Goal: Task Accomplishment & Management: Manage account settings

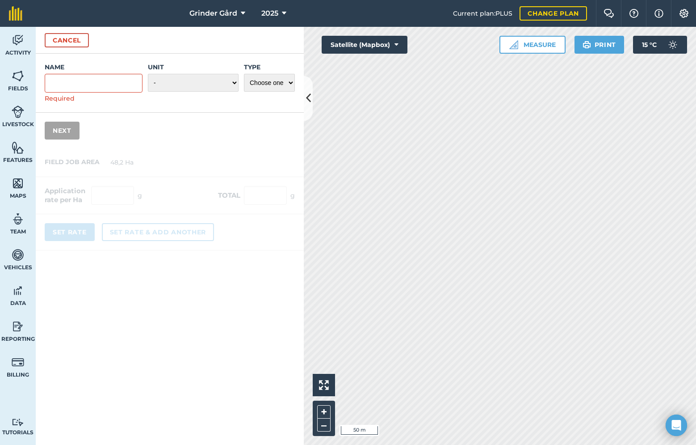
scroll to position [172, 0]
click at [86, 43] on button "Cancel" at bounding box center [67, 40] width 44 height 14
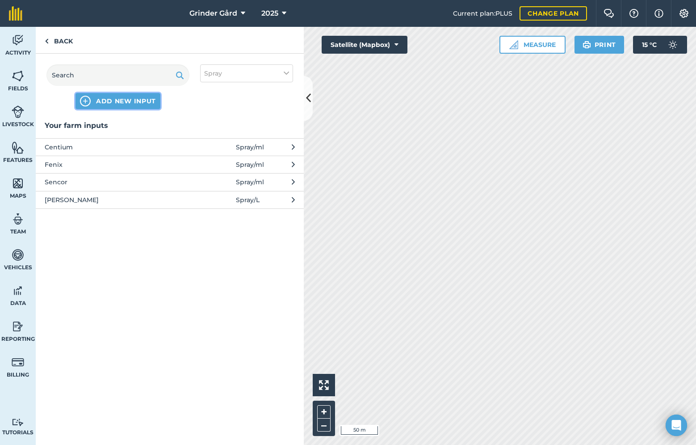
click at [139, 95] on button "ADD NEW INPUT" at bounding box center [118, 101] width 85 height 16
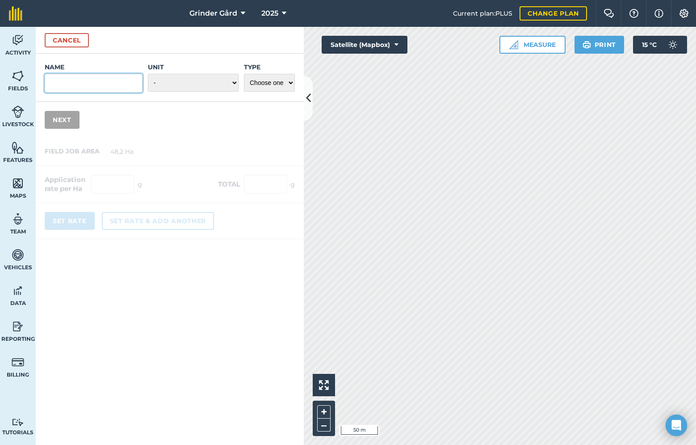
click at [110, 89] on input "Name" at bounding box center [94, 83] width 98 height 19
type input "SIignum"
click at [213, 83] on select "- Grams/g Kilograms/kg Metric tonnes/t Millilitres/ml Litres/L Ounces/oz Pounds…" at bounding box center [193, 83] width 91 height 18
select select "GRAMS"
click at [265, 79] on select "Choose one Fertilizer Seed Spray Fuel Other" at bounding box center [269, 83] width 51 height 18
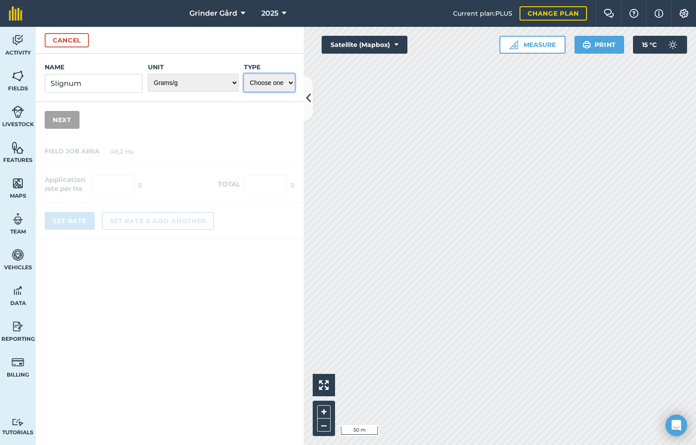
select select "SPRAY"
click at [63, 121] on button "Next" at bounding box center [62, 120] width 35 height 18
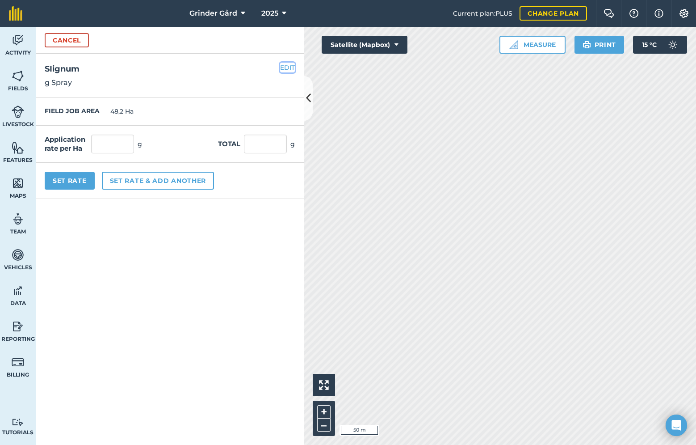
click at [286, 63] on button "EDIT" at bounding box center [287, 68] width 15 height 10
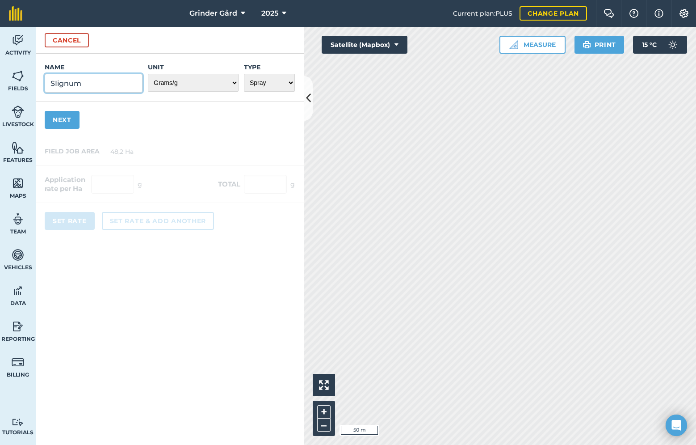
click at [69, 80] on input "SIignum" at bounding box center [94, 83] width 98 height 19
type input "Signum"
click at [65, 120] on button "Next" at bounding box center [62, 120] width 35 height 18
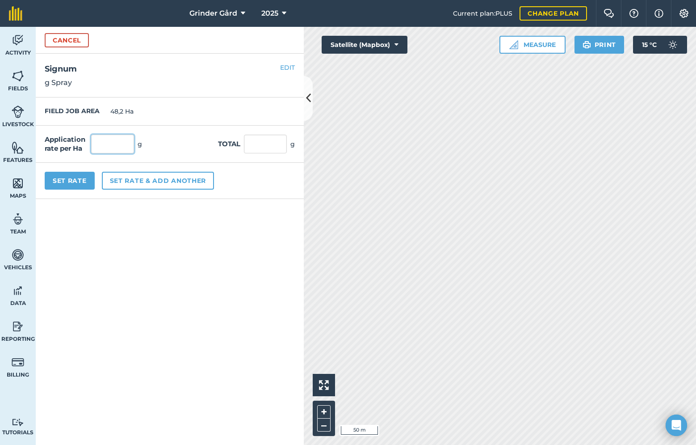
click at [106, 144] on input "text" at bounding box center [112, 144] width 43 height 19
type input "1 000"
type input "48 200"
click at [85, 181] on button "Set Rate" at bounding box center [70, 181] width 50 height 18
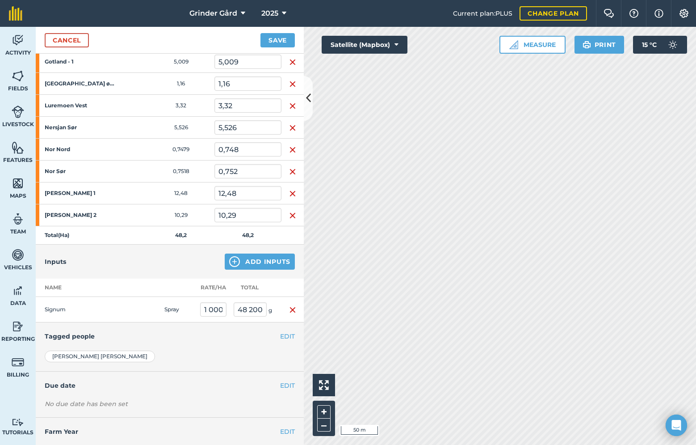
scroll to position [192, 0]
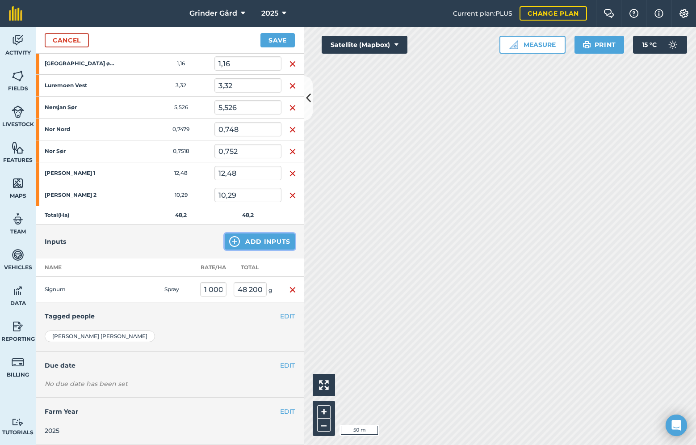
click at [262, 243] on button "Add Inputs" at bounding box center [260, 241] width 70 height 16
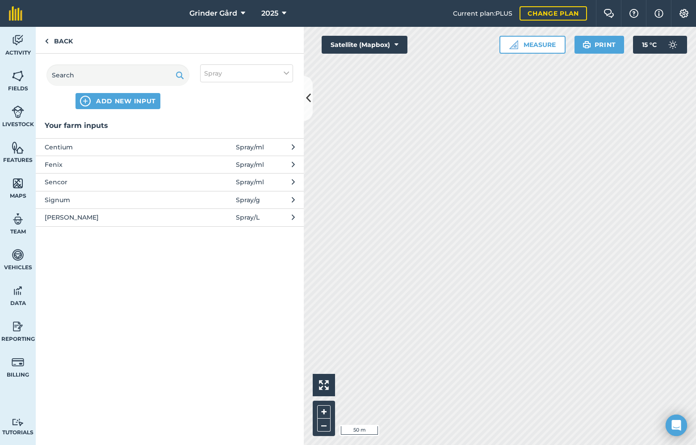
click at [106, 217] on span "Vann" at bounding box center [118, 217] width 146 height 10
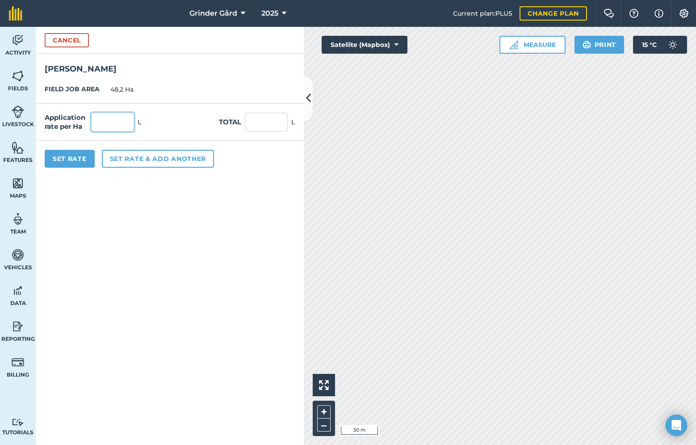
click at [106, 117] on input "text" at bounding box center [112, 122] width 43 height 19
type input "500"
type input "24 100"
click at [82, 152] on button "Set Rate" at bounding box center [70, 159] width 50 height 18
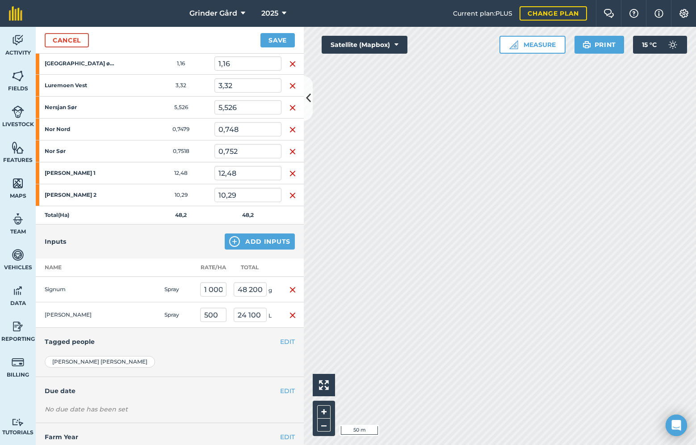
scroll to position [217, 0]
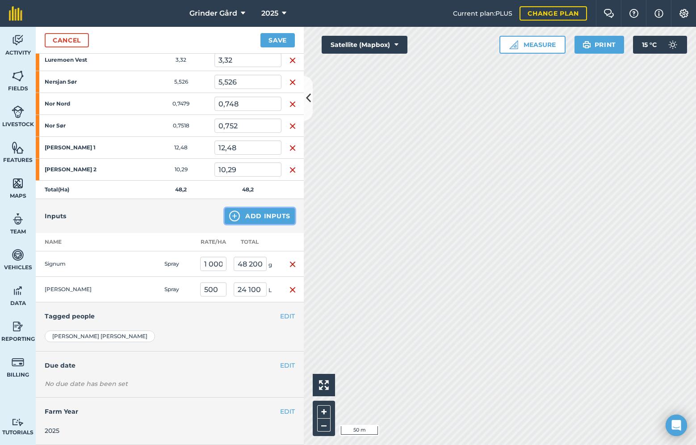
click at [245, 217] on button "Add Inputs" at bounding box center [260, 216] width 70 height 16
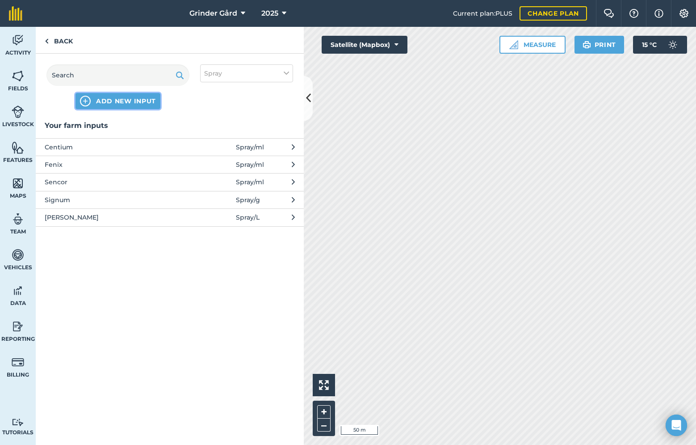
click at [106, 97] on span "ADD NEW INPUT" at bounding box center [126, 101] width 60 height 9
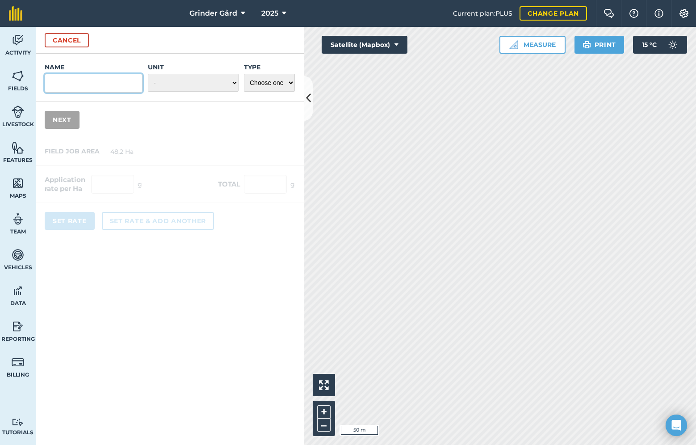
click at [86, 77] on input "Name" at bounding box center [94, 83] width 98 height 19
type input "B"
click at [65, 86] on input "lebosol Bor" at bounding box center [94, 83] width 98 height 19
type input "Lebosol Bor"
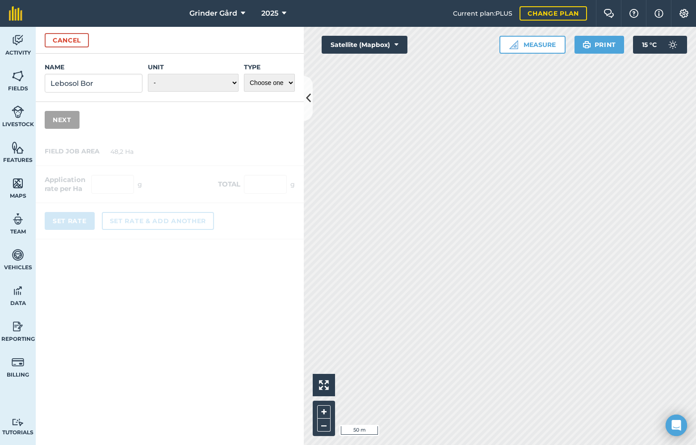
click at [147, 89] on div "Name Lebosol Bor Unit - Grams/g Kilograms/kg Metric tonnes/t Millilitres/ml Lit…" at bounding box center [170, 78] width 268 height 48
click at [165, 89] on select "- Grams/g Kilograms/kg Metric tonnes/t Millilitres/ml Litres/L Ounces/oz Pounds…" at bounding box center [193, 83] width 91 height 18
select select "LITRES"
click at [268, 87] on select "Choose one Fertilizer Seed Spray Fuel Other" at bounding box center [269, 83] width 51 height 18
select select "FERTILIZER"
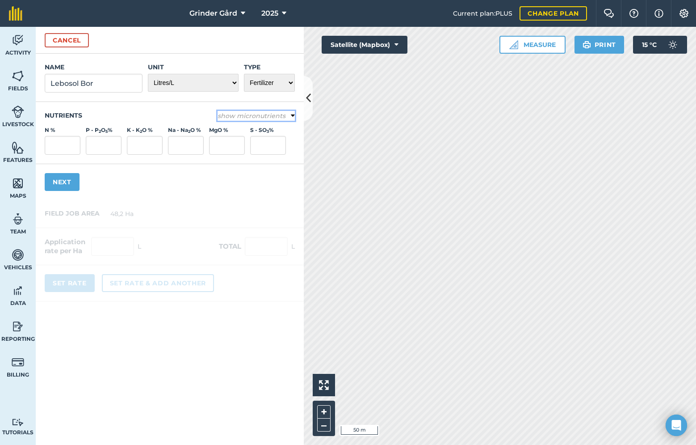
click at [248, 117] on em "show micronutrients" at bounding box center [252, 116] width 68 height 8
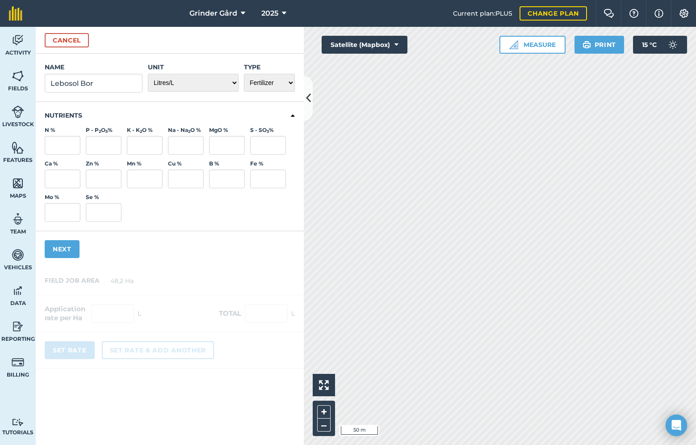
click at [210, 161] on label "B %" at bounding box center [227, 163] width 36 height 7
click at [210, 169] on input "B %" at bounding box center [227, 178] width 36 height 19
click at [213, 162] on label "B %" at bounding box center [227, 163] width 36 height 7
click at [213, 169] on input "B %" at bounding box center [227, 178] width 36 height 19
type input "11"
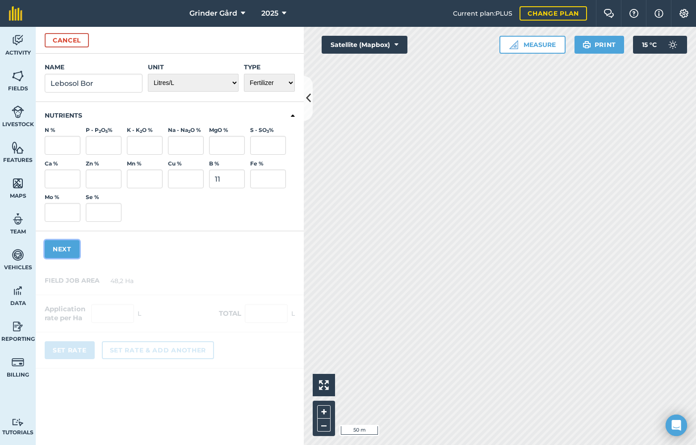
click at [66, 247] on button "Next" at bounding box center [62, 249] width 35 height 18
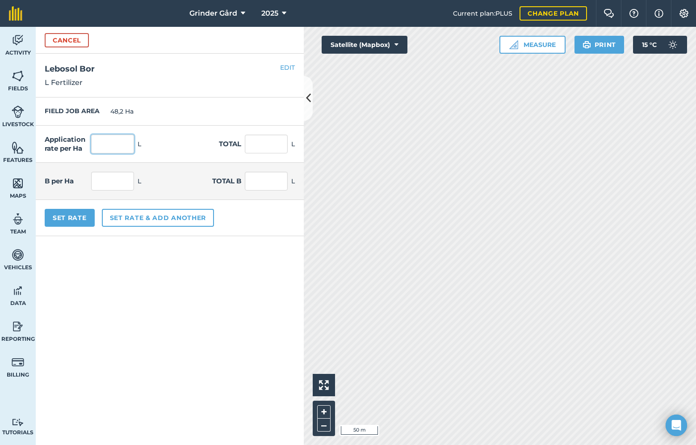
click at [101, 148] on input "text" at bounding box center [112, 144] width 43 height 19
type input "2"
type input "96,4"
type input "0,22"
type input "10,604"
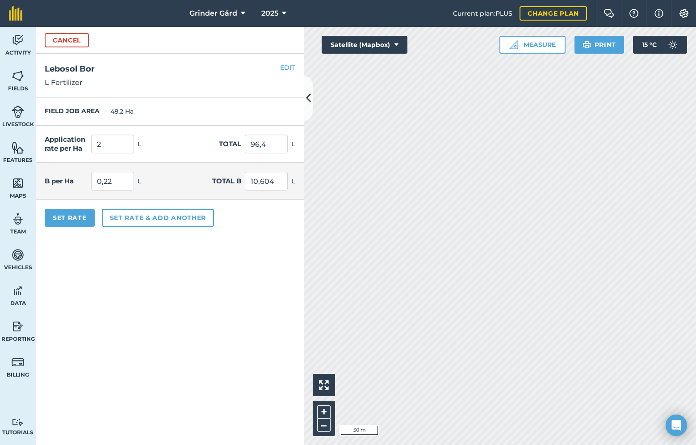
click at [68, 207] on div "Set Rate Set rate & add another" at bounding box center [170, 218] width 268 height 36
click at [70, 215] on button "Set Rate" at bounding box center [70, 218] width 50 height 18
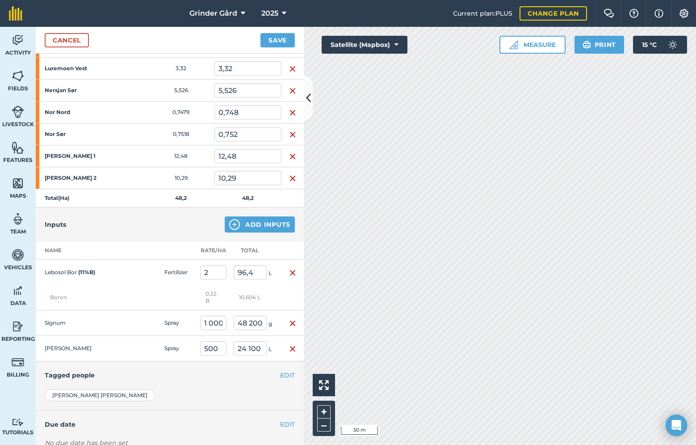
scroll to position [0, 0]
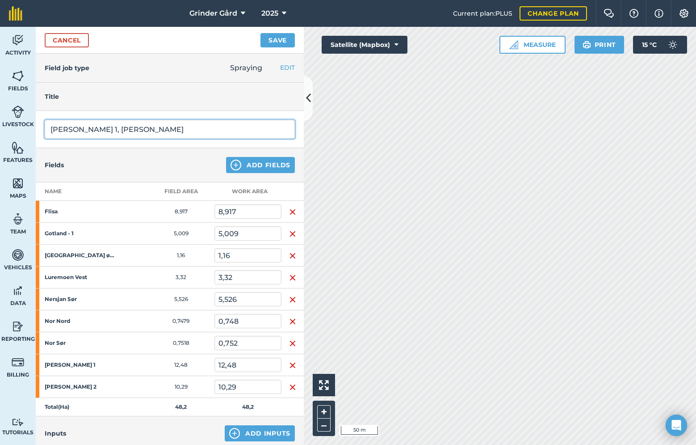
click at [162, 125] on input "Runde 1, Sopp" at bounding box center [170, 129] width 250 height 19
type input "[PERSON_NAME] 1, [PERSON_NAME] m/Bor"
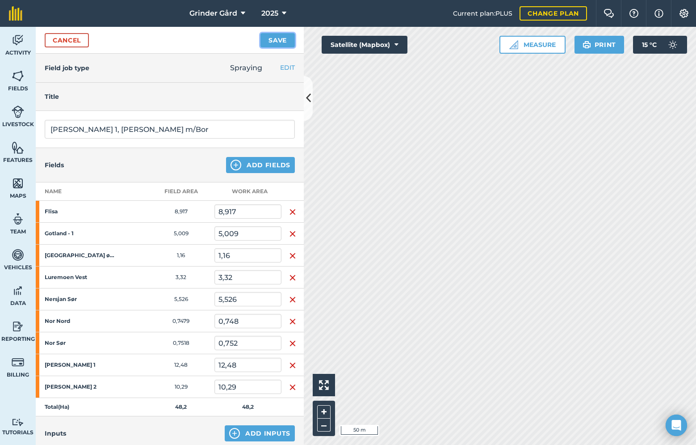
click at [277, 41] on button "Save" at bounding box center [278, 40] width 34 height 14
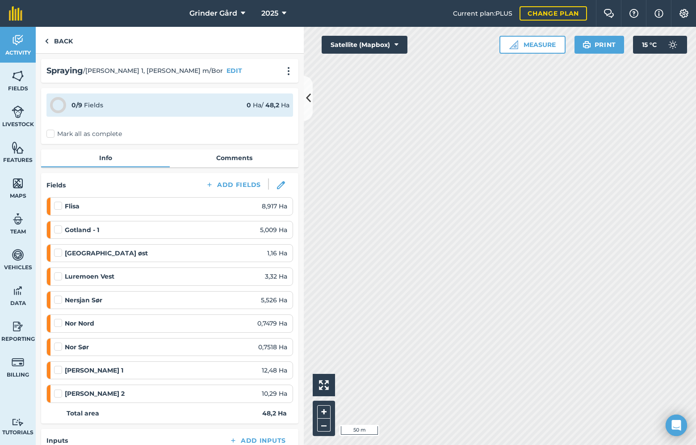
click at [54, 135] on label "Mark all as complete" at bounding box center [84, 133] width 76 height 9
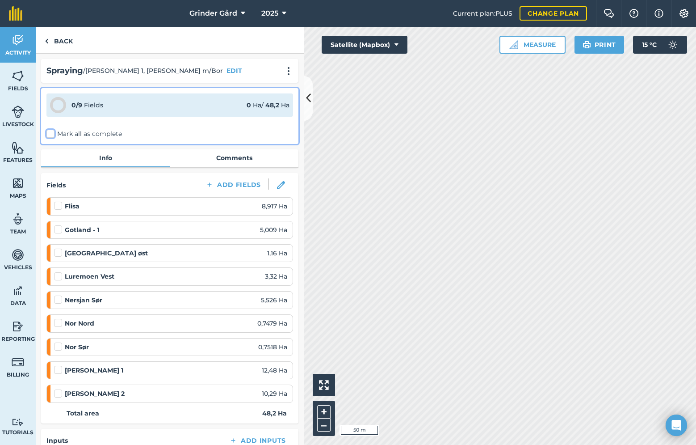
click at [52, 135] on input "Mark all as complete" at bounding box center [49, 132] width 6 height 6
checkbox input "false"
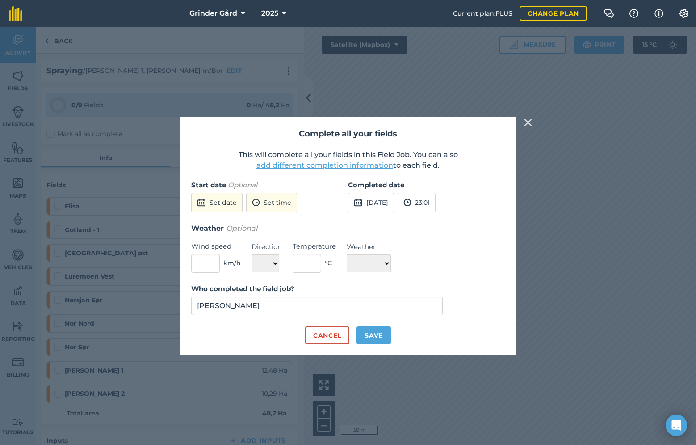
click at [314, 163] on button "add different completion information" at bounding box center [325, 165] width 137 height 11
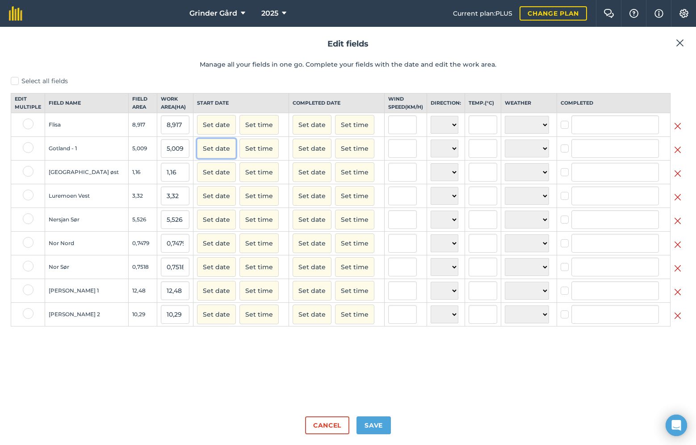
click at [197, 157] on button "Set date" at bounding box center [216, 149] width 39 height 20
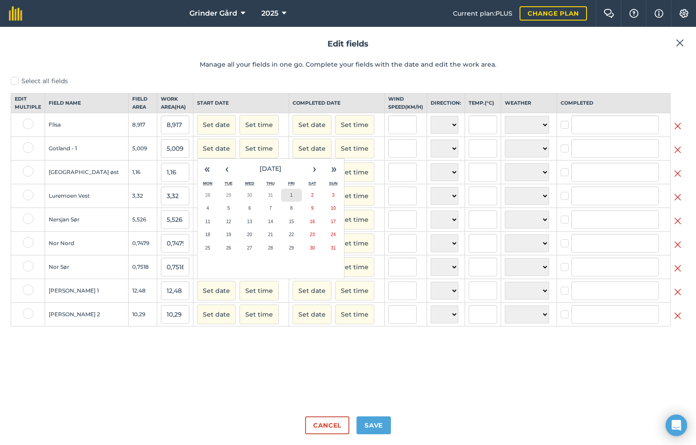
click at [291, 198] on abbr "1" at bounding box center [292, 195] width 3 height 5
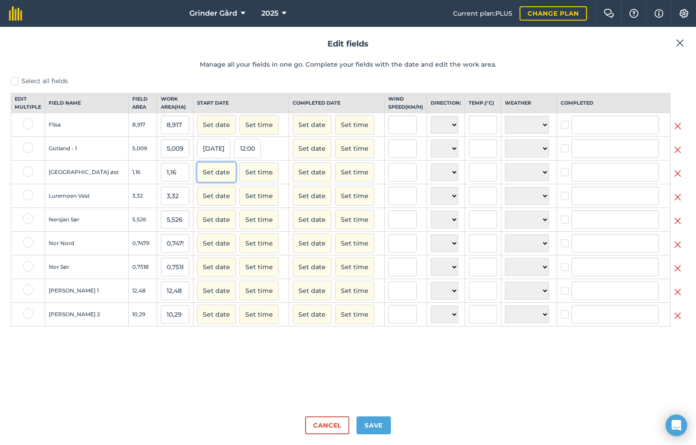
click at [197, 177] on button "Set date" at bounding box center [216, 172] width 39 height 20
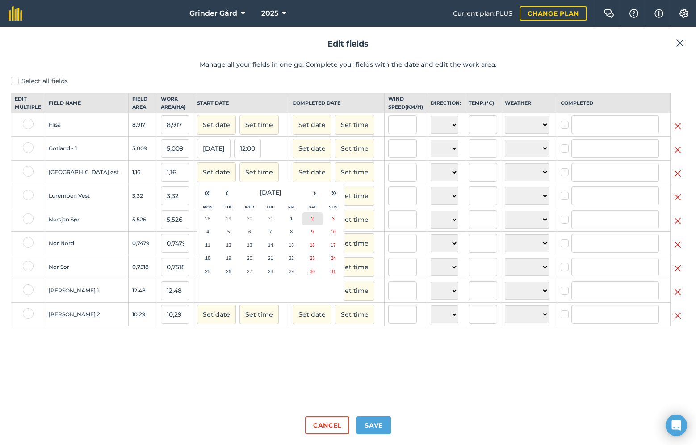
click at [302, 226] on button "2" at bounding box center [312, 218] width 21 height 13
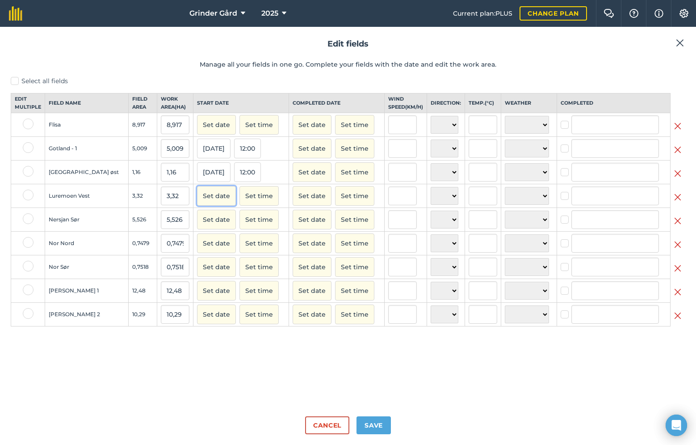
click at [199, 205] on button "Set date" at bounding box center [216, 196] width 39 height 20
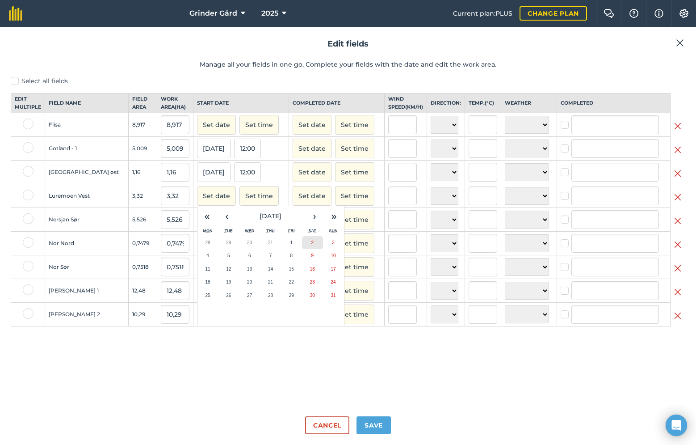
click at [302, 249] on button "2" at bounding box center [312, 242] width 21 height 13
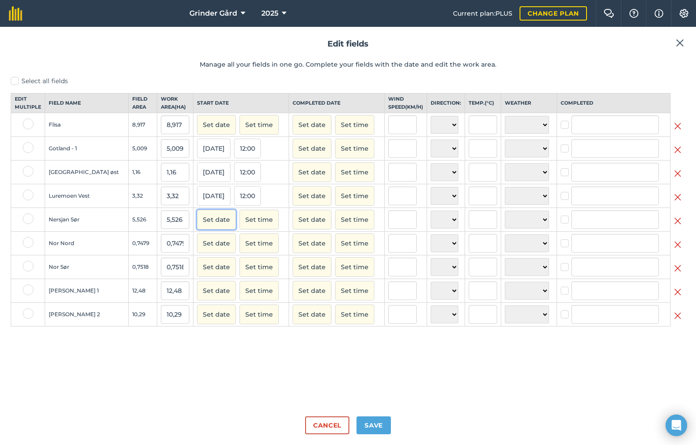
click at [198, 227] on button "Set date" at bounding box center [216, 220] width 39 height 20
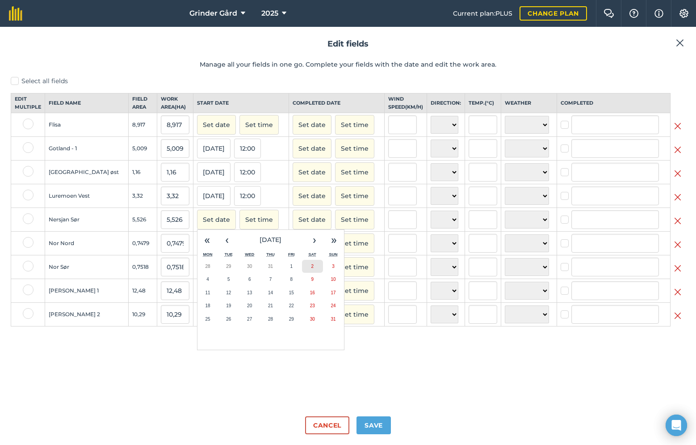
click at [302, 273] on button "2" at bounding box center [312, 266] width 21 height 13
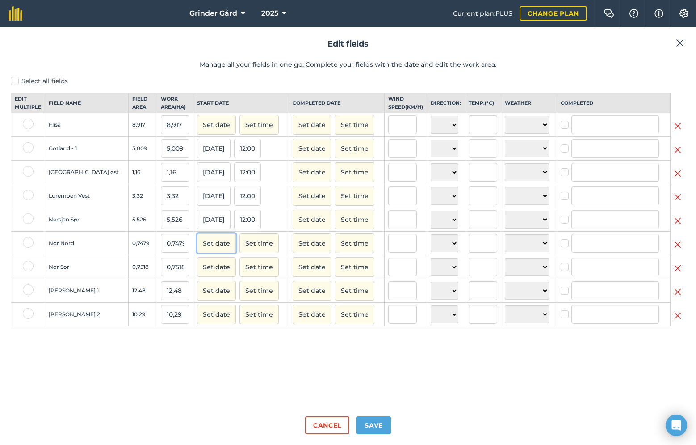
click at [197, 251] on button "Set date" at bounding box center [216, 243] width 39 height 20
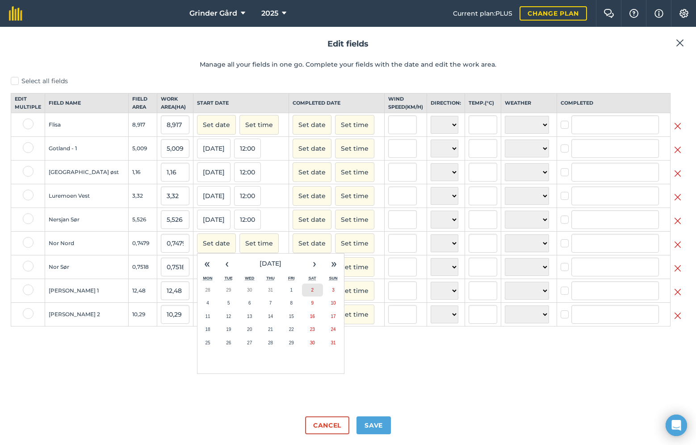
click at [302, 297] on button "2" at bounding box center [312, 289] width 21 height 13
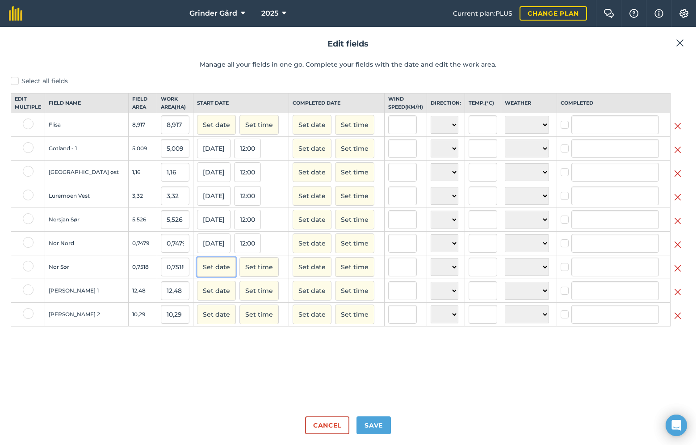
click at [203, 277] on button "Set date" at bounding box center [216, 267] width 39 height 20
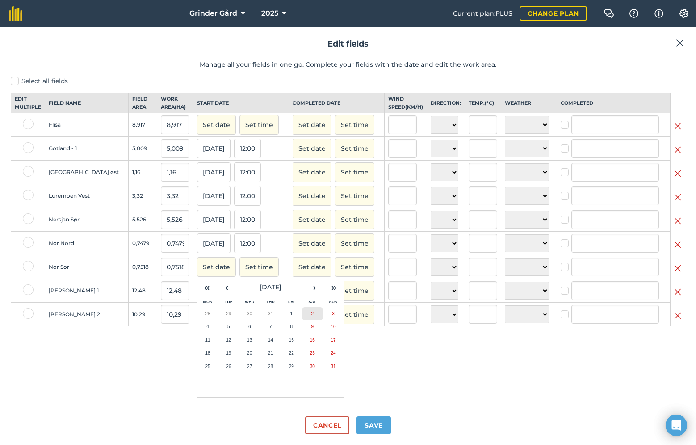
click at [302, 321] on button "2" at bounding box center [312, 313] width 21 height 13
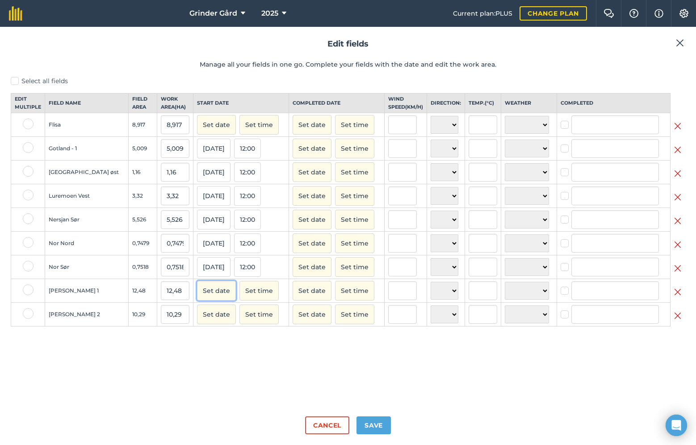
click at [197, 300] on button "Set date" at bounding box center [216, 291] width 39 height 20
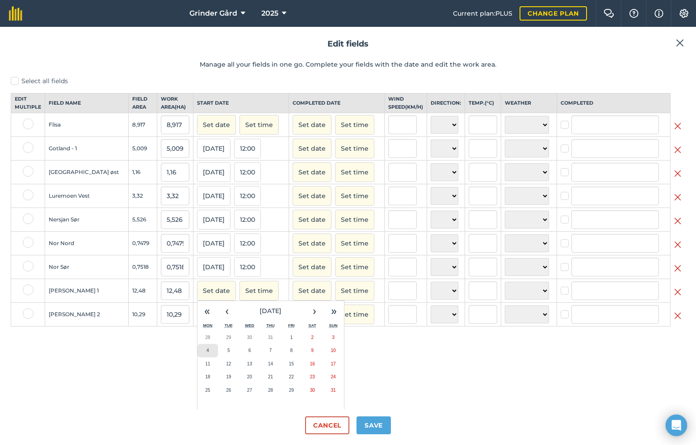
click at [198, 355] on button "4" at bounding box center [208, 350] width 21 height 13
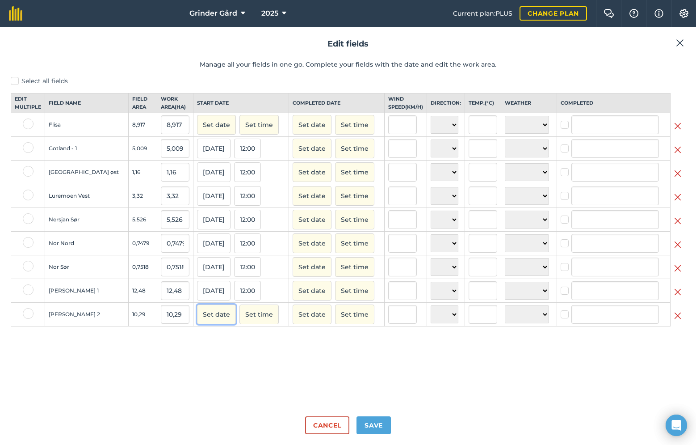
click at [197, 320] on button "Set date" at bounding box center [216, 314] width 39 height 20
click at [198, 379] on button "4" at bounding box center [208, 373] width 21 height 13
click at [200, 135] on button "Set date" at bounding box center [216, 125] width 39 height 20
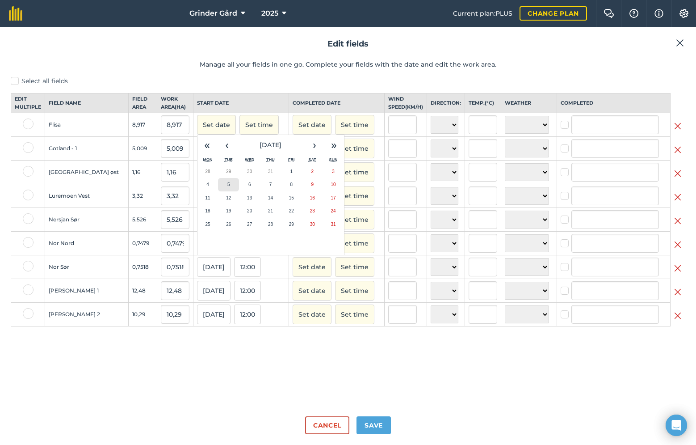
click at [218, 191] on button "5" at bounding box center [228, 184] width 21 height 13
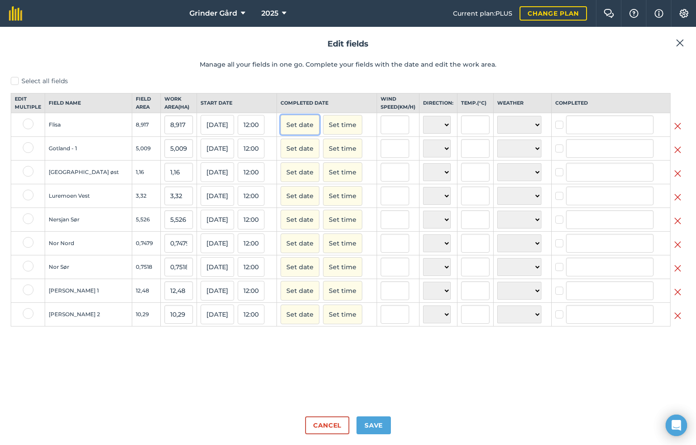
click at [291, 131] on button "Set date" at bounding box center [300, 125] width 39 height 20
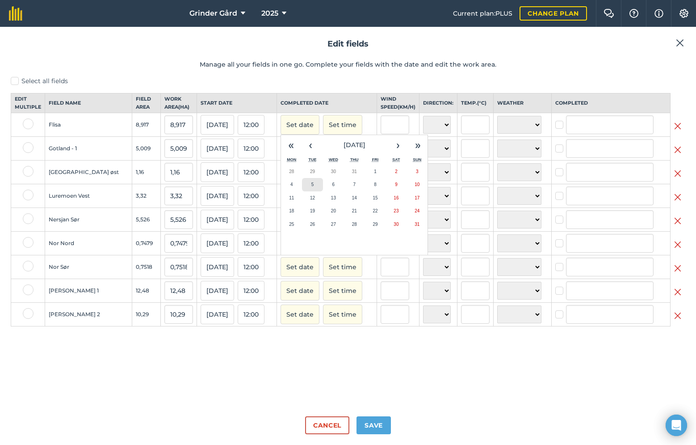
click at [308, 191] on button "5" at bounding box center [312, 184] width 21 height 13
checkbox input "true"
type input "[PERSON_NAME]"
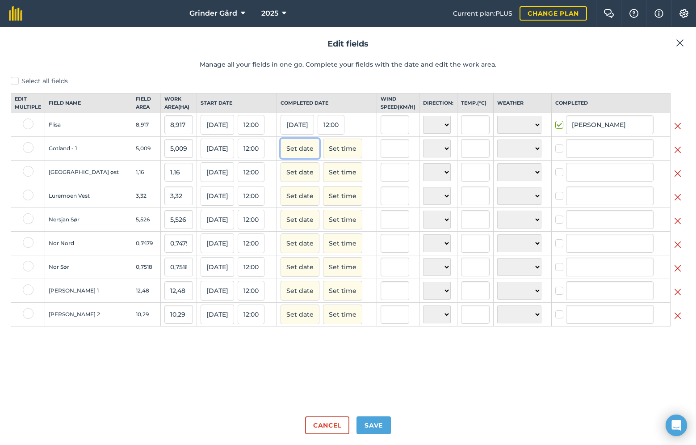
click at [296, 148] on button "Set date" at bounding box center [300, 149] width 39 height 20
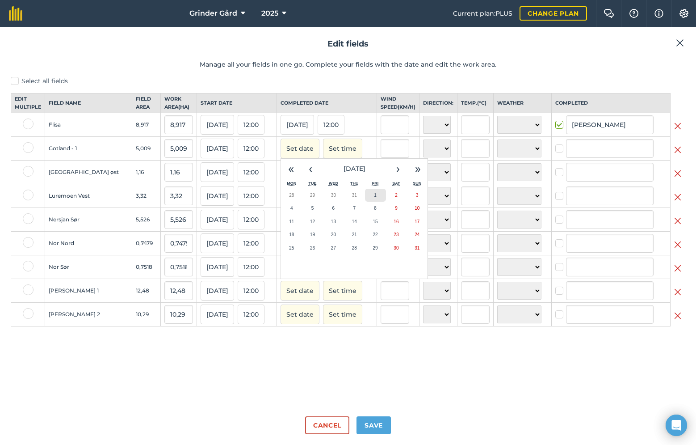
click at [365, 202] on button "1" at bounding box center [375, 195] width 21 height 13
checkbox input "true"
type input "[PERSON_NAME]"
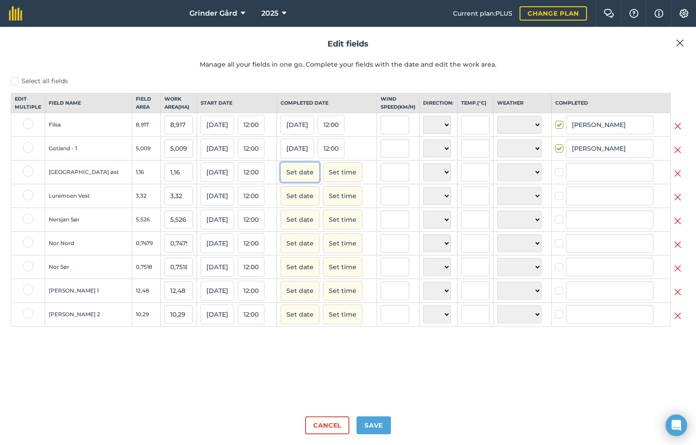
click at [299, 180] on button "Set date" at bounding box center [300, 172] width 39 height 20
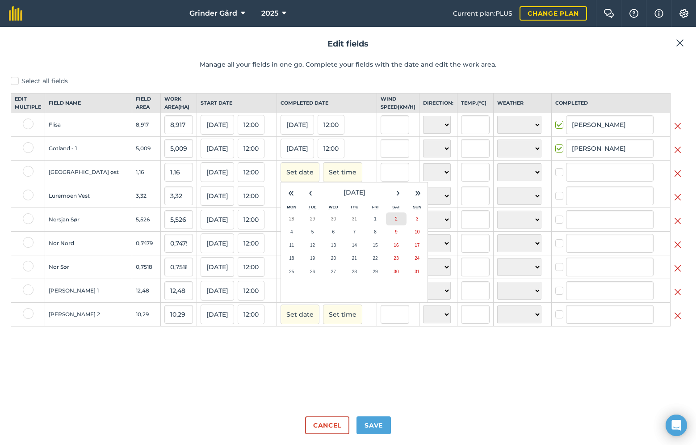
click at [395, 221] on abbr "2" at bounding box center [396, 218] width 3 height 5
checkbox input "true"
type input "[PERSON_NAME]"
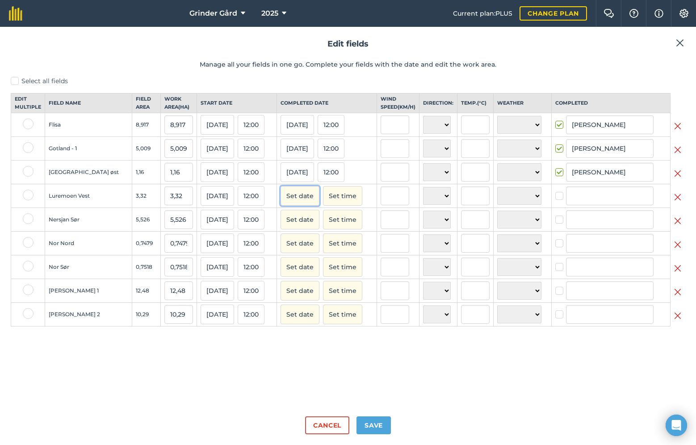
click at [291, 203] on button "Set date" at bounding box center [300, 196] width 39 height 20
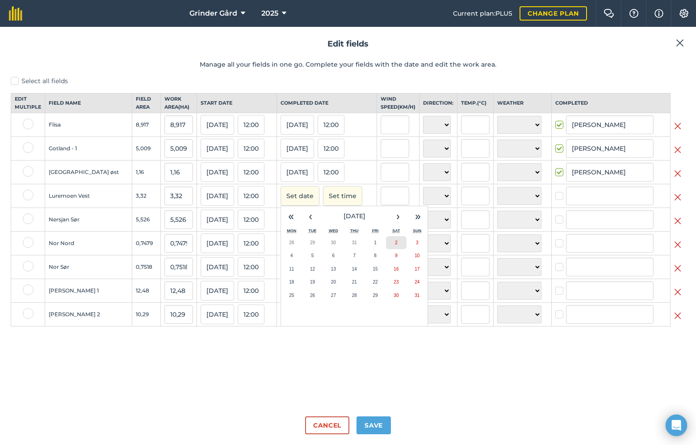
click at [392, 248] on button "2" at bounding box center [396, 242] width 21 height 13
checkbox input "true"
type input "[PERSON_NAME]"
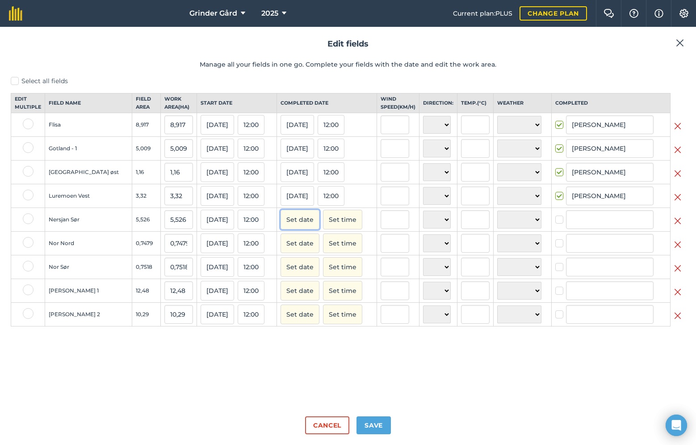
click at [281, 227] on button "Set date" at bounding box center [300, 220] width 39 height 20
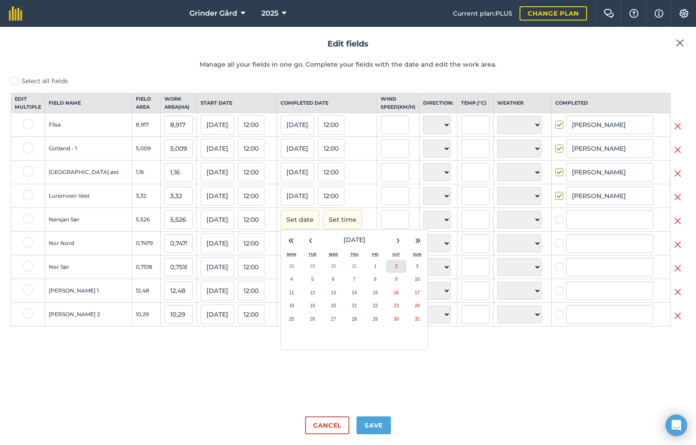
click at [388, 273] on button "2" at bounding box center [396, 266] width 21 height 13
checkbox input "true"
type input "[PERSON_NAME]"
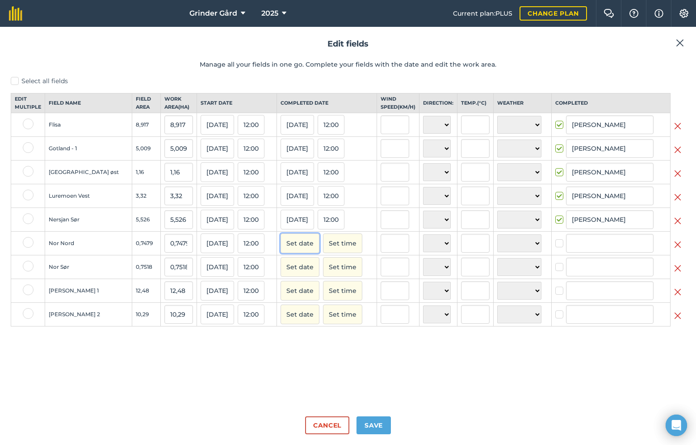
click at [283, 249] on button "Set date" at bounding box center [300, 243] width 39 height 20
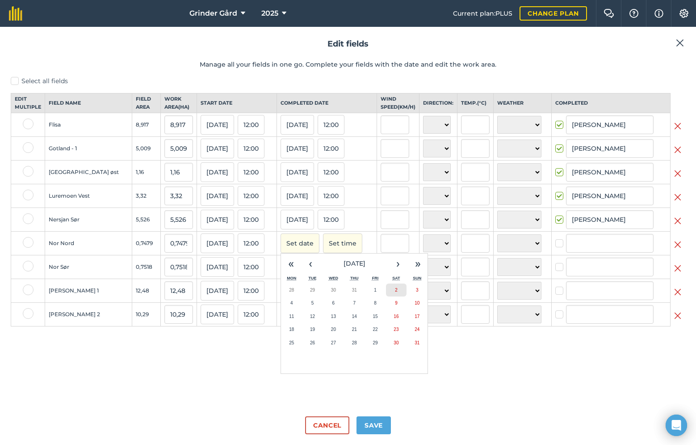
click at [389, 297] on button "2" at bounding box center [396, 289] width 21 height 13
checkbox input "true"
type input "[PERSON_NAME]"
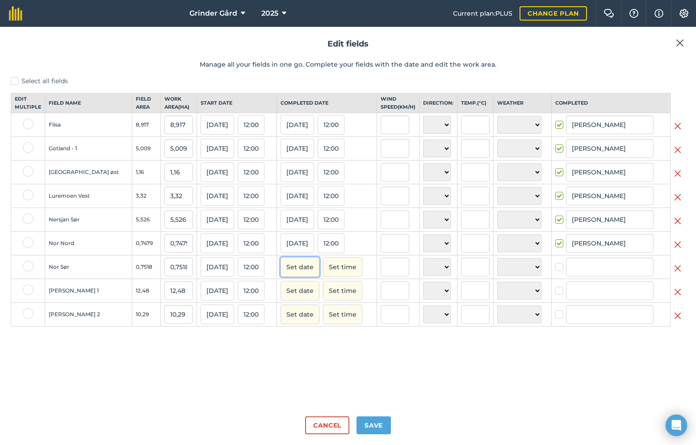
click at [287, 276] on button "Set date" at bounding box center [300, 267] width 39 height 20
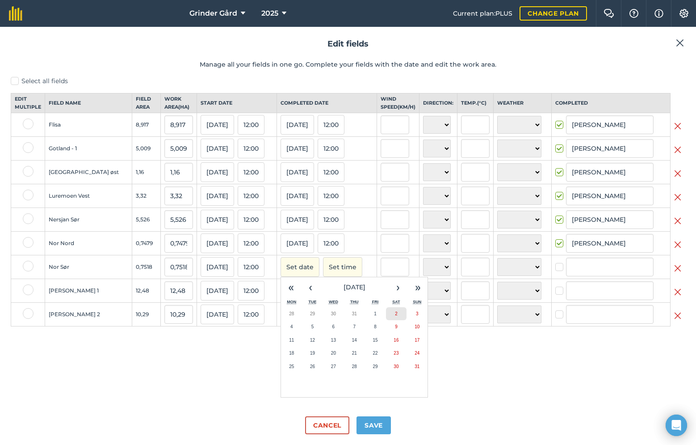
click at [388, 321] on button "2" at bounding box center [396, 313] width 21 height 13
checkbox input "true"
type input "[PERSON_NAME]"
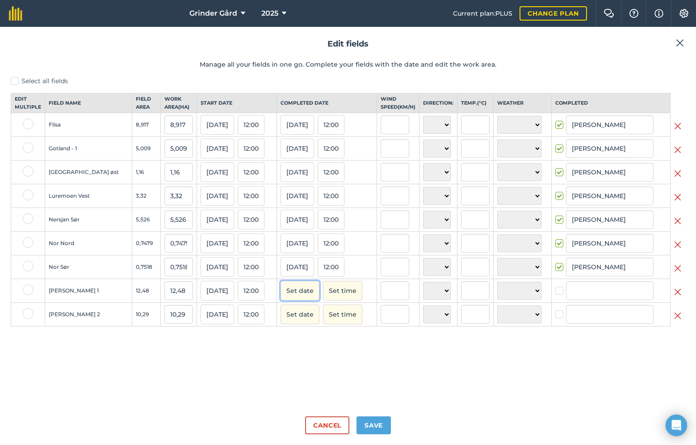
click at [289, 296] on button "Set date" at bounding box center [300, 291] width 39 height 20
click at [289, 357] on button "4" at bounding box center [291, 350] width 21 height 13
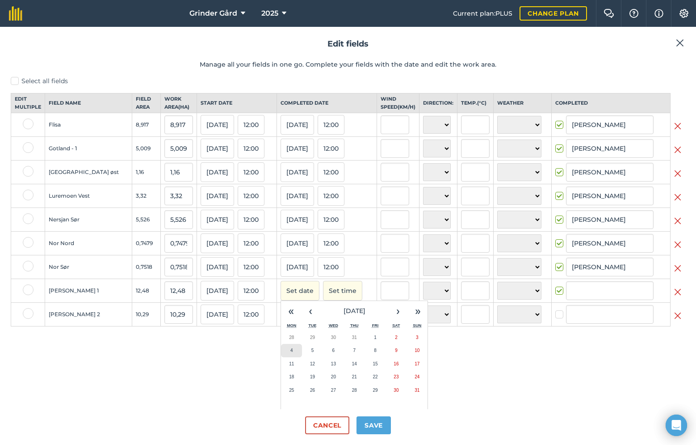
checkbox input "true"
type input "[PERSON_NAME]"
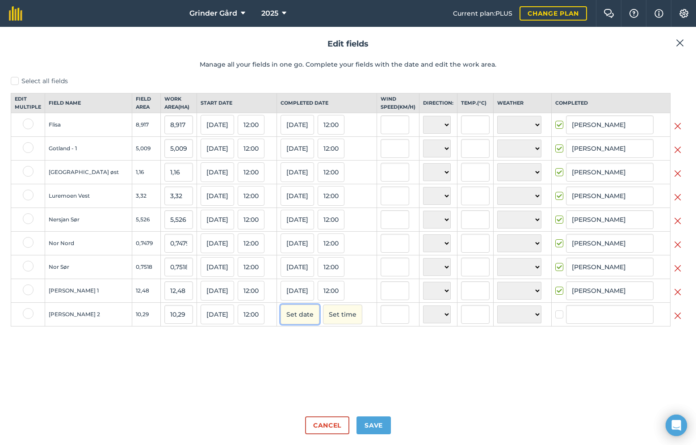
click at [296, 324] on button "Set date" at bounding box center [300, 314] width 39 height 20
click at [289, 381] on button "4" at bounding box center [291, 373] width 21 height 13
checkbox input "true"
type input "[PERSON_NAME]"
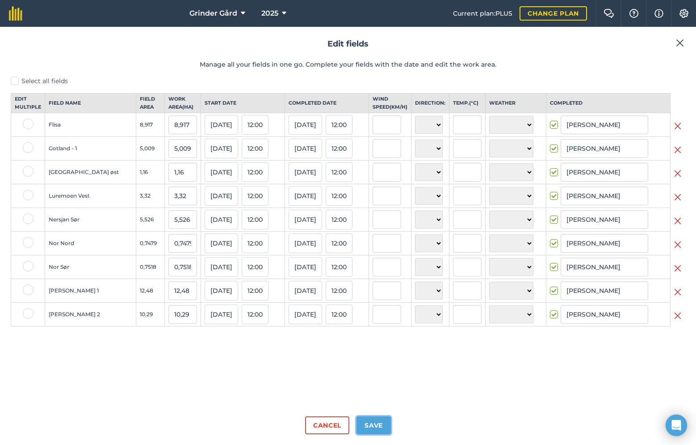
click at [376, 423] on button "Save" at bounding box center [374, 425] width 34 height 18
checkbox input "true"
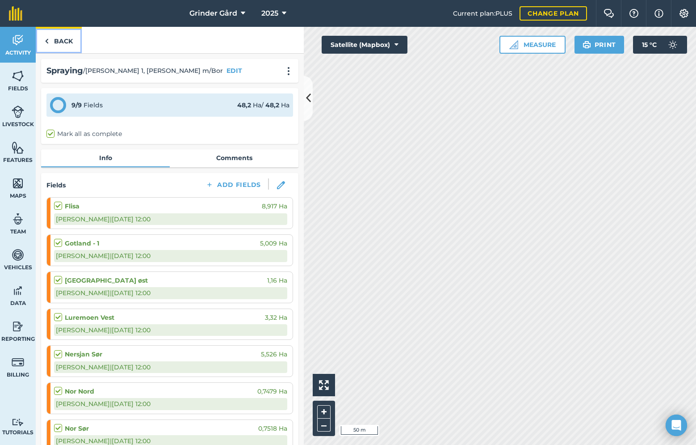
click at [59, 43] on link "Back" at bounding box center [59, 40] width 46 height 26
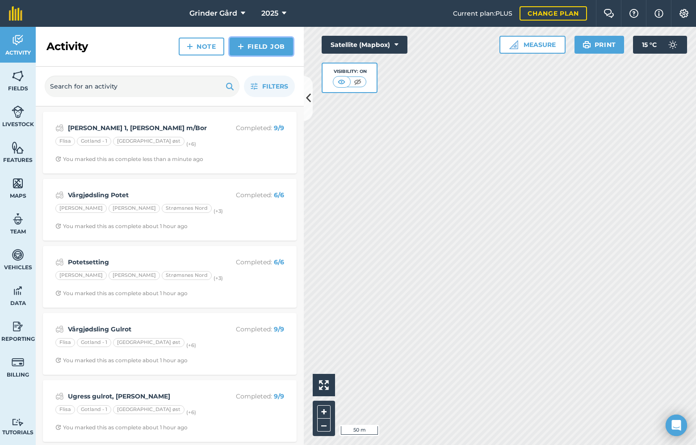
click at [260, 48] on link "Field Job" at bounding box center [261, 47] width 63 height 18
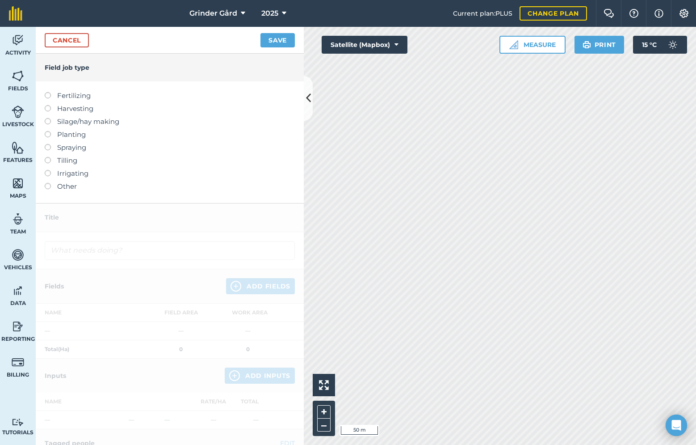
click at [46, 144] on label at bounding box center [51, 144] width 13 height 0
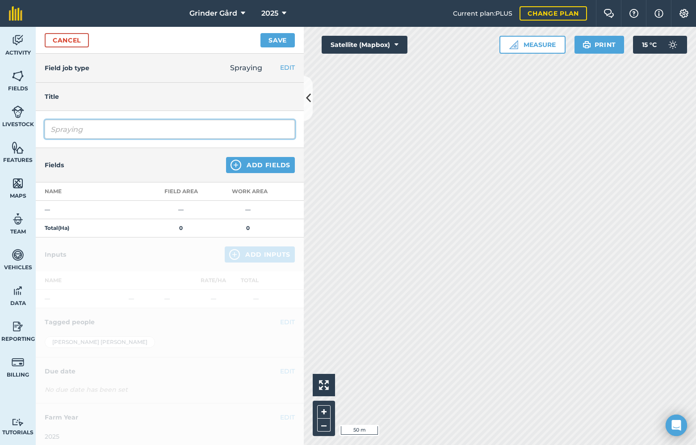
click at [91, 131] on input "Spraying" at bounding box center [170, 129] width 250 height 19
type input "1. [GEOGRAPHIC_DATA]"
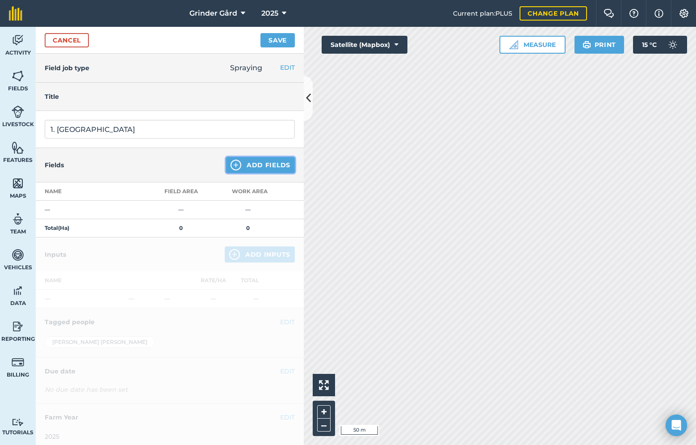
click at [243, 165] on button "Add Fields" at bounding box center [260, 165] width 69 height 16
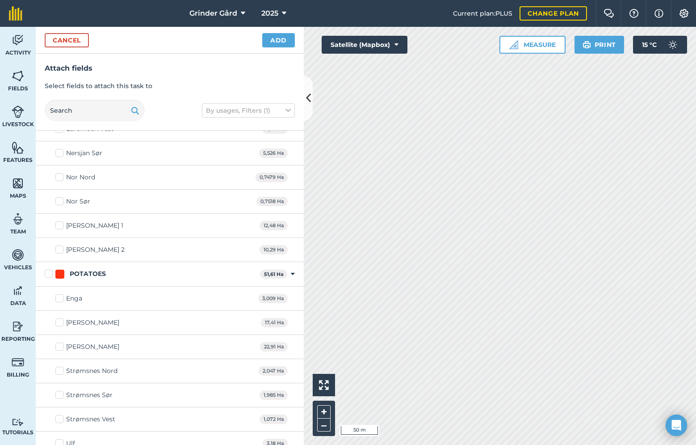
scroll to position [162, 0]
click at [48, 275] on label "POTATOES" at bounding box center [151, 271] width 212 height 9
click at [48, 273] on input "POTATOES" at bounding box center [48, 270] width 6 height 6
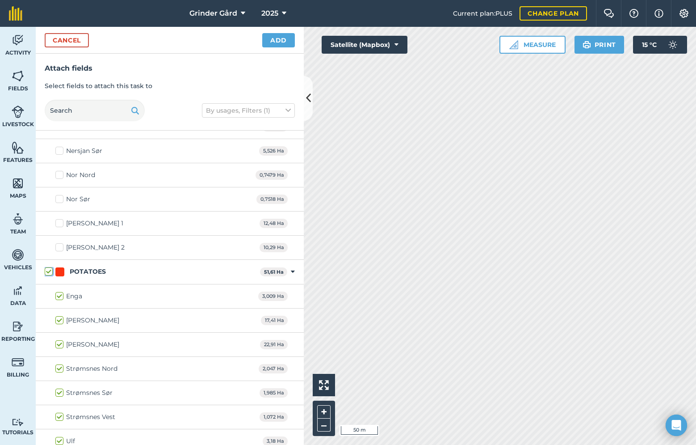
checkbox input "true"
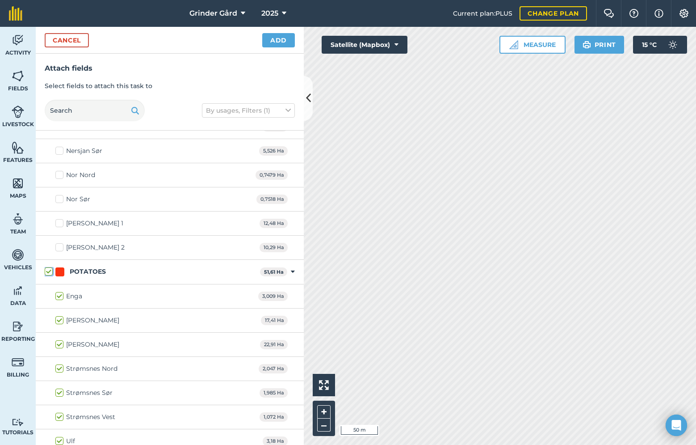
checkbox input "true"
click at [274, 40] on button "Add" at bounding box center [278, 40] width 33 height 14
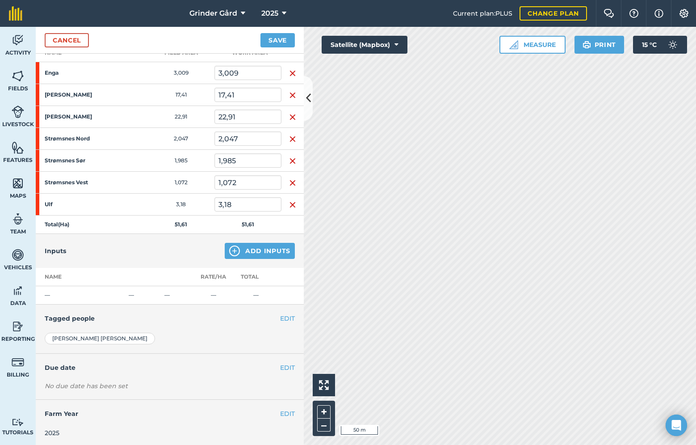
scroll to position [140, 0]
click at [250, 245] on button "Add Inputs" at bounding box center [260, 249] width 70 height 16
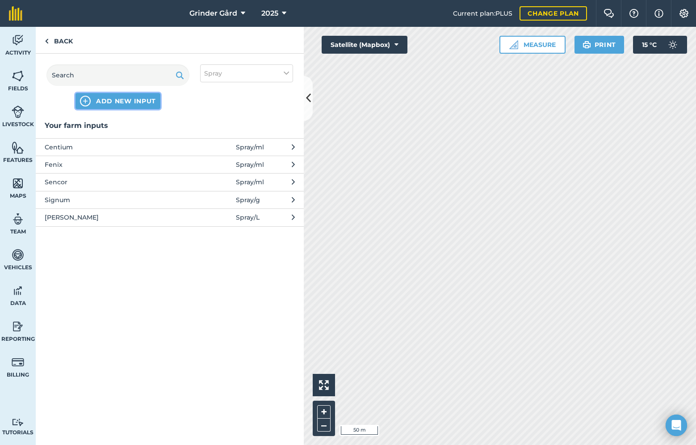
click at [135, 104] on span "ADD NEW INPUT" at bounding box center [126, 101] width 60 height 9
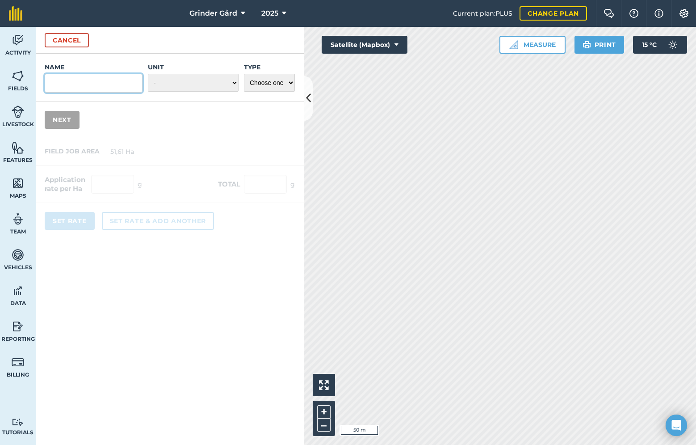
click at [112, 84] on input "Name" at bounding box center [94, 83] width 98 height 19
type input "Ranman Top"
click at [194, 83] on select "- Grams/g Kilograms/kg Metric tonnes/t Millilitres/ml Litres/L Ounces/oz Pounds…" at bounding box center [193, 83] width 91 height 18
select select "MILLILITRES"
click at [270, 87] on select "Choose one Fertilizer Seed Spray Fuel Other" at bounding box center [269, 83] width 51 height 18
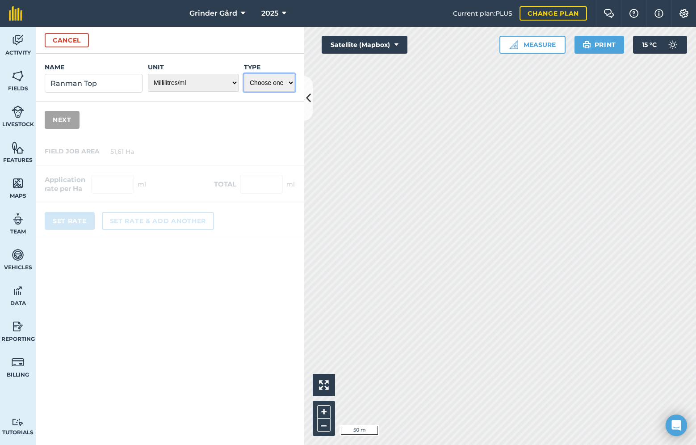
select select "SPRAY"
click at [68, 121] on button "Next" at bounding box center [62, 120] width 35 height 18
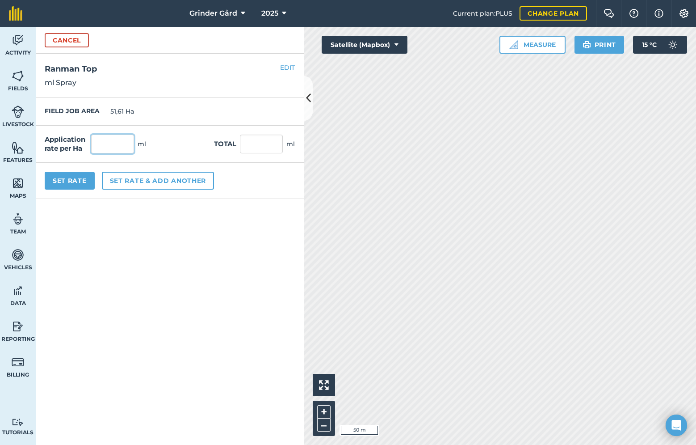
click at [126, 146] on input "text" at bounding box center [112, 144] width 43 height 19
type input "0,5"
type input "25,805"
click at [215, 144] on label "Total" at bounding box center [225, 144] width 22 height 11
click at [110, 149] on input "0,5" at bounding box center [112, 144] width 43 height 19
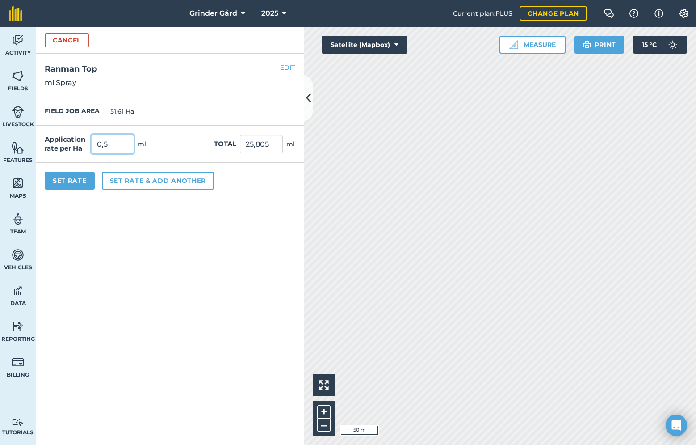
click at [110, 149] on input "0,5" at bounding box center [112, 144] width 43 height 19
type input "0"
type input "500"
type input "25 805"
click at [110, 224] on form "Cancel Name Ranman Top Unit - Grams/g Kilograms/kg Metric tonnes/t Millilitres/…" at bounding box center [170, 236] width 268 height 418
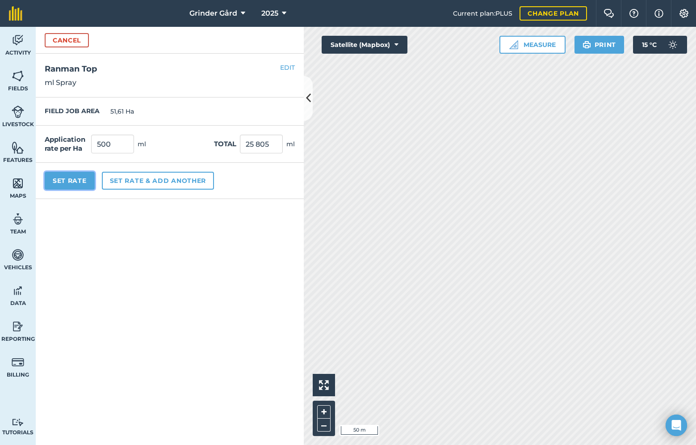
click at [72, 181] on button "Set Rate" at bounding box center [70, 181] width 50 height 18
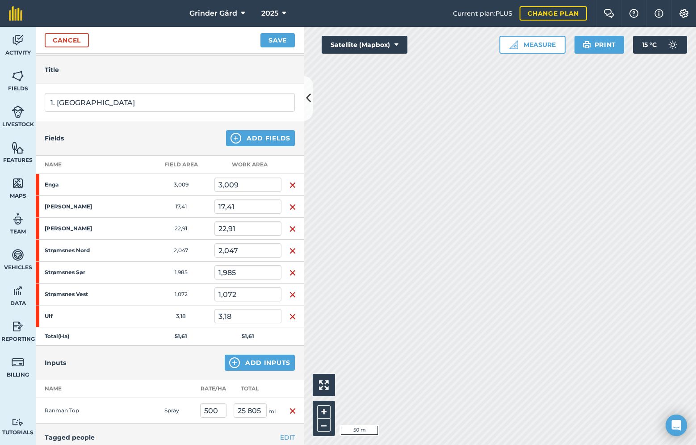
scroll to position [0, 0]
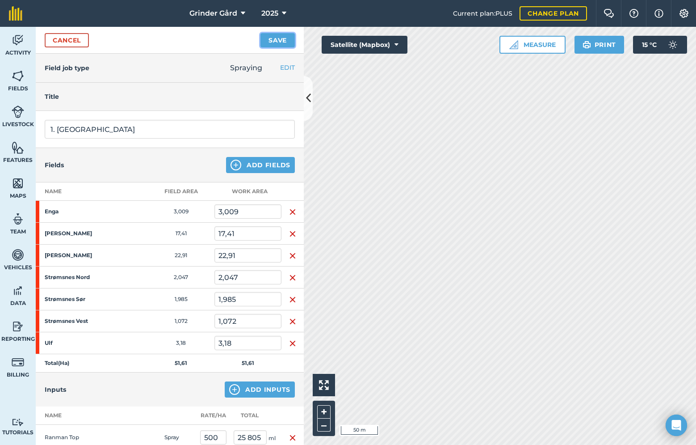
click at [272, 45] on button "Save" at bounding box center [278, 40] width 34 height 14
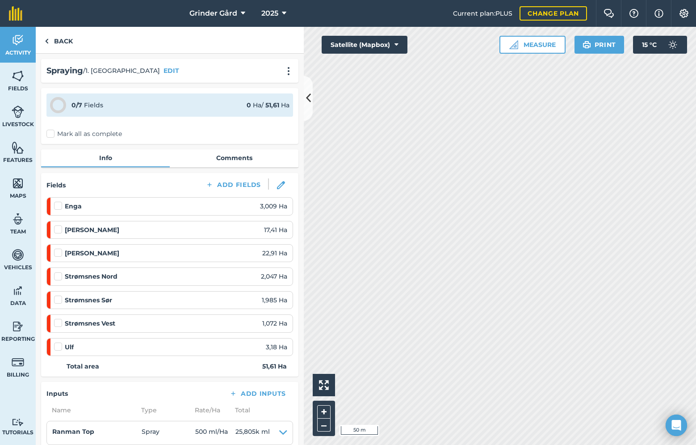
click at [51, 133] on label "Mark all as complete" at bounding box center [84, 133] width 76 height 9
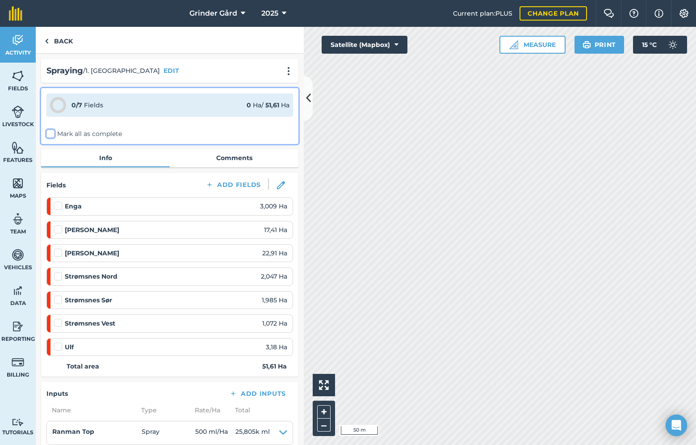
click at [51, 133] on input "Mark all as complete" at bounding box center [49, 132] width 6 height 6
checkbox input "false"
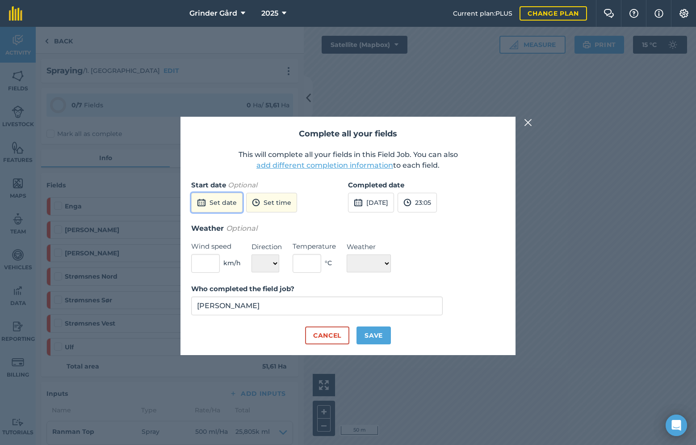
click at [225, 206] on button "Set date" at bounding box center [216, 203] width 51 height 20
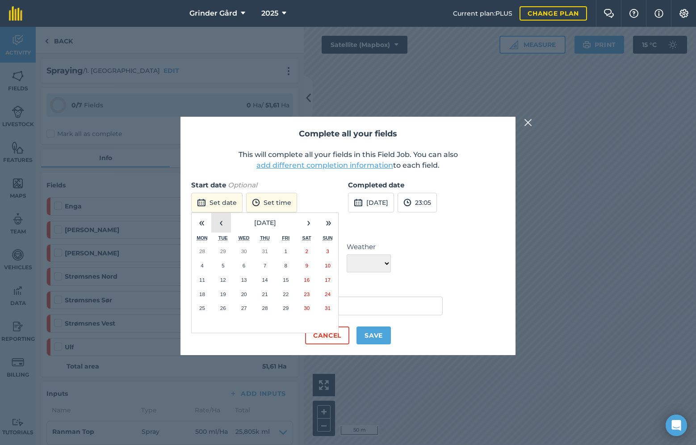
click at [221, 221] on button "‹" at bounding box center [221, 223] width 20 height 20
click at [221, 223] on button "‹" at bounding box center [221, 223] width 20 height 20
click at [283, 292] on abbr "20" at bounding box center [286, 294] width 6 height 6
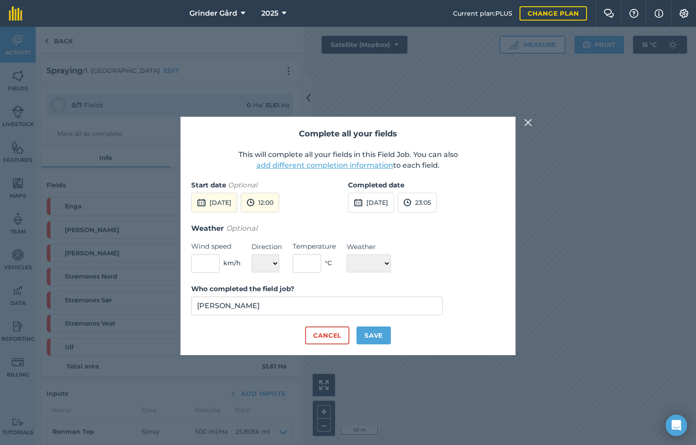
click at [316, 159] on p "This will complete all your fields in this Field Job. You can also add differen…" at bounding box center [348, 159] width 314 height 21
click at [313, 165] on button "add different completion information" at bounding box center [325, 165] width 137 height 11
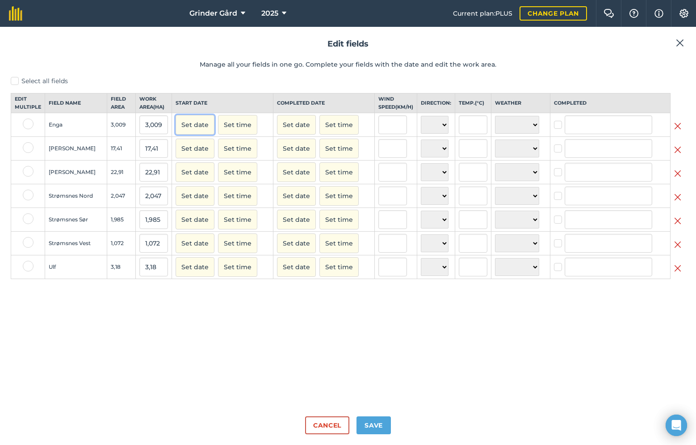
click at [187, 131] on button "Set date" at bounding box center [195, 125] width 39 height 20
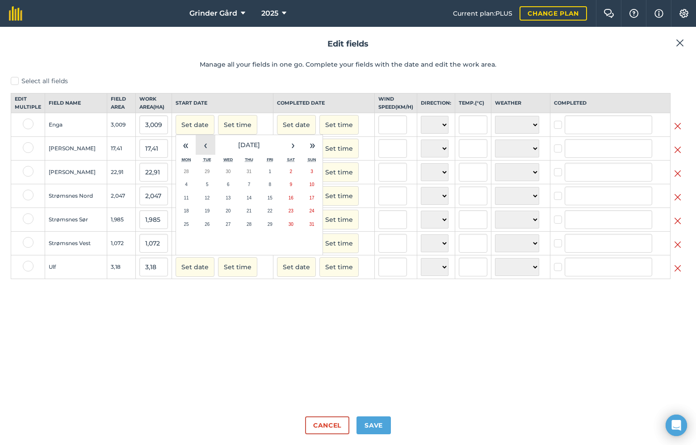
click at [204, 153] on button "‹" at bounding box center [206, 145] width 20 height 20
click at [267, 218] on button "20" at bounding box center [270, 210] width 21 height 13
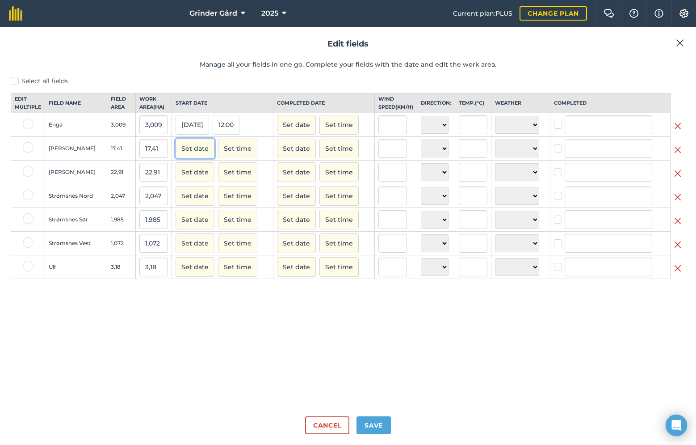
click at [182, 157] on button "Set date" at bounding box center [195, 149] width 39 height 20
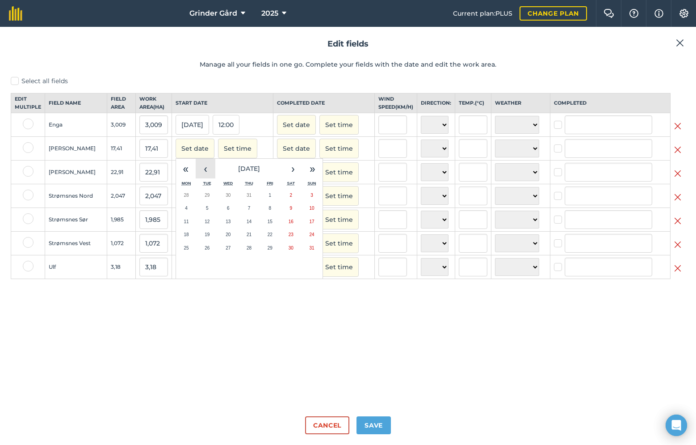
click at [198, 177] on button "‹" at bounding box center [206, 169] width 20 height 20
click at [270, 241] on button "20" at bounding box center [270, 234] width 21 height 13
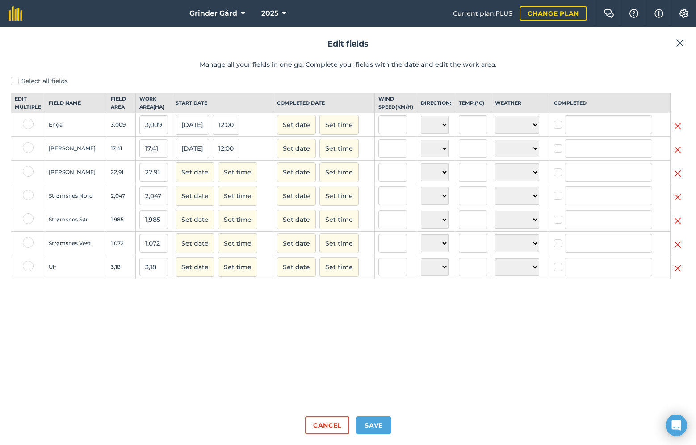
click at [270, 249] on div "Set date Set time" at bounding box center [223, 243] width 94 height 20
click at [203, 179] on button "Set date" at bounding box center [195, 172] width 39 height 20
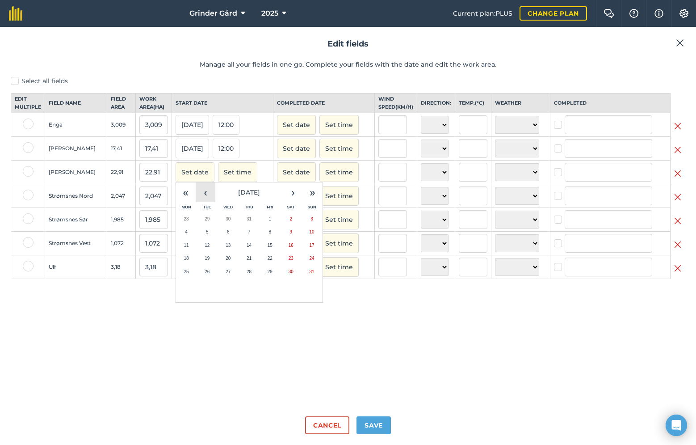
click at [207, 199] on button "‹" at bounding box center [206, 192] width 20 height 20
click at [269, 261] on abbr "20" at bounding box center [270, 258] width 5 height 5
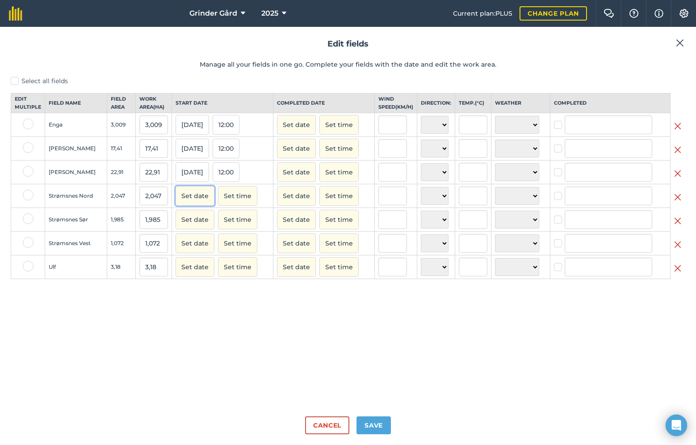
click at [194, 197] on button "Set date" at bounding box center [195, 196] width 39 height 20
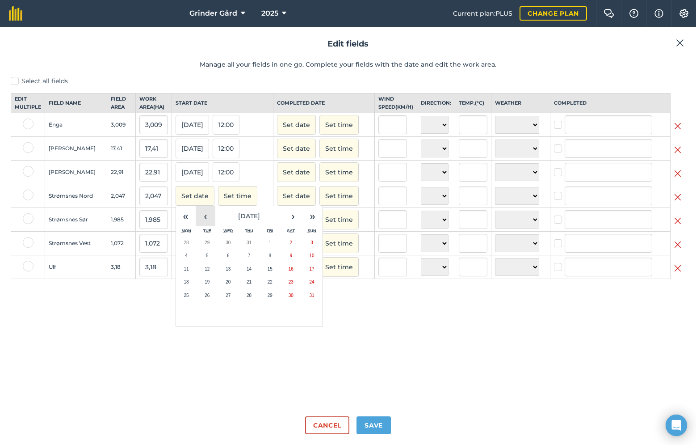
click at [202, 224] on button "‹" at bounding box center [206, 216] width 20 height 20
click at [271, 287] on button "20" at bounding box center [270, 281] width 21 height 13
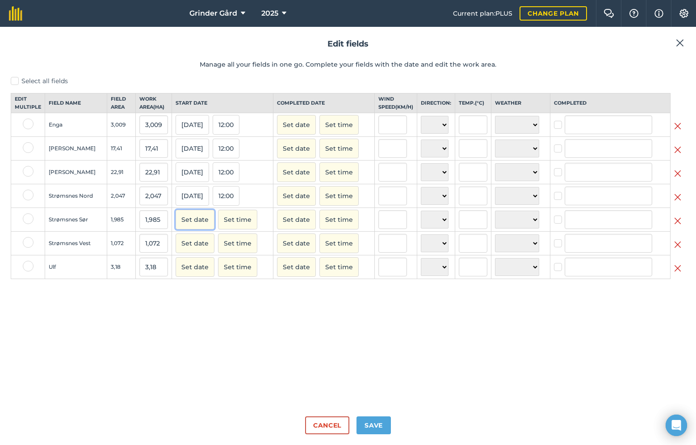
click at [196, 228] on button "Set date" at bounding box center [195, 220] width 39 height 20
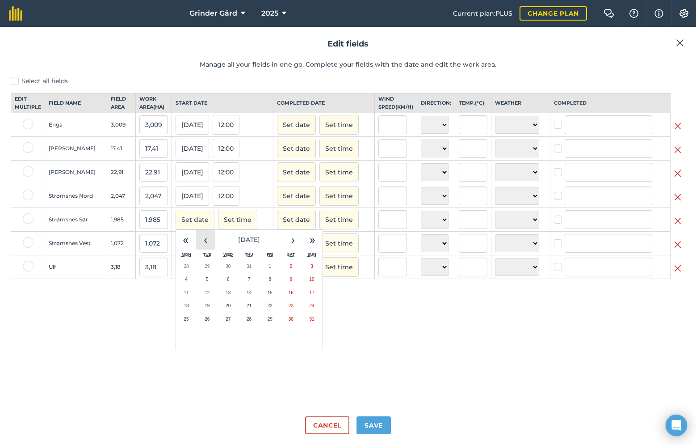
click at [203, 244] on button "‹" at bounding box center [206, 240] width 20 height 20
click at [273, 310] on button "20" at bounding box center [270, 305] width 21 height 13
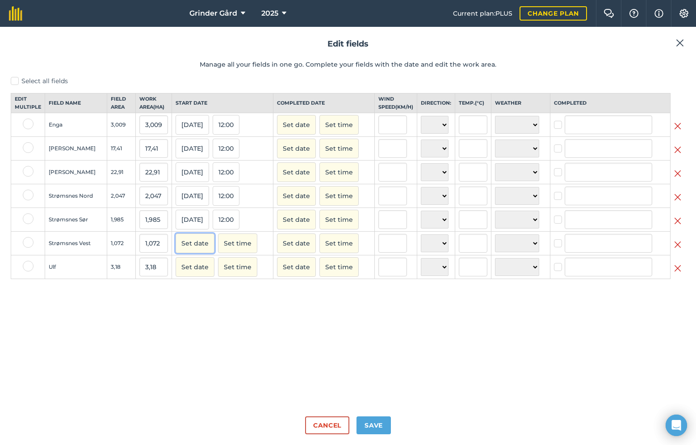
click at [195, 253] on button "Set date" at bounding box center [195, 243] width 39 height 20
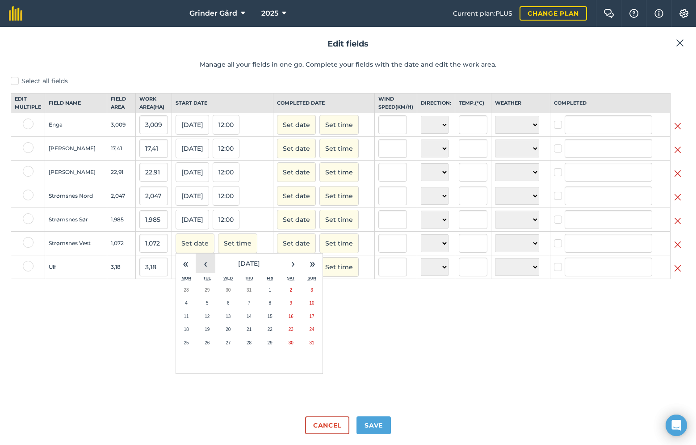
click at [198, 266] on button "‹" at bounding box center [206, 263] width 20 height 20
click at [271, 336] on button "20" at bounding box center [270, 329] width 21 height 13
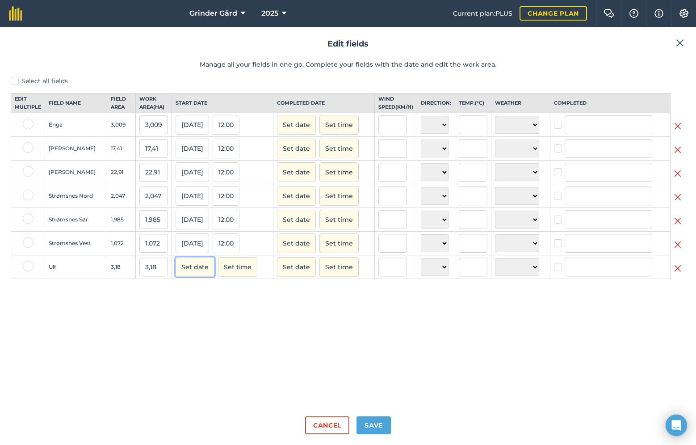
click at [198, 277] on button "Set date" at bounding box center [195, 267] width 39 height 20
click at [207, 296] on button "‹" at bounding box center [206, 287] width 20 height 20
click at [272, 360] on button "20" at bounding box center [270, 352] width 21 height 13
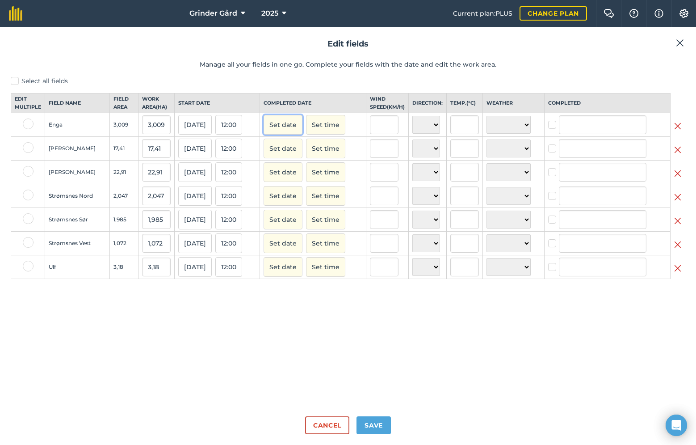
click at [286, 135] on button "Set date" at bounding box center [283, 125] width 39 height 20
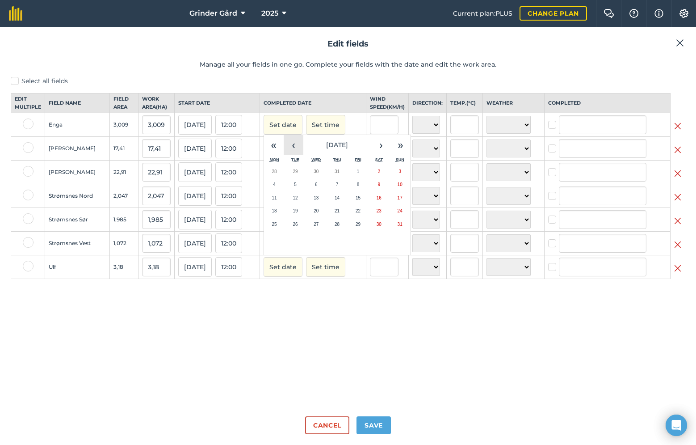
click at [296, 155] on button "‹" at bounding box center [294, 145] width 20 height 20
click at [361, 213] on abbr "20" at bounding box center [358, 210] width 5 height 5
checkbox input "true"
type input "[PERSON_NAME]"
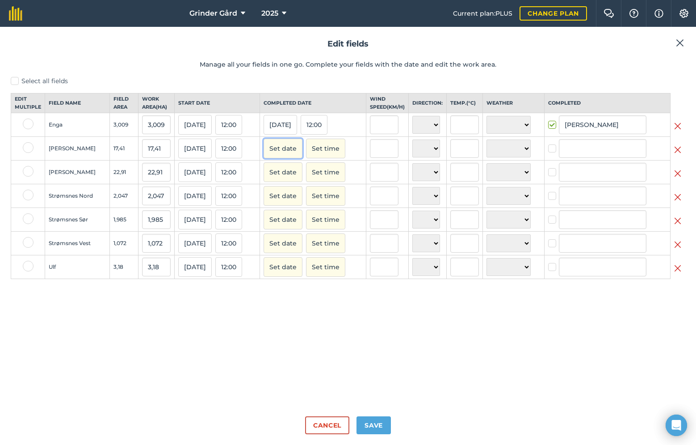
click at [291, 152] on button "Set date" at bounding box center [283, 149] width 39 height 20
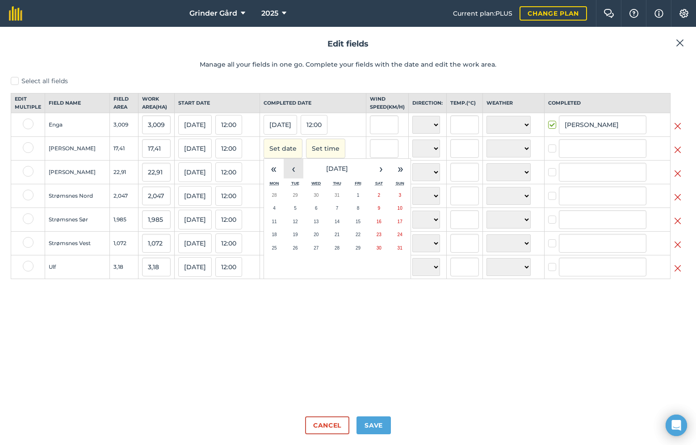
click at [295, 177] on button "‹" at bounding box center [294, 169] width 20 height 20
click at [361, 237] on abbr "20" at bounding box center [358, 234] width 5 height 5
checkbox input "true"
type input "[PERSON_NAME]"
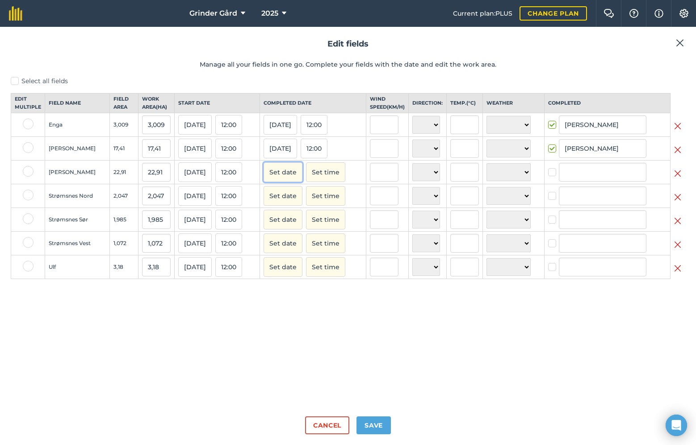
click at [285, 181] on button "Set date" at bounding box center [283, 172] width 39 height 20
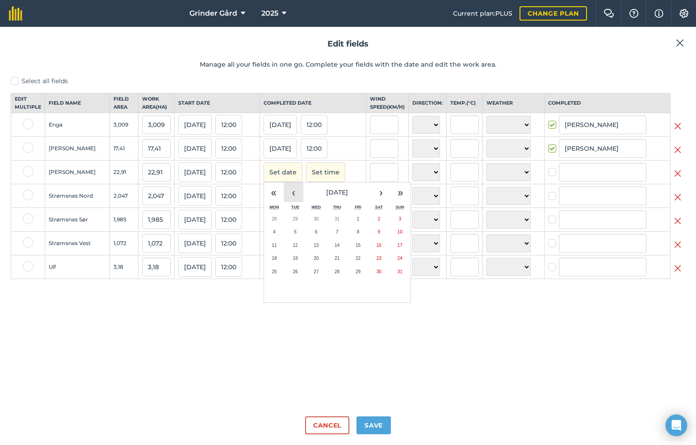
click at [297, 201] on button "‹" at bounding box center [294, 192] width 20 height 20
click at [365, 263] on button "20" at bounding box center [358, 258] width 21 height 13
checkbox input "true"
type input "[PERSON_NAME]"
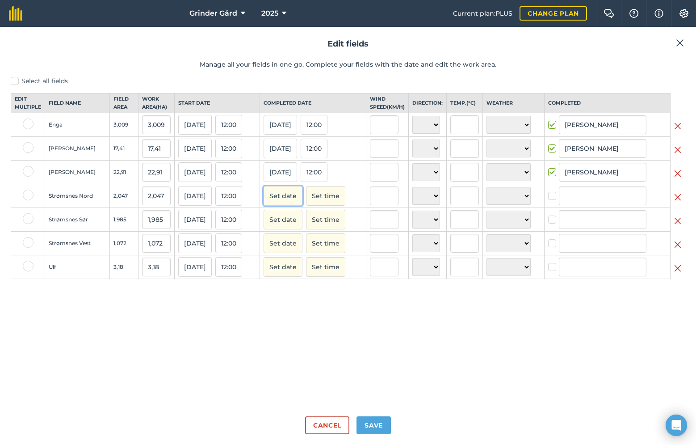
click at [287, 203] on button "Set date" at bounding box center [283, 196] width 39 height 20
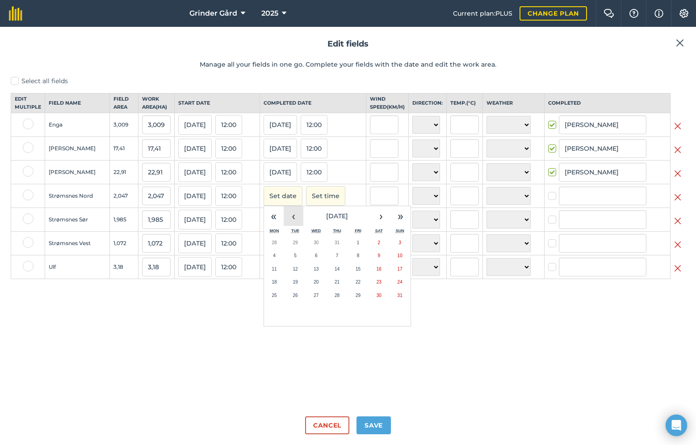
click at [302, 222] on button "‹" at bounding box center [294, 216] width 20 height 20
click at [369, 287] on button "20" at bounding box center [358, 281] width 21 height 13
checkbox input "true"
type input "[PERSON_NAME]"
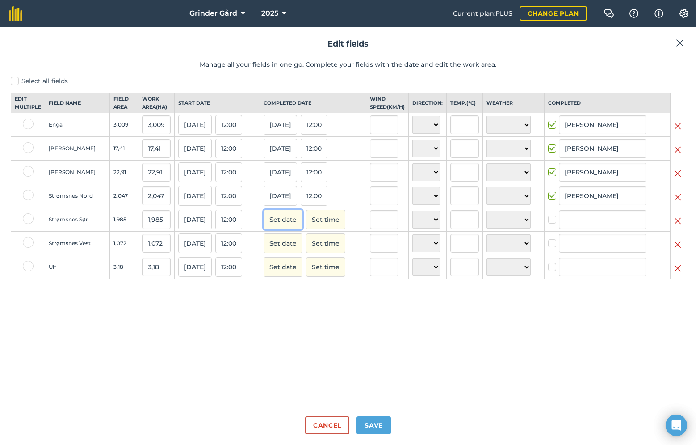
click at [293, 229] on button "Set date" at bounding box center [283, 220] width 39 height 20
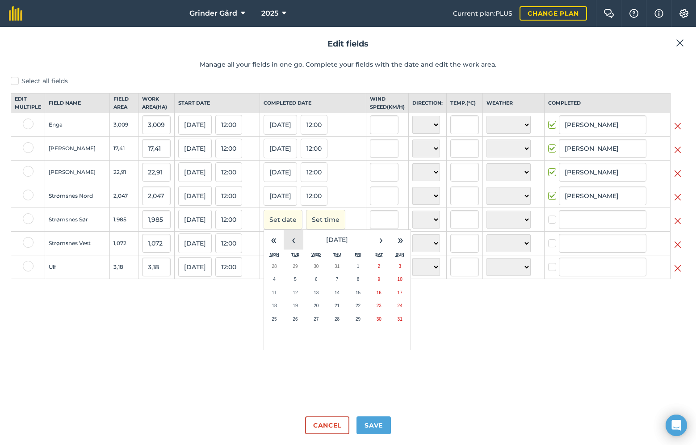
click at [299, 248] on button "‹" at bounding box center [294, 240] width 20 height 20
click at [369, 312] on button "20" at bounding box center [358, 305] width 21 height 13
checkbox input "true"
type input "[PERSON_NAME]"
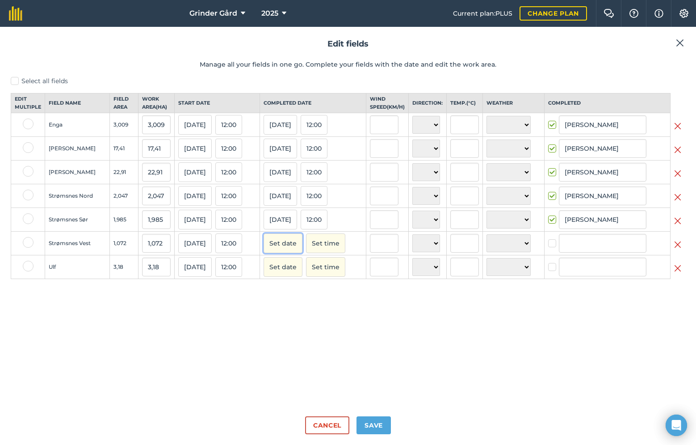
click at [287, 249] on button "Set date" at bounding box center [283, 243] width 39 height 20
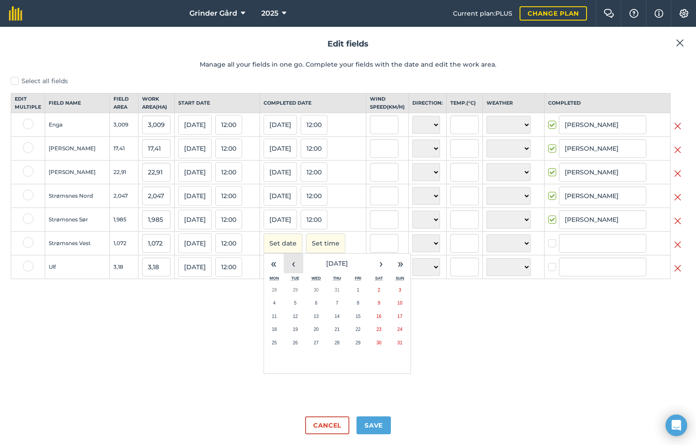
click at [301, 269] on button "‹" at bounding box center [294, 263] width 20 height 20
click at [369, 336] on button "20" at bounding box center [358, 329] width 21 height 13
checkbox input "true"
type input "[PERSON_NAME]"
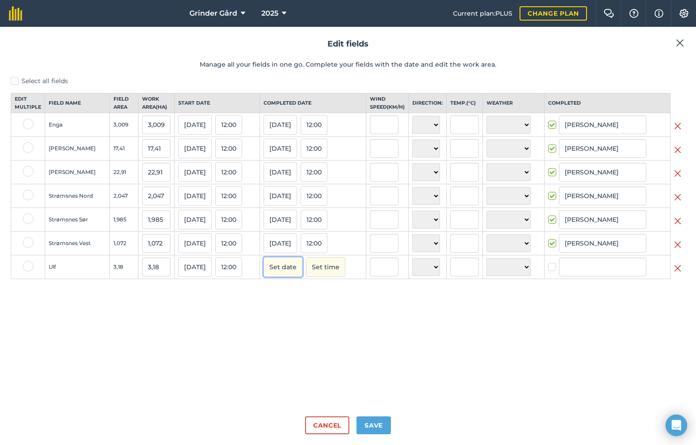
click at [300, 277] on button "Set date" at bounding box center [283, 267] width 39 height 20
click at [299, 295] on button "‹" at bounding box center [294, 287] width 20 height 20
click at [361, 355] on abbr "20" at bounding box center [358, 352] width 5 height 5
checkbox input "true"
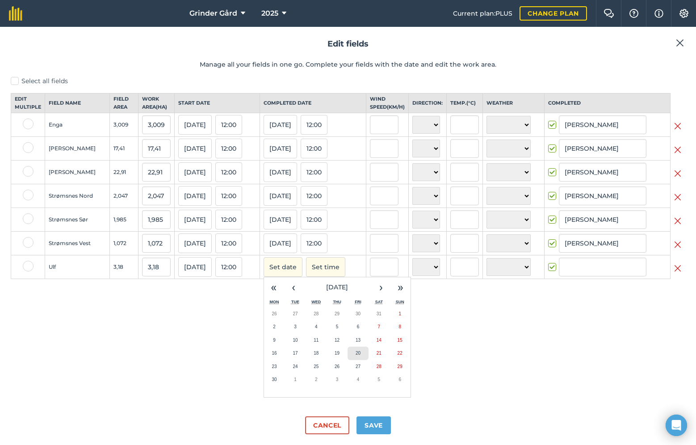
type input "[PERSON_NAME]"
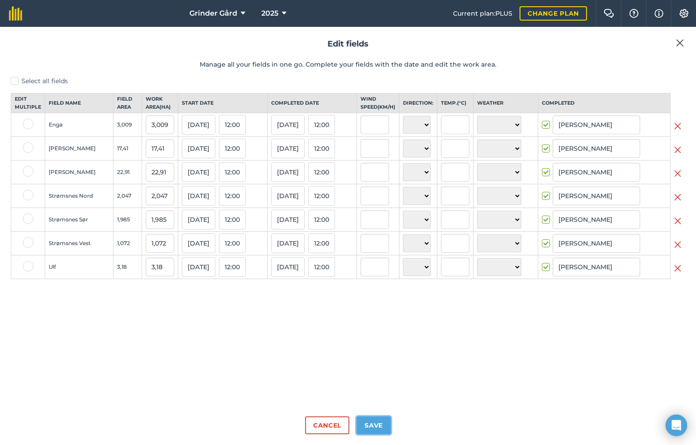
click at [376, 422] on button "Save" at bounding box center [374, 425] width 34 height 18
checkbox input "true"
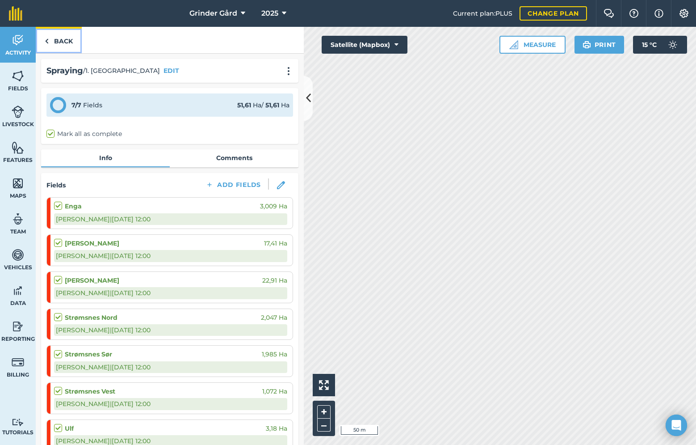
click at [63, 40] on link "Back" at bounding box center [59, 40] width 46 height 26
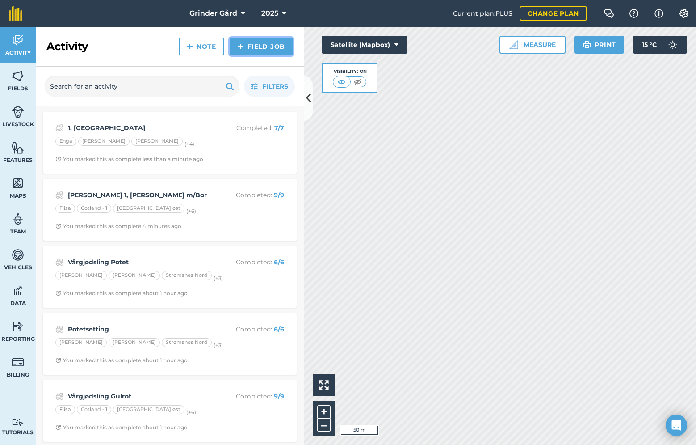
click at [253, 51] on link "Field Job" at bounding box center [261, 47] width 63 height 18
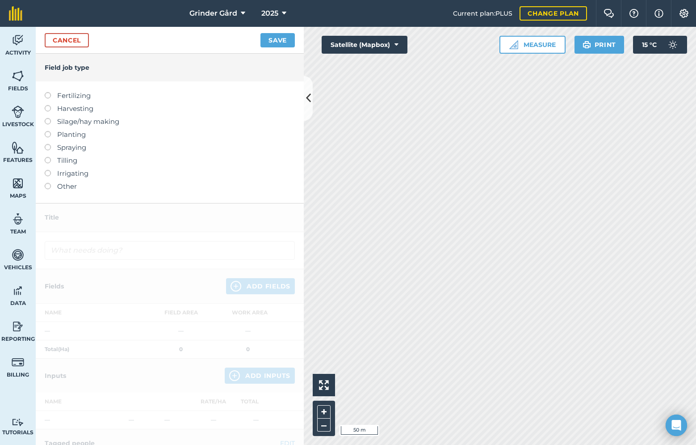
click at [48, 144] on label at bounding box center [51, 144] width 13 height 0
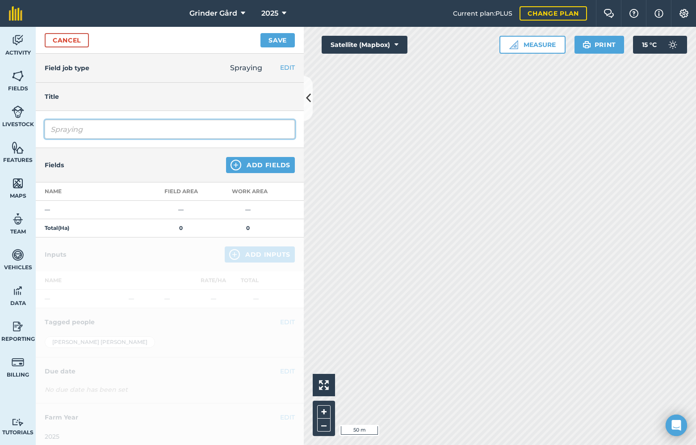
click at [97, 133] on input "Spraying" at bounding box center [170, 129] width 250 height 19
type input "2. [GEOGRAPHIC_DATA]"
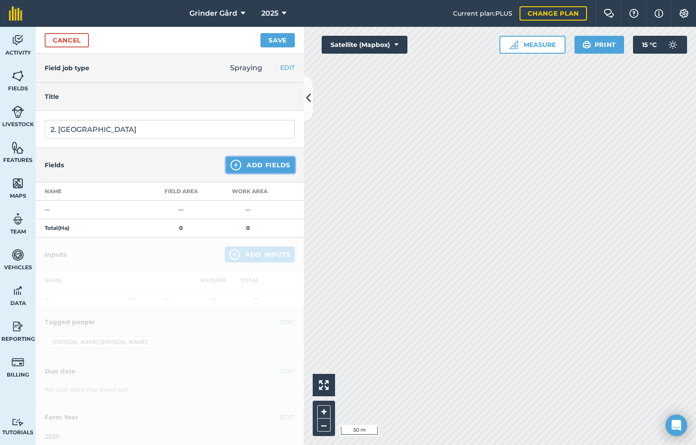
click at [242, 163] on button "Add Fields" at bounding box center [260, 165] width 69 height 16
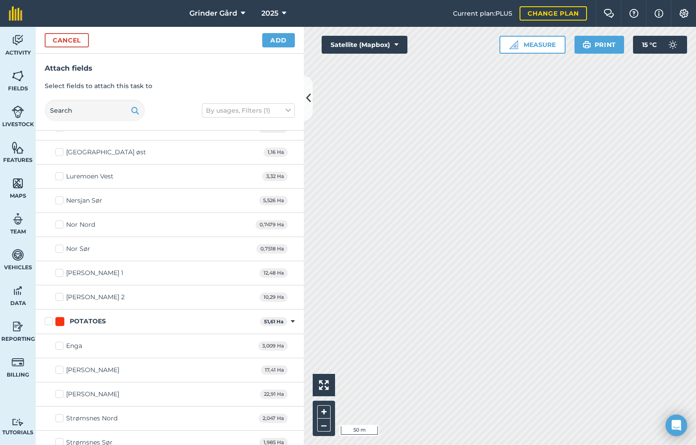
scroll to position [128, 0]
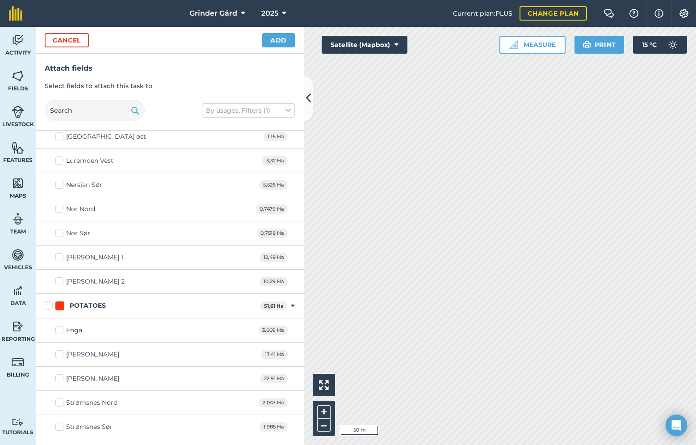
click at [50, 306] on label "POTATOES" at bounding box center [151, 305] width 212 height 9
click at [50, 306] on input "POTATOES" at bounding box center [48, 304] width 6 height 6
checkbox input "true"
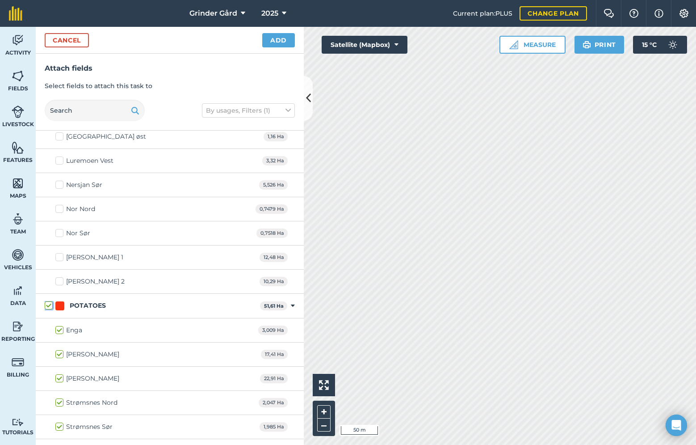
checkbox input "true"
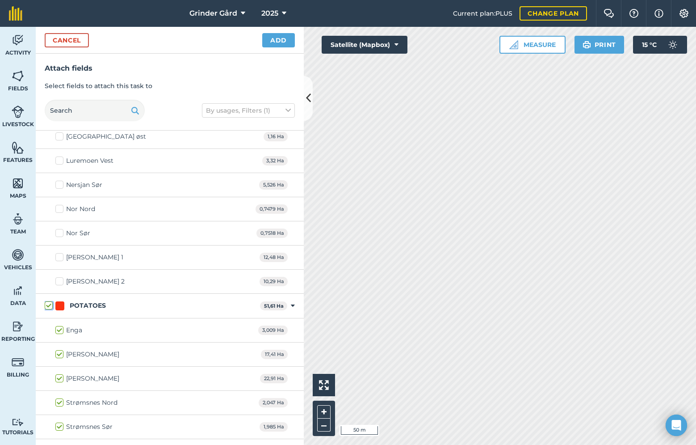
scroll to position [0, 0]
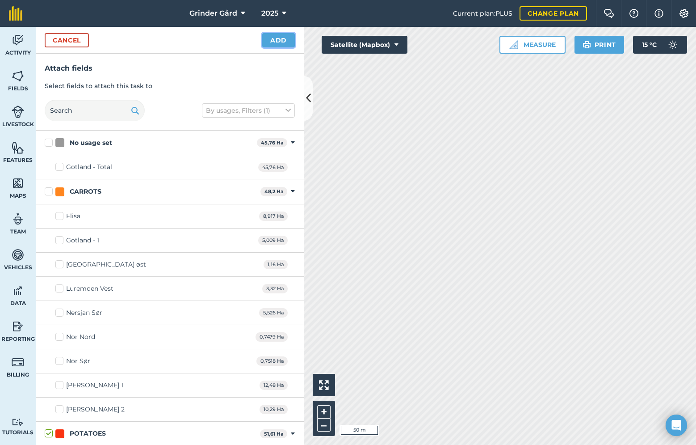
click at [284, 40] on button "Add" at bounding box center [278, 40] width 33 height 14
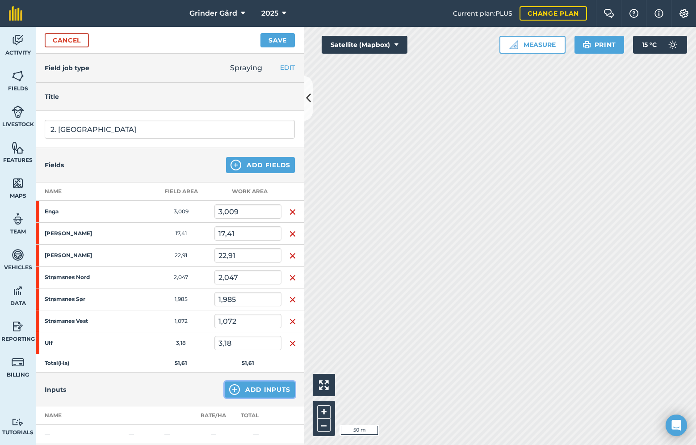
click at [266, 390] on button "Add Inputs" at bounding box center [260, 389] width 70 height 16
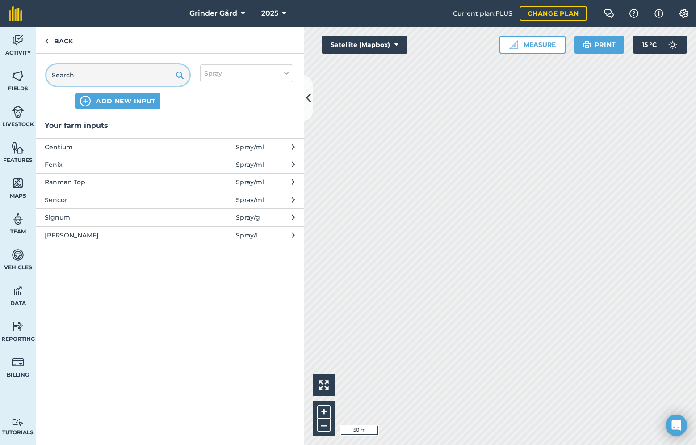
click at [114, 74] on input "text" at bounding box center [117, 74] width 143 height 21
click at [118, 109] on div "ADD NEW INPUT Spray" at bounding box center [170, 87] width 268 height 66
click at [118, 105] on span "ADD NEW INPUT" at bounding box center [126, 101] width 60 height 9
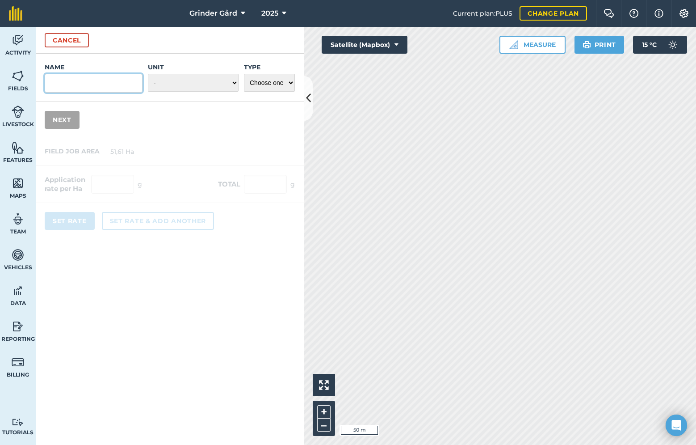
click at [131, 84] on input "Name" at bounding box center [94, 83] width 98 height 19
type input "Revus"
click at [203, 82] on select "- Grams/g Kilograms/kg Metric tonnes/t Millilitres/ml Litres/L Ounces/oz Pounds…" at bounding box center [193, 83] width 91 height 18
select select "MILLILITRES"
click at [261, 85] on select "Choose one Fertilizer Seed Spray Fuel Other" at bounding box center [269, 83] width 51 height 18
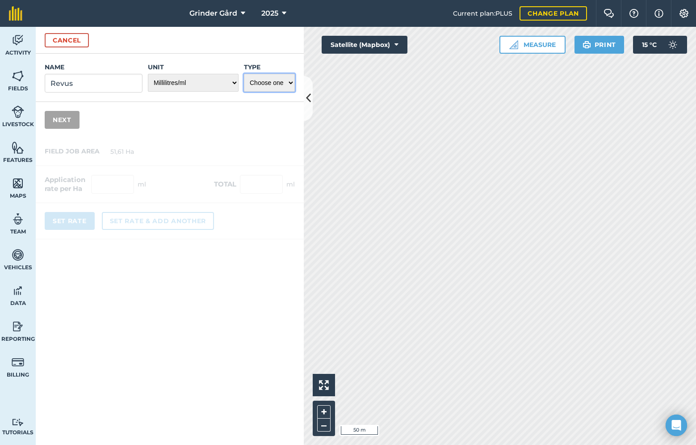
select select "SPRAY"
click at [67, 122] on button "Next" at bounding box center [62, 120] width 35 height 18
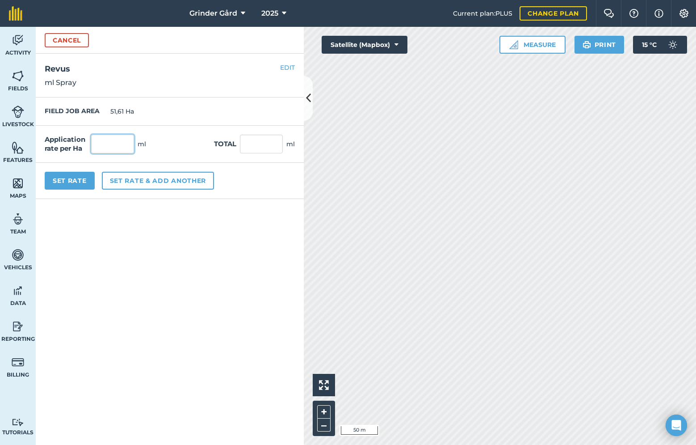
click at [108, 141] on input "text" at bounding box center [112, 144] width 43 height 19
type input "600"
type input "30 966"
click at [77, 181] on button "Set Rate" at bounding box center [70, 181] width 50 height 18
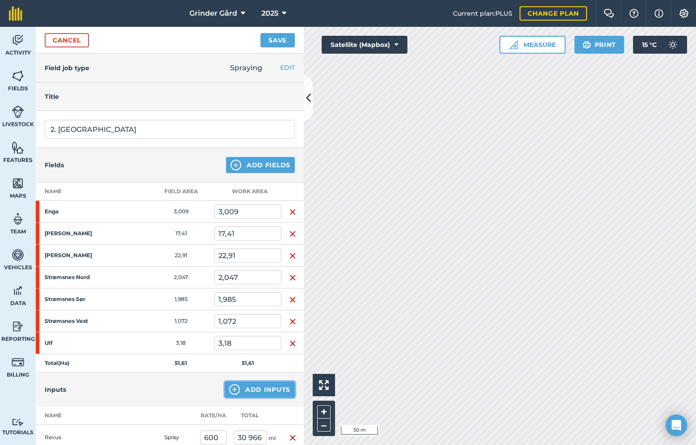
click at [282, 392] on button "Add Inputs" at bounding box center [260, 389] width 70 height 16
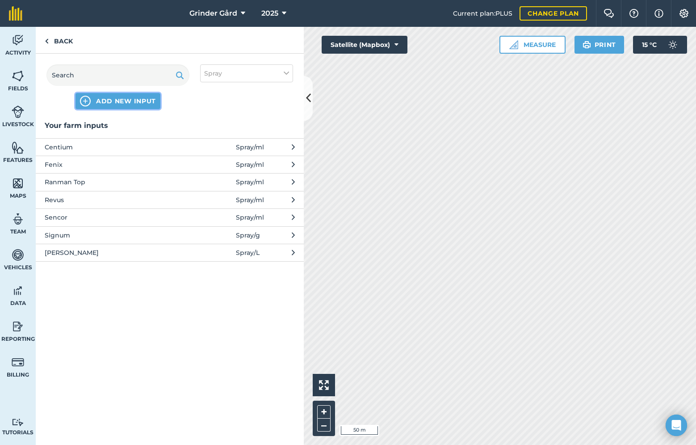
click at [110, 101] on span "ADD NEW INPUT" at bounding box center [126, 101] width 60 height 9
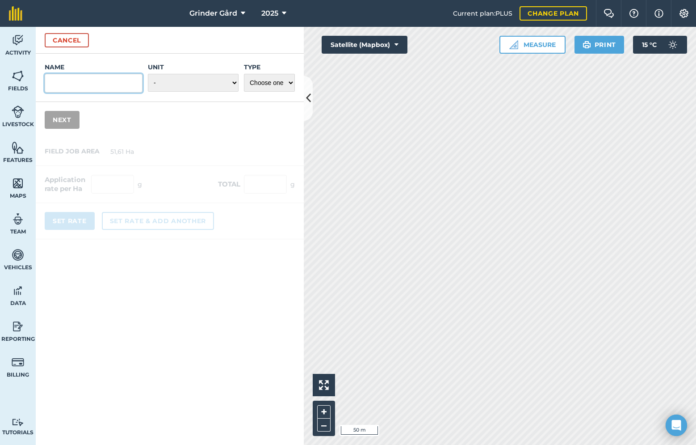
click at [102, 86] on input "Name" at bounding box center [94, 83] width 98 height 19
type input "Shirlan"
click at [171, 80] on select "- Grams/g Kilograms/kg Metric tonnes/t Millilitres/ml Litres/L Ounces/oz Pounds…" at bounding box center [193, 83] width 91 height 18
select select "MILLILITRES"
click at [261, 81] on select "Choose one Fertilizer Seed Spray Fuel Other" at bounding box center [269, 83] width 51 height 18
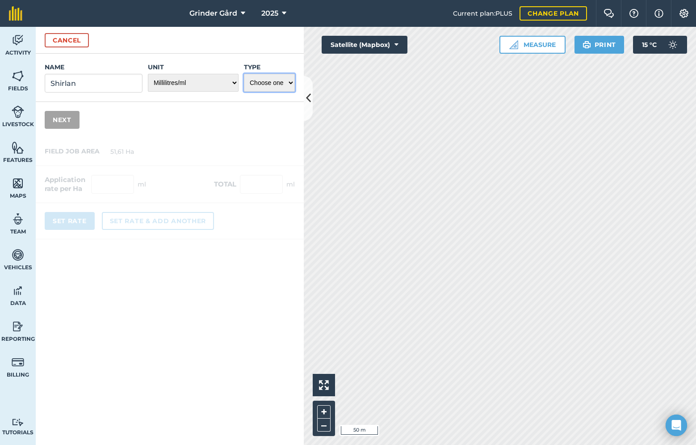
select select "SPRAY"
click at [68, 115] on button "Next" at bounding box center [62, 120] width 35 height 18
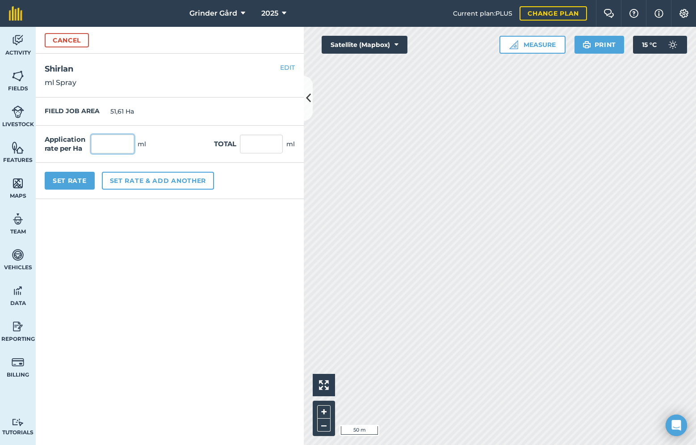
click at [112, 145] on input "text" at bounding box center [112, 144] width 43 height 19
type input "400"
type input "20 644"
click at [71, 179] on button "Set Rate" at bounding box center [70, 181] width 50 height 18
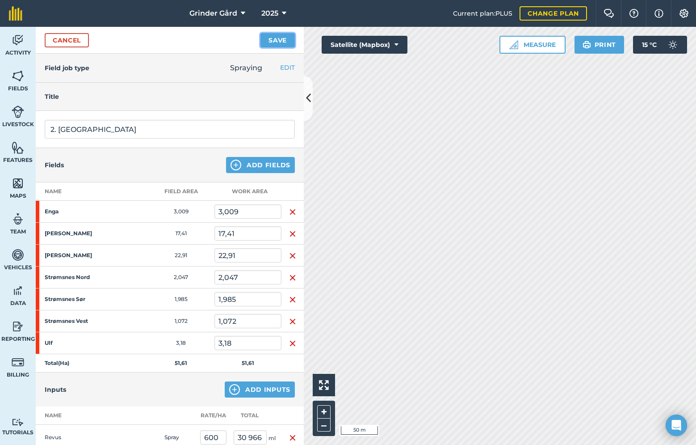
click at [275, 43] on button "Save" at bounding box center [278, 40] width 34 height 14
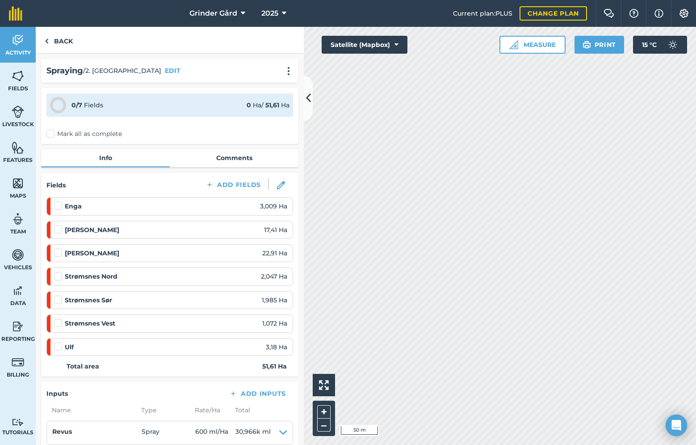
click at [53, 140] on div "0 / 7 Fields 0 Ha / 51,61 Ha Mark all as complete" at bounding box center [169, 116] width 257 height 56
click at [51, 133] on label "Mark all as complete" at bounding box center [84, 133] width 76 height 9
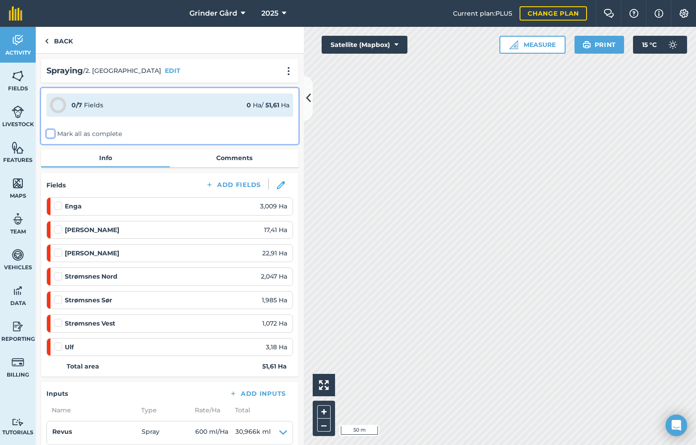
click at [51, 133] on input "Mark all as complete" at bounding box center [49, 132] width 6 height 6
checkbox input "false"
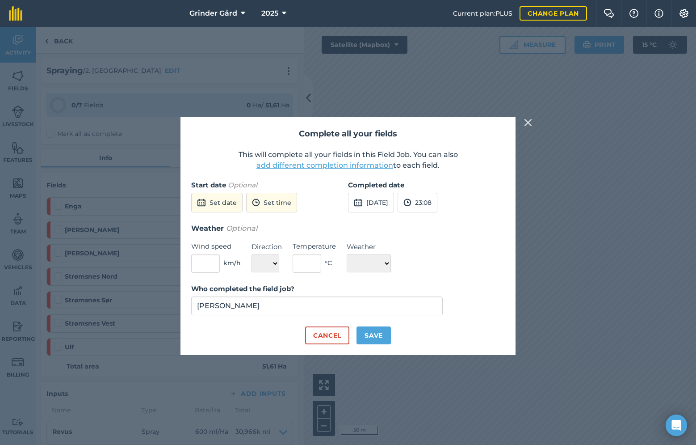
click at [297, 169] on button "add different completion information" at bounding box center [325, 165] width 137 height 11
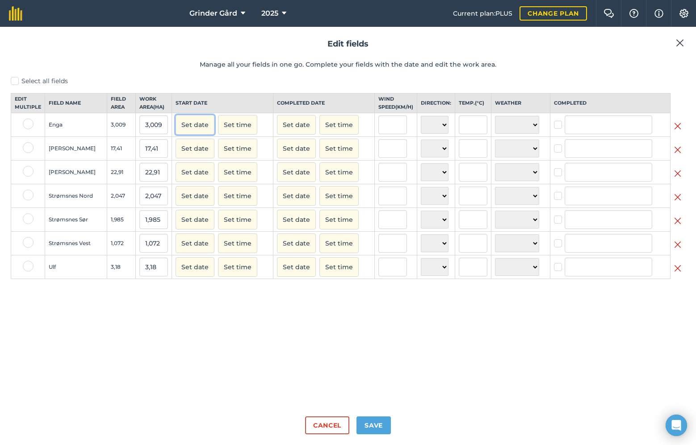
click at [198, 132] on button "Set date" at bounding box center [195, 125] width 39 height 20
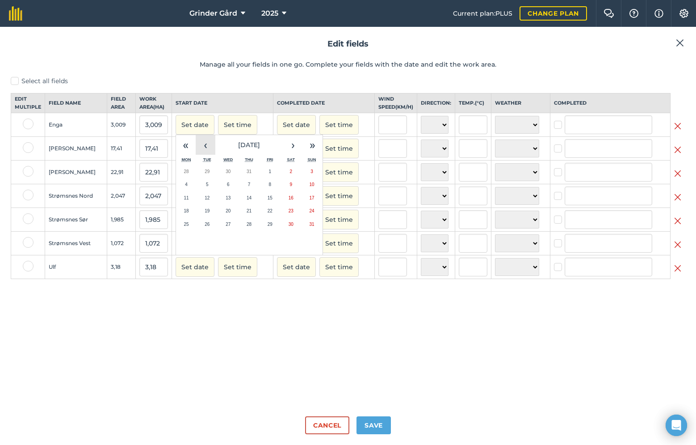
click at [208, 155] on button "‹" at bounding box center [206, 145] width 20 height 20
click at [262, 231] on button "27" at bounding box center [270, 224] width 21 height 13
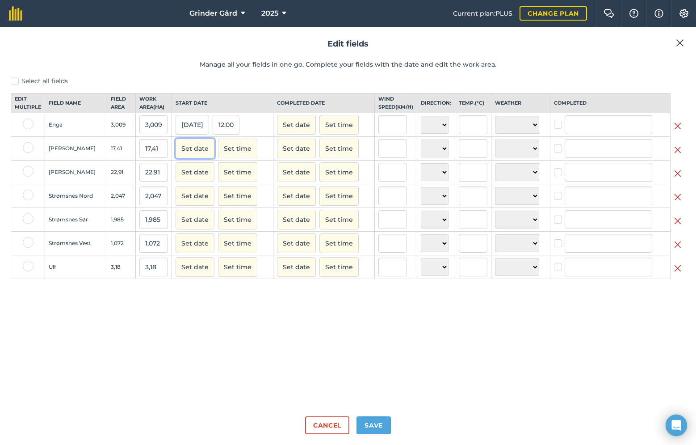
click at [188, 156] on button "Set date" at bounding box center [195, 149] width 39 height 20
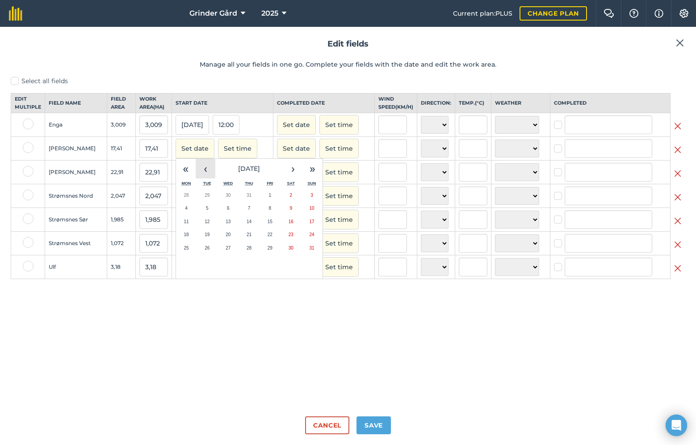
click at [209, 178] on button "‹" at bounding box center [206, 169] width 20 height 20
click at [271, 255] on button "27" at bounding box center [270, 247] width 21 height 13
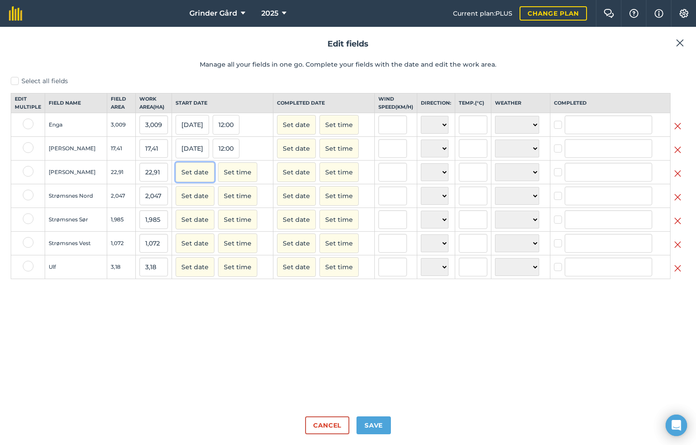
click at [190, 178] on button "Set date" at bounding box center [195, 172] width 39 height 20
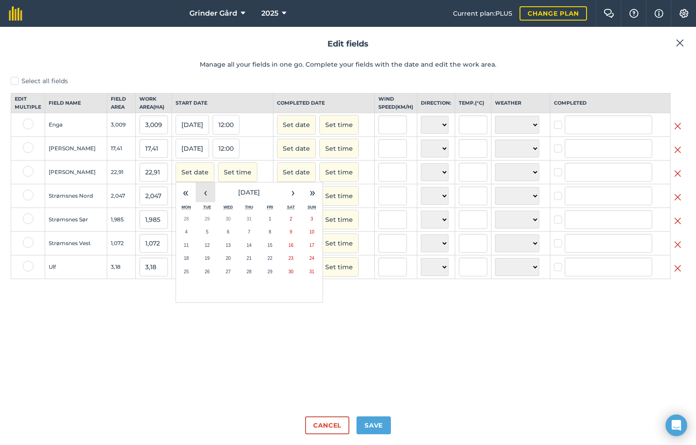
click at [204, 196] on button "‹" at bounding box center [206, 192] width 20 height 20
click at [270, 276] on button "27" at bounding box center [270, 271] width 21 height 13
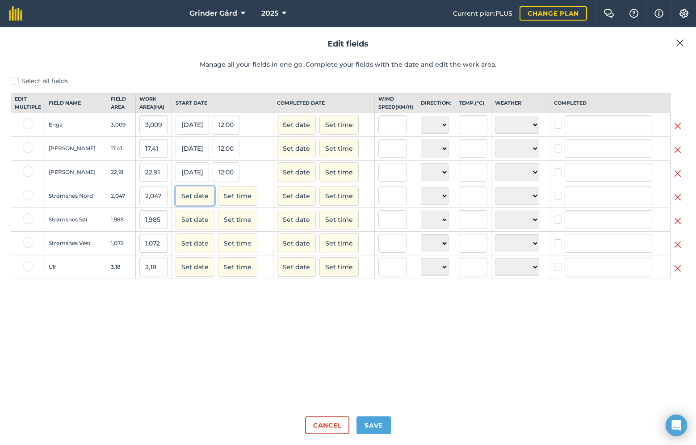
click at [203, 205] on button "Set date" at bounding box center [195, 196] width 39 height 20
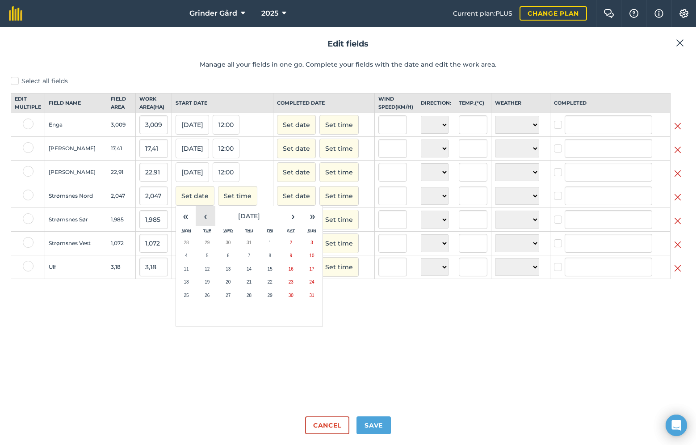
click at [200, 218] on button "‹" at bounding box center [206, 216] width 20 height 20
click at [272, 300] on button "27" at bounding box center [270, 295] width 21 height 13
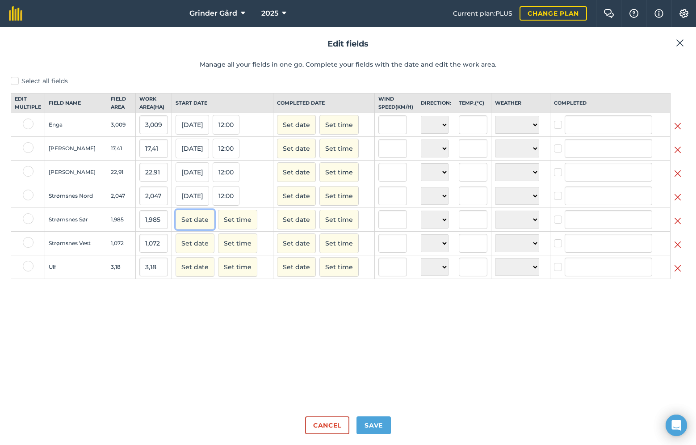
click at [202, 229] on button "Set date" at bounding box center [195, 220] width 39 height 20
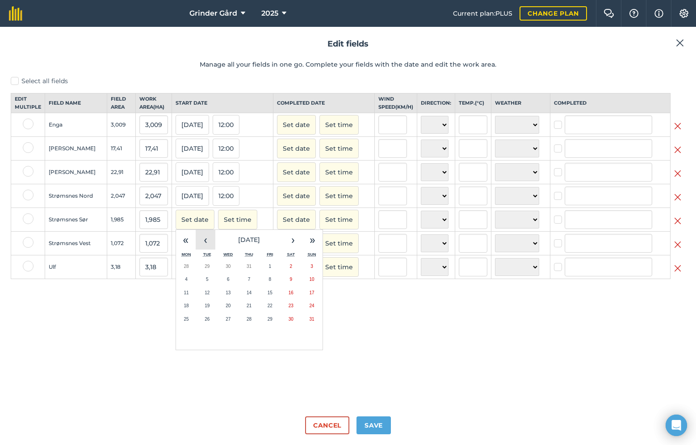
click at [203, 249] on button "‹" at bounding box center [206, 240] width 20 height 20
click at [269, 321] on abbr "27" at bounding box center [270, 319] width 5 height 5
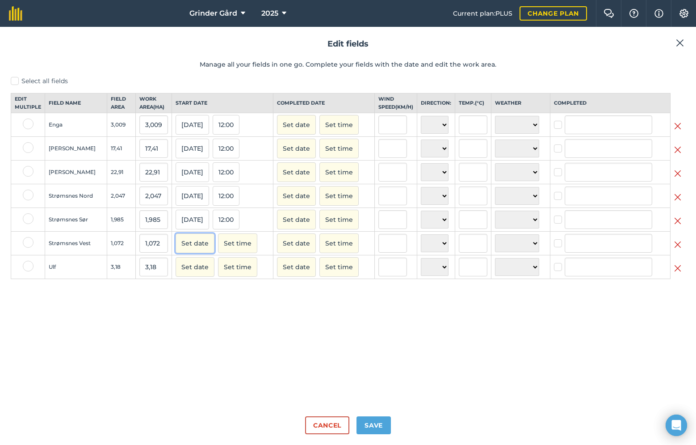
click at [190, 249] on button "Set date" at bounding box center [195, 243] width 39 height 20
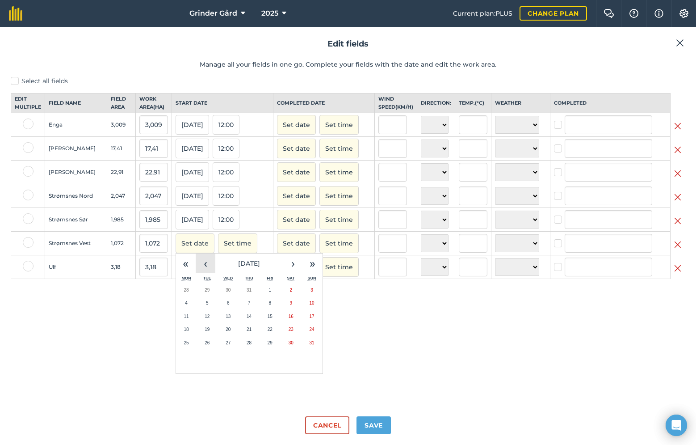
click at [199, 270] on button "‹" at bounding box center [206, 263] width 20 height 20
click at [271, 346] on button "27" at bounding box center [270, 342] width 21 height 13
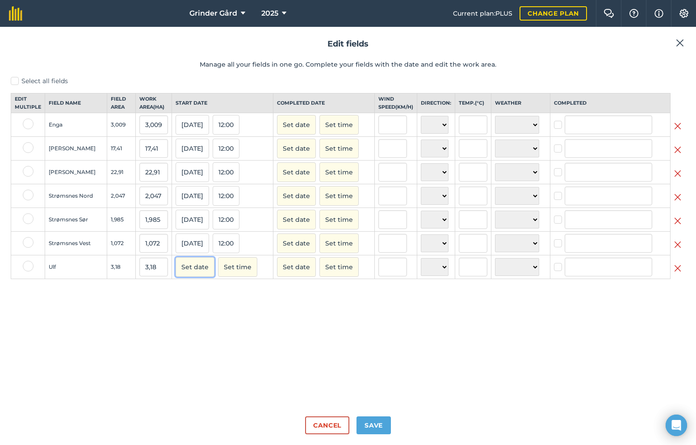
click at [194, 275] on button "Set date" at bounding box center [195, 267] width 39 height 20
click at [204, 295] on button "‹" at bounding box center [206, 287] width 20 height 20
click at [267, 370] on button "27" at bounding box center [270, 366] width 21 height 13
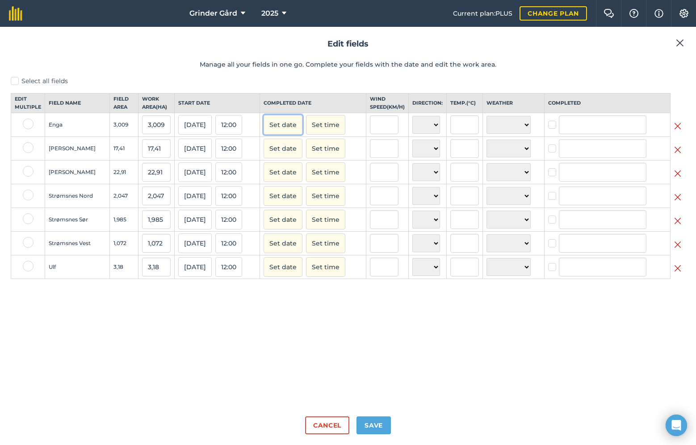
click at [297, 135] on button "Set date" at bounding box center [283, 125] width 39 height 20
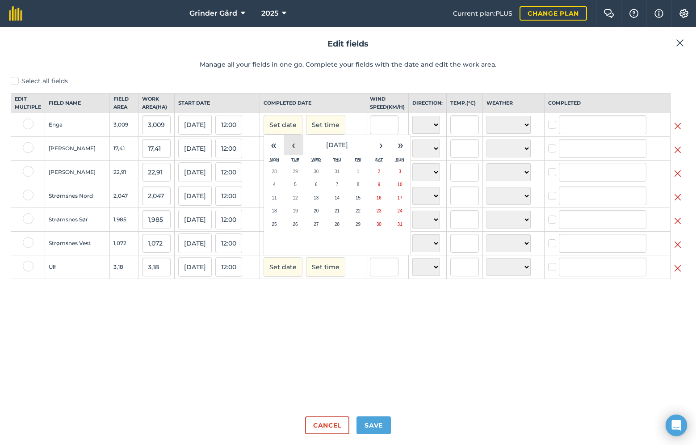
click at [295, 151] on button "‹" at bounding box center [294, 145] width 20 height 20
click at [361, 227] on abbr "27" at bounding box center [358, 224] width 5 height 5
checkbox input "true"
type input "[PERSON_NAME]"
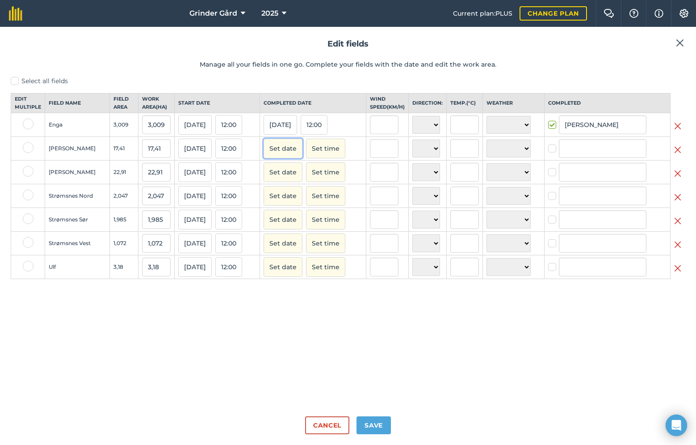
click at [289, 156] on button "Set date" at bounding box center [283, 149] width 39 height 20
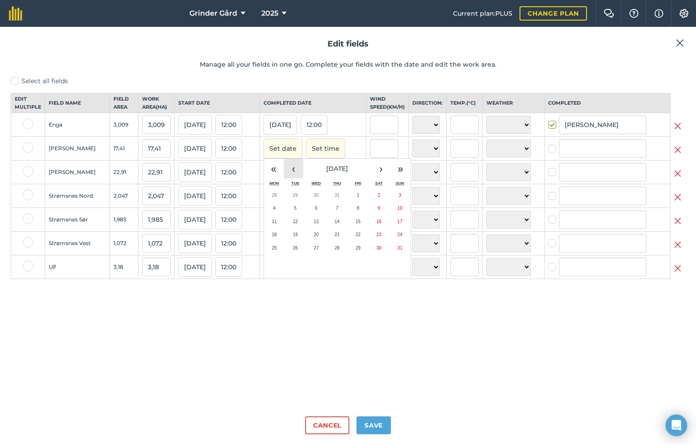
click at [298, 175] on button "‹" at bounding box center [294, 169] width 20 height 20
click at [361, 250] on abbr "27" at bounding box center [358, 247] width 5 height 5
checkbox input "true"
type input "[PERSON_NAME]"
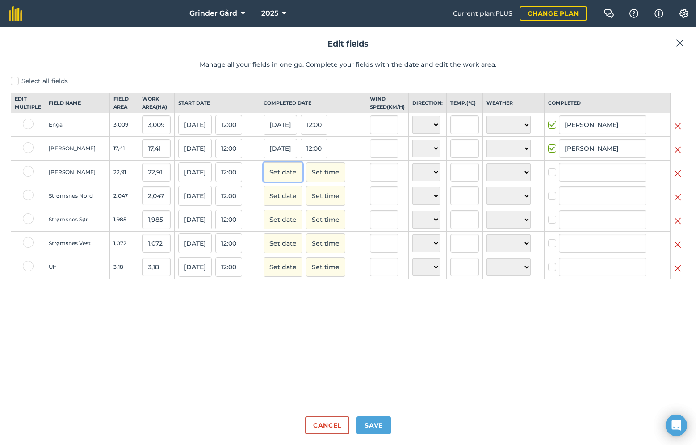
click at [291, 177] on button "Set date" at bounding box center [283, 172] width 39 height 20
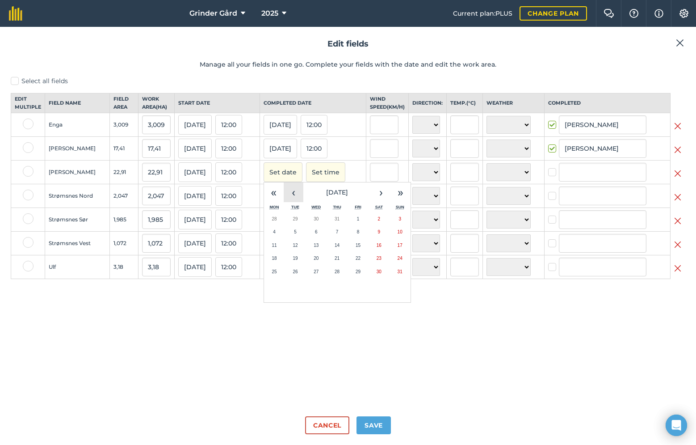
click at [296, 199] on button "‹" at bounding box center [294, 192] width 20 height 20
click at [360, 274] on button "27" at bounding box center [358, 271] width 21 height 13
checkbox input "true"
type input "[PERSON_NAME]"
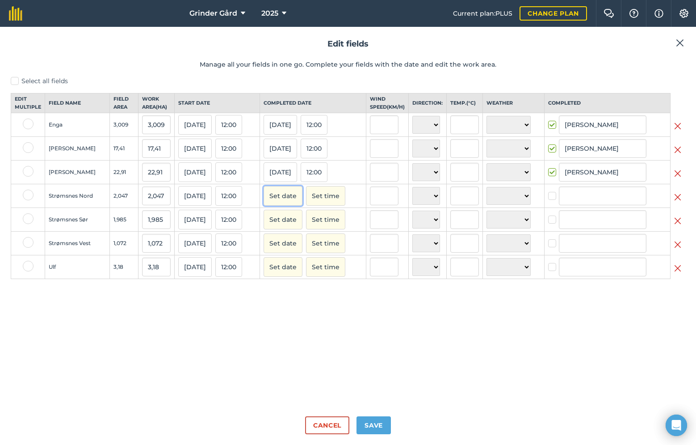
click at [288, 201] on button "Set date" at bounding box center [283, 196] width 39 height 20
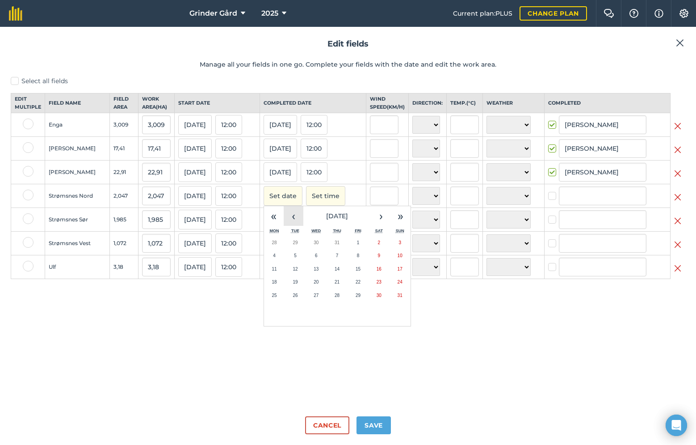
click at [295, 223] on button "‹" at bounding box center [294, 216] width 20 height 20
click at [364, 300] on button "27" at bounding box center [358, 295] width 21 height 13
checkbox input "true"
type input "[PERSON_NAME]"
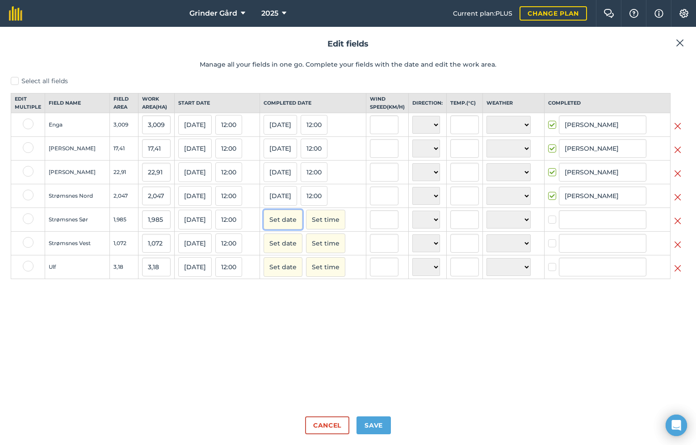
click at [294, 229] on button "Set date" at bounding box center [283, 220] width 39 height 20
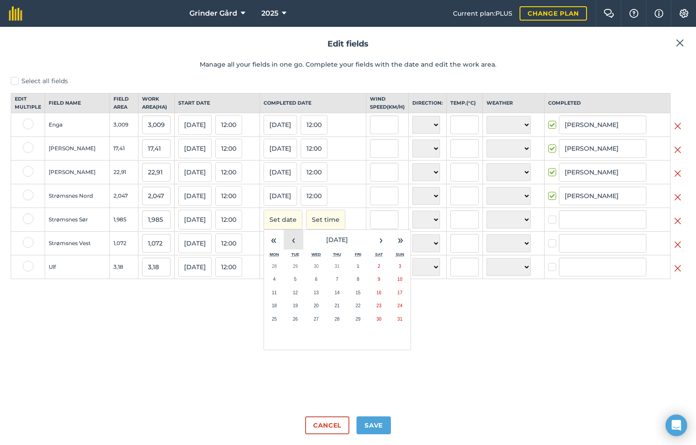
click at [294, 248] on button "‹" at bounding box center [294, 240] width 20 height 20
click at [362, 322] on button "27" at bounding box center [358, 318] width 21 height 13
checkbox input "true"
type input "[PERSON_NAME]"
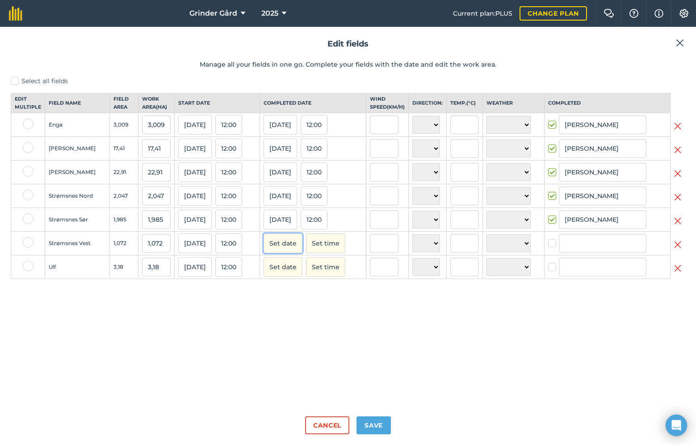
click at [288, 245] on button "Set date" at bounding box center [283, 243] width 39 height 20
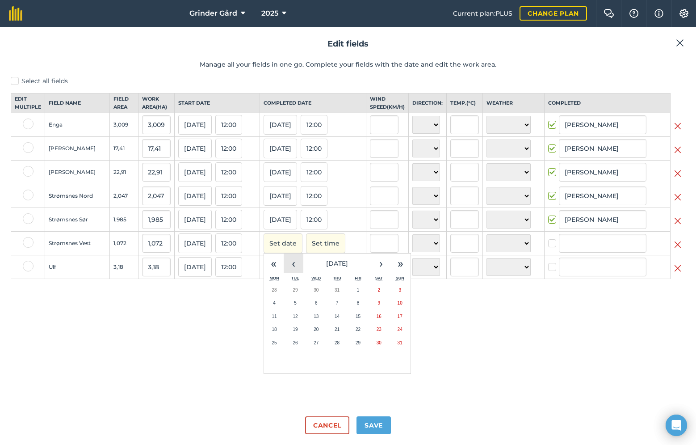
click at [297, 266] on button "‹" at bounding box center [294, 263] width 20 height 20
click at [368, 346] on button "27" at bounding box center [358, 342] width 21 height 13
checkbox input "true"
type input "[PERSON_NAME]"
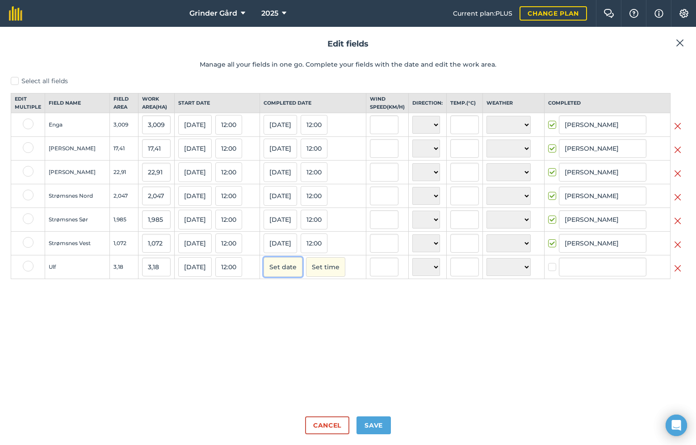
click at [299, 277] on button "Set date" at bounding box center [283, 267] width 39 height 20
click at [300, 292] on button "‹" at bounding box center [294, 287] width 20 height 20
click at [366, 369] on button "27" at bounding box center [358, 366] width 21 height 13
checkbox input "true"
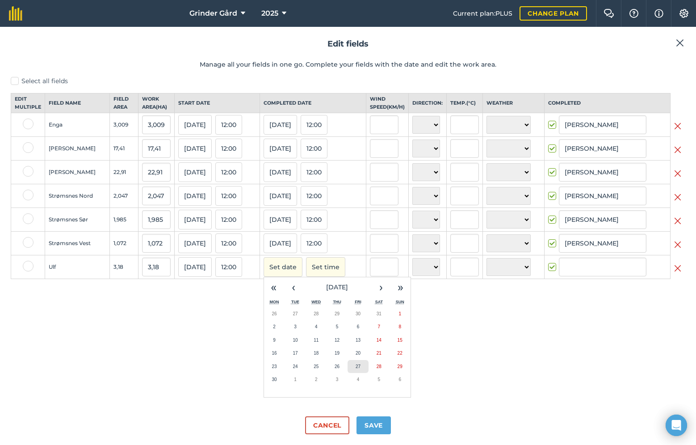
type input "[PERSON_NAME]"
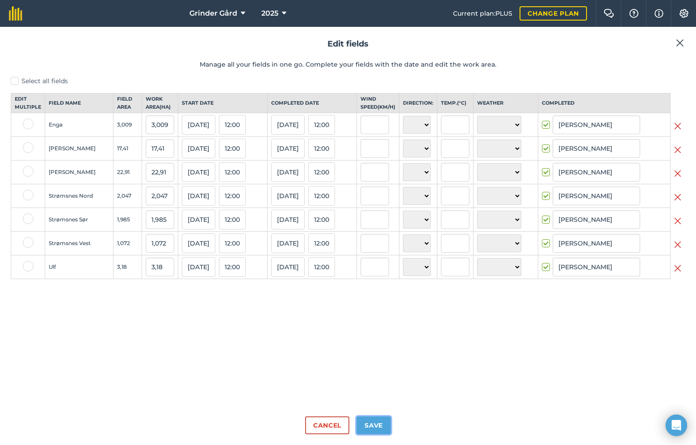
click at [371, 427] on button "Save" at bounding box center [374, 425] width 34 height 18
checkbox input "true"
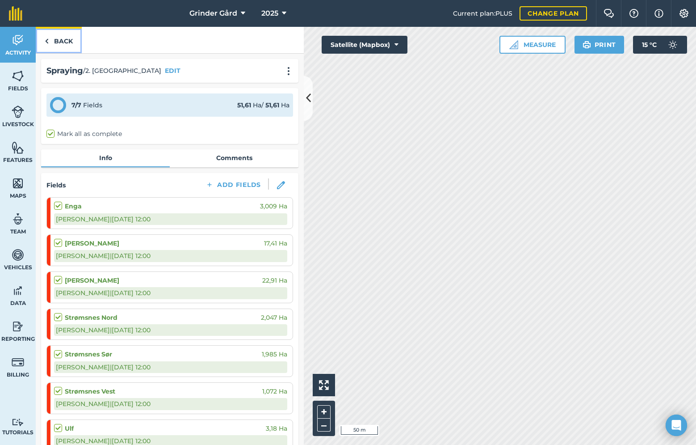
click at [68, 38] on link "Back" at bounding box center [59, 40] width 46 height 26
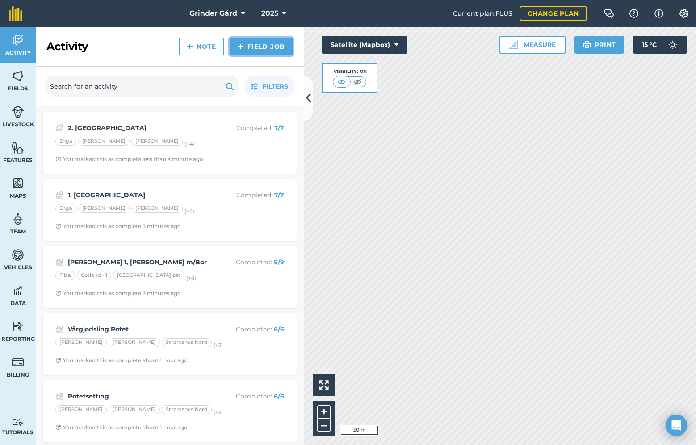
click at [245, 47] on link "Field Job" at bounding box center [261, 47] width 63 height 18
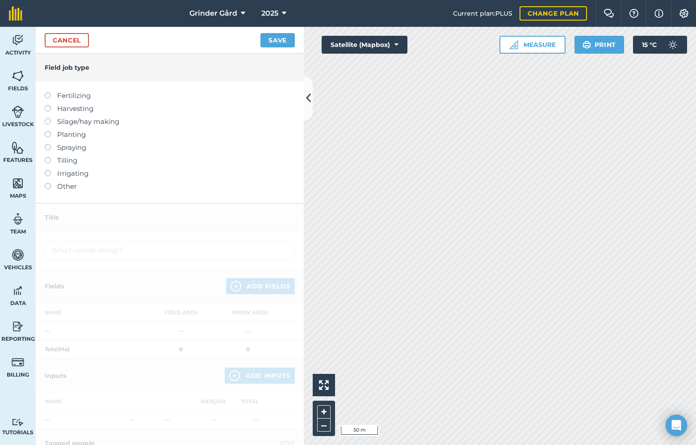
click at [51, 147] on label "Spraying" at bounding box center [170, 147] width 250 height 11
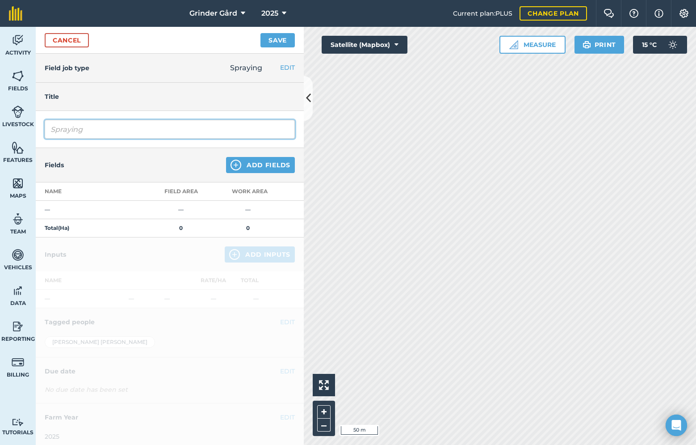
click at [98, 126] on input "Spraying" at bounding box center [170, 129] width 250 height 19
type input "3.Tørråte"
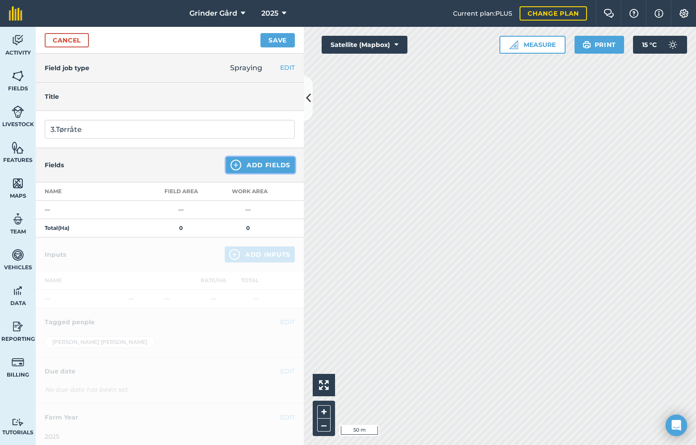
click at [243, 161] on button "Add Fields" at bounding box center [260, 165] width 69 height 16
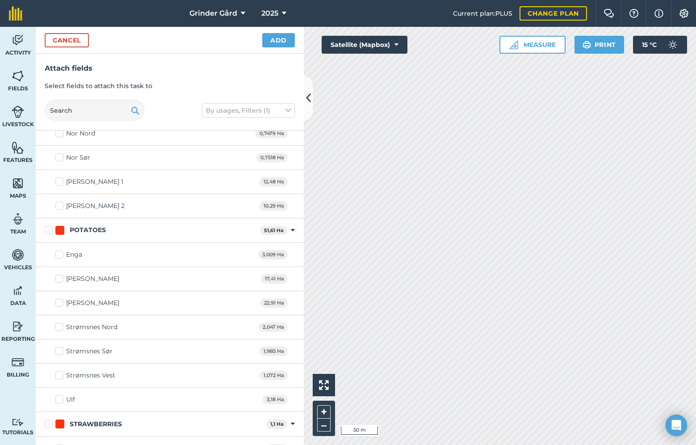
scroll to position [217, 0]
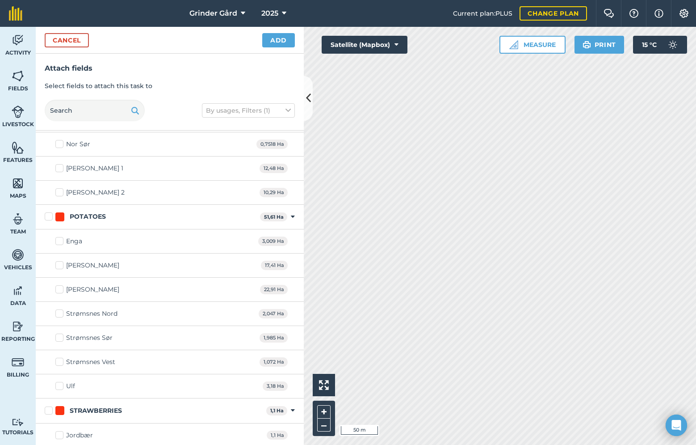
click at [51, 217] on label "POTATOES" at bounding box center [151, 216] width 212 height 9
click at [51, 217] on input "POTATOES" at bounding box center [48, 215] width 6 height 6
checkbox input "true"
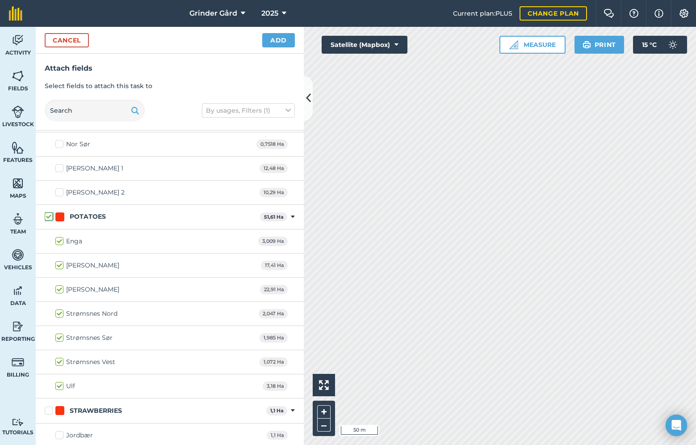
checkbox input "true"
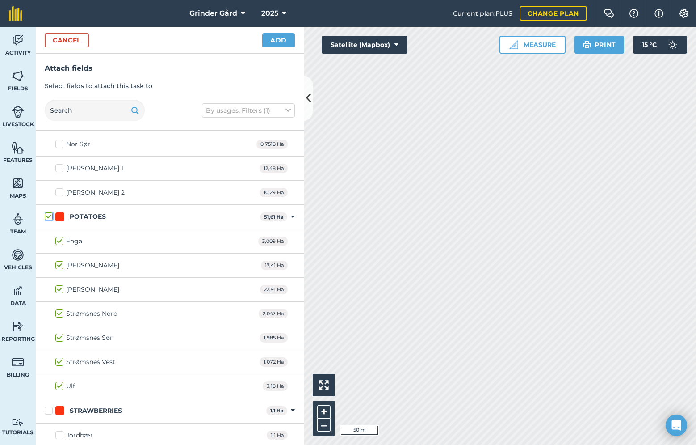
scroll to position [0, 0]
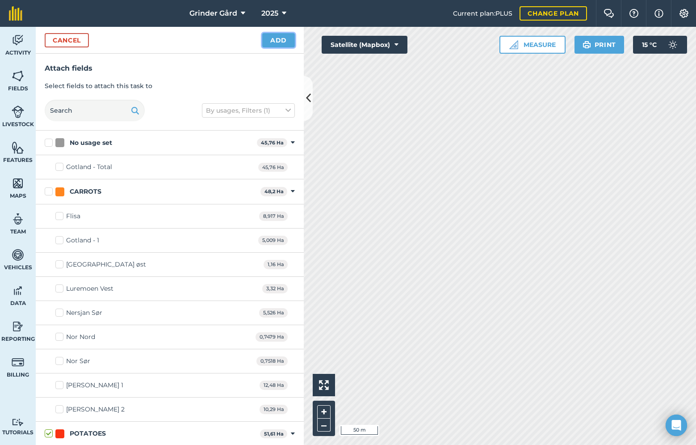
click at [278, 40] on button "Add" at bounding box center [278, 40] width 33 height 14
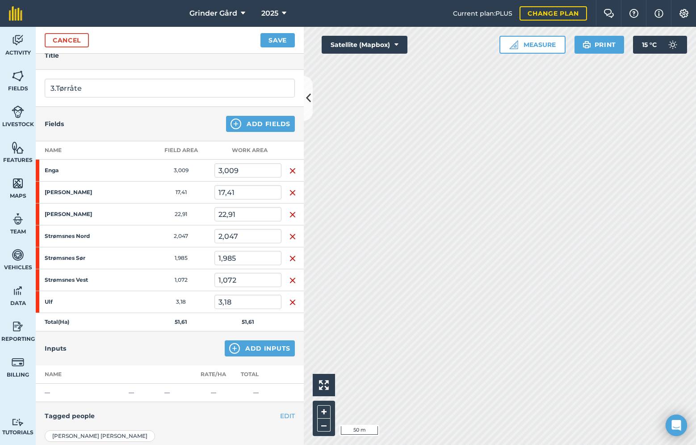
scroll to position [88, 0]
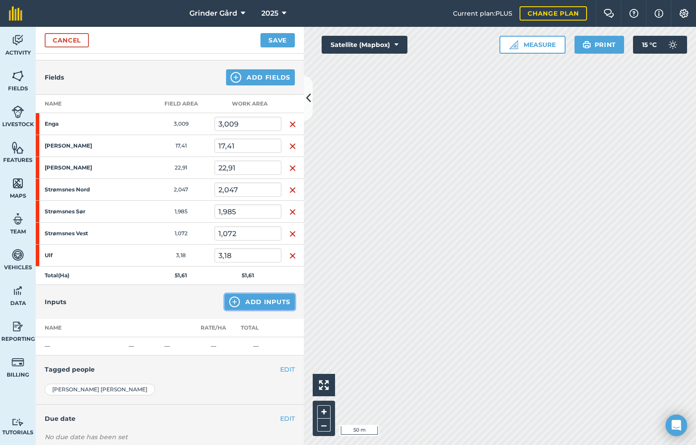
click at [257, 299] on button "Add Inputs" at bounding box center [260, 302] width 70 height 16
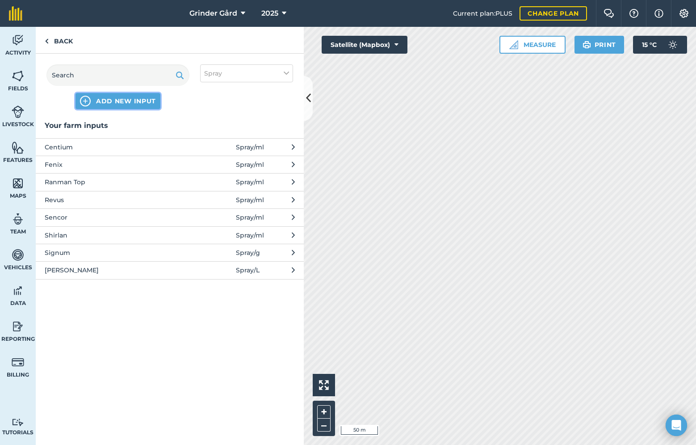
click at [110, 97] on span "ADD NEW INPUT" at bounding box center [126, 101] width 60 height 9
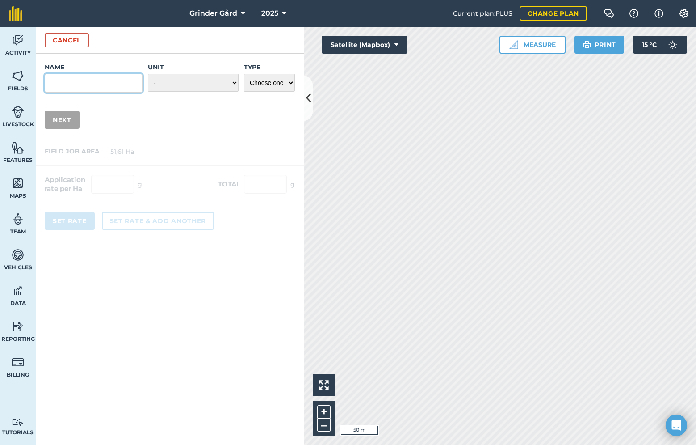
click at [101, 83] on input "Name" at bounding box center [94, 83] width 98 height 19
type input "Zorvec"
click at [166, 81] on select "- Grams/g Kilograms/kg Metric tonnes/t Millilitres/ml Litres/L Ounces/oz Pounds…" at bounding box center [193, 83] width 91 height 18
select select "MILLILITRES"
click at [258, 86] on select "Choose one Fertilizer Seed Spray Fuel Other" at bounding box center [269, 83] width 51 height 18
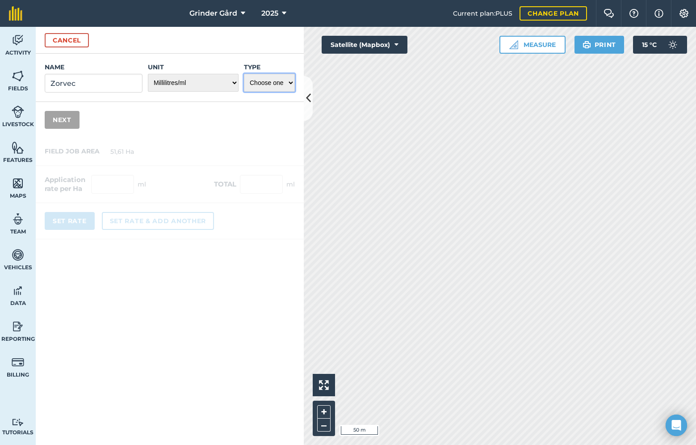
select select "SPRAY"
click at [60, 116] on button "Next" at bounding box center [62, 120] width 35 height 18
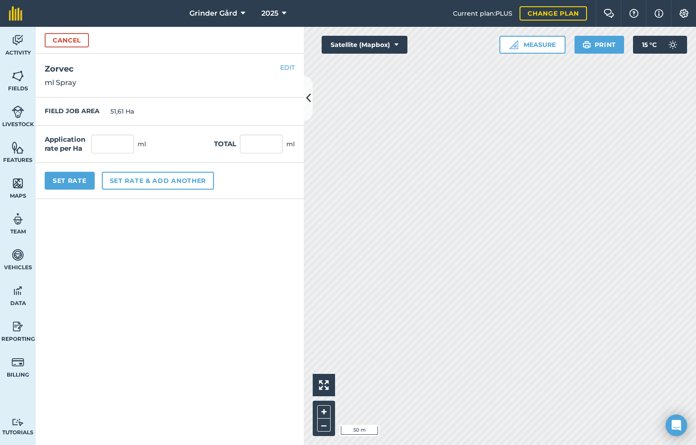
click at [120, 131] on div "Application rate per Ha ml Total ml" at bounding box center [170, 144] width 268 height 37
click at [117, 146] on input "text" at bounding box center [112, 144] width 43 height 19
type input "250"
type input "12 902,5"
click at [70, 182] on button "Set Rate" at bounding box center [70, 181] width 50 height 18
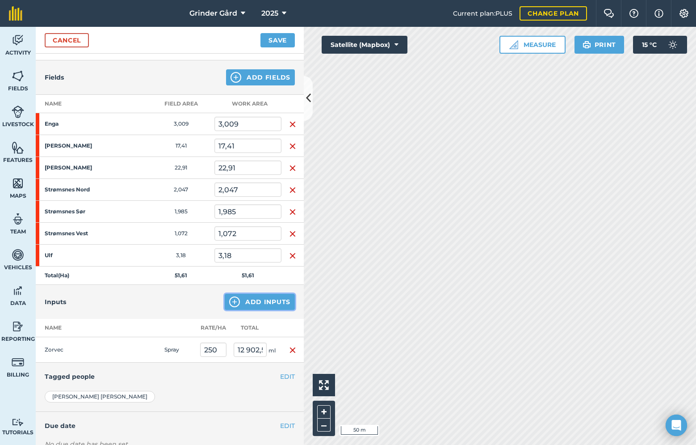
click at [248, 306] on button "Add Inputs" at bounding box center [260, 302] width 70 height 16
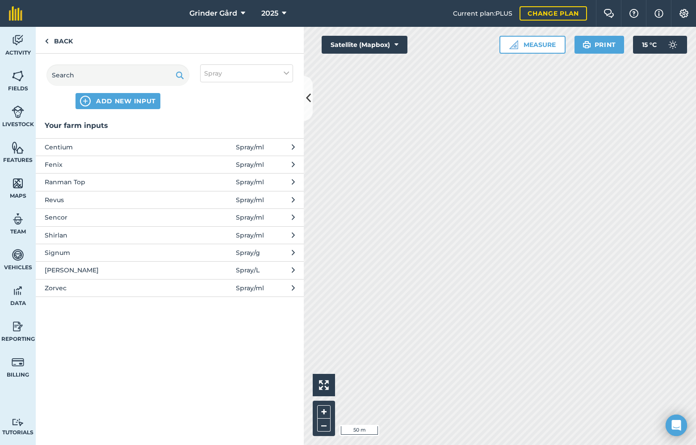
click at [69, 269] on span "Vann" at bounding box center [118, 270] width 146 height 10
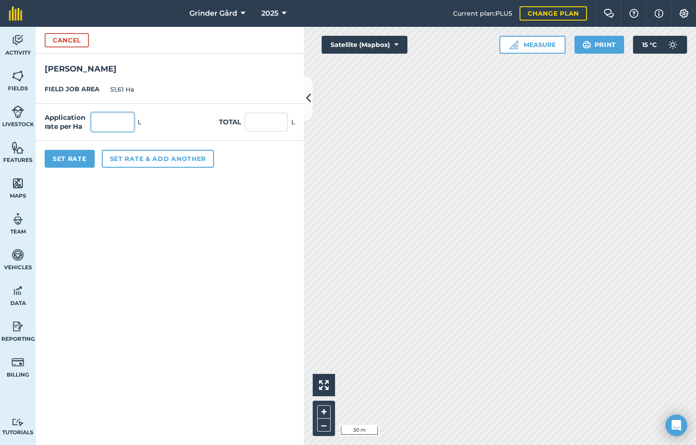
click at [112, 127] on input "text" at bounding box center [112, 122] width 43 height 19
type input "200"
type input "10 322"
click at [80, 163] on button "Set Rate" at bounding box center [70, 159] width 50 height 18
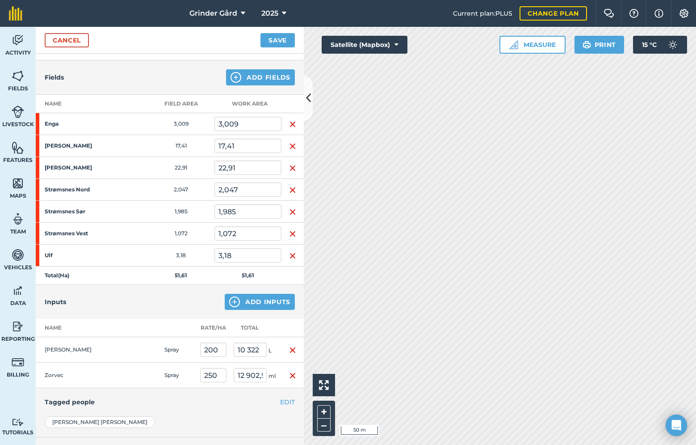
scroll to position [0, 0]
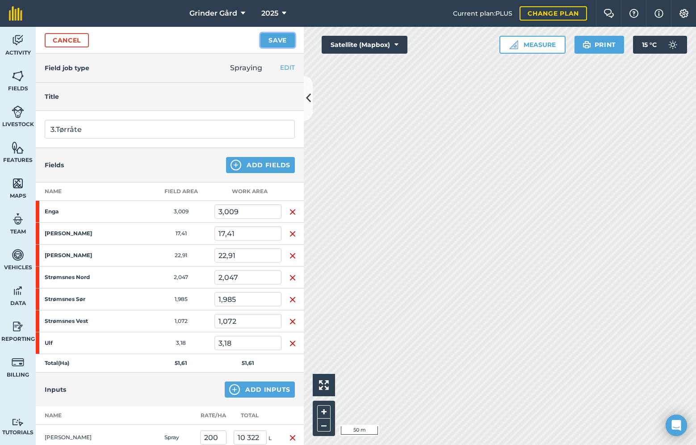
click at [275, 42] on button "Save" at bounding box center [278, 40] width 34 height 14
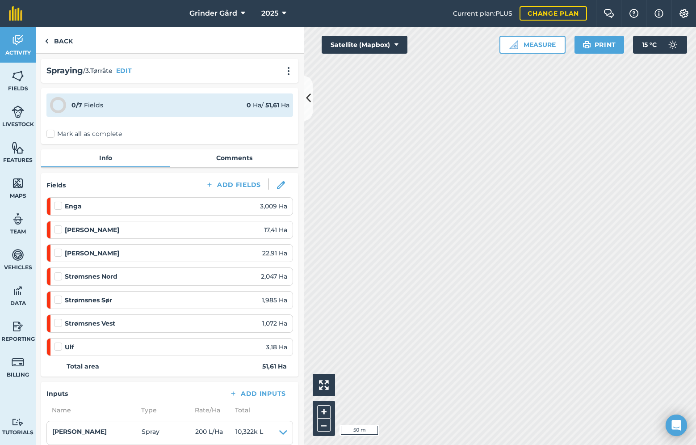
click at [52, 134] on label "Mark all as complete" at bounding box center [84, 133] width 76 height 9
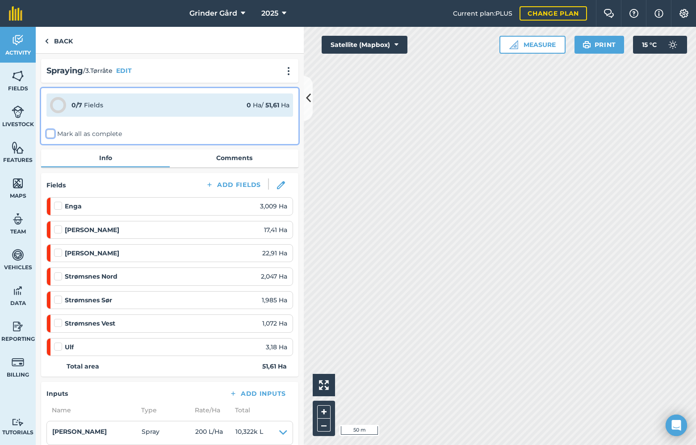
click at [52, 134] on input "Mark all as complete" at bounding box center [49, 132] width 6 height 6
checkbox input "false"
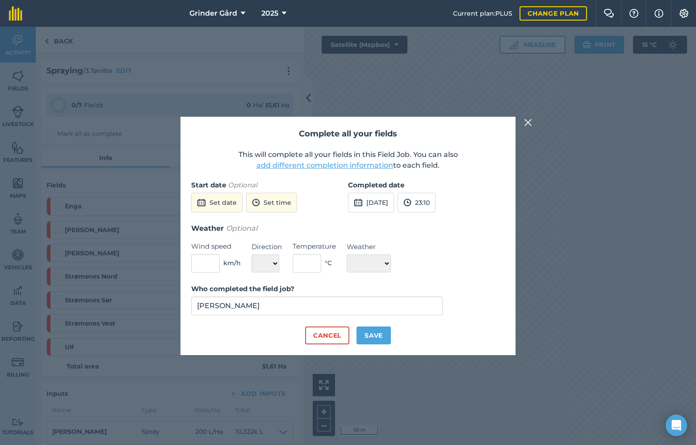
click at [319, 162] on button "add different completion information" at bounding box center [325, 165] width 137 height 11
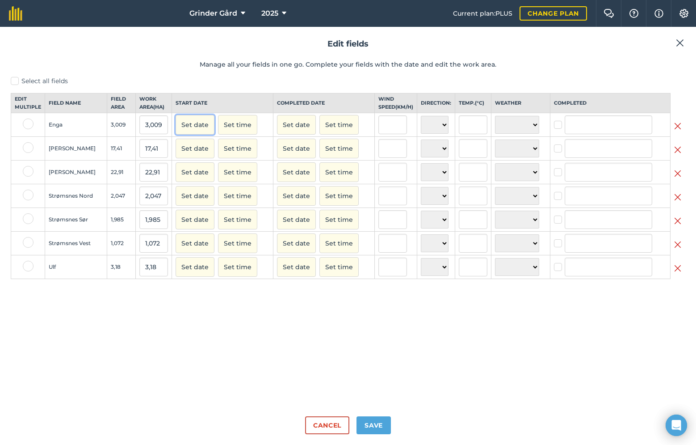
click at [194, 131] on button "Set date" at bounding box center [195, 125] width 39 height 20
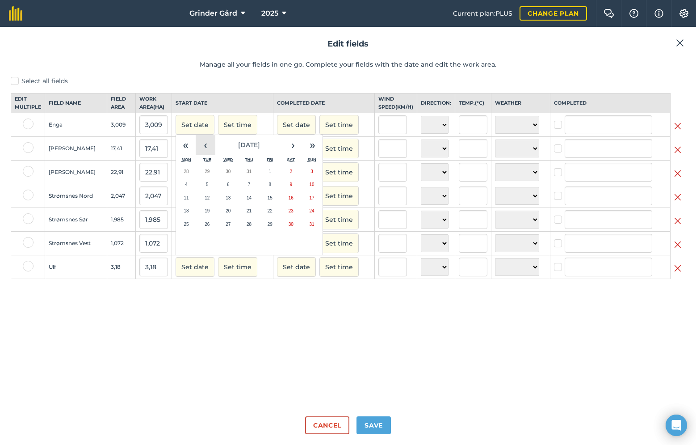
click at [206, 155] on button "‹" at bounding box center [206, 145] width 20 height 20
click at [273, 242] on button "4" at bounding box center [270, 237] width 21 height 13
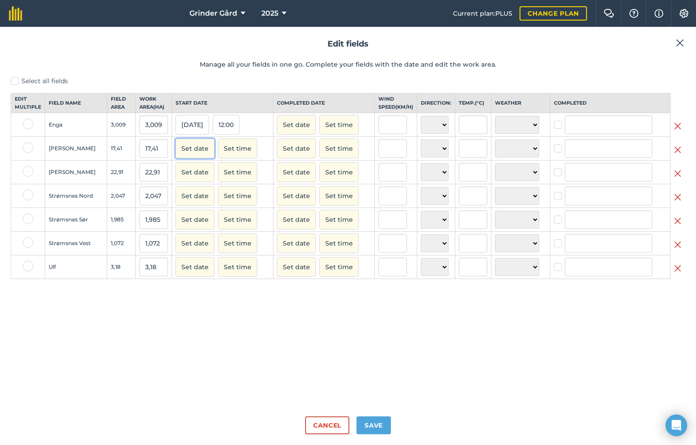
click at [190, 152] on button "Set date" at bounding box center [195, 149] width 39 height 20
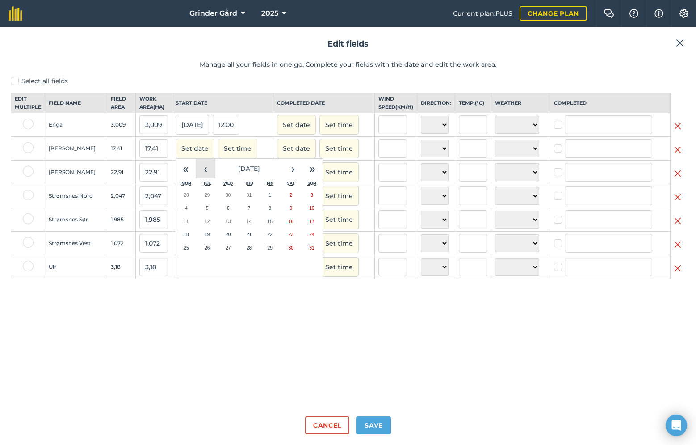
click at [198, 177] on button "‹" at bounding box center [206, 169] width 20 height 20
click at [264, 202] on button "4" at bounding box center [270, 195] width 21 height 13
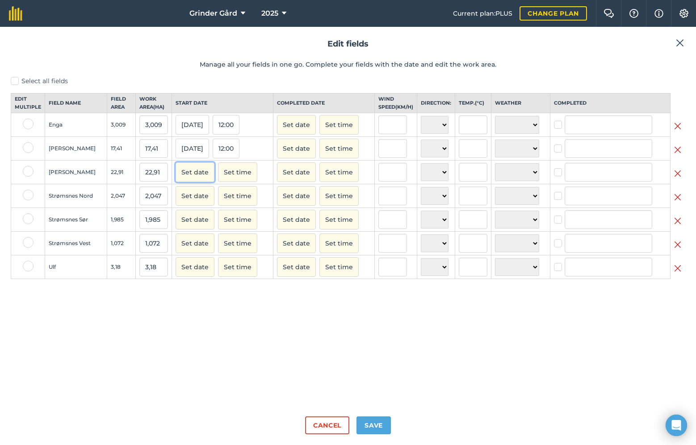
click at [194, 182] on button "Set date" at bounding box center [195, 172] width 39 height 20
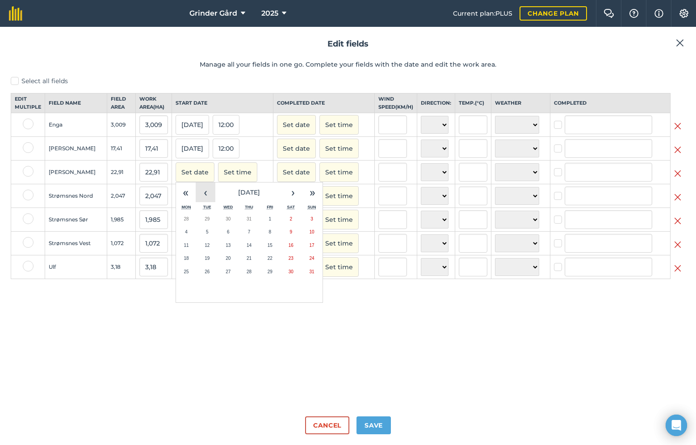
click at [200, 196] on button "‹" at bounding box center [206, 192] width 20 height 20
click at [290, 202] on button "›" at bounding box center [293, 192] width 20 height 20
click at [271, 226] on button "4" at bounding box center [270, 218] width 21 height 13
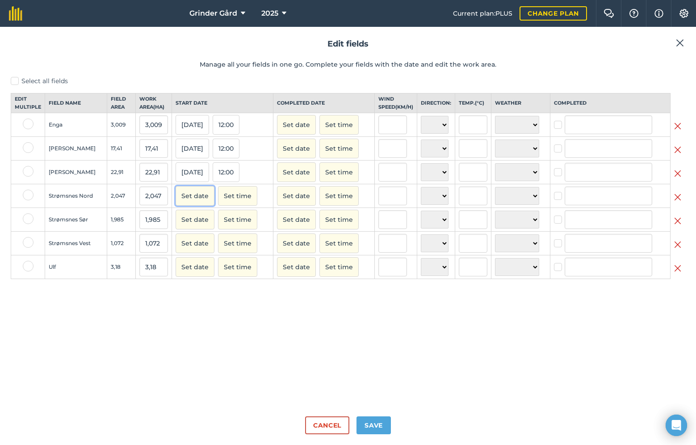
click at [195, 202] on button "Set date" at bounding box center [195, 196] width 39 height 20
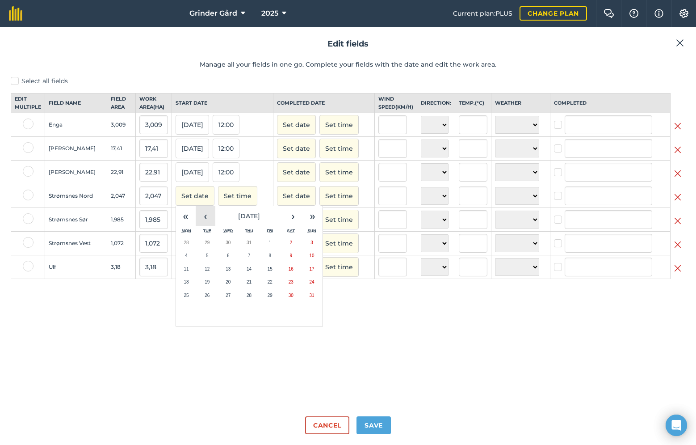
click at [203, 220] on button "‹" at bounding box center [206, 216] width 20 height 20
click at [264, 246] on button "4" at bounding box center [270, 242] width 21 height 13
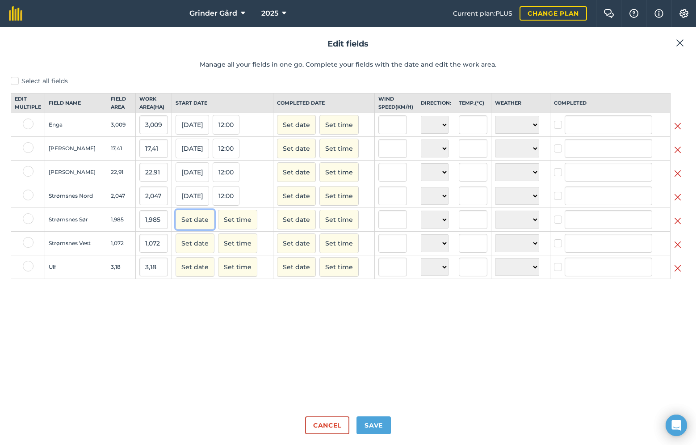
click at [198, 221] on button "Set date" at bounding box center [195, 220] width 39 height 20
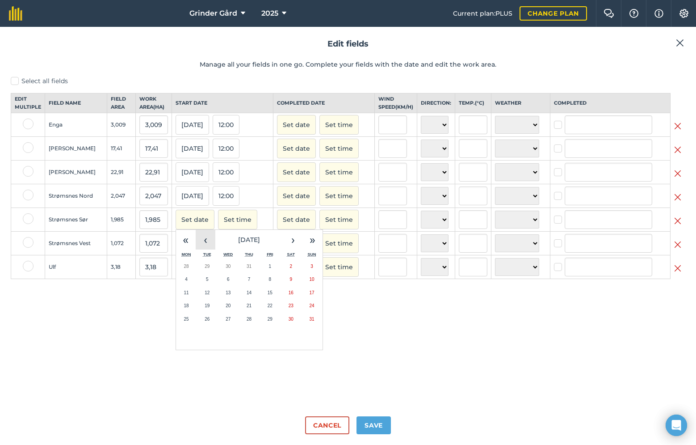
click at [197, 241] on button "‹" at bounding box center [206, 240] width 20 height 20
click at [269, 269] on abbr "4" at bounding box center [270, 266] width 3 height 5
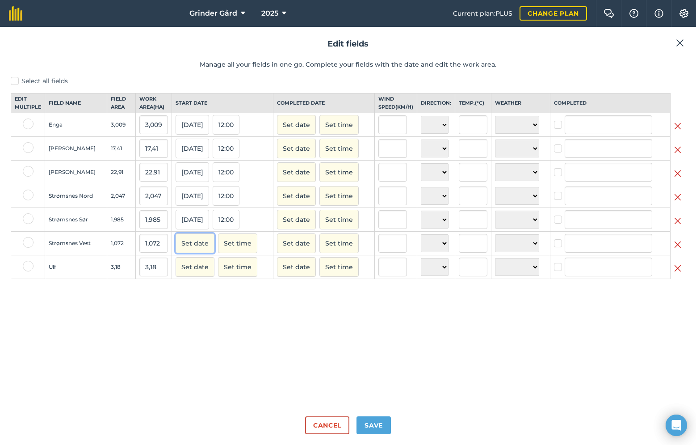
click at [200, 253] on button "Set date" at bounding box center [195, 243] width 39 height 20
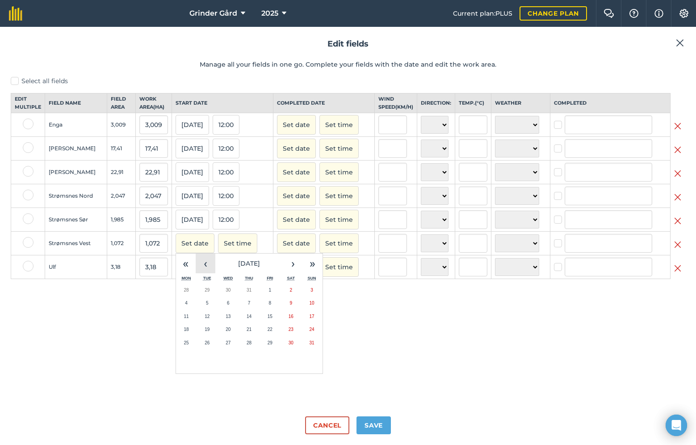
click at [201, 269] on button "‹" at bounding box center [206, 263] width 20 height 20
click at [267, 297] on button "4" at bounding box center [270, 289] width 21 height 13
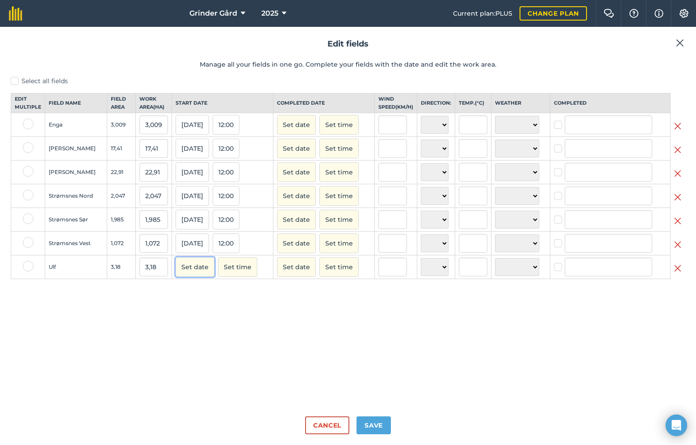
click at [186, 274] on button "Set date" at bounding box center [195, 267] width 39 height 20
click at [201, 291] on button "‹" at bounding box center [206, 287] width 20 height 20
click at [266, 321] on button "4" at bounding box center [270, 313] width 21 height 13
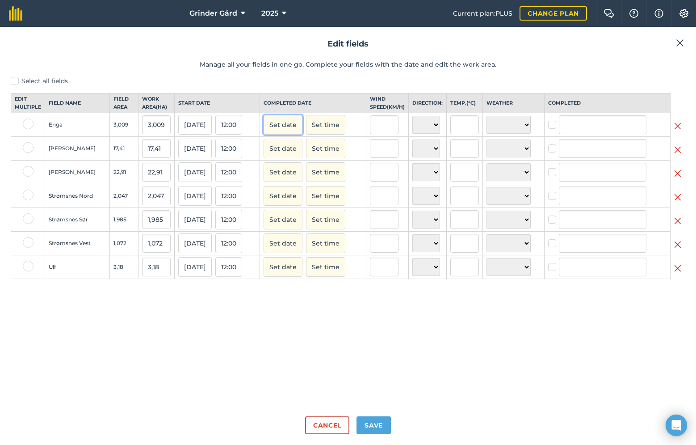
click at [293, 133] on button "Set date" at bounding box center [283, 125] width 39 height 20
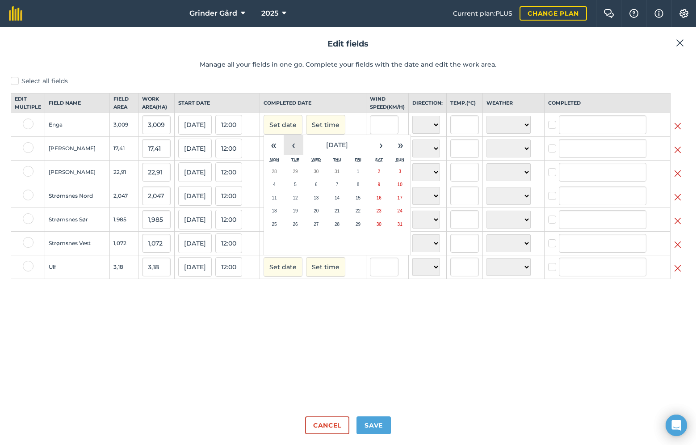
click at [297, 153] on button "‹" at bounding box center [294, 145] width 20 height 20
click at [358, 178] on button "4" at bounding box center [358, 171] width 21 height 13
checkbox input "true"
type input "[PERSON_NAME]"
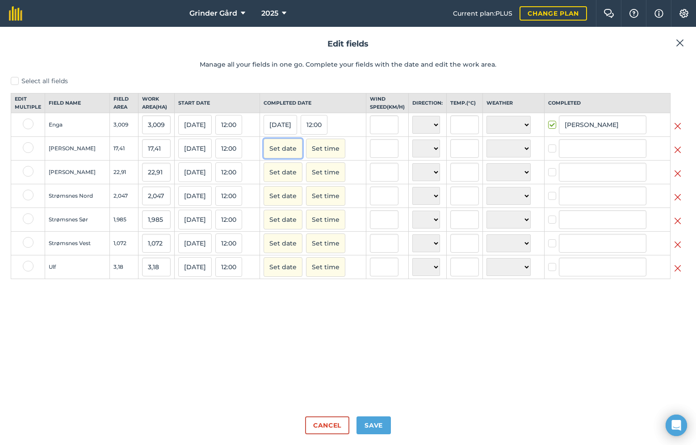
click at [300, 158] on button "Set date" at bounding box center [283, 149] width 39 height 20
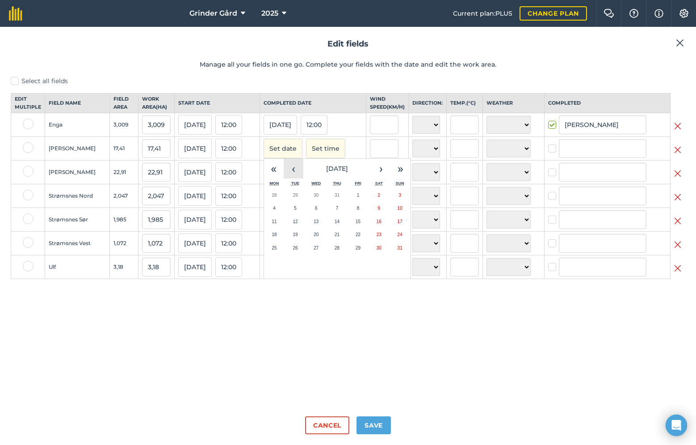
click at [295, 175] on button "‹" at bounding box center [294, 169] width 20 height 20
click at [360, 202] on button "4" at bounding box center [358, 195] width 21 height 13
checkbox input "true"
type input "[PERSON_NAME]"
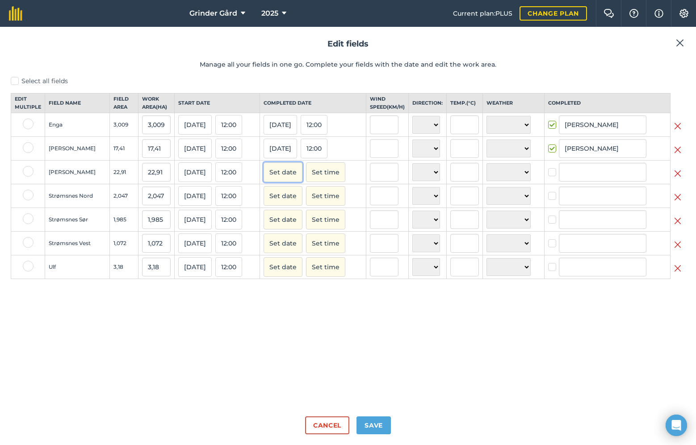
click at [292, 175] on button "Set date" at bounding box center [283, 172] width 39 height 20
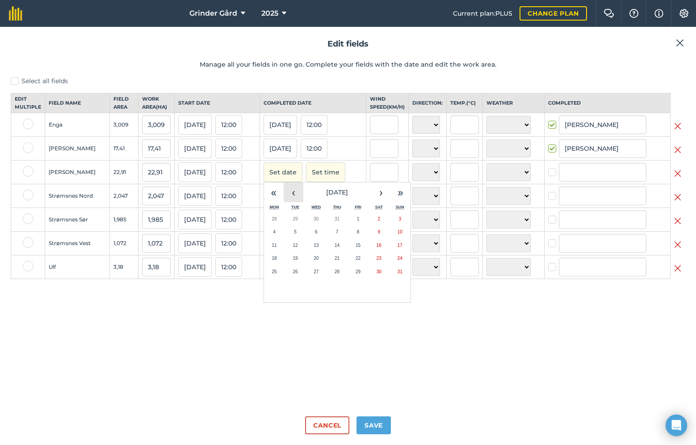
click at [297, 195] on button "‹" at bounding box center [294, 192] width 20 height 20
click at [361, 226] on button "4" at bounding box center [358, 218] width 21 height 13
checkbox input "true"
type input "[PERSON_NAME]"
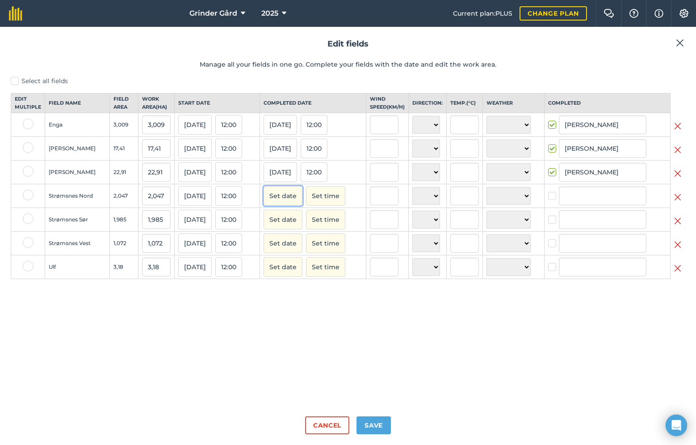
click at [295, 204] on button "Set date" at bounding box center [283, 196] width 39 height 20
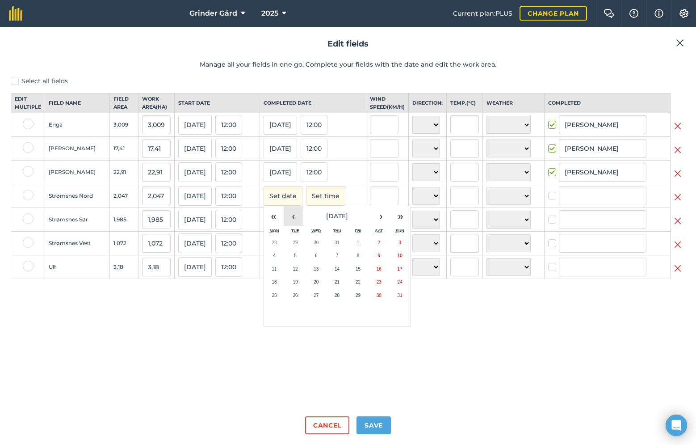
click at [301, 221] on button "‹" at bounding box center [294, 216] width 20 height 20
click at [362, 248] on button "4" at bounding box center [358, 242] width 21 height 13
checkbox input "true"
type input "[PERSON_NAME]"
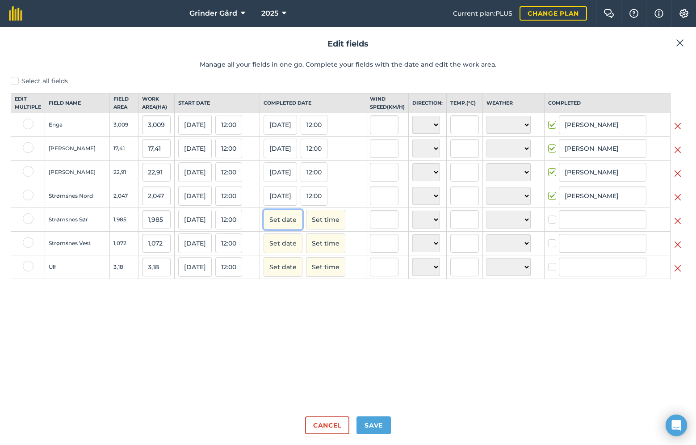
click at [302, 229] on button "Set date" at bounding box center [283, 220] width 39 height 20
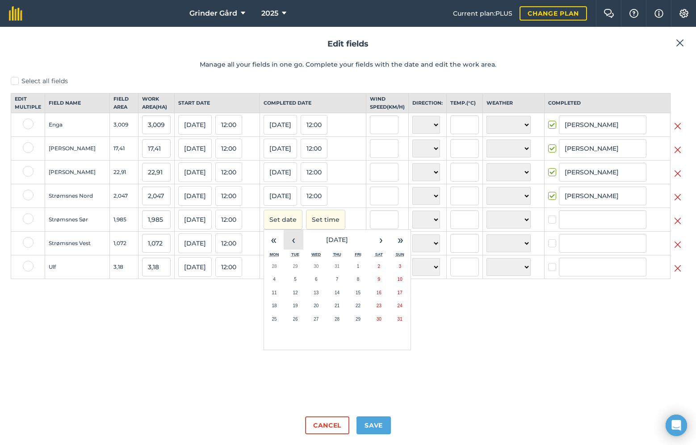
click at [303, 249] on button "‹" at bounding box center [294, 240] width 20 height 20
click at [368, 273] on button "4" at bounding box center [358, 266] width 21 height 13
checkbox input "true"
type input "[PERSON_NAME]"
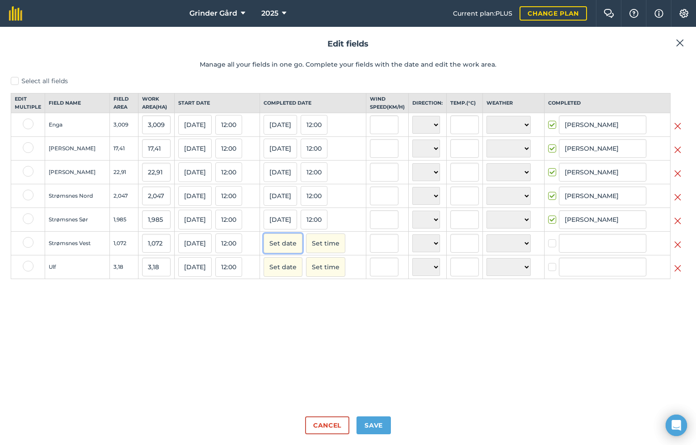
click at [303, 252] on button "Set date" at bounding box center [283, 243] width 39 height 20
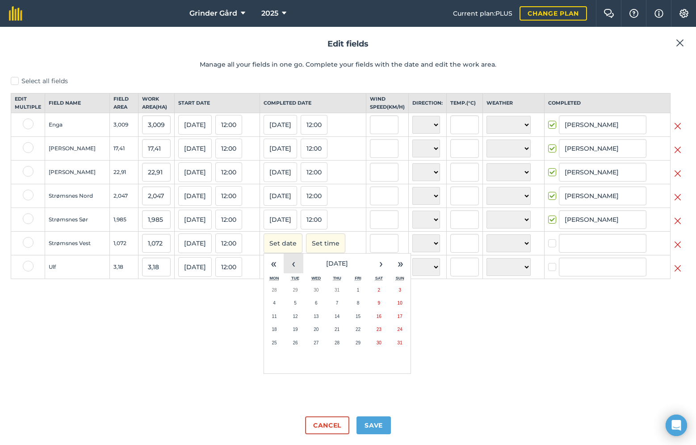
click at [304, 267] on button "‹" at bounding box center [294, 263] width 20 height 20
click at [369, 297] on button "4" at bounding box center [358, 289] width 21 height 13
checkbox input "true"
type input "[PERSON_NAME]"
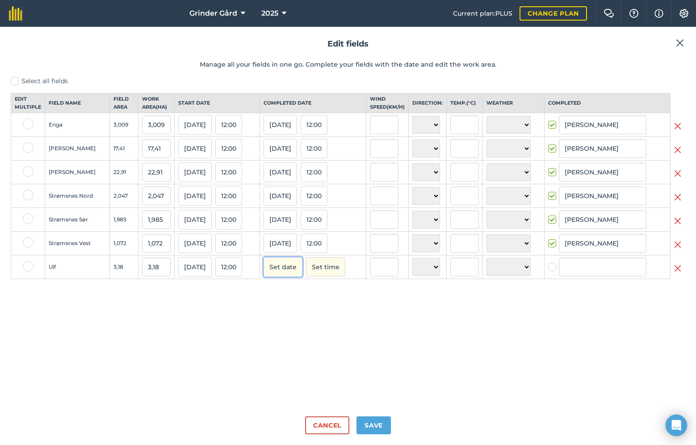
click at [294, 275] on button "Set date" at bounding box center [283, 267] width 39 height 20
click at [298, 290] on button "‹" at bounding box center [294, 287] width 20 height 20
click at [363, 321] on button "4" at bounding box center [358, 313] width 21 height 13
checkbox input "true"
type input "[PERSON_NAME]"
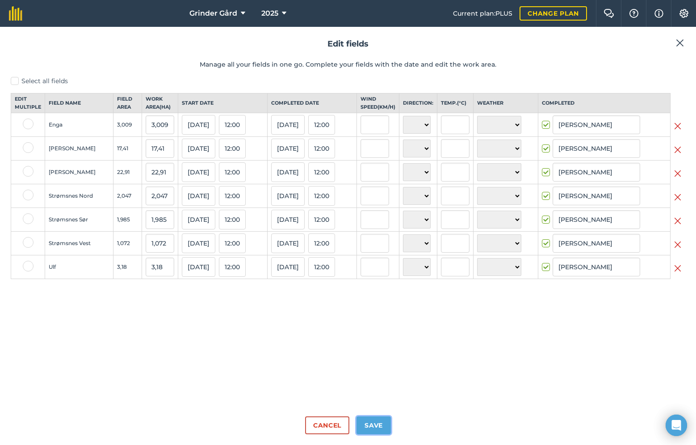
click at [363, 426] on button "Save" at bounding box center [374, 425] width 34 height 18
checkbox input "true"
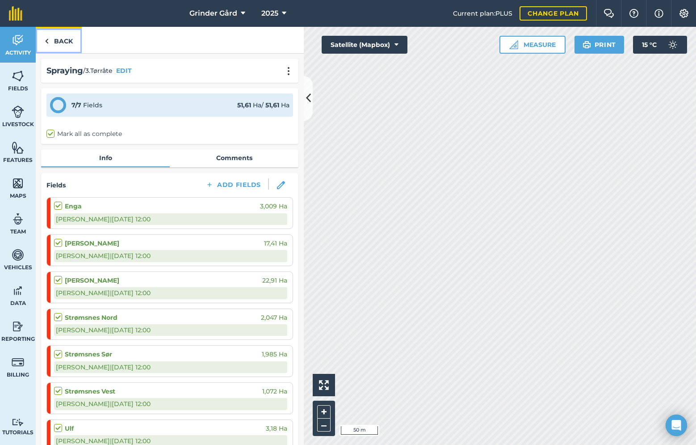
click at [60, 43] on link "Back" at bounding box center [59, 40] width 46 height 26
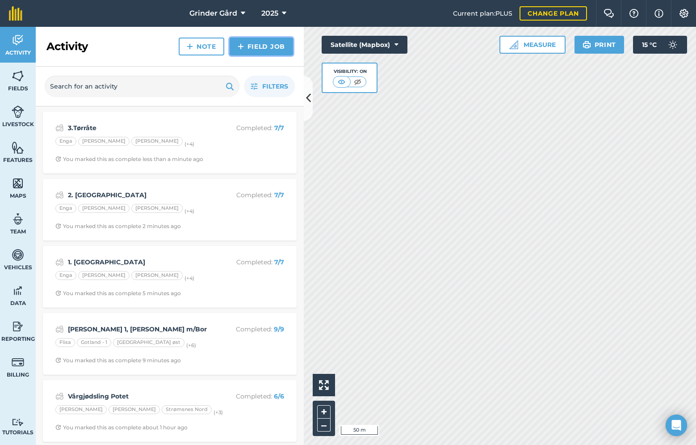
click at [266, 45] on link "Field Job" at bounding box center [261, 47] width 63 height 18
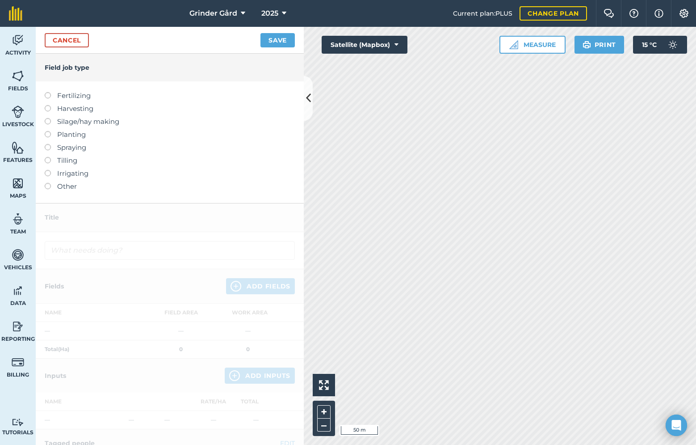
click at [49, 144] on label at bounding box center [51, 144] width 13 height 0
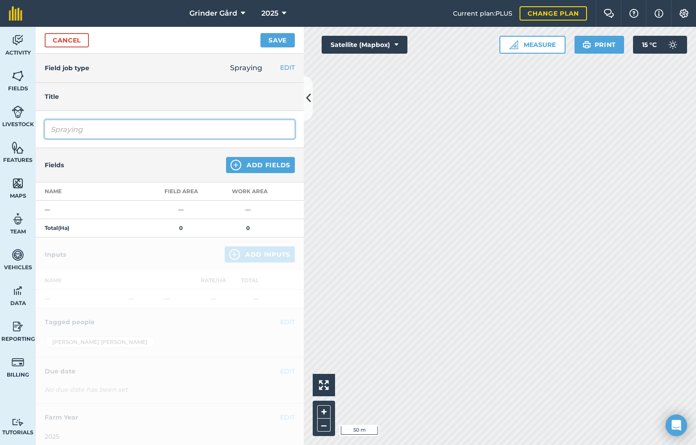
click at [169, 122] on input "Spraying" at bounding box center [170, 129] width 250 height 19
type input "4. [GEOGRAPHIC_DATA]"
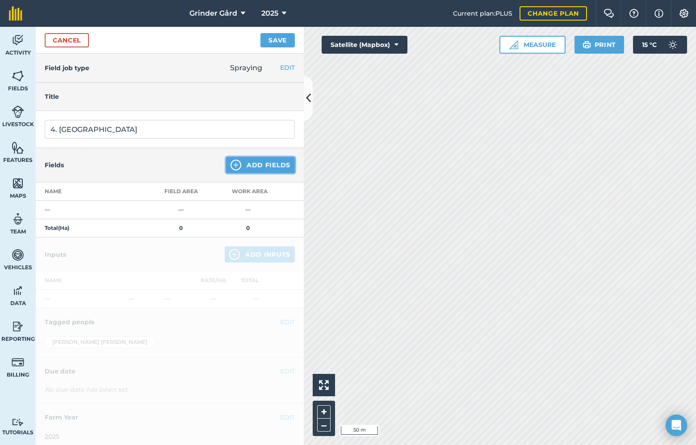
click at [251, 166] on button "Add Fields" at bounding box center [260, 165] width 69 height 16
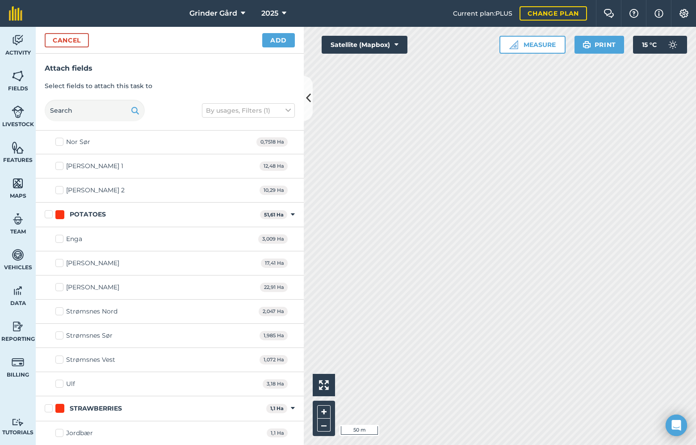
scroll to position [218, 0]
click at [50, 215] on label "POTATOES" at bounding box center [151, 215] width 212 height 9
click at [50, 215] on input "POTATOES" at bounding box center [48, 214] width 6 height 6
checkbox input "true"
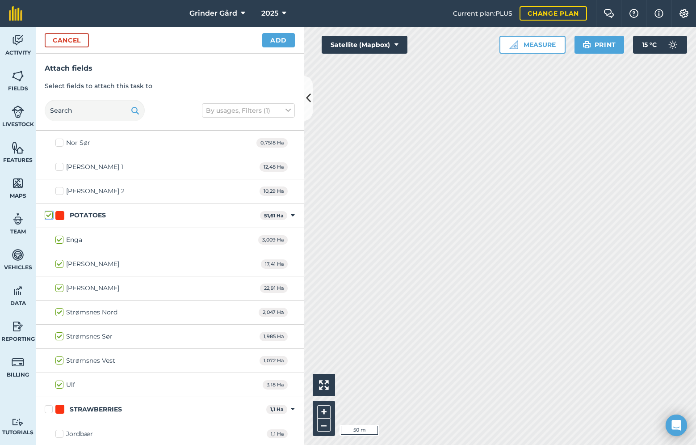
checkbox input "true"
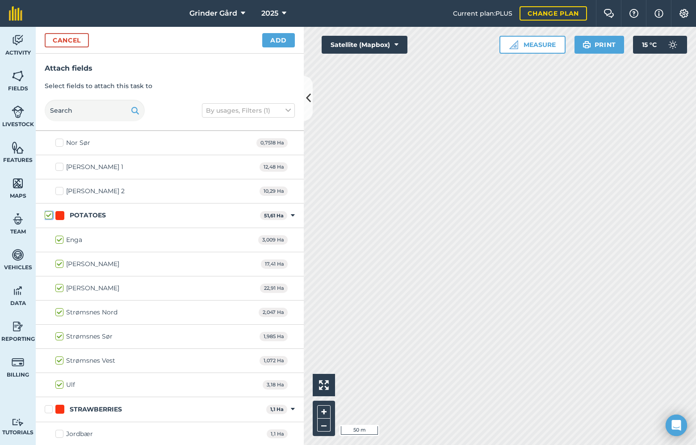
checkbox input "true"
click at [285, 45] on button "Add" at bounding box center [278, 40] width 33 height 14
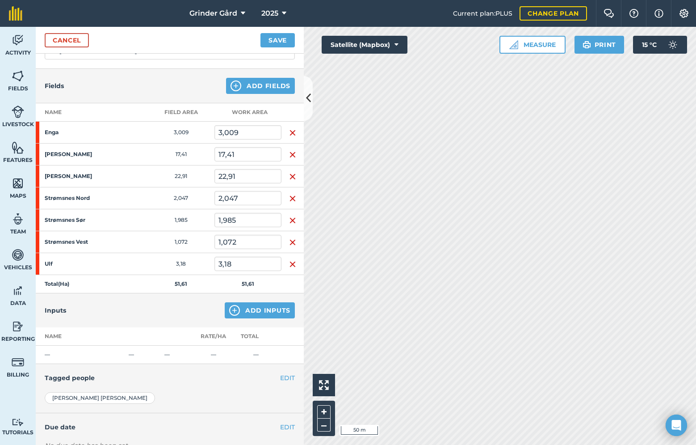
scroll to position [96, 0]
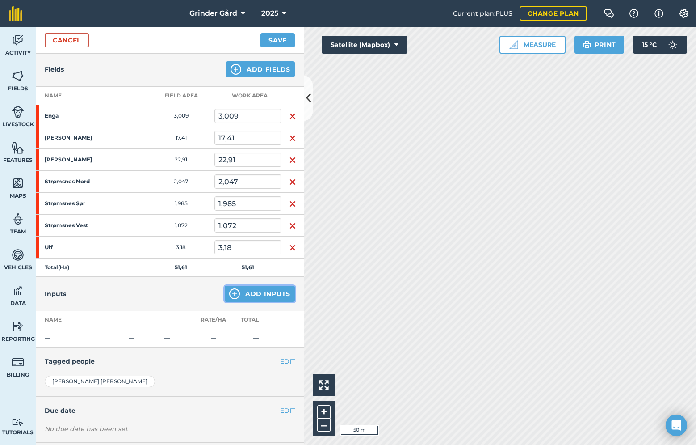
click at [257, 294] on button "Add Inputs" at bounding box center [260, 294] width 70 height 16
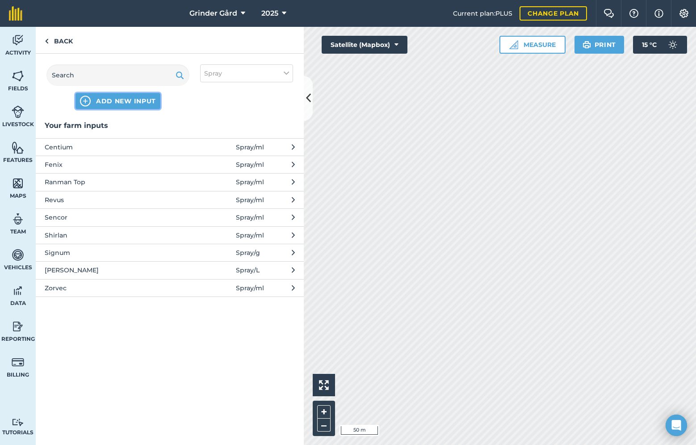
click at [119, 101] on span "ADD NEW INPUT" at bounding box center [126, 101] width 60 height 9
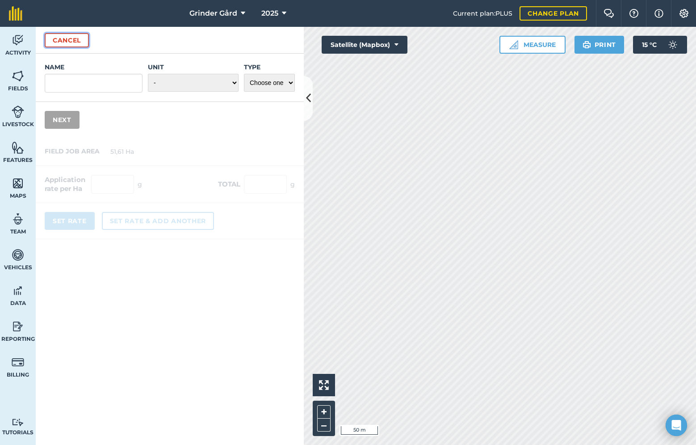
click at [67, 36] on button "Cancel" at bounding box center [67, 40] width 44 height 14
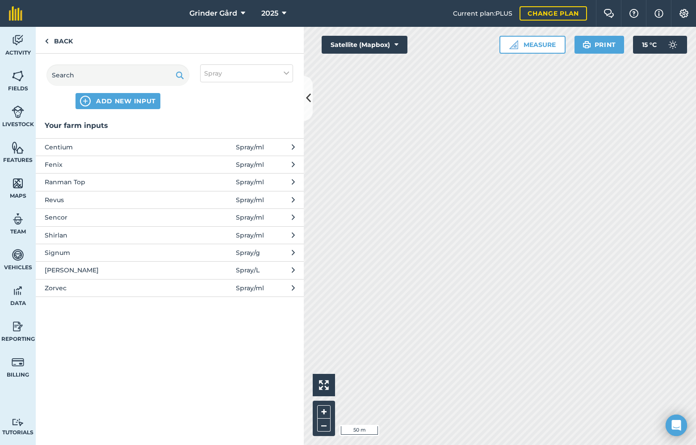
click at [81, 233] on span "Shirlan" at bounding box center [118, 235] width 146 height 10
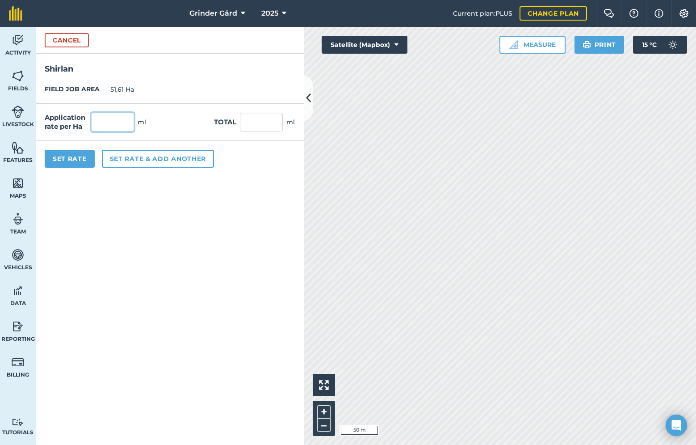
click at [104, 120] on input "text" at bounding box center [112, 122] width 43 height 19
type input "400"
type input "20 644"
click at [79, 152] on button "Set Rate" at bounding box center [70, 159] width 50 height 18
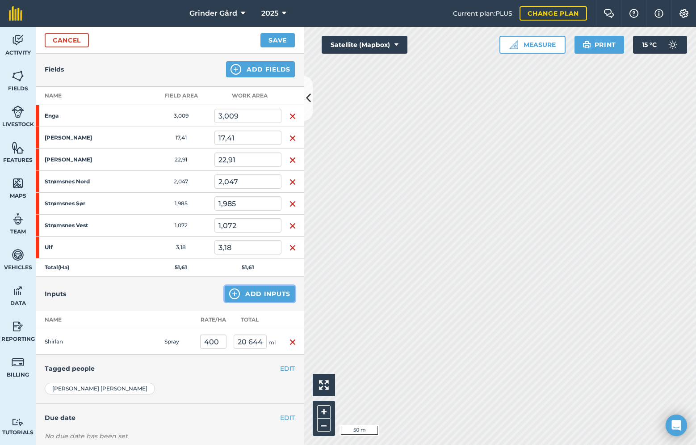
click at [272, 290] on button "Add Inputs" at bounding box center [260, 294] width 70 height 16
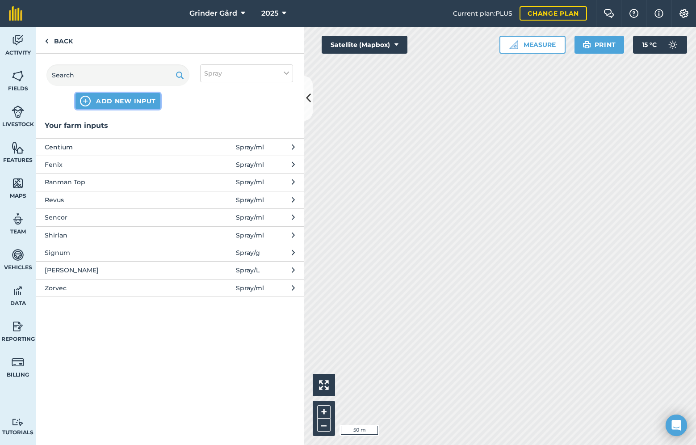
click at [129, 101] on span "ADD NEW INPUT" at bounding box center [126, 101] width 60 height 9
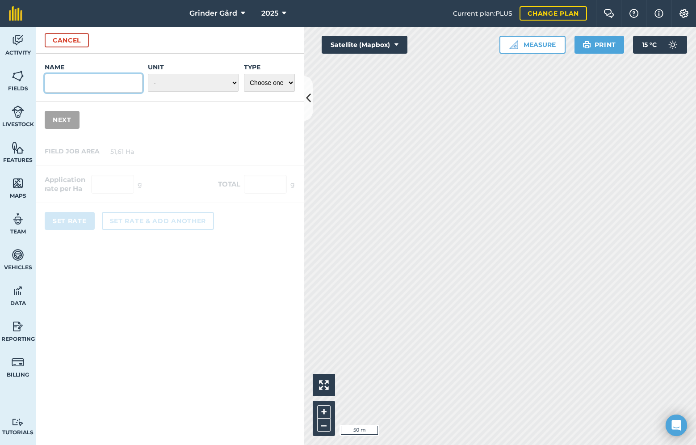
click at [107, 81] on input "Name" at bounding box center [94, 83] width 98 height 19
type input "Sporax"
click at [167, 83] on select "- Grams/g Kilograms/kg Metric tonnes/t Millilitres/ml Litres/L Ounces/oz Pounds…" at bounding box center [193, 83] width 91 height 18
select select "MILLILITRES"
click at [259, 84] on select "Choose one Fertilizer Seed Spray Fuel Other" at bounding box center [269, 83] width 51 height 18
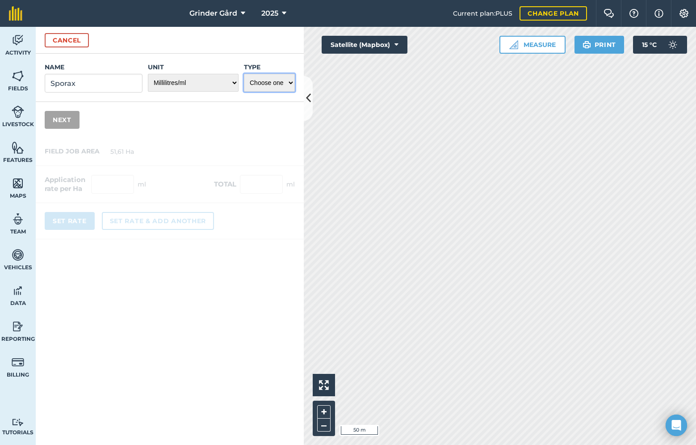
select select "SPRAY"
click at [63, 123] on button "Next" at bounding box center [62, 120] width 35 height 18
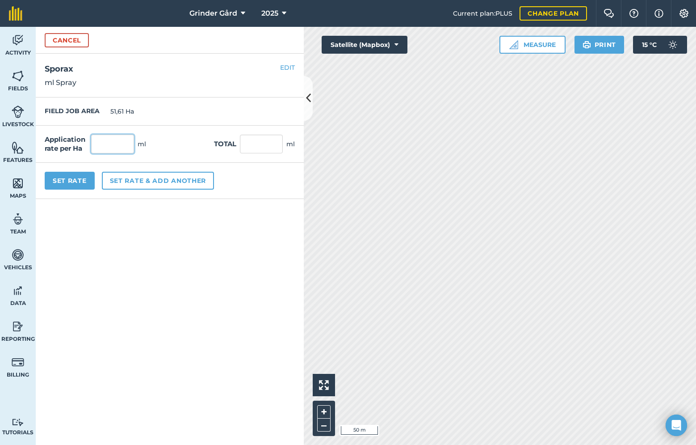
click at [123, 147] on input "text" at bounding box center [112, 144] width 43 height 19
type input "1 400"
type input "72 254"
click at [71, 186] on button "Set Rate" at bounding box center [70, 181] width 50 height 18
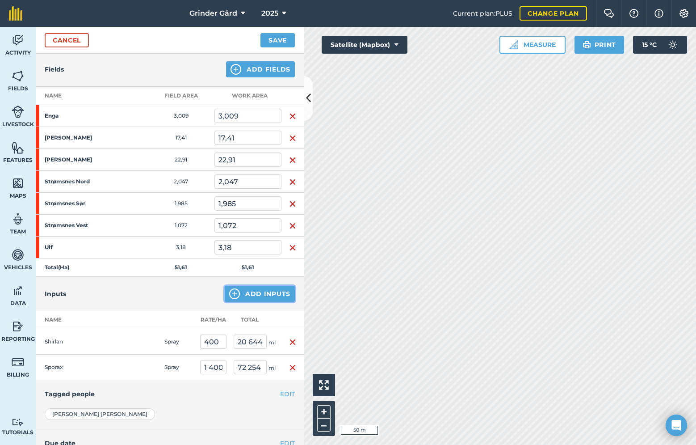
click at [257, 289] on button "Add Inputs" at bounding box center [260, 294] width 70 height 16
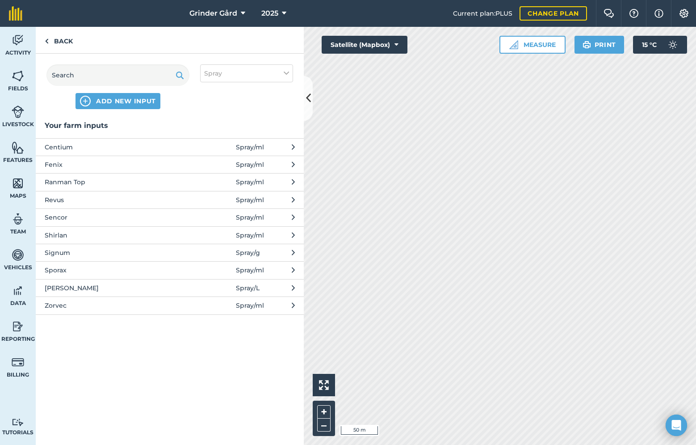
click at [76, 289] on span "Vann" at bounding box center [118, 288] width 146 height 10
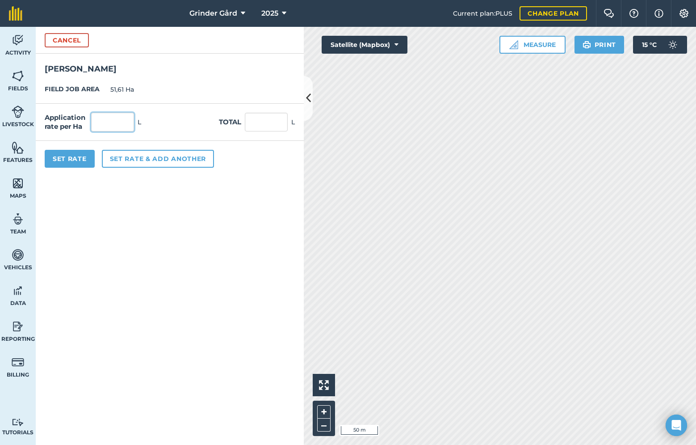
click at [107, 123] on input "text" at bounding box center [112, 122] width 43 height 19
type input "200"
type input "10 322"
click at [56, 161] on button "Set Rate" at bounding box center [70, 159] width 50 height 18
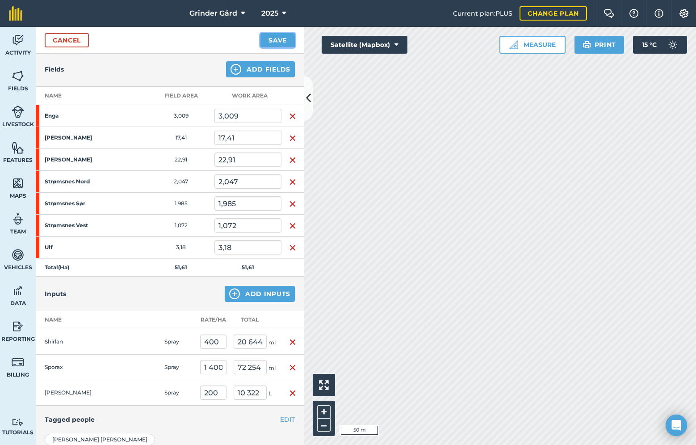
click at [274, 39] on button "Save" at bounding box center [278, 40] width 34 height 14
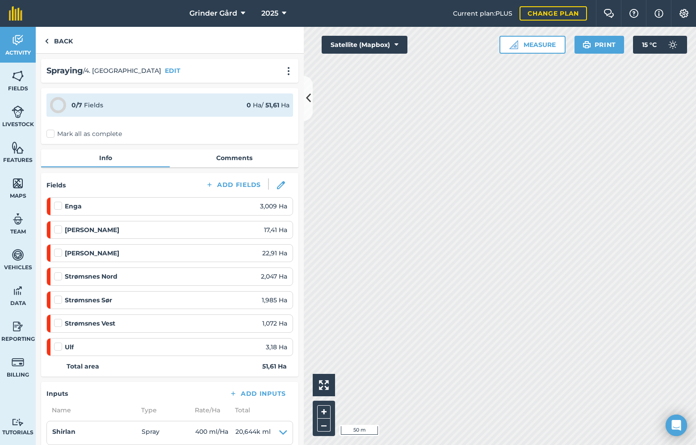
click at [55, 134] on label "Mark all as complete" at bounding box center [84, 133] width 76 height 9
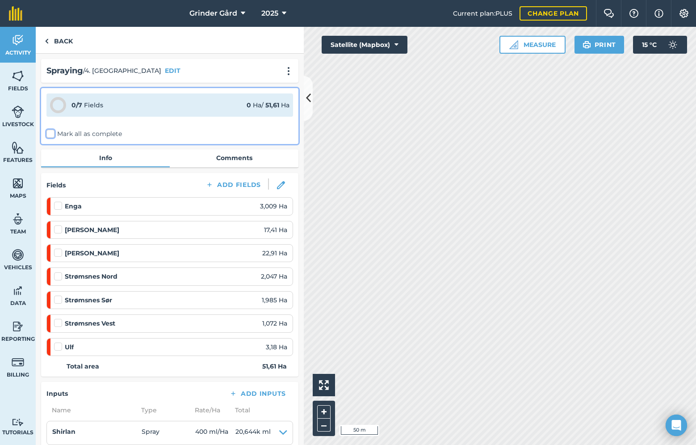
click at [52, 134] on input "Mark all as complete" at bounding box center [49, 132] width 6 height 6
checkbox input "false"
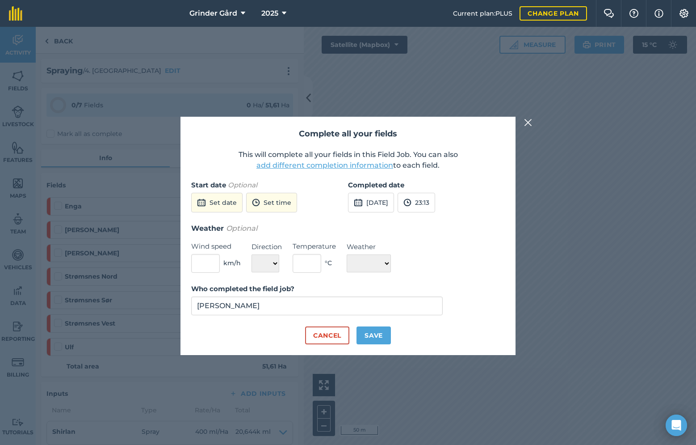
click at [266, 164] on button "add different completion information" at bounding box center [325, 165] width 137 height 11
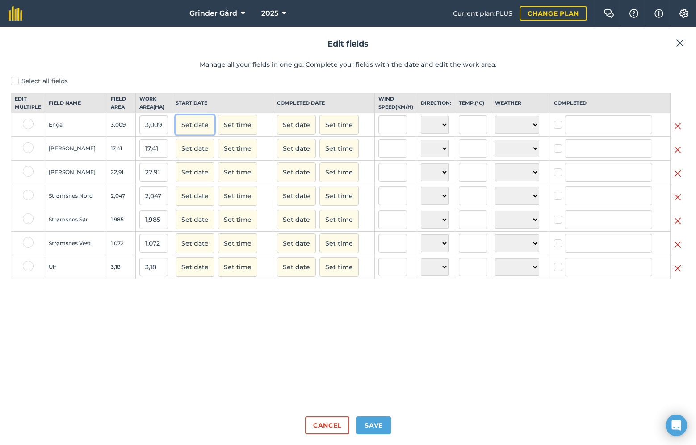
click at [190, 134] on button "Set date" at bounding box center [195, 125] width 39 height 20
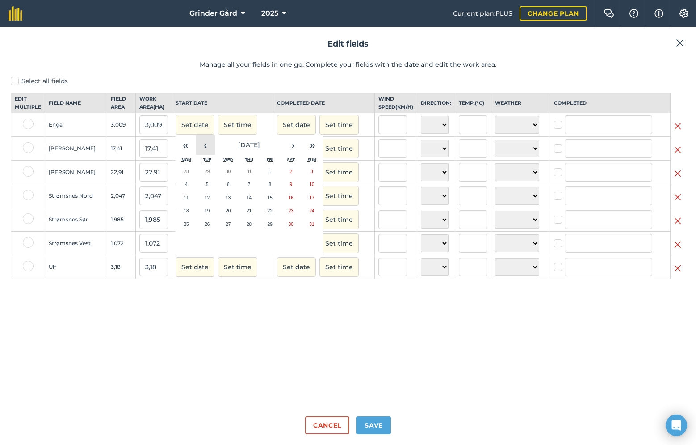
click at [207, 153] on button "‹" at bounding box center [206, 145] width 20 height 20
click at [254, 191] on button "10" at bounding box center [249, 184] width 21 height 13
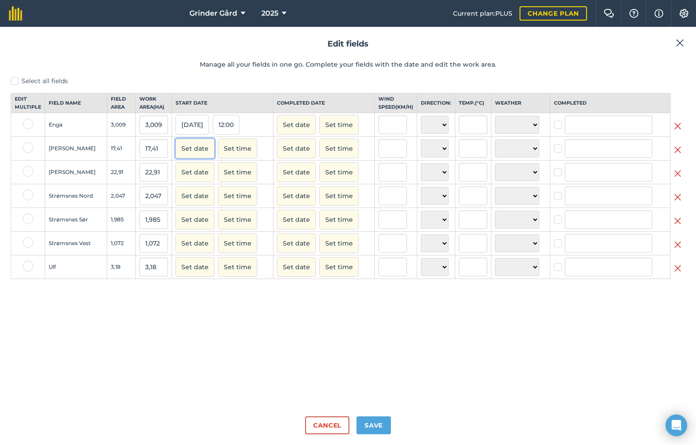
click at [186, 158] on button "Set date" at bounding box center [195, 149] width 39 height 20
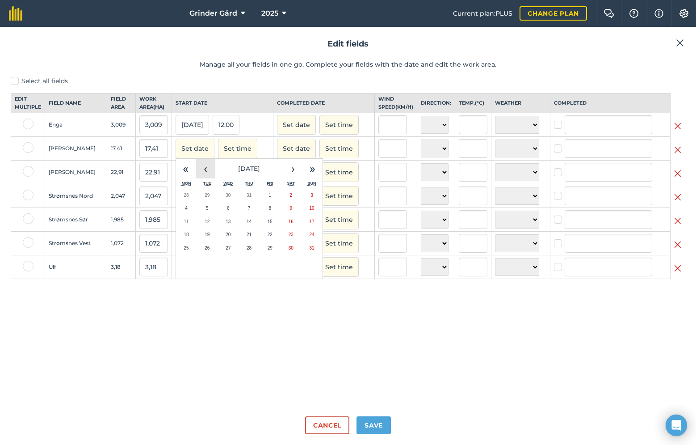
click at [198, 173] on button "‹" at bounding box center [206, 169] width 20 height 20
click at [247, 211] on abbr "10" at bounding box center [249, 208] width 5 height 5
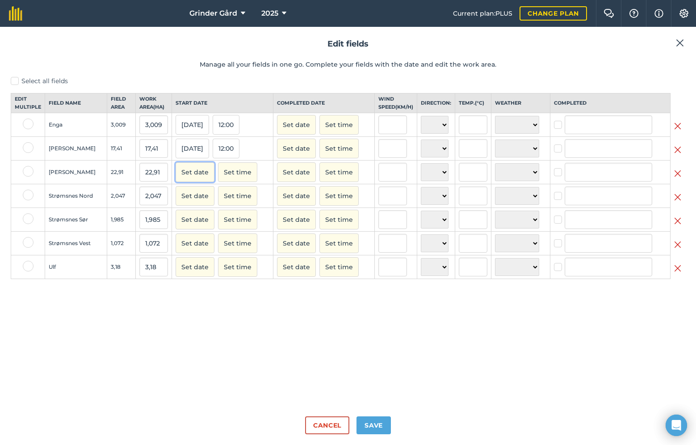
click at [199, 182] on button "Set date" at bounding box center [195, 172] width 39 height 20
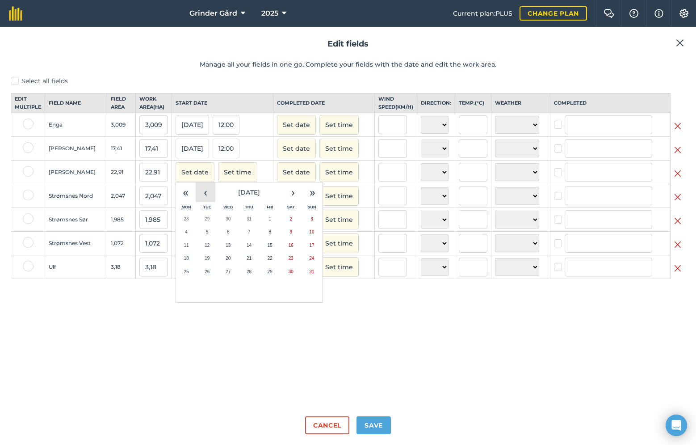
click at [207, 202] on button "‹" at bounding box center [206, 192] width 20 height 20
click at [248, 234] on abbr "10" at bounding box center [249, 231] width 5 height 5
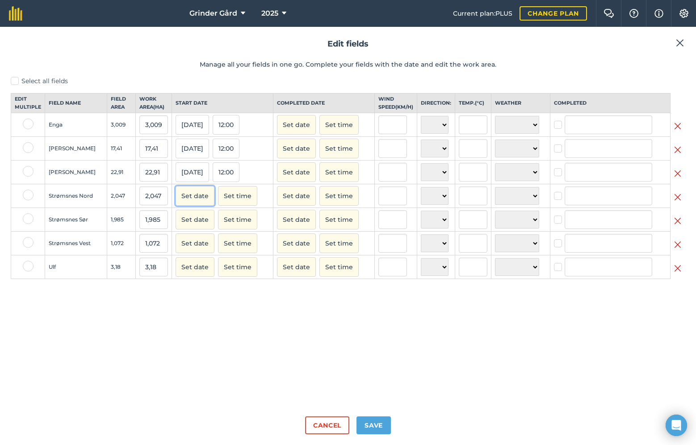
click at [198, 205] on button "Set date" at bounding box center [195, 196] width 39 height 20
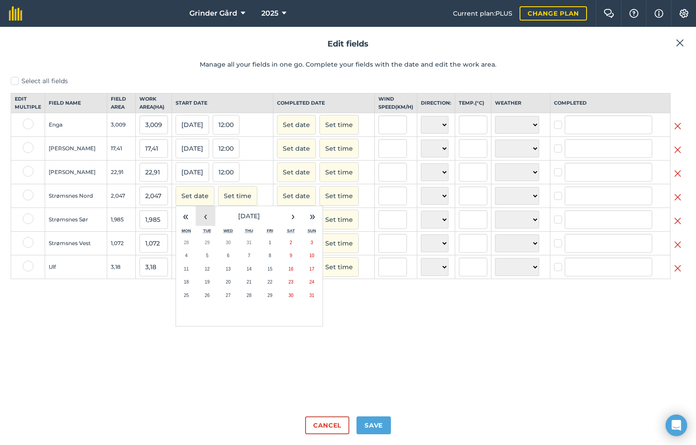
click at [199, 218] on button "‹" at bounding box center [206, 216] width 20 height 20
click at [251, 262] on button "10" at bounding box center [249, 255] width 21 height 13
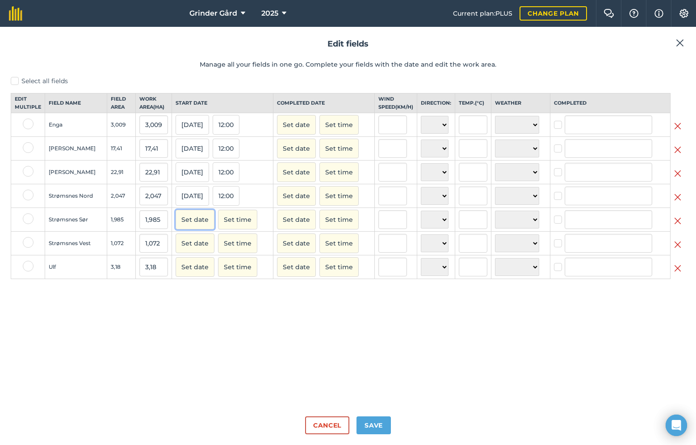
click at [196, 221] on button "Set date" at bounding box center [195, 220] width 39 height 20
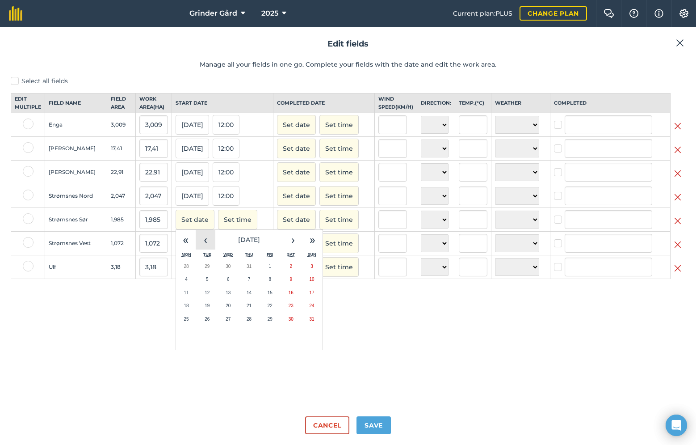
click at [201, 243] on button "‹" at bounding box center [206, 240] width 20 height 20
click at [249, 282] on abbr "10" at bounding box center [249, 279] width 5 height 5
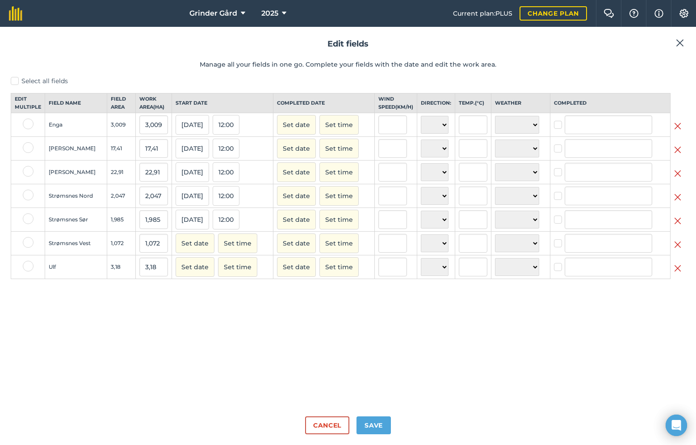
click at [208, 263] on td "Set date Set time" at bounding box center [222, 267] width 101 height 24
click at [200, 253] on button "Set date" at bounding box center [195, 243] width 39 height 20
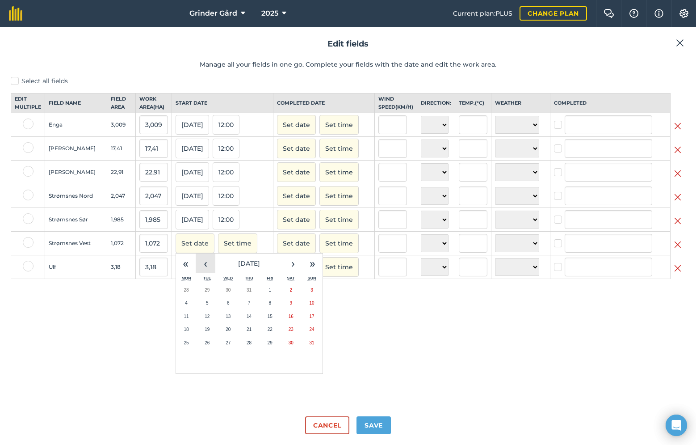
click at [203, 266] on button "‹" at bounding box center [206, 263] width 20 height 20
click at [249, 305] on abbr "10" at bounding box center [249, 302] width 5 height 5
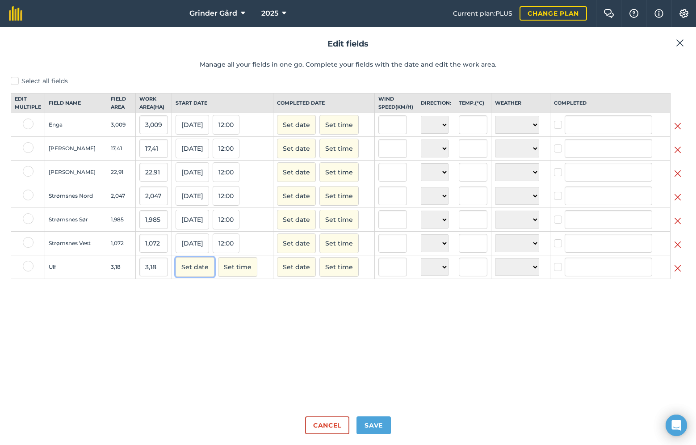
click at [199, 277] on button "Set date" at bounding box center [195, 267] width 39 height 20
click at [203, 291] on button "‹" at bounding box center [206, 287] width 20 height 20
click at [247, 333] on button "10" at bounding box center [249, 326] width 21 height 13
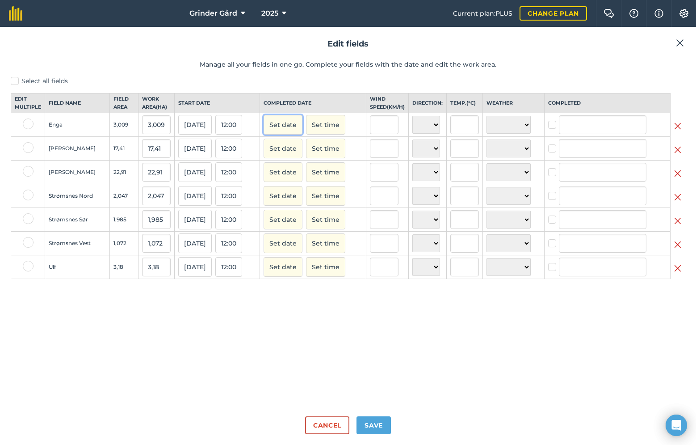
click at [294, 128] on button "Set date" at bounding box center [283, 125] width 39 height 20
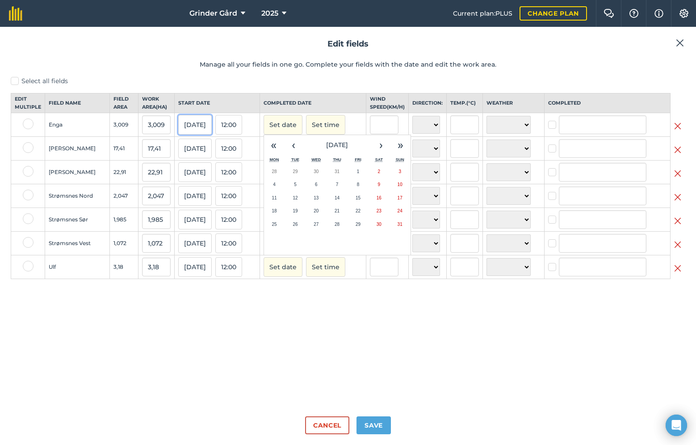
click at [199, 131] on button "10/07/25" at bounding box center [195, 125] width 34 height 20
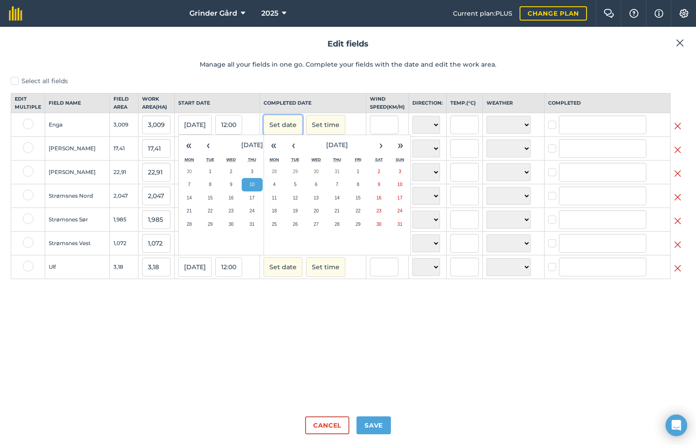
click at [286, 135] on button "Set date" at bounding box center [283, 125] width 39 height 20
click at [304, 191] on button "13" at bounding box center [314, 184] width 21 height 13
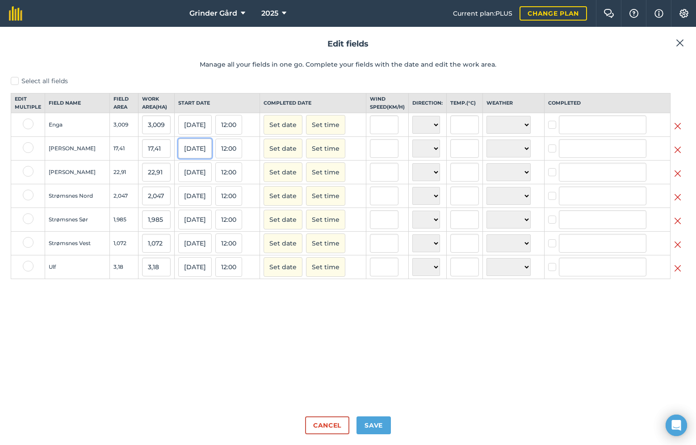
click at [195, 154] on button "10/07/25" at bounding box center [195, 149] width 34 height 20
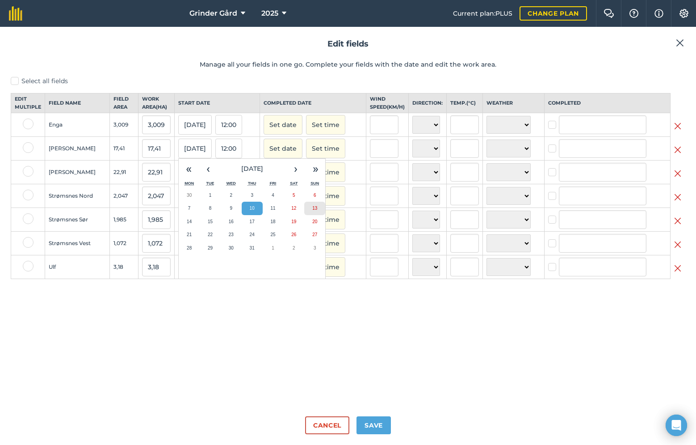
click at [315, 215] on button "13" at bounding box center [314, 208] width 21 height 13
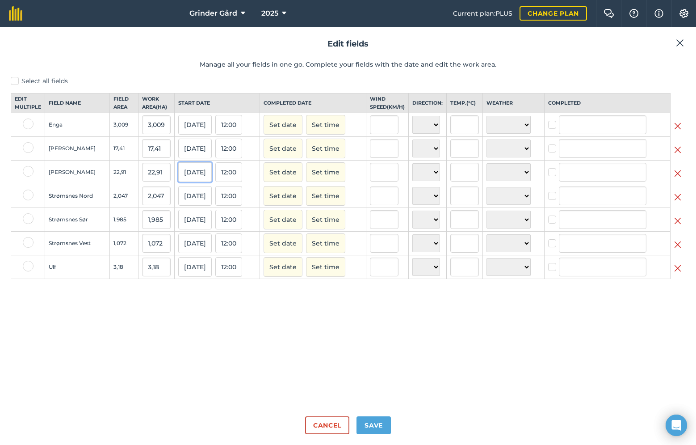
click at [184, 182] on button "10/07/25" at bounding box center [195, 172] width 34 height 20
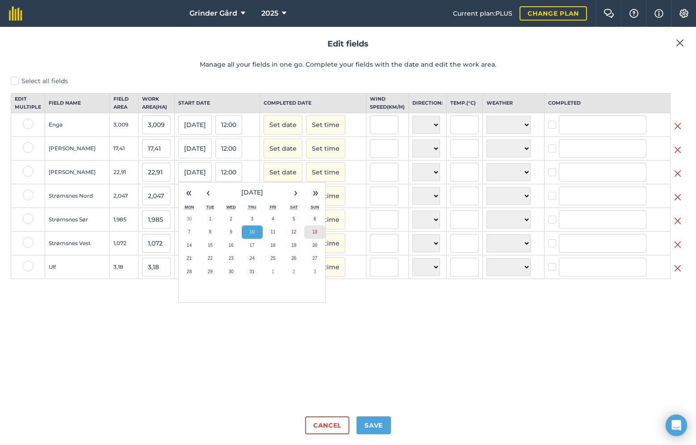
click at [311, 236] on button "13" at bounding box center [314, 231] width 21 height 13
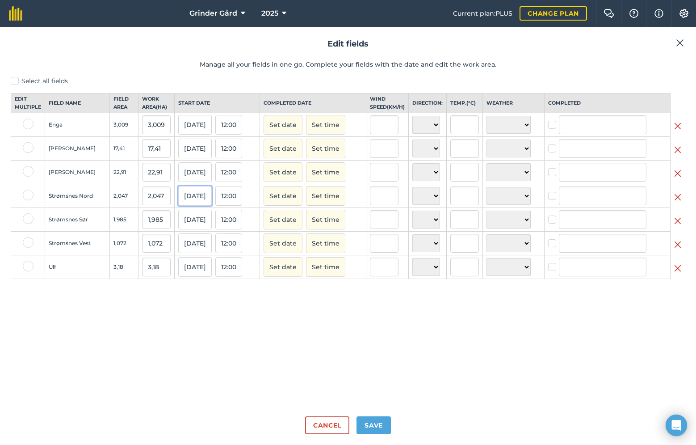
click at [207, 206] on button "10/07/25" at bounding box center [195, 196] width 34 height 20
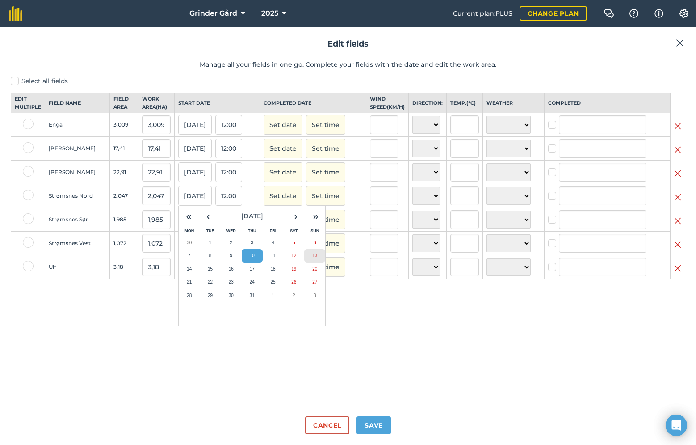
click at [312, 262] on button "13" at bounding box center [314, 255] width 21 height 13
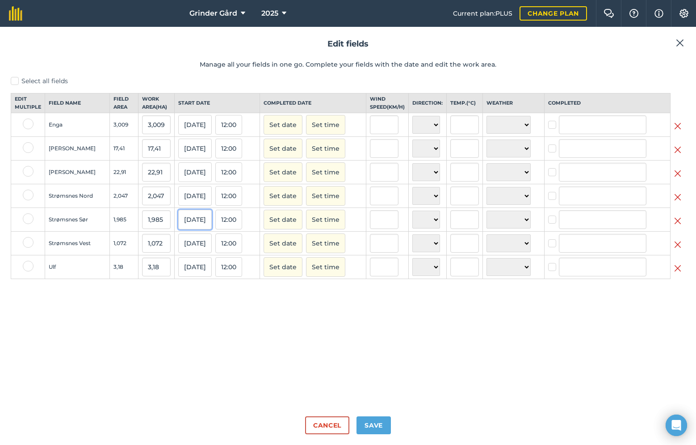
click at [196, 226] on button "10/07/25" at bounding box center [195, 220] width 34 height 20
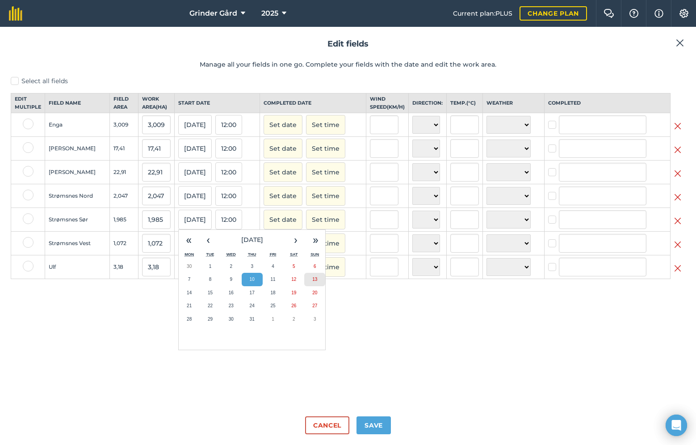
click at [309, 286] on button "13" at bounding box center [314, 279] width 21 height 13
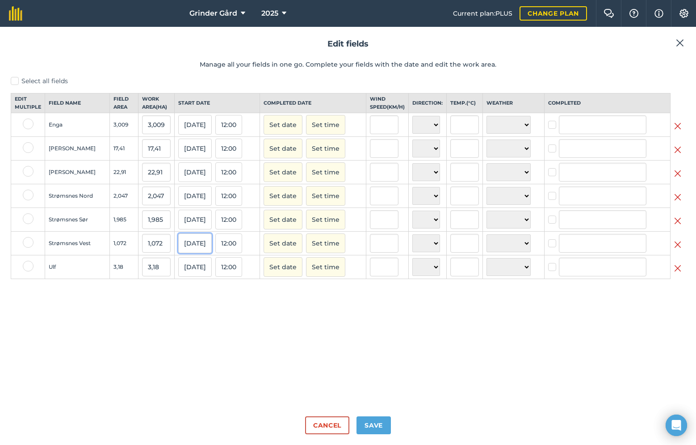
click at [200, 252] on button "10/07/25" at bounding box center [195, 243] width 34 height 20
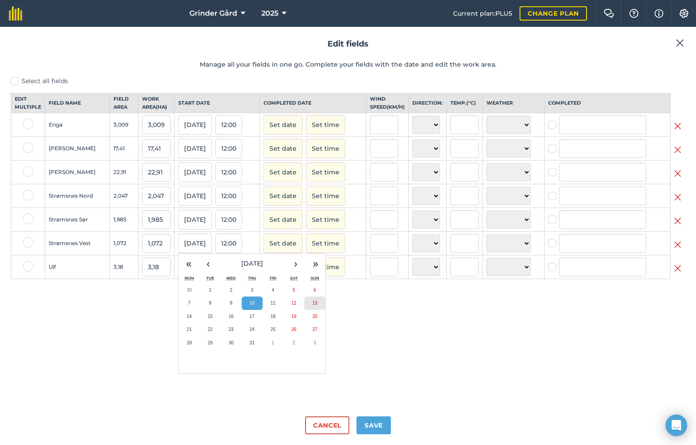
click at [308, 310] on button "13" at bounding box center [314, 302] width 21 height 13
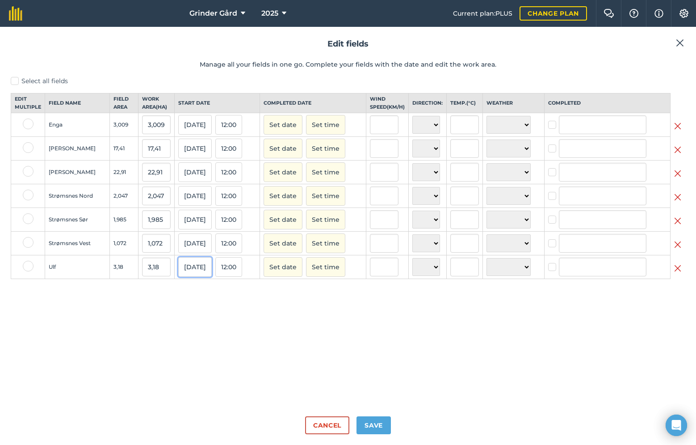
click at [189, 276] on button "10/07/25" at bounding box center [195, 267] width 34 height 20
click at [309, 332] on button "13" at bounding box center [314, 326] width 21 height 13
click at [287, 133] on button "Set date" at bounding box center [283, 125] width 39 height 20
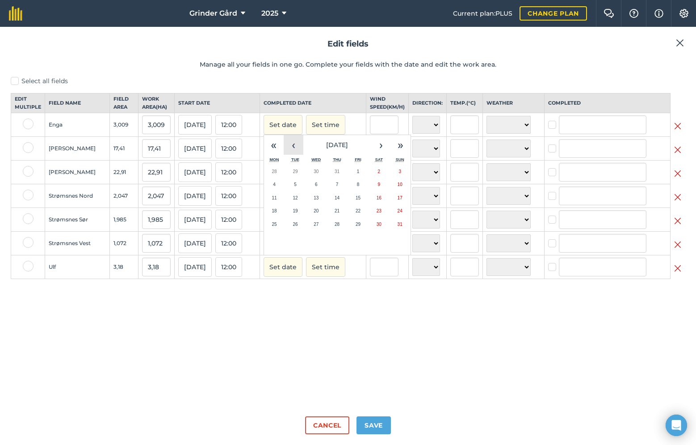
click at [304, 152] on button "‹" at bounding box center [294, 145] width 20 height 20
click at [403, 187] on abbr "13" at bounding box center [400, 184] width 5 height 5
checkbox input "true"
type input "[PERSON_NAME]"
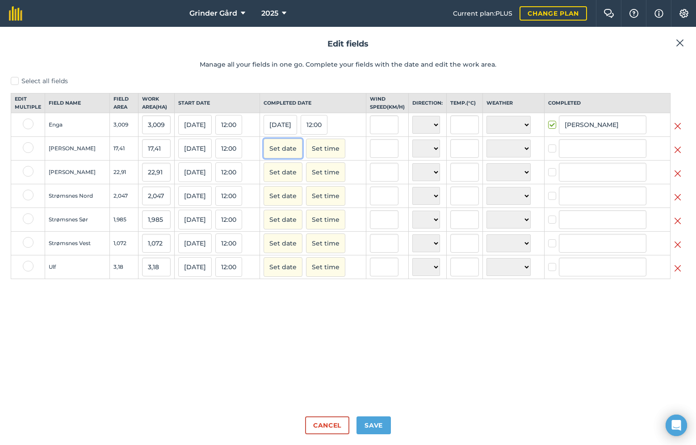
click at [286, 158] on button "Set date" at bounding box center [283, 149] width 39 height 20
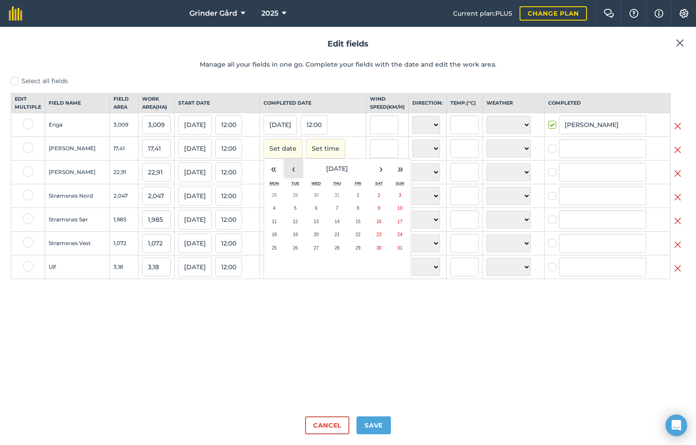
click at [304, 178] on button "‹" at bounding box center [294, 169] width 20 height 20
click at [402, 215] on button "13" at bounding box center [400, 208] width 21 height 13
checkbox input "true"
type input "[PERSON_NAME]"
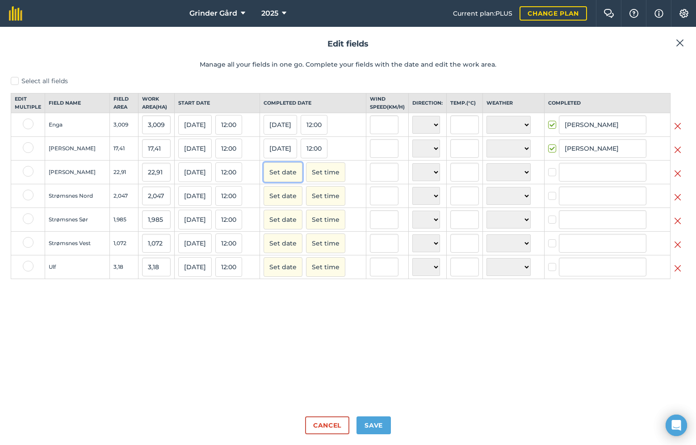
click at [288, 182] on button "Set date" at bounding box center [283, 172] width 39 height 20
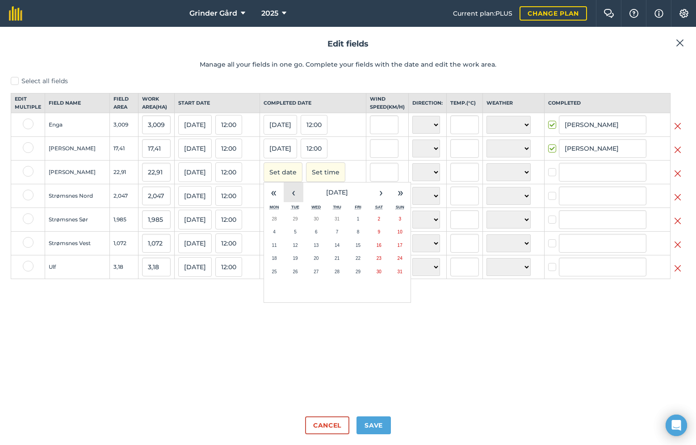
click at [301, 202] on button "‹" at bounding box center [294, 192] width 20 height 20
click at [399, 239] on button "13" at bounding box center [400, 231] width 21 height 13
checkbox input "true"
type input "[PERSON_NAME]"
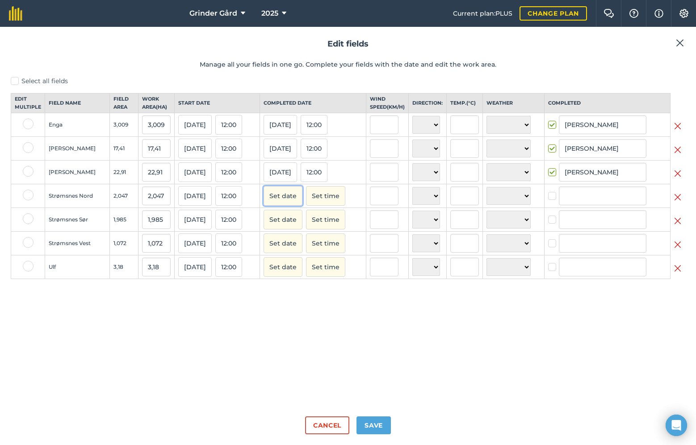
click at [289, 204] on button "Set date" at bounding box center [283, 196] width 39 height 20
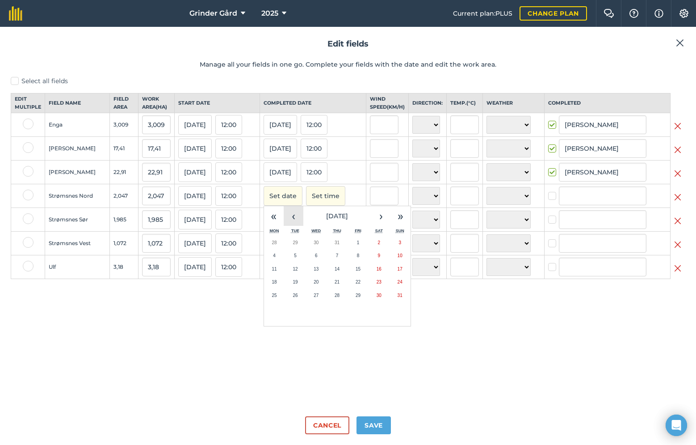
click at [294, 222] on button "‹" at bounding box center [294, 216] width 20 height 20
click at [408, 262] on button "13" at bounding box center [400, 255] width 21 height 13
checkbox input "true"
type input "[PERSON_NAME]"
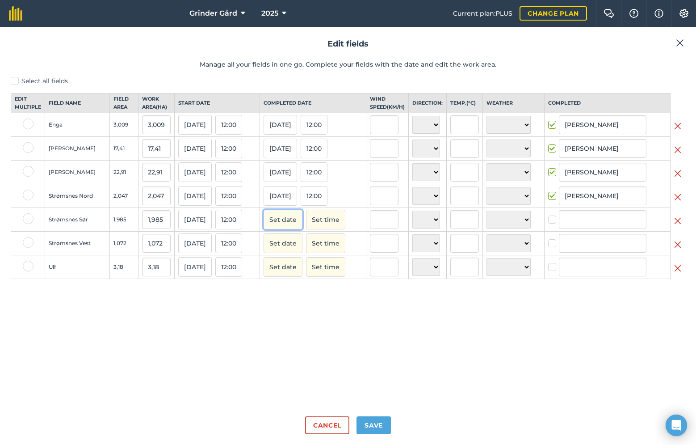
click at [290, 226] on button "Set date" at bounding box center [283, 220] width 39 height 20
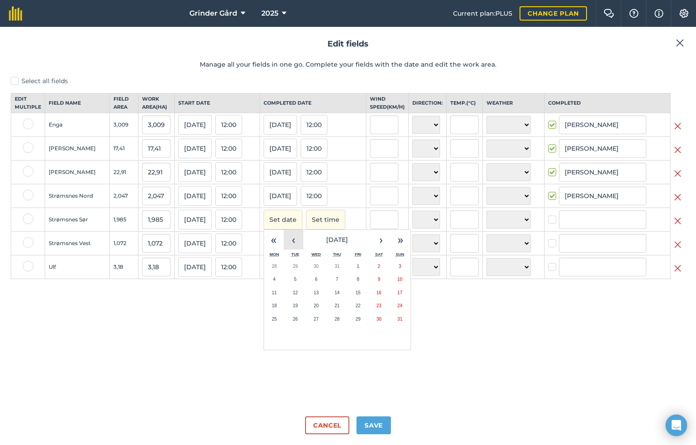
click at [297, 249] on button "‹" at bounding box center [294, 240] width 20 height 20
click at [402, 286] on button "13" at bounding box center [400, 279] width 21 height 13
checkbox input "true"
type input "[PERSON_NAME]"
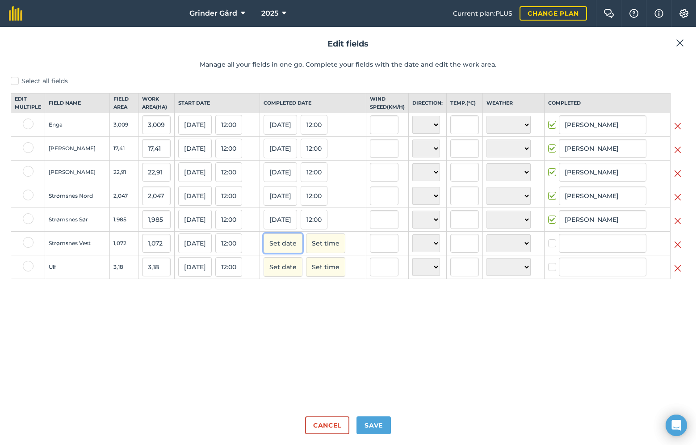
click at [297, 251] on button "Set date" at bounding box center [283, 243] width 39 height 20
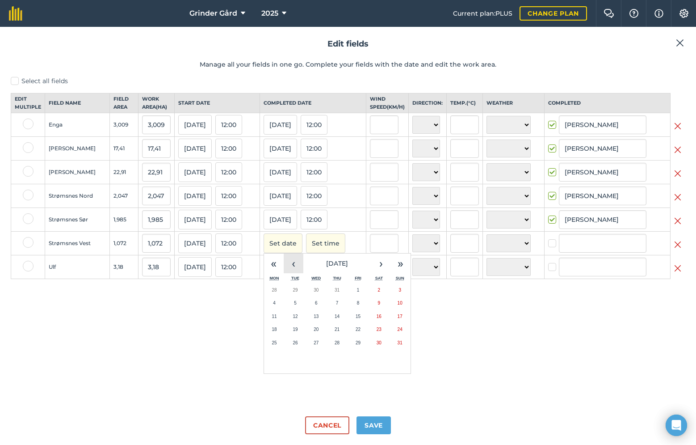
click at [296, 272] on button "‹" at bounding box center [294, 263] width 20 height 20
click at [401, 310] on button "13" at bounding box center [400, 302] width 21 height 13
checkbox input "true"
type input "[PERSON_NAME]"
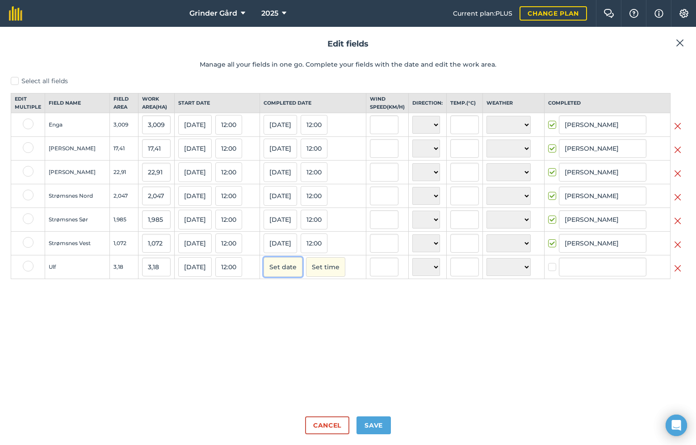
click at [286, 273] on button "Set date" at bounding box center [283, 267] width 39 height 20
click at [291, 289] on button "‹" at bounding box center [294, 287] width 20 height 20
click at [411, 333] on button "13" at bounding box center [400, 326] width 21 height 13
checkbox input "true"
type input "[PERSON_NAME]"
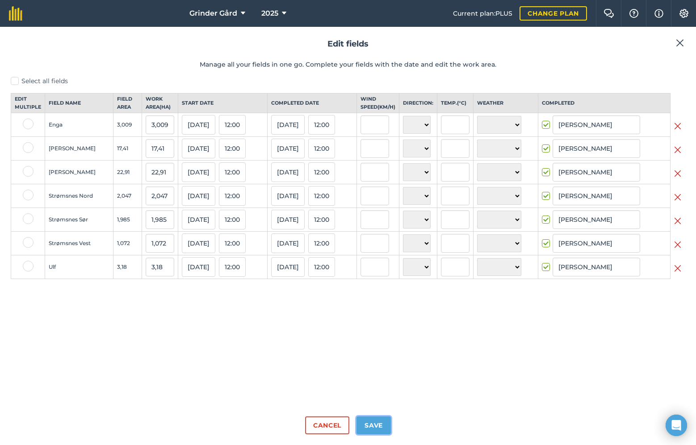
click at [370, 427] on button "Save" at bounding box center [374, 425] width 34 height 18
checkbox input "true"
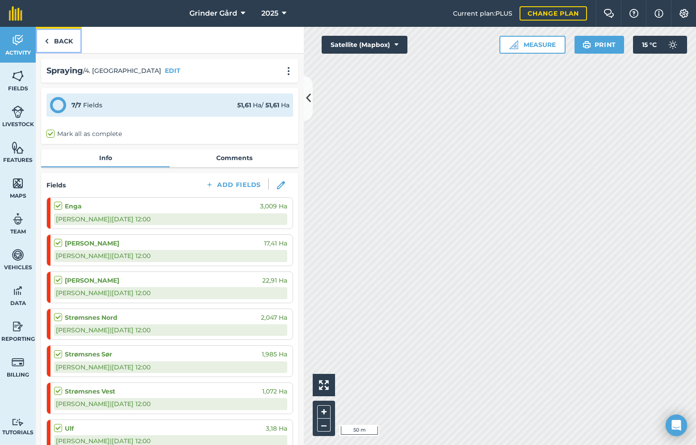
click at [63, 41] on link "Back" at bounding box center [59, 40] width 46 height 26
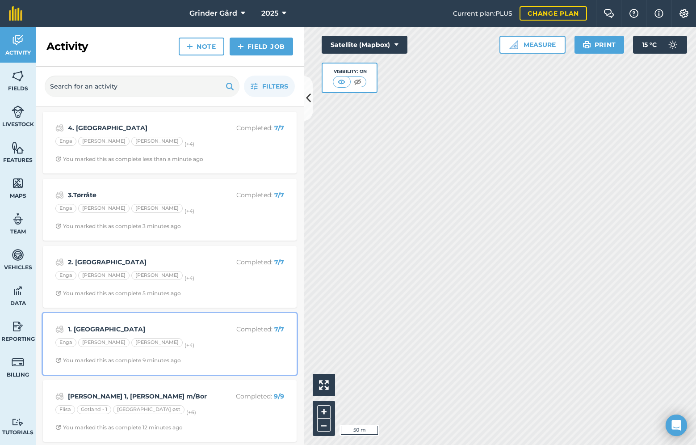
click at [191, 347] on div "Enga Hagan Nesjan Nord (+ 4 )" at bounding box center [169, 344] width 229 height 12
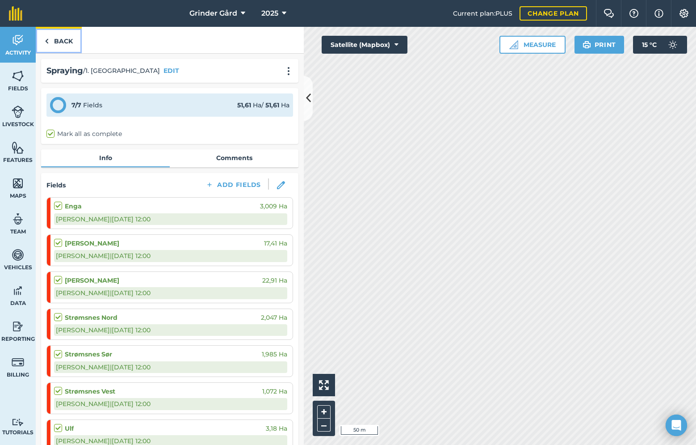
click at [46, 37] on img at bounding box center [47, 41] width 4 height 11
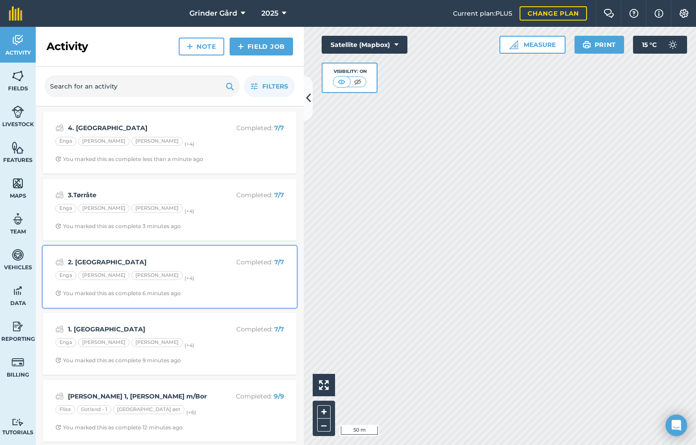
click at [161, 265] on strong "2. [GEOGRAPHIC_DATA]" at bounding box center [139, 262] width 142 height 10
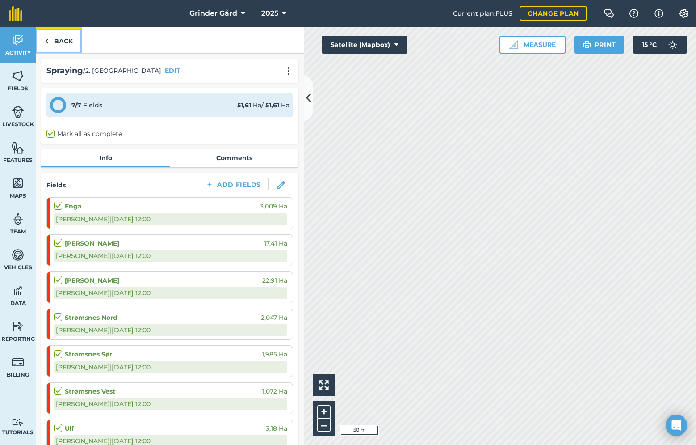
click at [55, 42] on link "Back" at bounding box center [59, 40] width 46 height 26
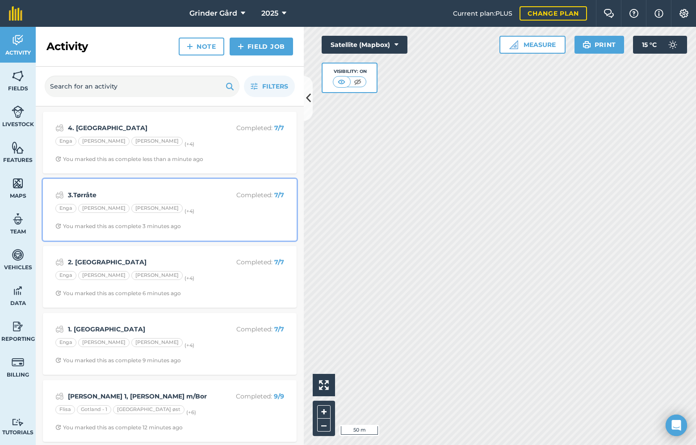
click at [166, 193] on strong "3.Tørråte" at bounding box center [139, 195] width 142 height 10
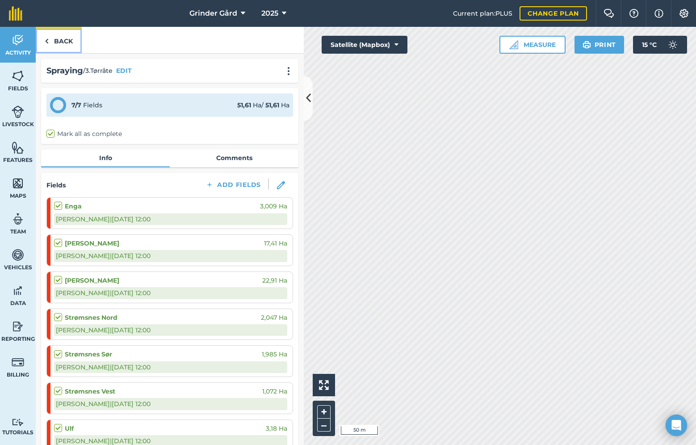
click at [61, 44] on link "Back" at bounding box center [59, 40] width 46 height 26
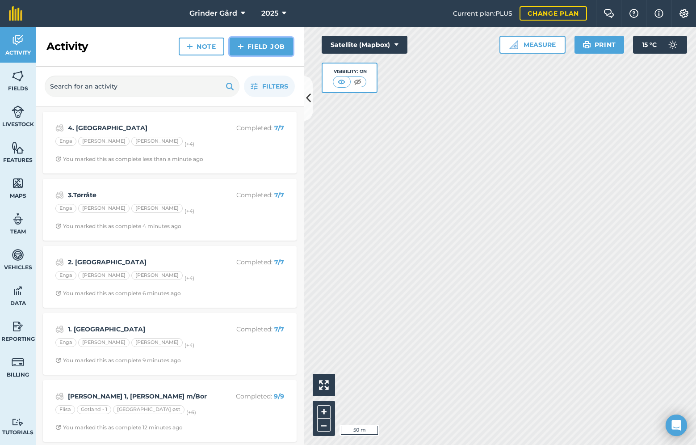
click at [246, 46] on link "Field Job" at bounding box center [261, 47] width 63 height 18
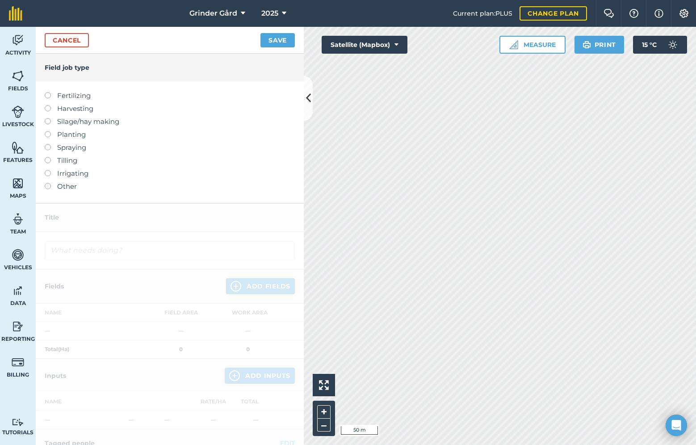
click at [49, 143] on div at bounding box center [51, 143] width 13 height 2
click at [49, 144] on label at bounding box center [51, 144] width 13 height 0
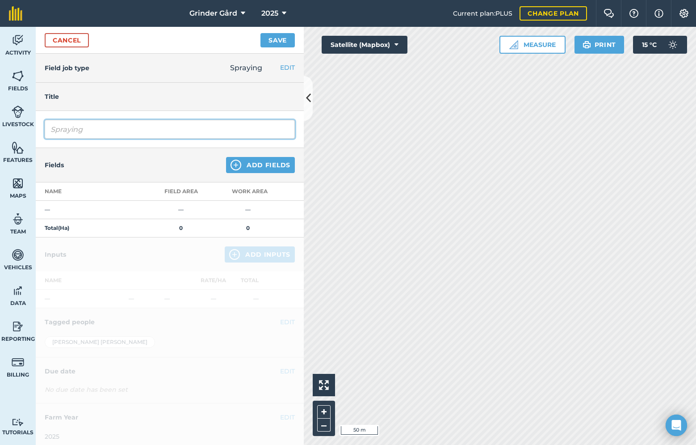
click at [101, 126] on input "Spraying" at bounding box center [170, 129] width 250 height 19
click at [101, 126] on input "Spraying5" at bounding box center [170, 129] width 250 height 19
type input "5. tørråte"
click at [107, 161] on div "Fields Add Fields" at bounding box center [170, 165] width 268 height 34
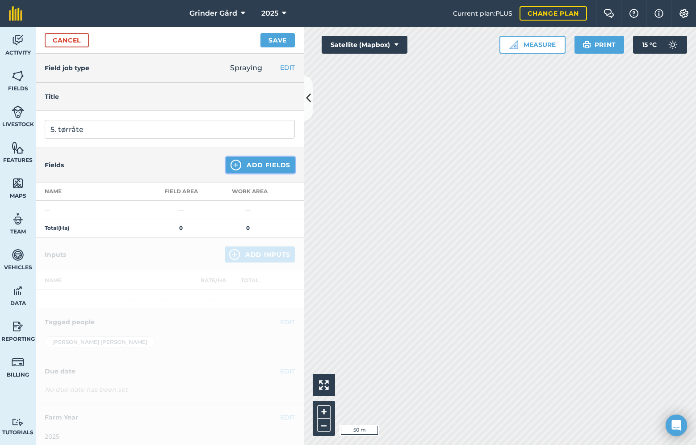
click at [247, 168] on button "Add Fields" at bounding box center [260, 165] width 69 height 16
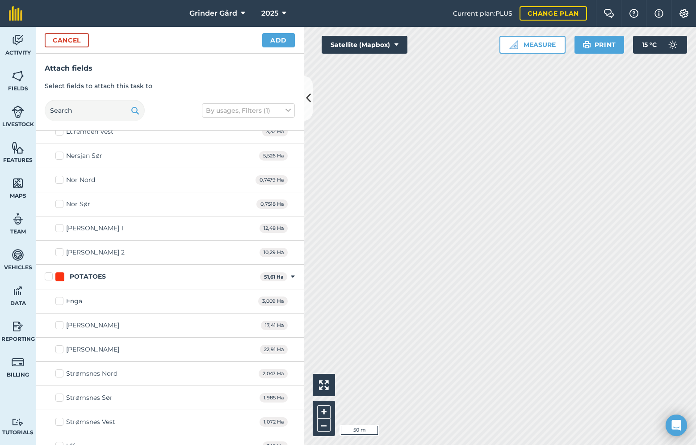
scroll to position [166, 0]
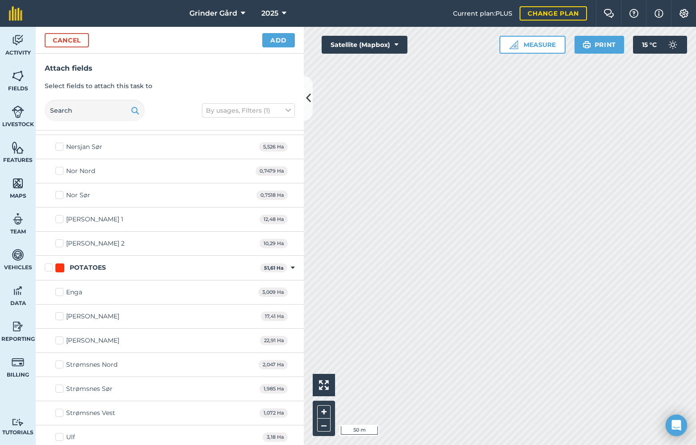
click at [48, 267] on label "POTATOES" at bounding box center [151, 267] width 212 height 9
click at [48, 267] on input "POTATOES" at bounding box center [48, 266] width 6 height 6
checkbox input "true"
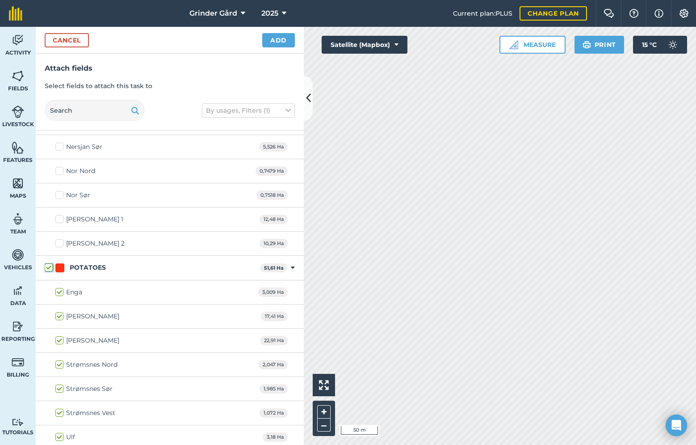
checkbox input "true"
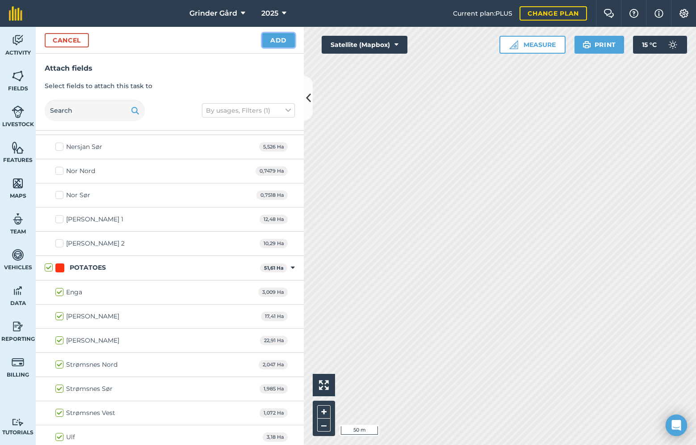
click at [280, 38] on button "Add" at bounding box center [278, 40] width 33 height 14
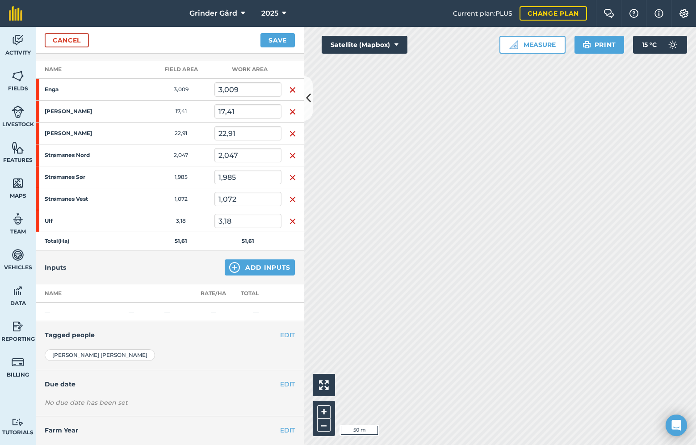
scroll to position [133, 0]
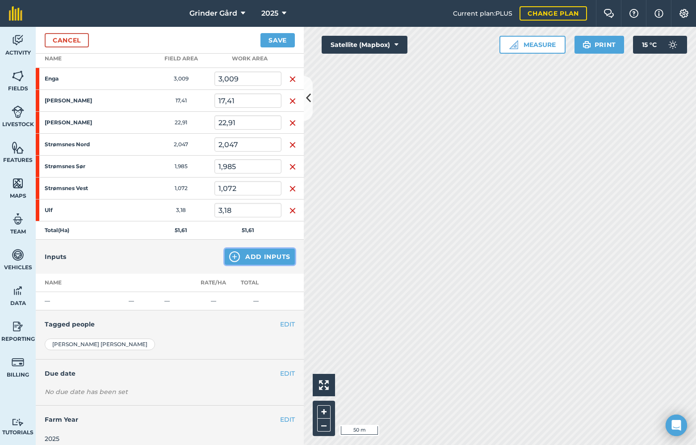
click at [249, 257] on button "Add Inputs" at bounding box center [260, 257] width 70 height 16
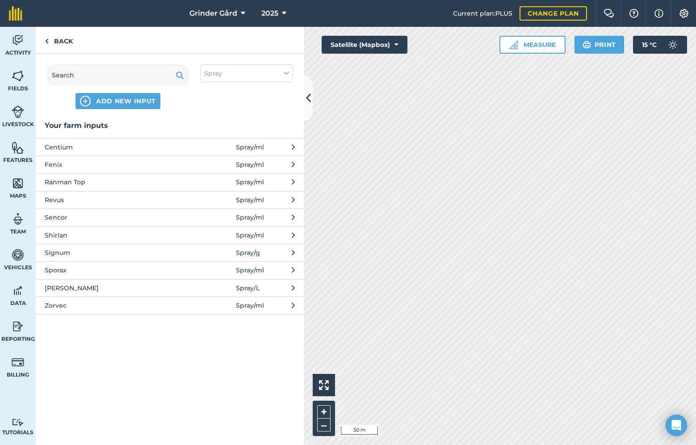
click at [80, 184] on span "Ranman Top" at bounding box center [118, 182] width 146 height 10
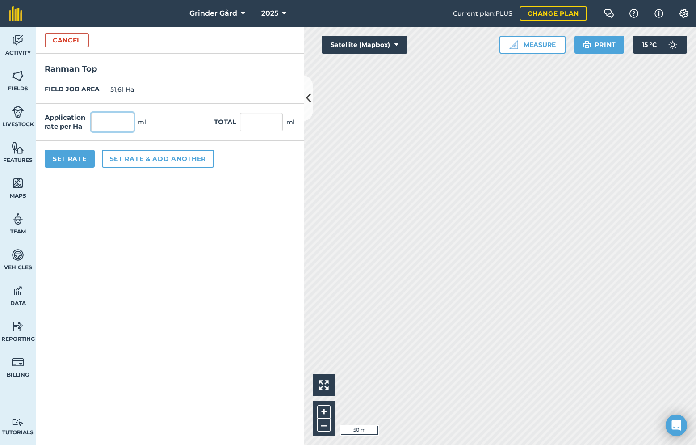
click at [106, 125] on input "text" at bounding box center [112, 122] width 43 height 19
type input "500"
type input "25 805"
click at [84, 157] on button "Set Rate" at bounding box center [70, 159] width 50 height 18
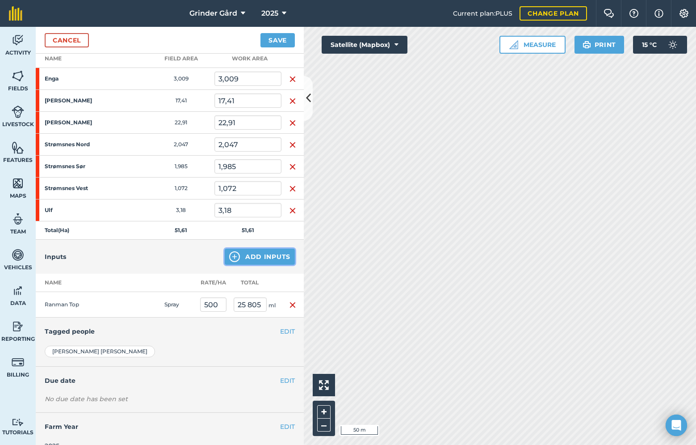
click at [249, 257] on button "Add Inputs" at bounding box center [260, 257] width 70 height 16
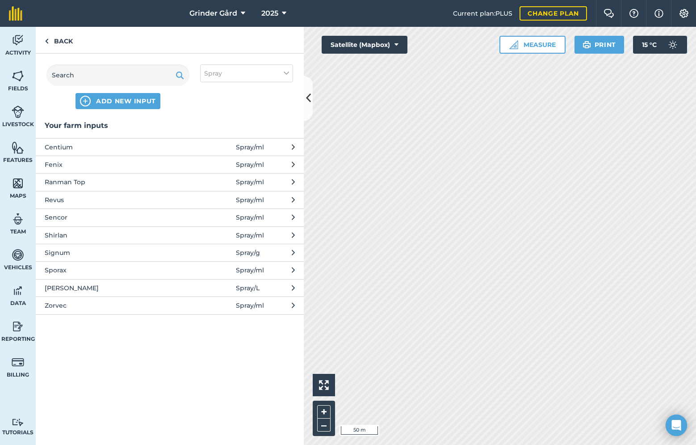
click at [84, 288] on span "Vann" at bounding box center [118, 288] width 146 height 10
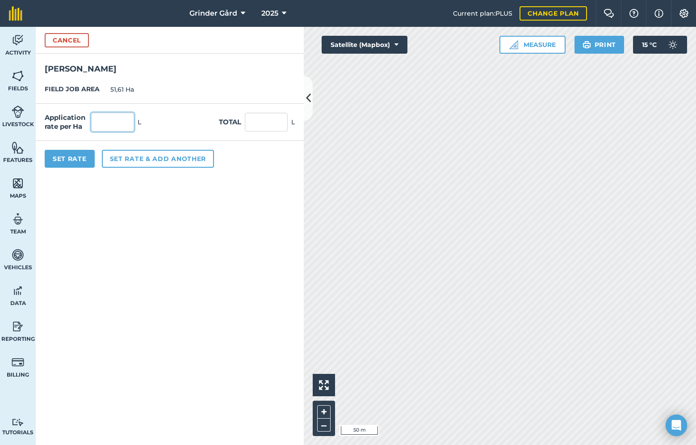
click at [112, 124] on input "text" at bounding box center [112, 122] width 43 height 19
type input "200"
type input "10 322"
click at [63, 161] on button "Set Rate" at bounding box center [70, 159] width 50 height 18
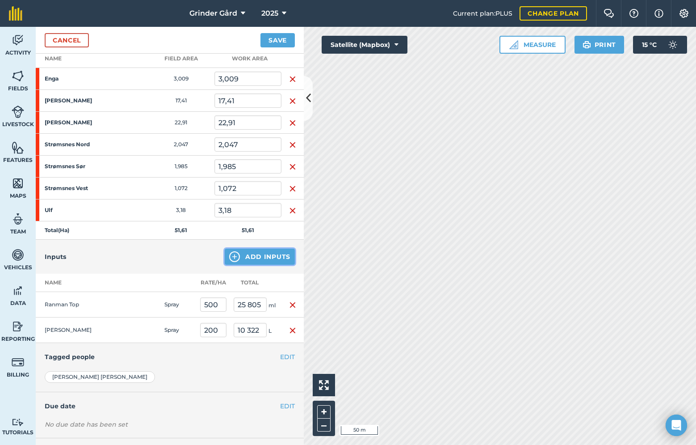
click at [251, 258] on button "Add Inputs" at bounding box center [260, 257] width 70 height 16
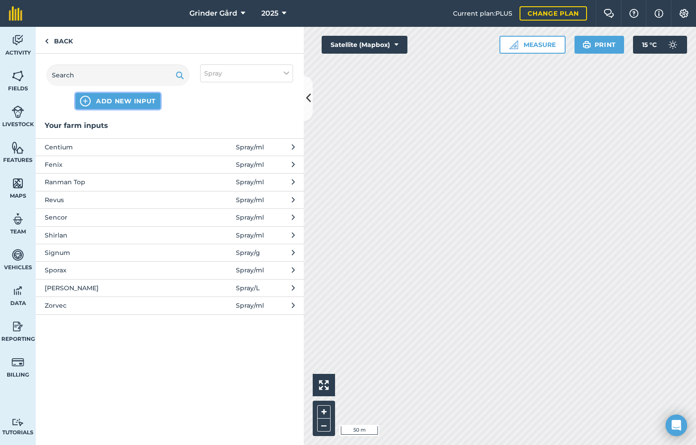
click at [136, 93] on button "ADD NEW INPUT" at bounding box center [118, 101] width 85 height 16
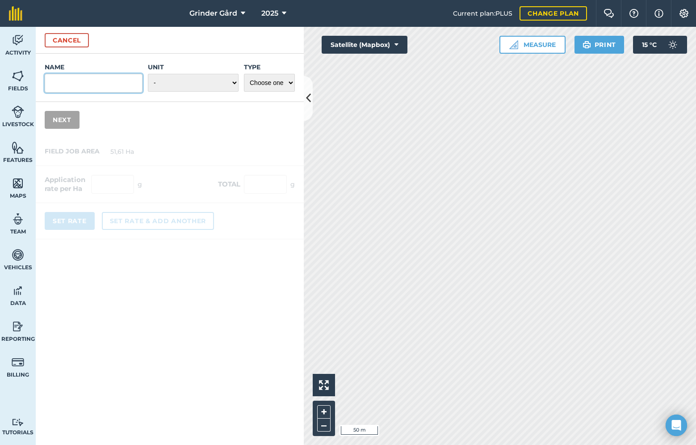
click at [113, 78] on input "Name" at bounding box center [94, 83] width 98 height 19
type input "Proxanil"
click at [181, 80] on select "- Grams/g Kilograms/kg Metric tonnes/t Millilitres/ml Litres/L Ounces/oz Pounds…" at bounding box center [193, 83] width 91 height 18
select select "MILLILITRES"
click at [254, 95] on div "Name Proxanil Unit - Grams/g Kilograms/kg Metric tonnes/t Millilitres/ml Litres…" at bounding box center [170, 78] width 268 height 48
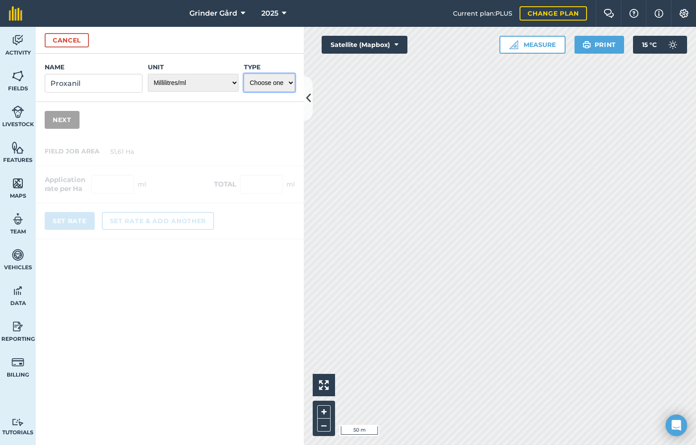
click at [263, 84] on select "Choose one Fertilizer Seed Spray Fuel Other" at bounding box center [269, 83] width 51 height 18
select select "SPRAY"
click at [68, 120] on button "Next" at bounding box center [62, 120] width 35 height 18
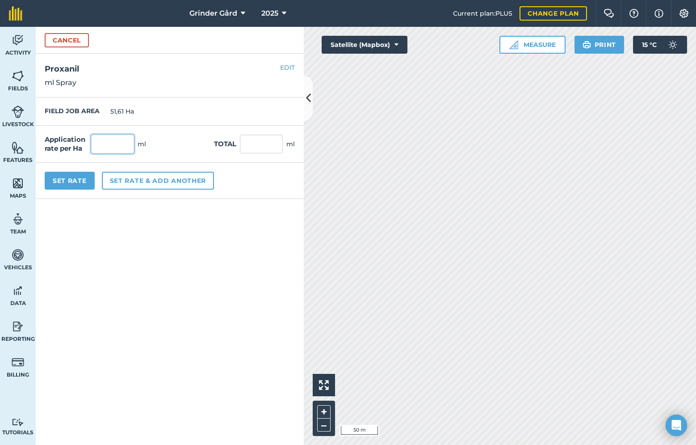
click at [127, 141] on input "text" at bounding box center [112, 144] width 43 height 19
type input "2 000"
type input "103 220"
click at [59, 184] on button "Set Rate" at bounding box center [70, 181] width 50 height 18
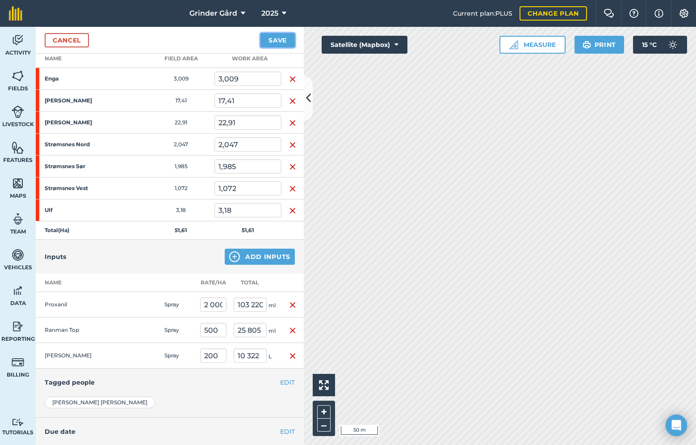
click at [272, 37] on button "Save" at bounding box center [278, 40] width 34 height 14
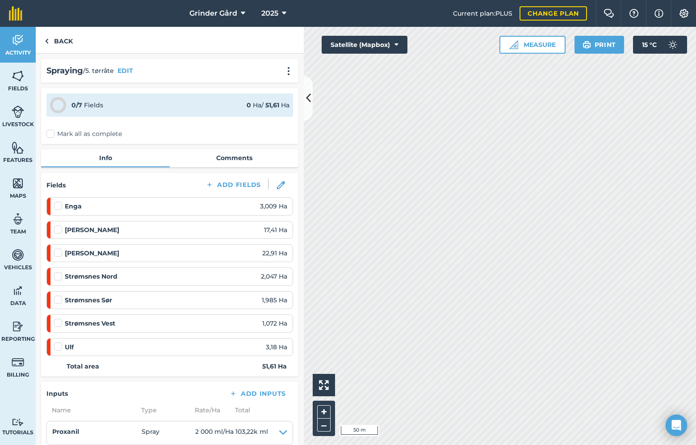
click at [53, 134] on label "Mark all as complete" at bounding box center [84, 133] width 76 height 9
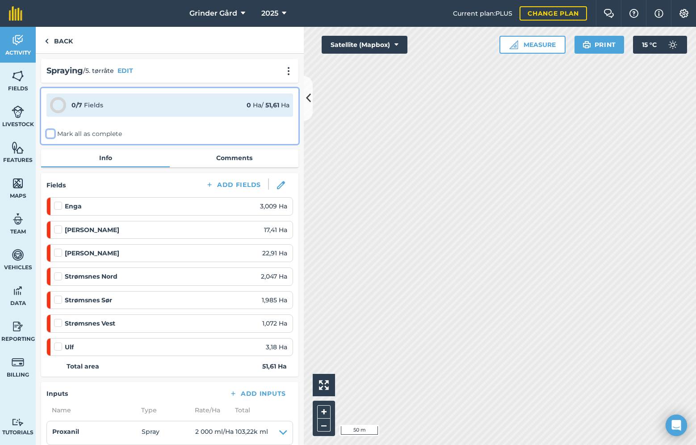
click at [52, 134] on input "Mark all as complete" at bounding box center [49, 132] width 6 height 6
checkbox input "false"
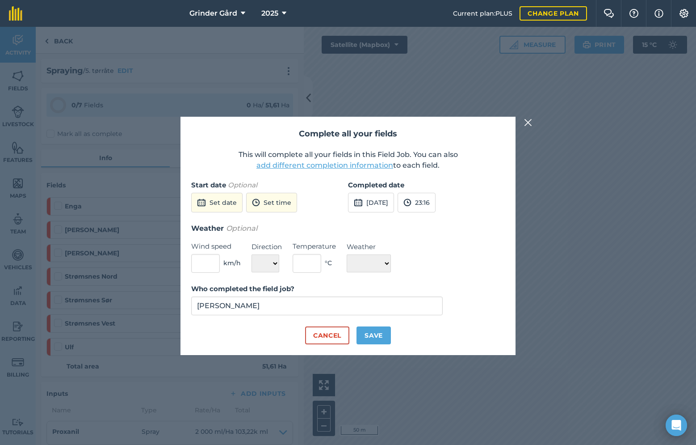
click at [312, 172] on div "Complete all your fields This will complete all your fields in this Field Job. …" at bounding box center [348, 236] width 335 height 238
click at [317, 164] on button "add different completion information" at bounding box center [325, 165] width 137 height 11
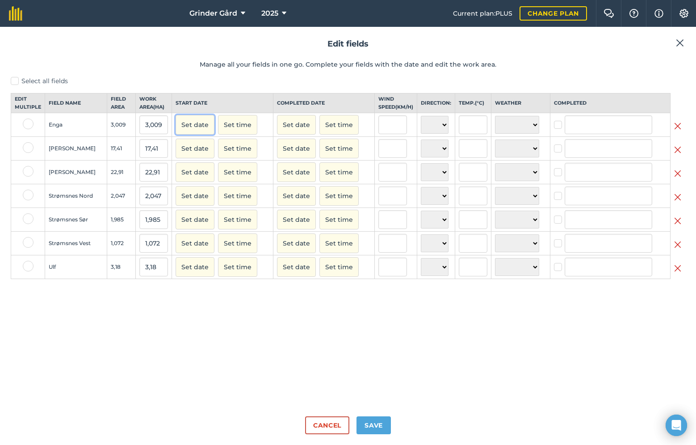
click at [192, 135] on button "Set date" at bounding box center [195, 125] width 39 height 20
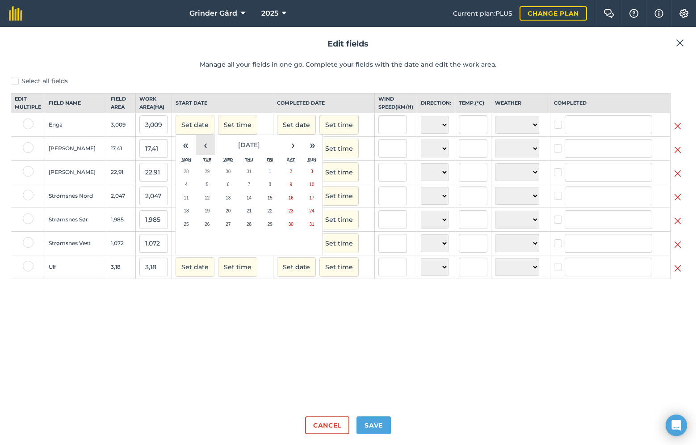
click at [210, 155] on button "‹" at bounding box center [206, 145] width 20 height 20
click at [187, 213] on abbr "21" at bounding box center [186, 210] width 5 height 5
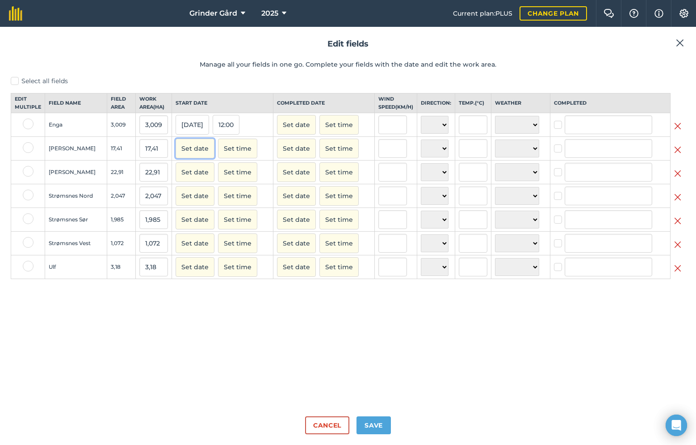
click at [190, 150] on button "Set date" at bounding box center [195, 149] width 39 height 20
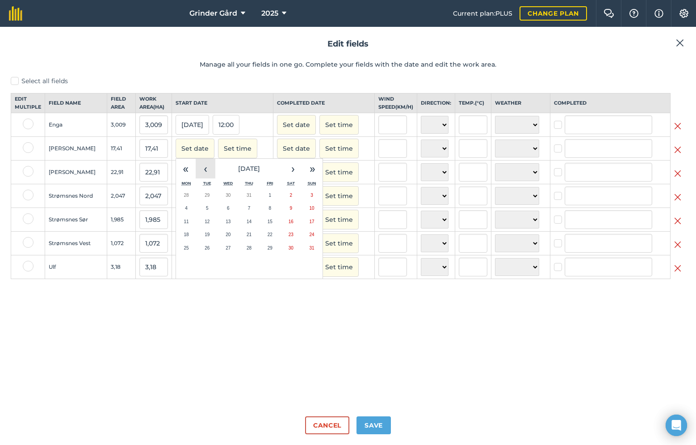
click at [201, 178] on button "‹" at bounding box center [206, 169] width 20 height 20
click at [185, 237] on abbr "21" at bounding box center [186, 234] width 5 height 5
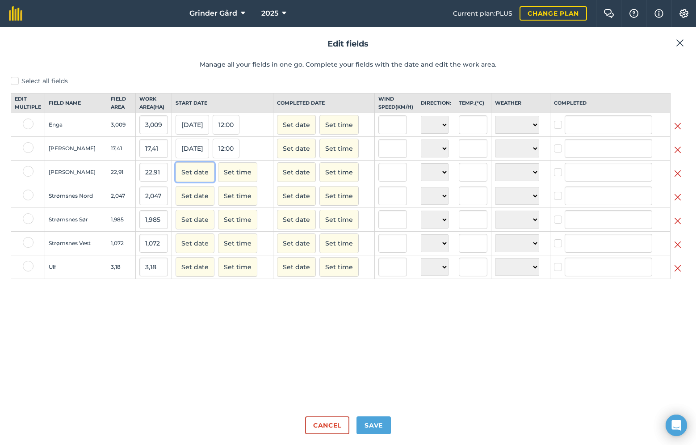
click at [190, 182] on button "Set date" at bounding box center [195, 172] width 39 height 20
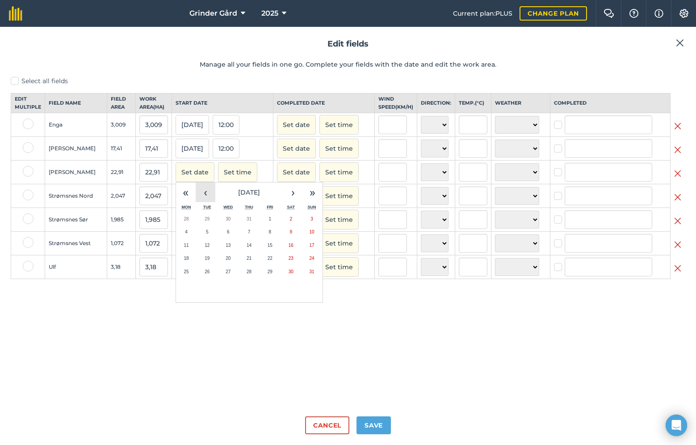
click at [196, 199] on button "‹" at bounding box center [206, 192] width 20 height 20
click at [187, 261] on abbr "21" at bounding box center [186, 258] width 5 height 5
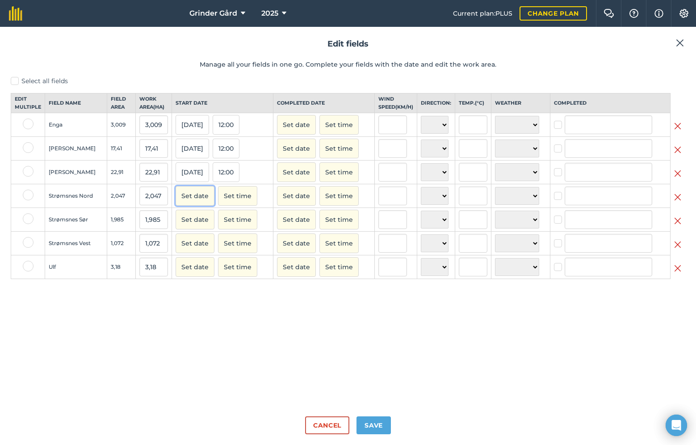
click at [193, 204] on button "Set date" at bounding box center [195, 196] width 39 height 20
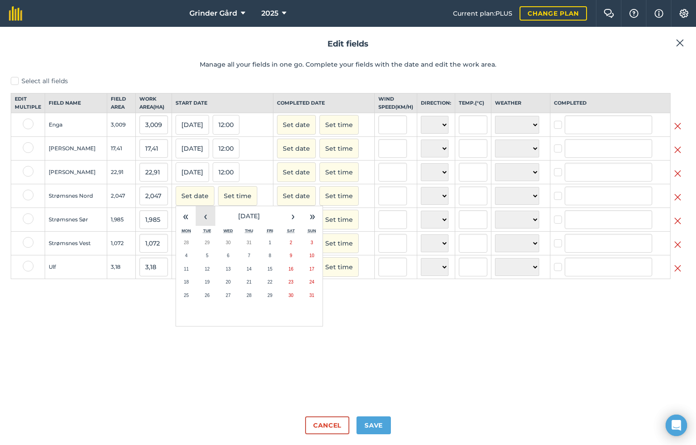
click at [201, 226] on button "‹" at bounding box center [206, 216] width 20 height 20
click at [190, 288] on button "21" at bounding box center [186, 281] width 21 height 13
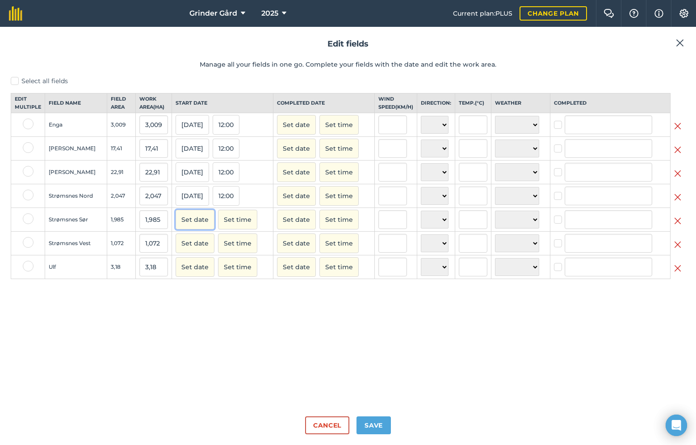
click at [195, 226] on button "Set date" at bounding box center [195, 220] width 39 height 20
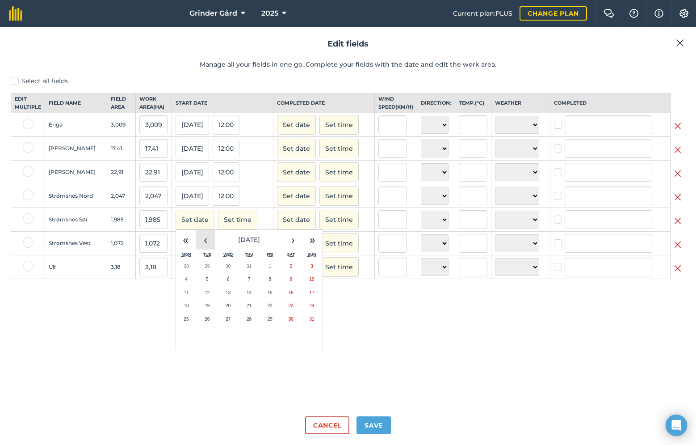
click at [200, 249] on button "‹" at bounding box center [206, 240] width 20 height 20
click at [189, 308] on button "21" at bounding box center [186, 305] width 21 height 13
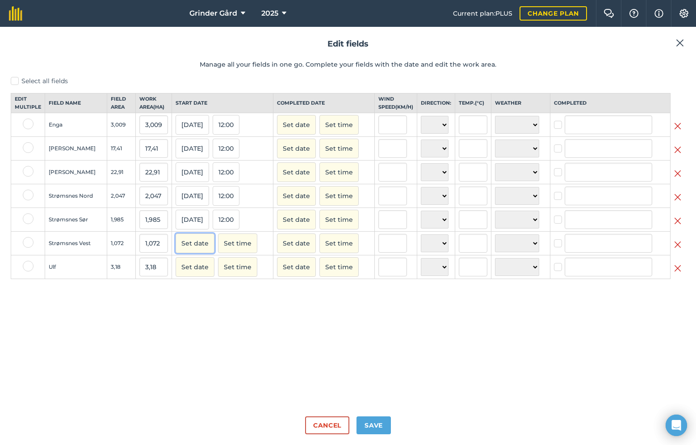
click at [195, 253] on button "Set date" at bounding box center [195, 243] width 39 height 20
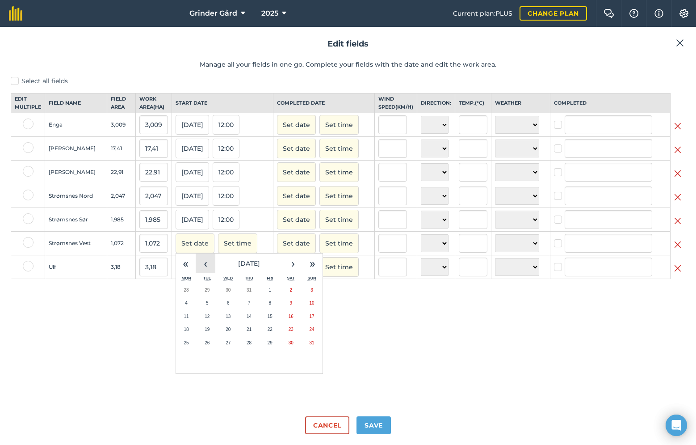
click at [200, 273] on button "‹" at bounding box center [206, 263] width 20 height 20
click at [186, 332] on abbr "21" at bounding box center [186, 329] width 5 height 5
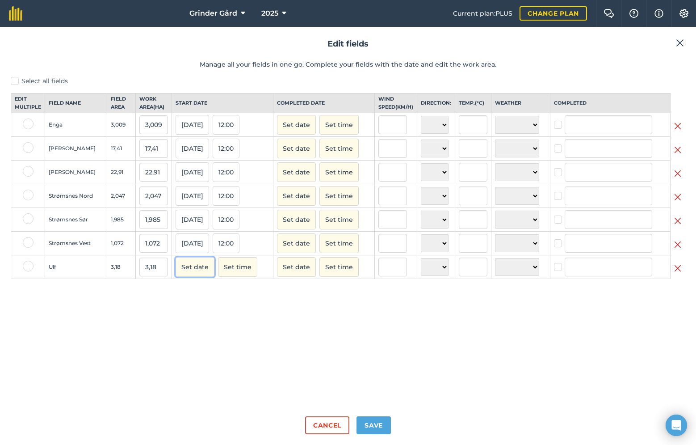
click at [189, 277] on button "Set date" at bounding box center [195, 267] width 39 height 20
click at [196, 297] on button "‹" at bounding box center [206, 287] width 20 height 20
click at [186, 355] on abbr "21" at bounding box center [186, 352] width 5 height 5
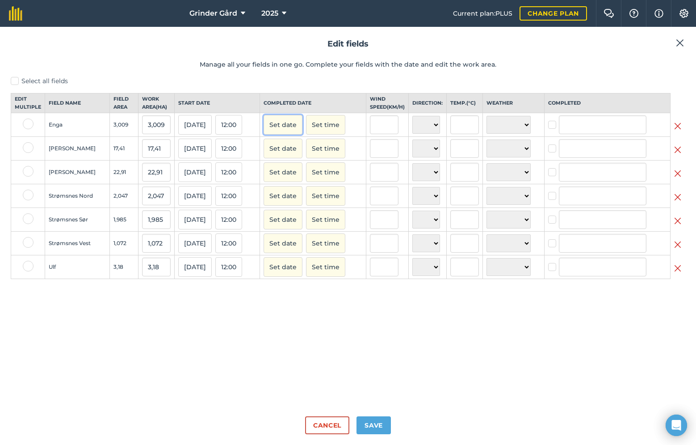
click at [293, 135] on button "Set date" at bounding box center [283, 125] width 39 height 20
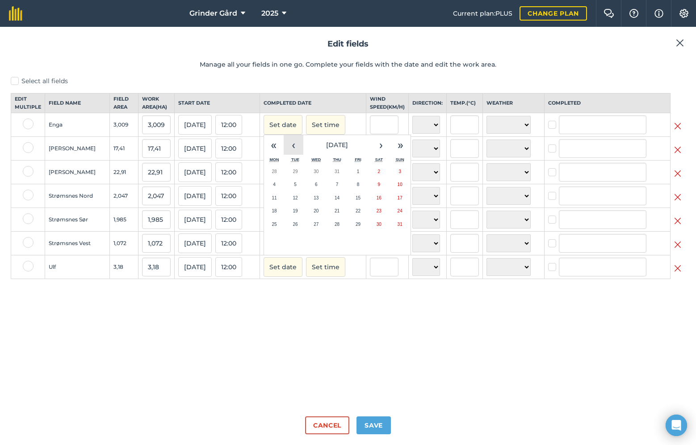
click at [292, 147] on button "‹" at bounding box center [294, 145] width 20 height 20
click at [283, 218] on button "21" at bounding box center [274, 210] width 21 height 13
checkbox input "true"
type input "[PERSON_NAME]"
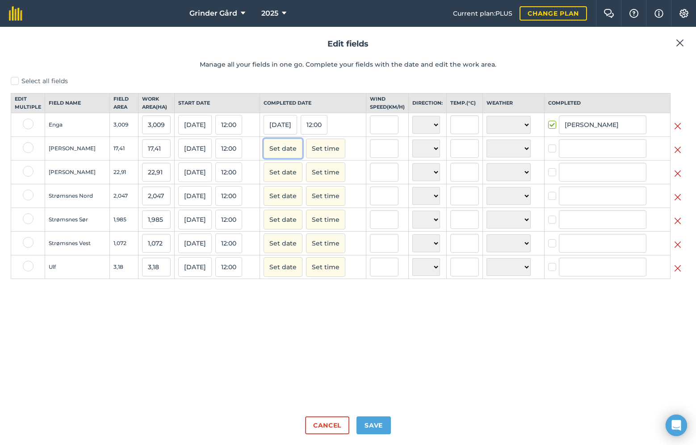
click at [289, 158] on button "Set date" at bounding box center [283, 149] width 39 height 20
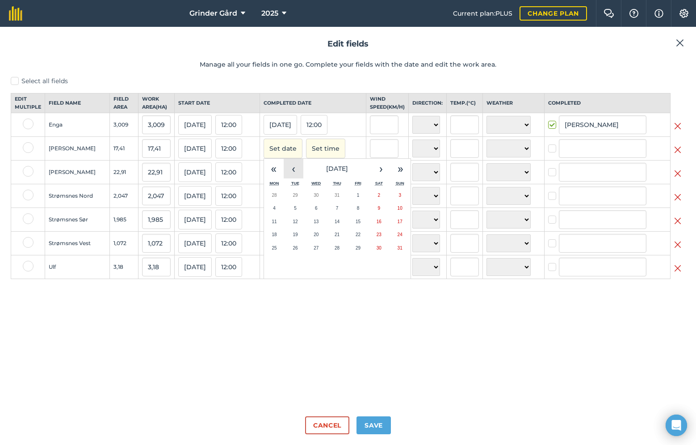
click at [293, 175] on button "‹" at bounding box center [294, 169] width 20 height 20
click at [285, 239] on button "21" at bounding box center [274, 234] width 21 height 13
checkbox input "true"
type input "[PERSON_NAME]"
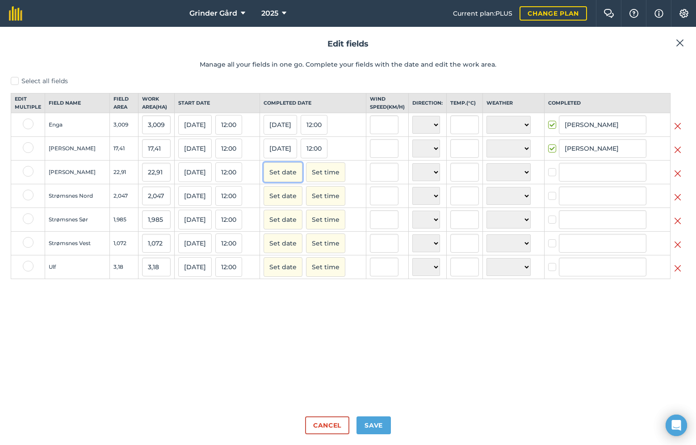
click at [295, 182] on button "Set date" at bounding box center [283, 172] width 39 height 20
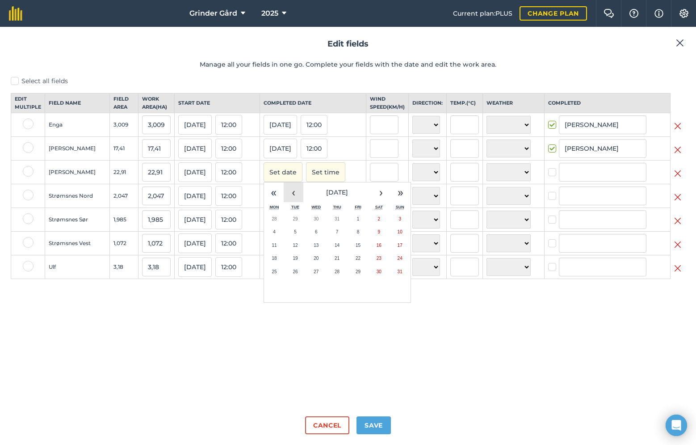
click at [297, 201] on button "‹" at bounding box center [294, 192] width 20 height 20
click at [283, 265] on button "21" at bounding box center [274, 258] width 21 height 13
checkbox input "true"
type input "[PERSON_NAME]"
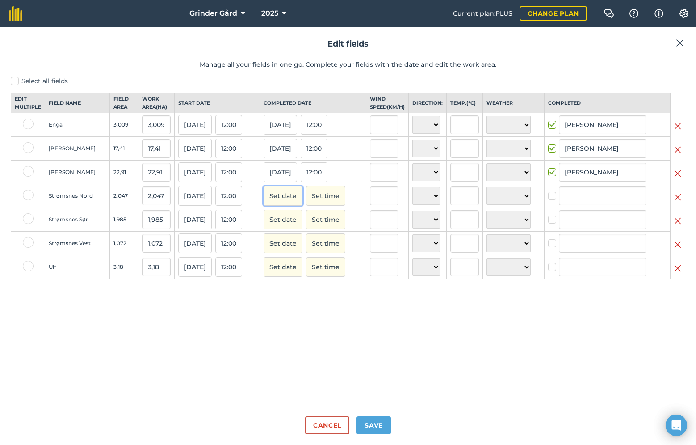
click at [287, 201] on button "Set date" at bounding box center [283, 196] width 39 height 20
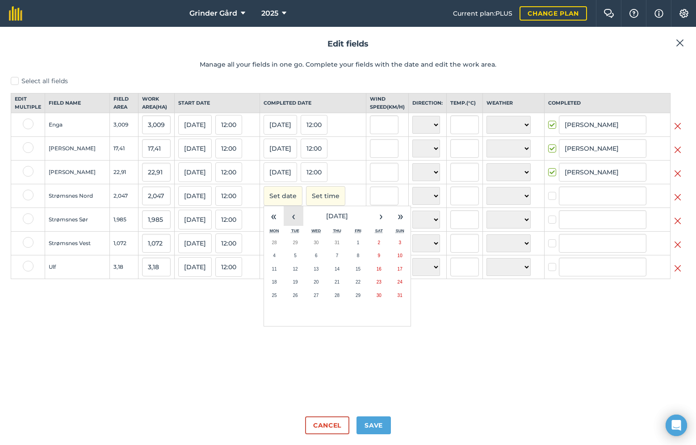
click at [293, 224] on button "‹" at bounding box center [294, 216] width 20 height 20
click at [277, 284] on abbr "21" at bounding box center [274, 281] width 5 height 5
checkbox input "true"
type input "[PERSON_NAME]"
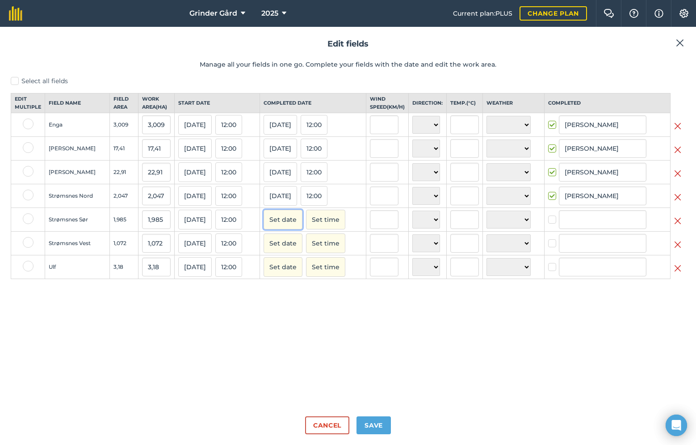
click at [291, 228] on button "Set date" at bounding box center [283, 220] width 39 height 20
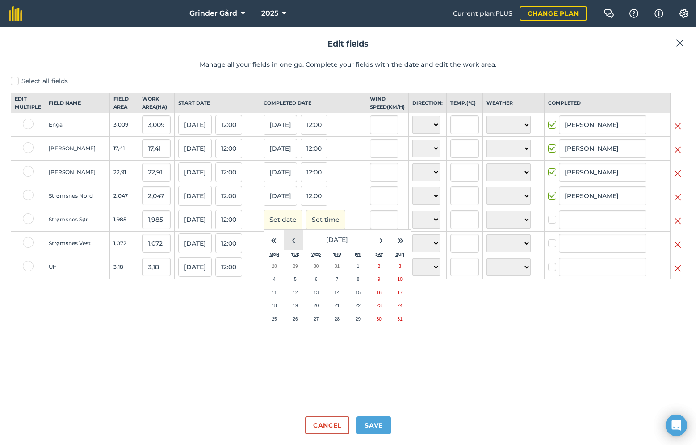
click at [296, 245] on button "‹" at bounding box center [294, 240] width 20 height 20
click at [277, 308] on abbr "21" at bounding box center [274, 305] width 5 height 5
checkbox input "true"
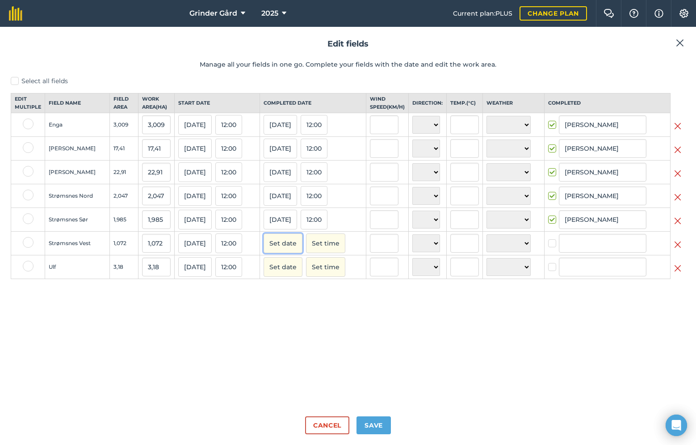
click at [293, 247] on button "Set date" at bounding box center [283, 243] width 39 height 20
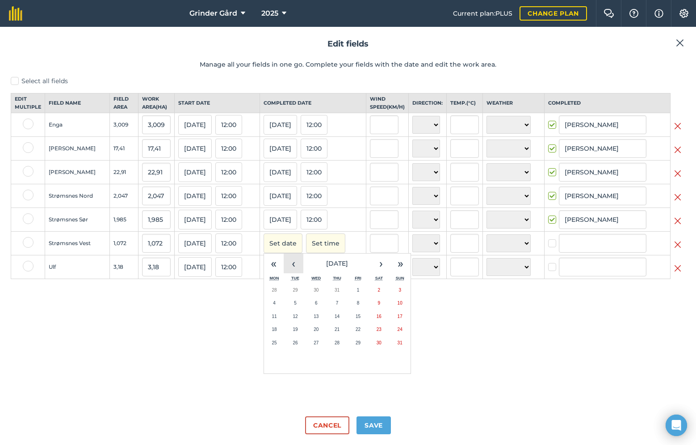
click at [300, 273] on button "‹" at bounding box center [294, 263] width 20 height 20
click at [285, 336] on button "21" at bounding box center [274, 329] width 21 height 13
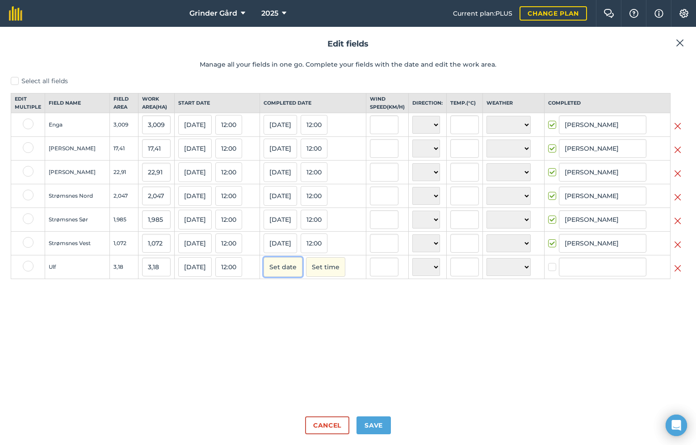
click at [288, 274] on button "Set date" at bounding box center [283, 267] width 39 height 20
click at [295, 294] on button "‹" at bounding box center [294, 287] width 20 height 20
click at [279, 356] on button "21" at bounding box center [274, 352] width 21 height 13
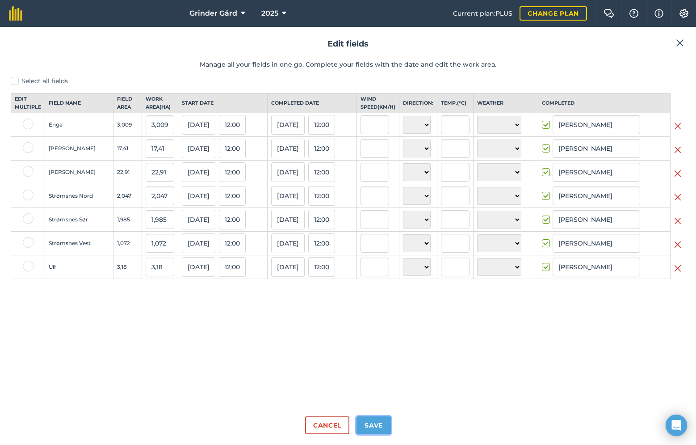
click at [368, 427] on button "Save" at bounding box center [374, 425] width 34 height 18
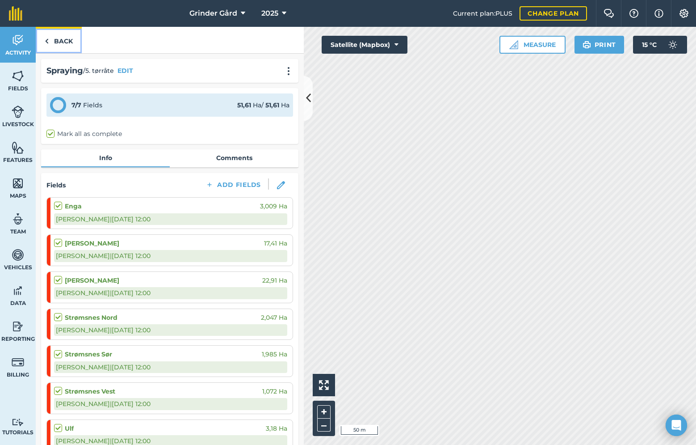
click at [66, 38] on link "Back" at bounding box center [59, 40] width 46 height 26
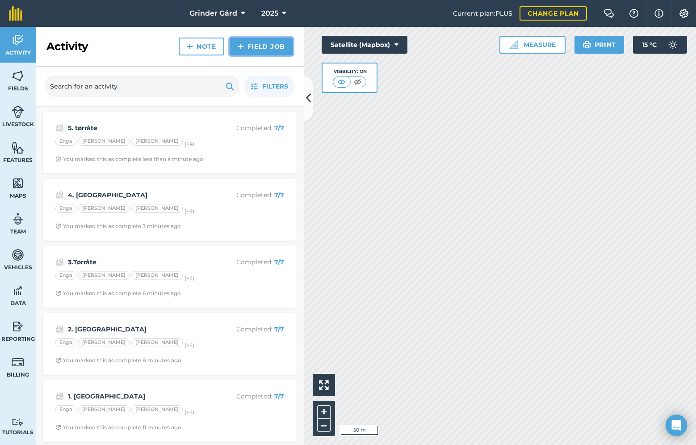
click at [248, 48] on link "Field Job" at bounding box center [261, 47] width 63 height 18
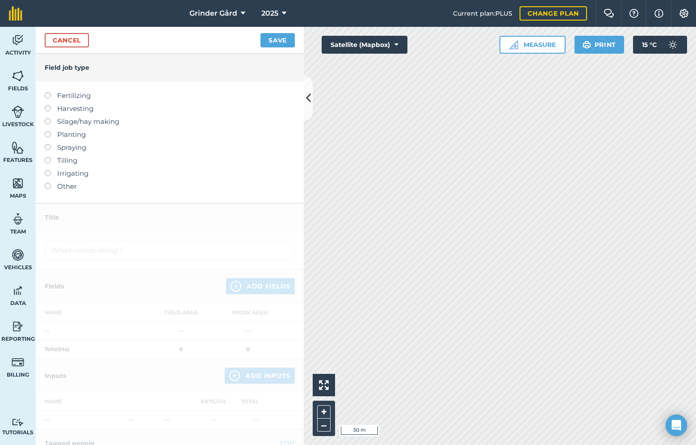
click at [51, 144] on label at bounding box center [51, 144] width 13 height 0
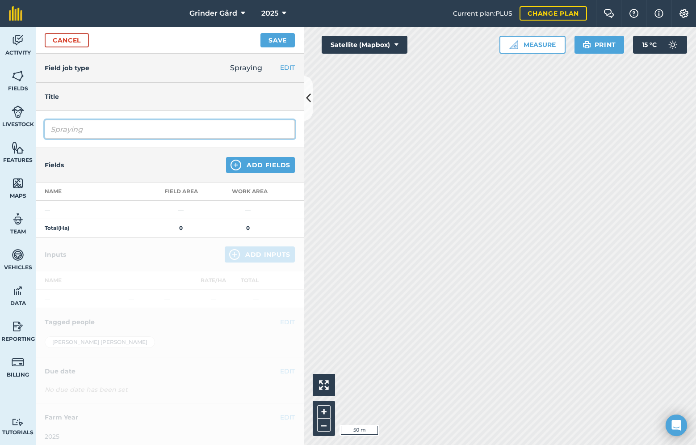
click at [96, 135] on input "Spraying" at bounding box center [170, 129] width 250 height 19
click at [235, 153] on div "Fields Add Fields" at bounding box center [170, 165] width 268 height 34
click at [249, 189] on th "Work area" at bounding box center [248, 191] width 67 height 18
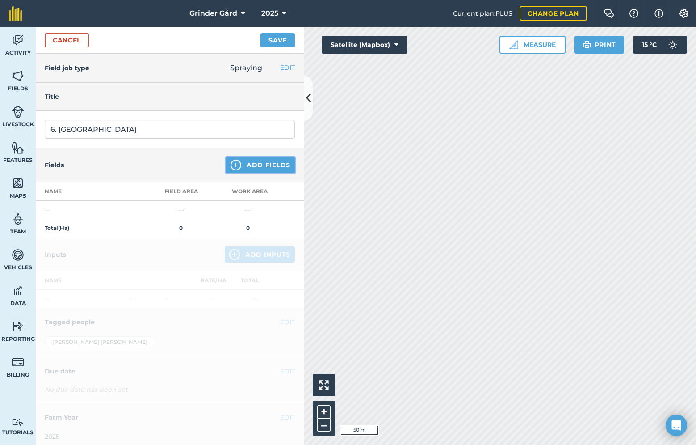
click at [258, 172] on button "Add Fields" at bounding box center [260, 165] width 69 height 16
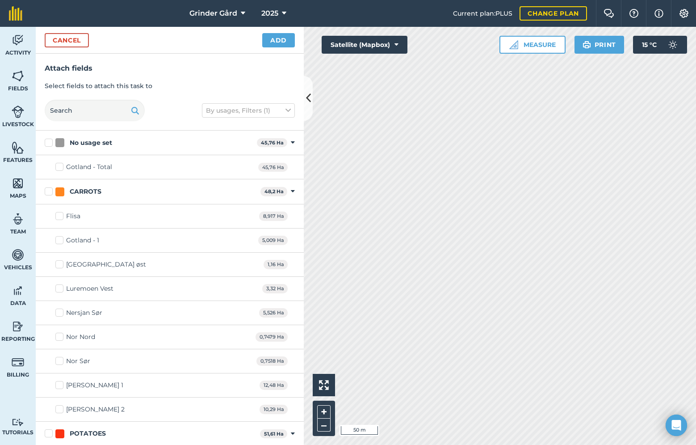
scroll to position [219, 0]
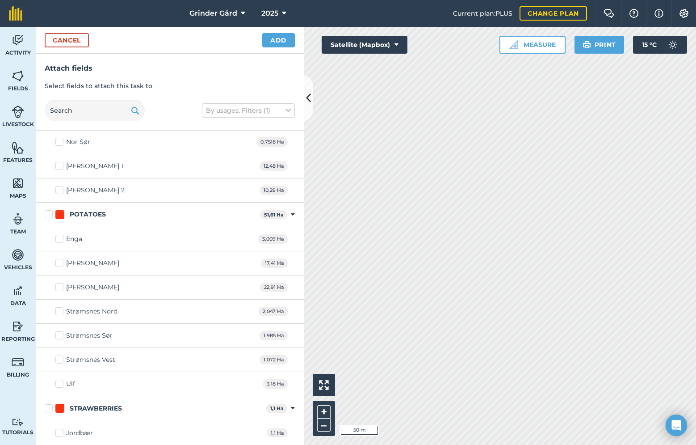
click at [49, 217] on label "POTATOES" at bounding box center [151, 214] width 212 height 9
click at [49, 215] on input "POTATOES" at bounding box center [48, 213] width 6 height 6
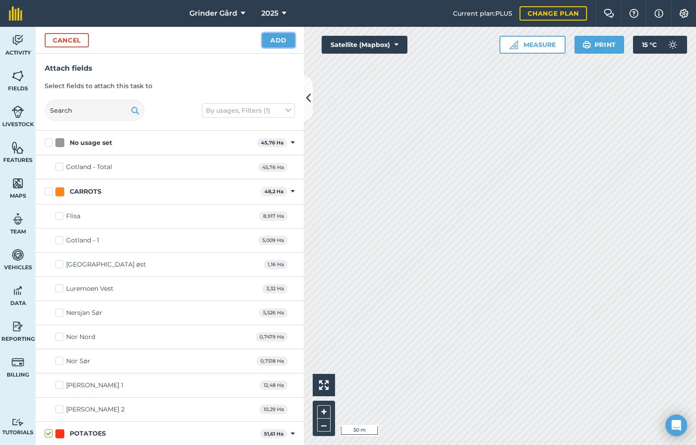
click at [287, 42] on button "Add" at bounding box center [278, 40] width 33 height 14
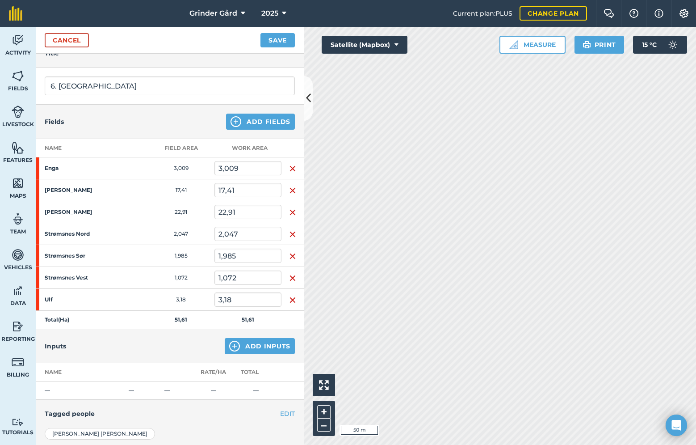
scroll to position [59, 0]
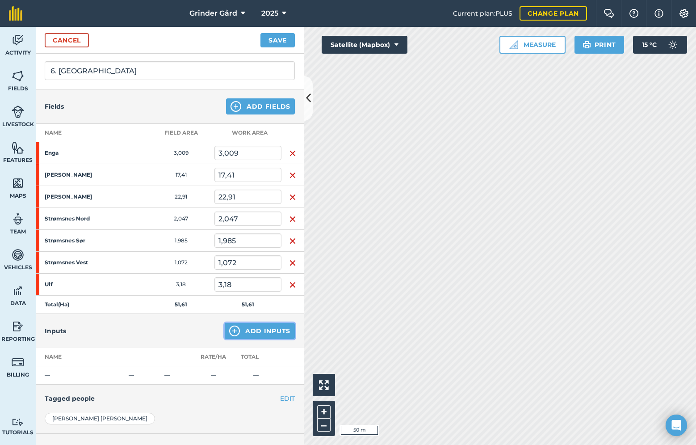
click at [251, 325] on button "Add Inputs" at bounding box center [260, 331] width 70 height 16
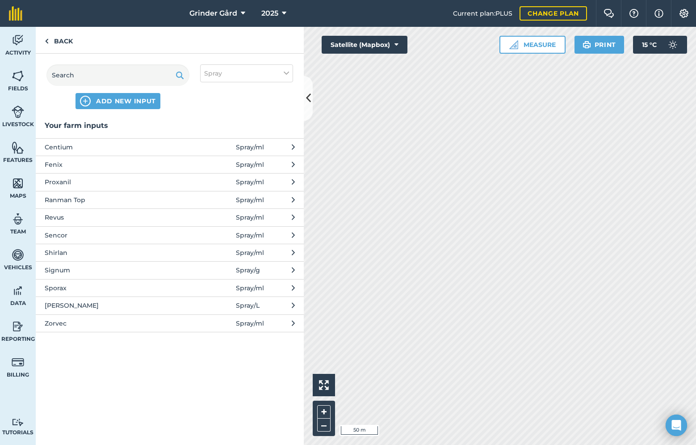
click at [56, 306] on span "Vann" at bounding box center [118, 305] width 146 height 10
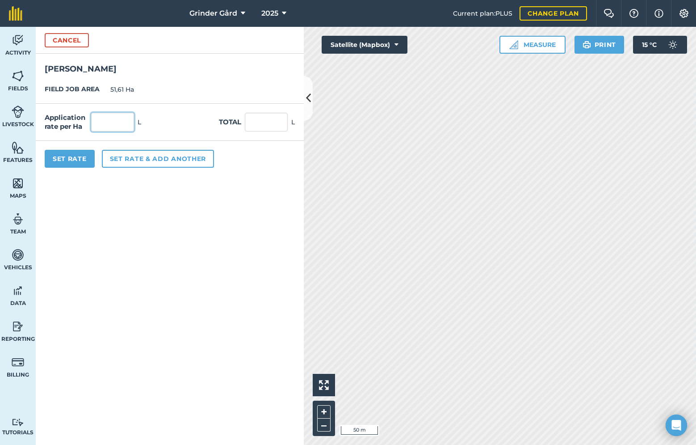
click at [104, 114] on input "text" at bounding box center [112, 122] width 43 height 19
click at [76, 161] on button "Set Rate" at bounding box center [70, 159] width 50 height 18
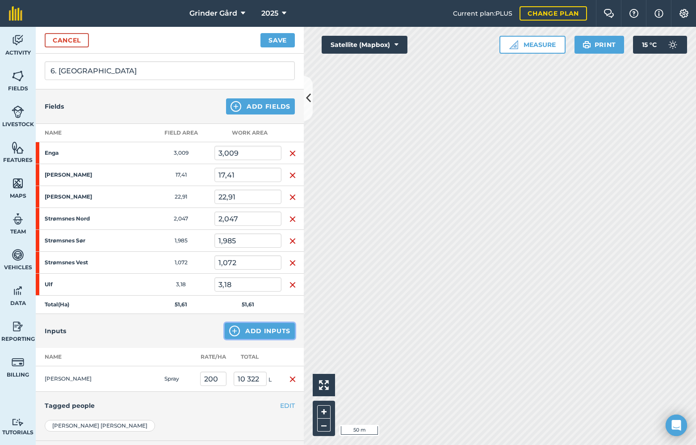
click at [253, 328] on button "Add Inputs" at bounding box center [260, 331] width 70 height 16
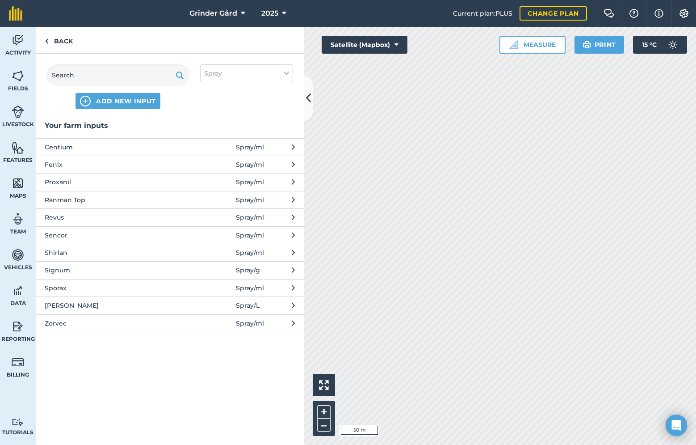
click at [127, 326] on span "Zorvec" at bounding box center [118, 323] width 146 height 10
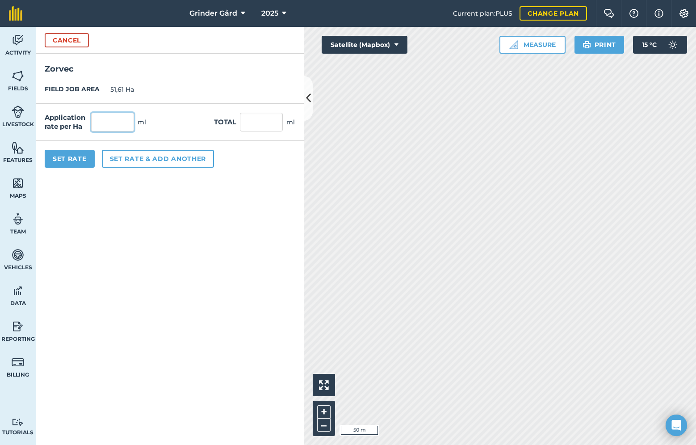
click at [117, 127] on input "text" at bounding box center [112, 122] width 43 height 19
click at [65, 160] on button "Set Rate" at bounding box center [70, 159] width 50 height 18
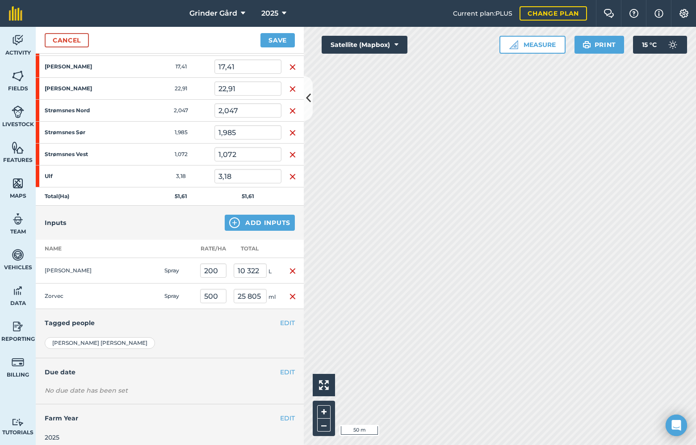
scroll to position [0, 0]
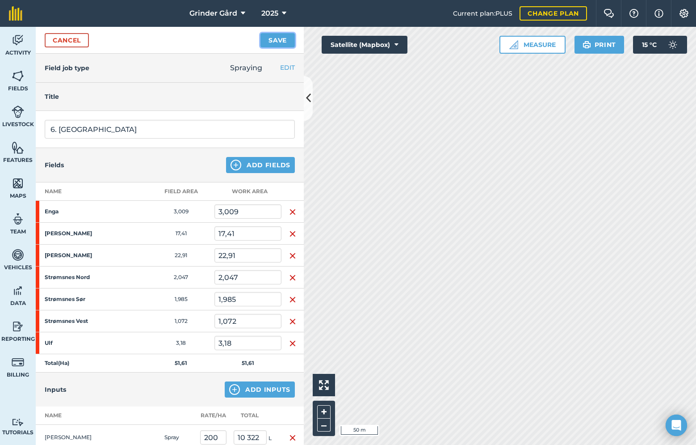
click at [278, 34] on button "Save" at bounding box center [278, 40] width 34 height 14
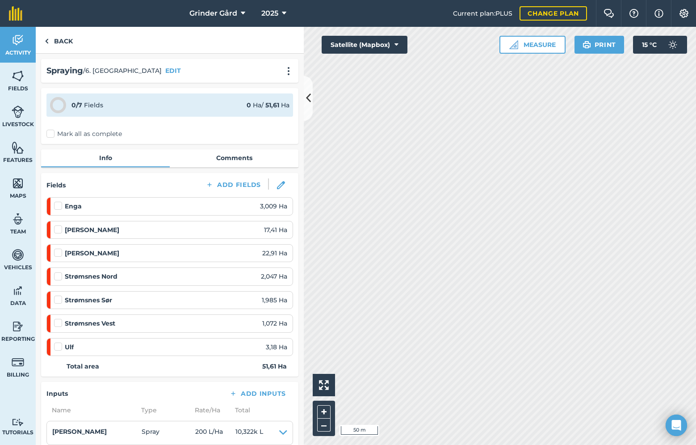
click at [56, 135] on label "Mark all as complete" at bounding box center [84, 133] width 76 height 9
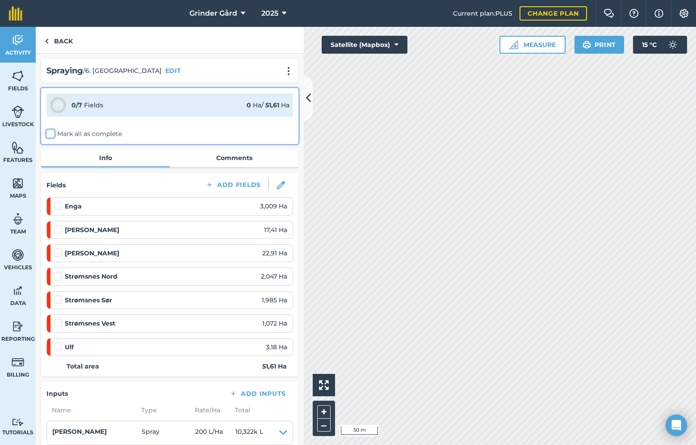
click at [52, 135] on input "Mark all as complete" at bounding box center [49, 132] width 6 height 6
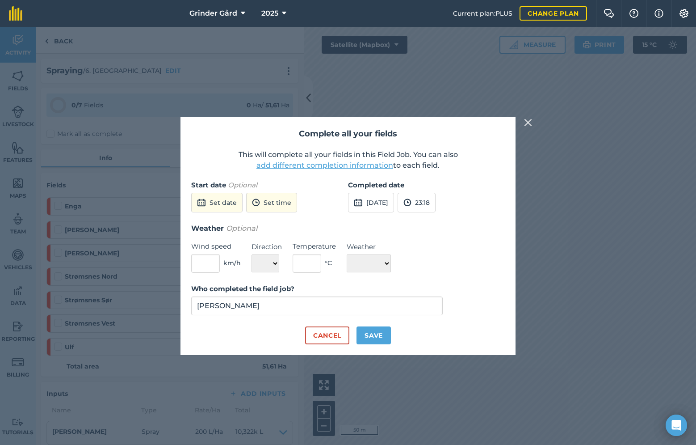
click at [282, 164] on button "add different completion information" at bounding box center [325, 165] width 137 height 11
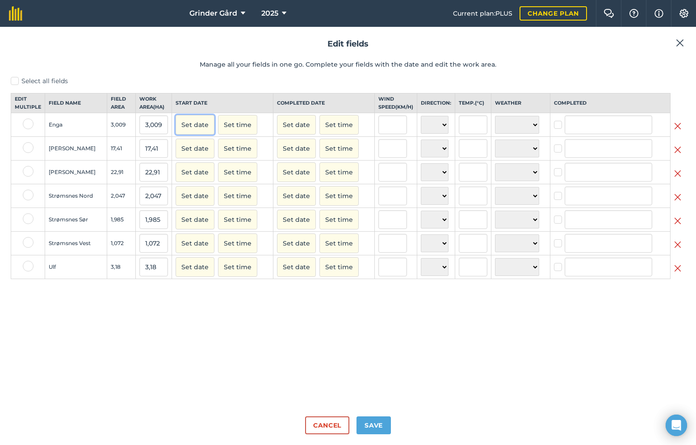
click at [194, 133] on button "Set date" at bounding box center [195, 125] width 39 height 20
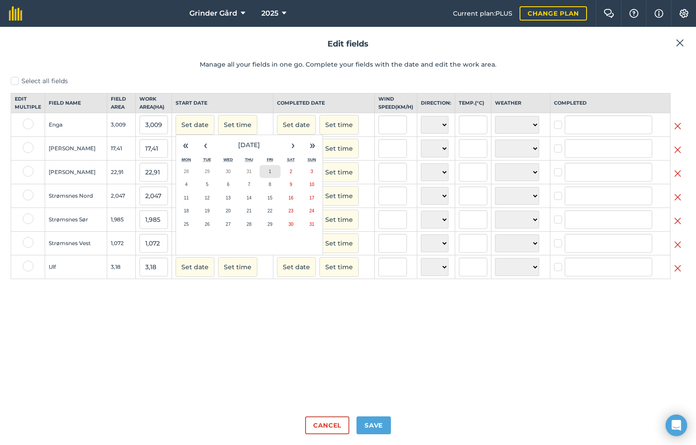
click at [271, 178] on button "1" at bounding box center [270, 171] width 21 height 13
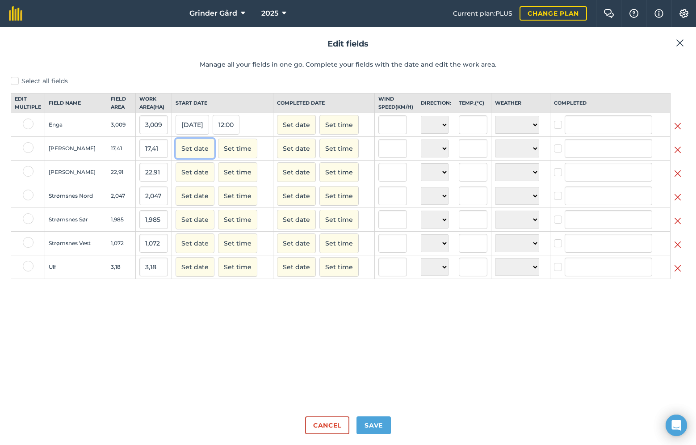
click at [197, 156] on button "Set date" at bounding box center [195, 149] width 39 height 20
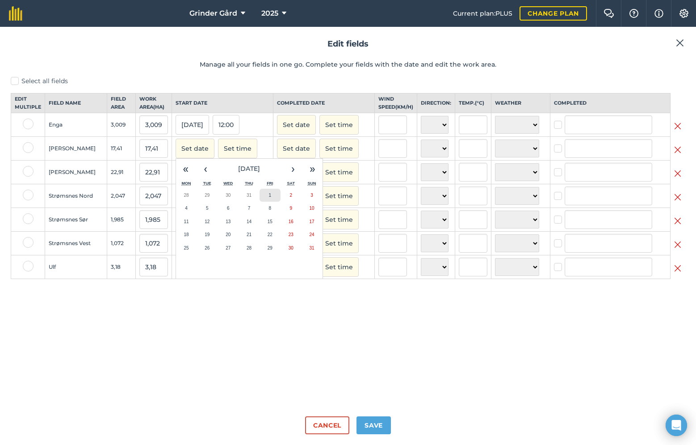
click at [260, 202] on button "1" at bounding box center [270, 195] width 21 height 13
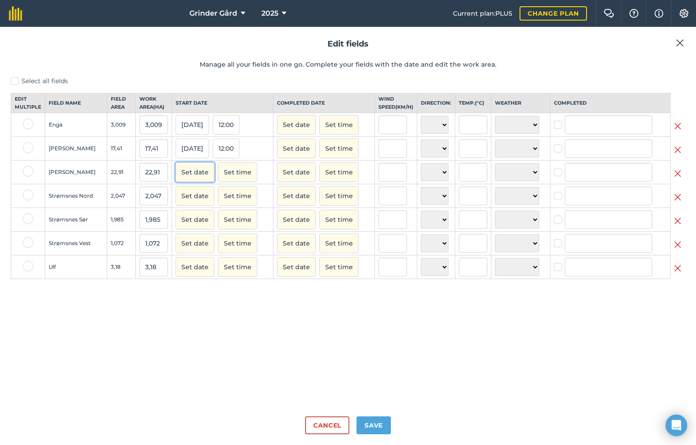
click at [198, 182] on button "Set date" at bounding box center [195, 172] width 39 height 20
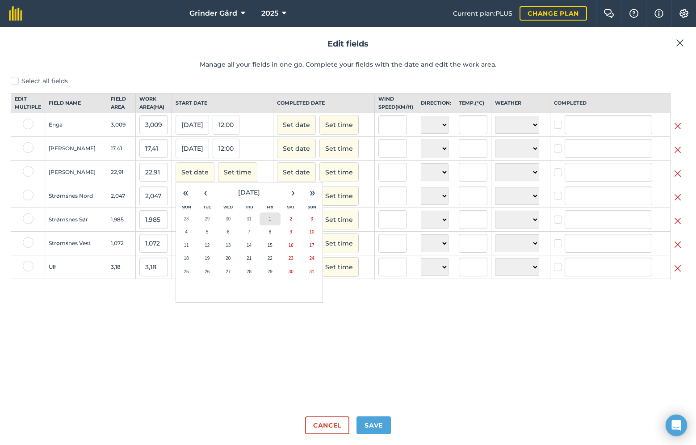
click at [269, 221] on abbr "1" at bounding box center [270, 218] width 3 height 5
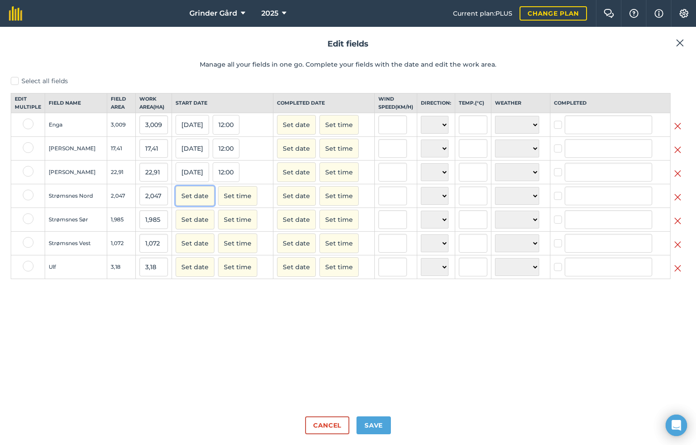
click at [194, 206] on button "Set date" at bounding box center [195, 196] width 39 height 20
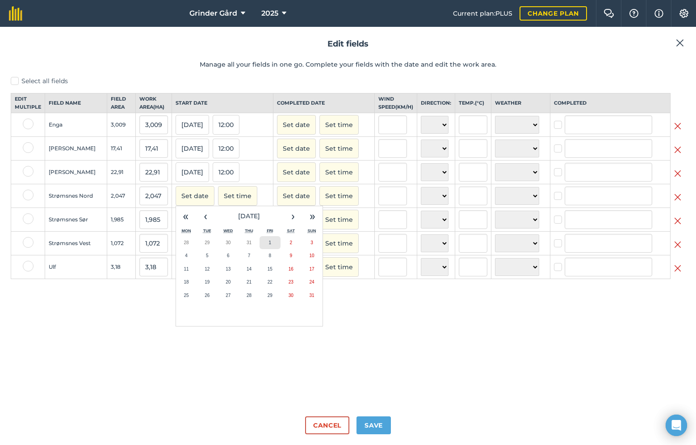
click at [271, 249] on button "1" at bounding box center [270, 242] width 21 height 13
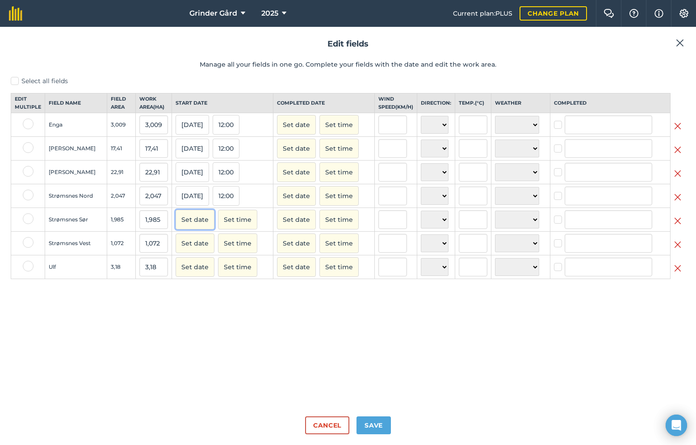
click at [188, 229] on button "Set date" at bounding box center [195, 220] width 39 height 20
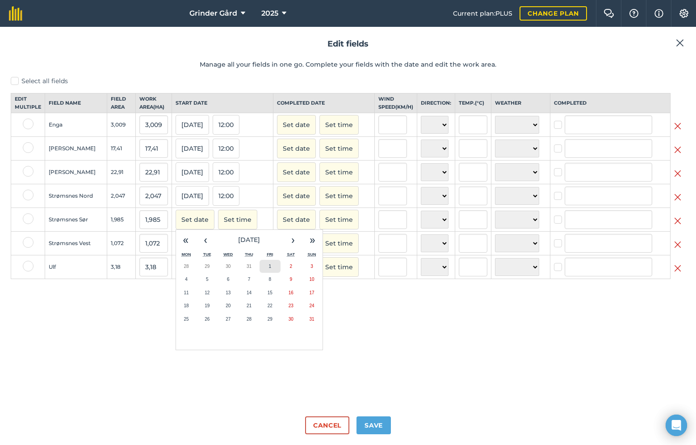
click at [263, 273] on button "1" at bounding box center [270, 266] width 21 height 13
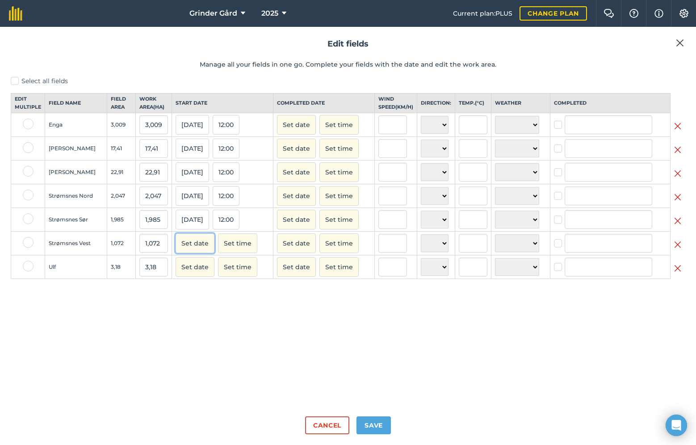
click at [198, 253] on button "Set date" at bounding box center [195, 243] width 39 height 20
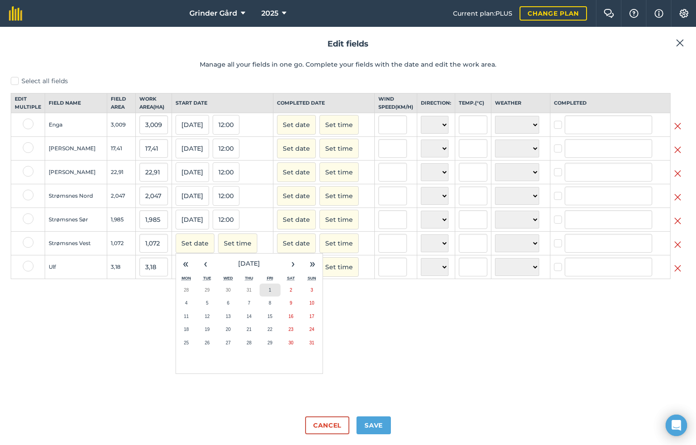
click at [273, 296] on button "1" at bounding box center [270, 289] width 21 height 13
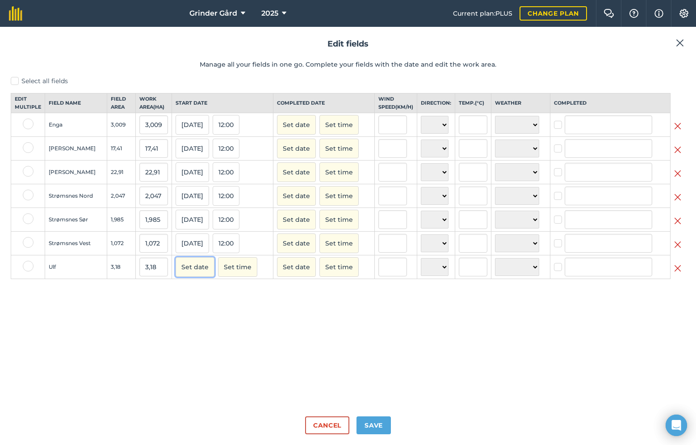
click at [187, 277] on button "Set date" at bounding box center [195, 267] width 39 height 20
click at [275, 321] on button "1" at bounding box center [270, 313] width 21 height 13
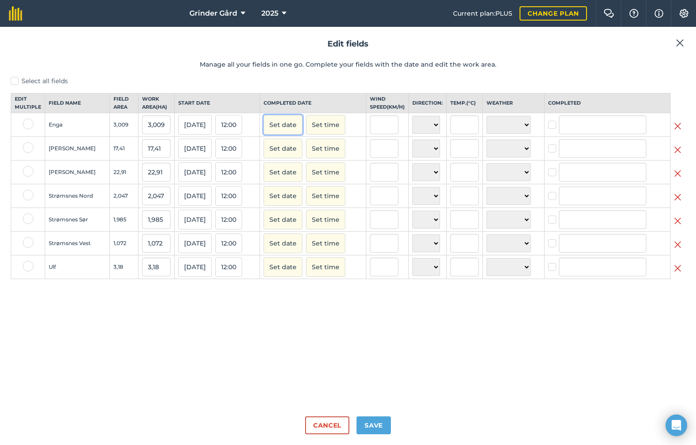
click at [300, 131] on button "Set date" at bounding box center [283, 125] width 39 height 20
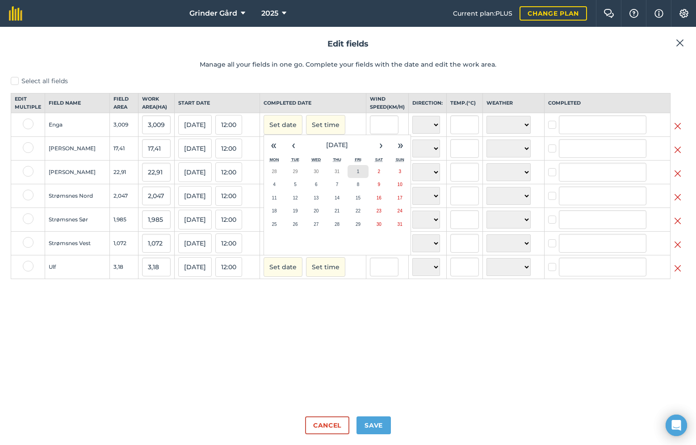
click at [367, 175] on button "1" at bounding box center [358, 171] width 21 height 13
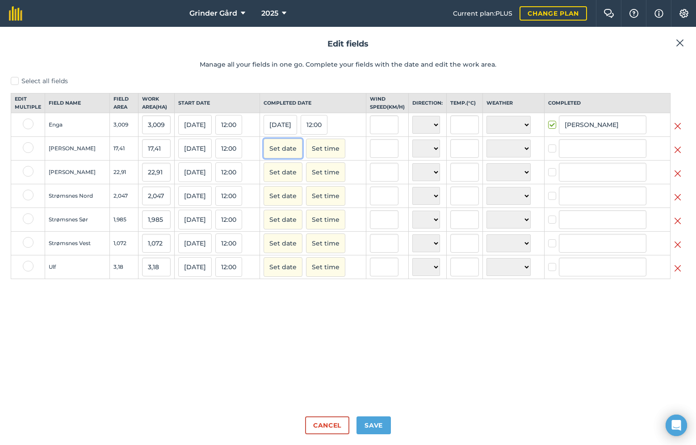
click at [292, 158] on button "Set date" at bounding box center [283, 149] width 39 height 20
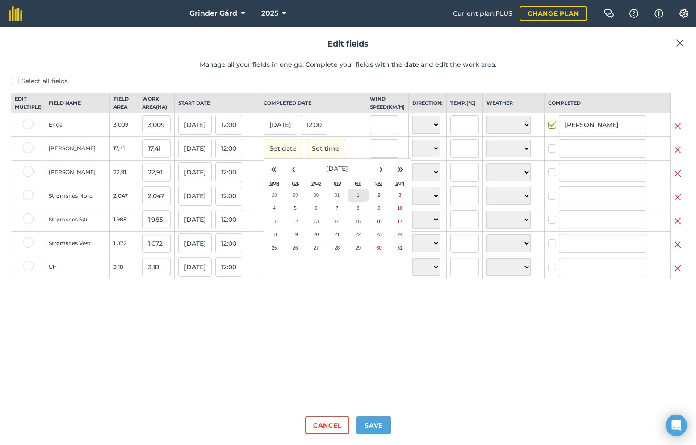
click at [364, 198] on button "1" at bounding box center [358, 195] width 21 height 13
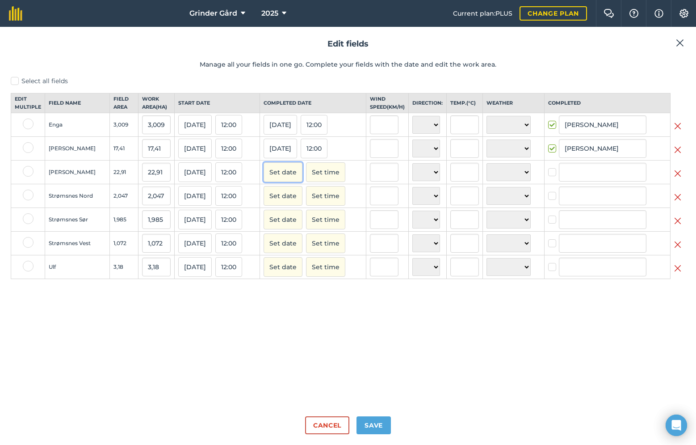
click at [290, 181] on button "Set date" at bounding box center [283, 172] width 39 height 20
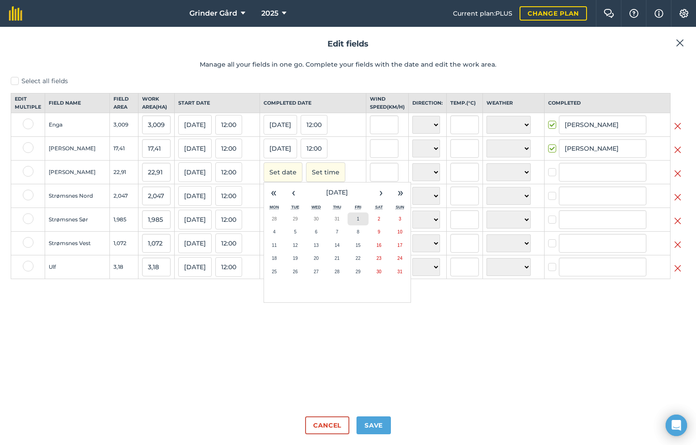
click at [366, 226] on button "1" at bounding box center [358, 218] width 21 height 13
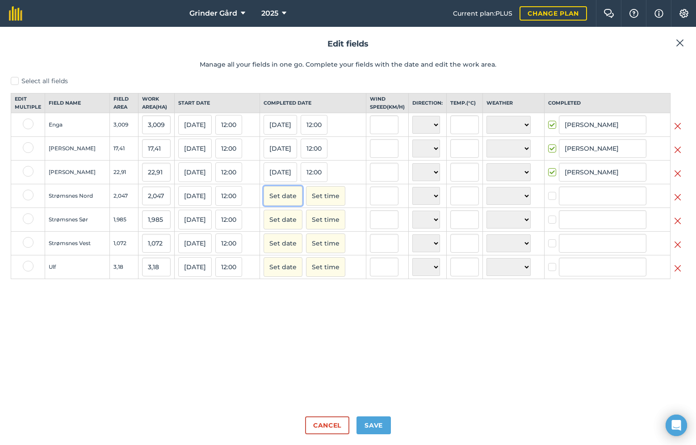
click at [294, 206] on button "Set date" at bounding box center [283, 196] width 39 height 20
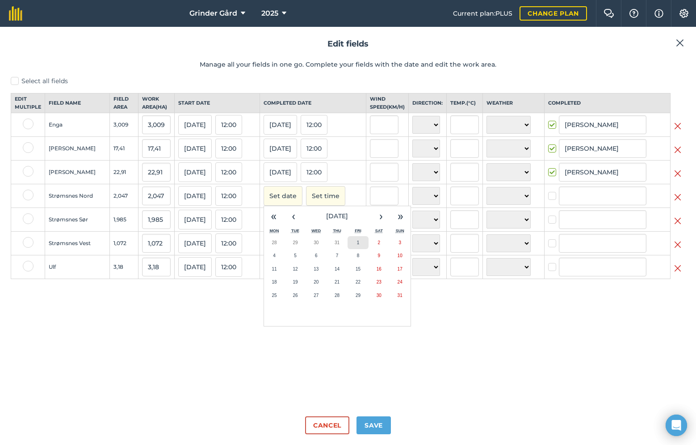
click at [369, 249] on button "1" at bounding box center [358, 242] width 21 height 13
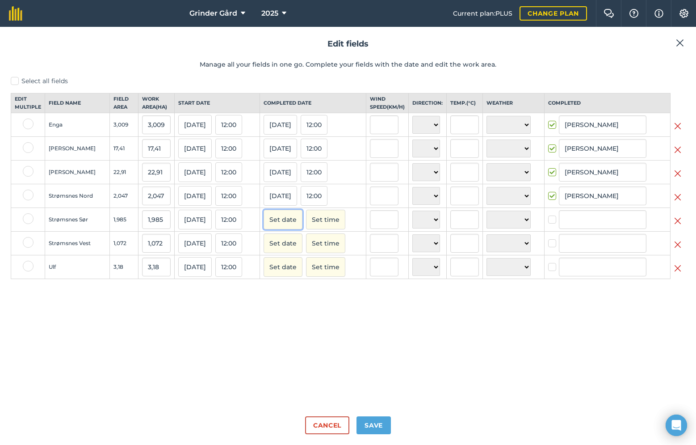
click at [292, 225] on button "Set date" at bounding box center [283, 220] width 39 height 20
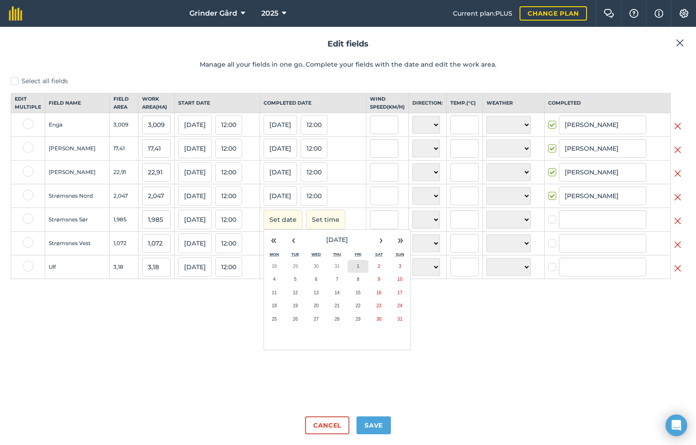
click at [369, 273] on button "1" at bounding box center [358, 266] width 21 height 13
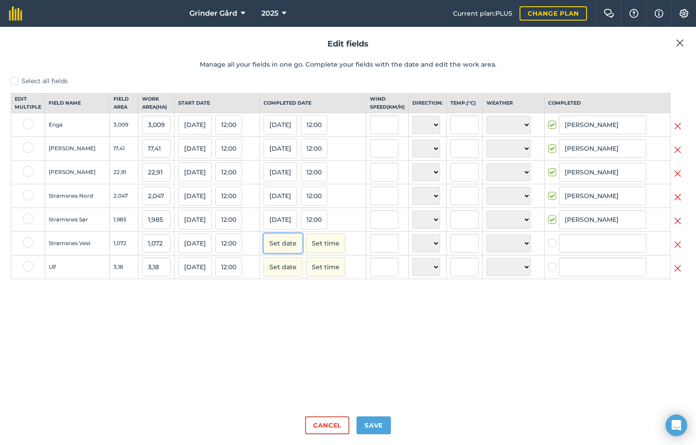
click at [297, 253] on button "Set date" at bounding box center [283, 243] width 39 height 20
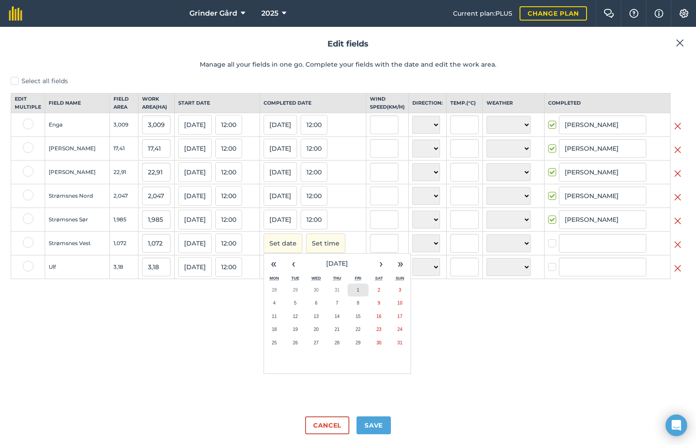
click at [368, 297] on button "1" at bounding box center [358, 289] width 21 height 13
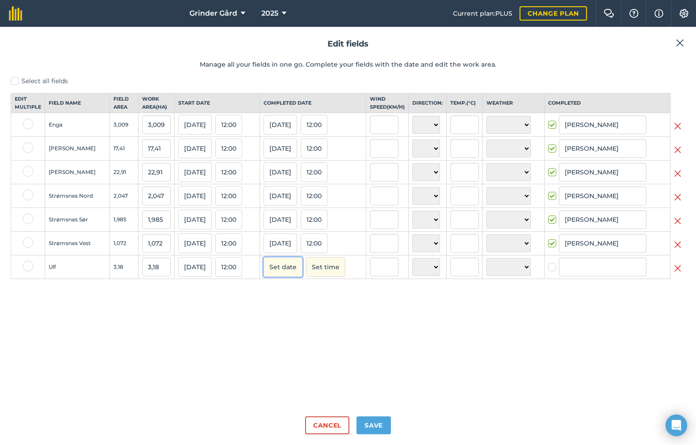
click at [279, 277] on button "Set date" at bounding box center [283, 267] width 39 height 20
click at [365, 321] on button "1" at bounding box center [358, 313] width 21 height 13
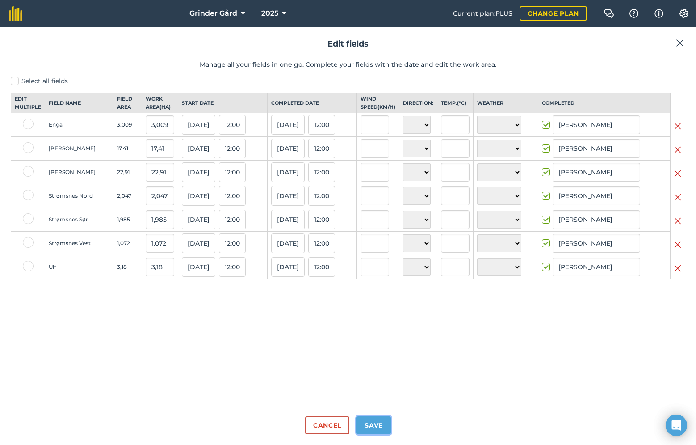
click at [377, 430] on button "Save" at bounding box center [374, 425] width 34 height 18
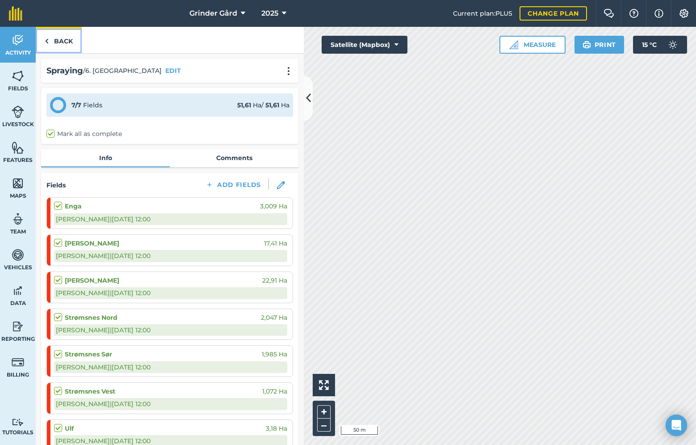
click at [56, 40] on link "Back" at bounding box center [59, 40] width 46 height 26
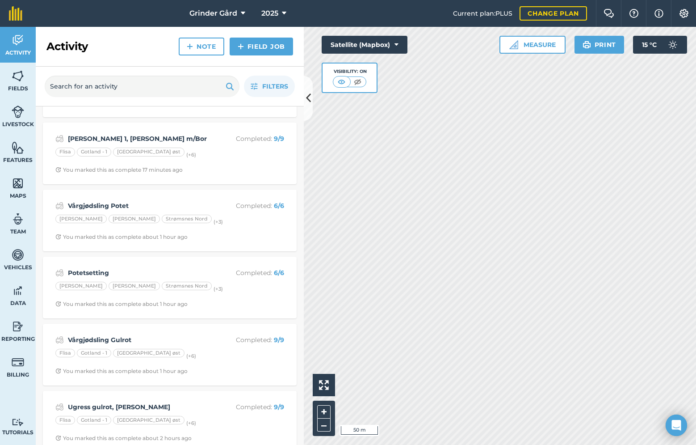
scroll to position [520, 0]
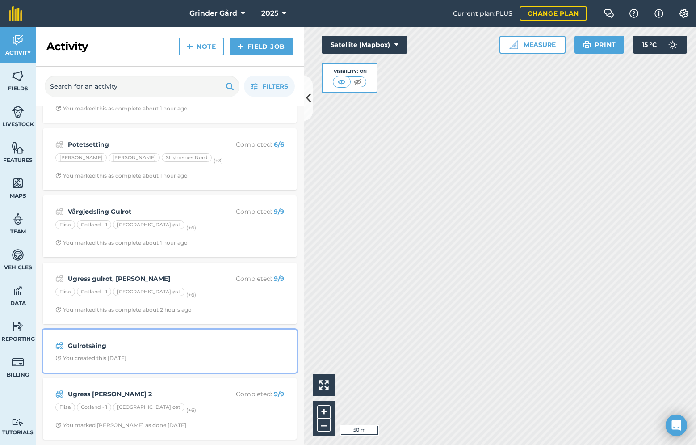
click at [146, 346] on strong "Gulrotsåing" at bounding box center [139, 346] width 142 height 10
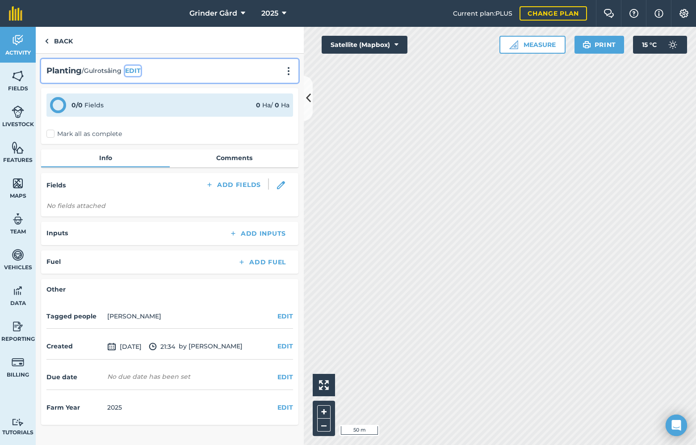
click at [139, 71] on button "EDIT" at bounding box center [133, 71] width 16 height 10
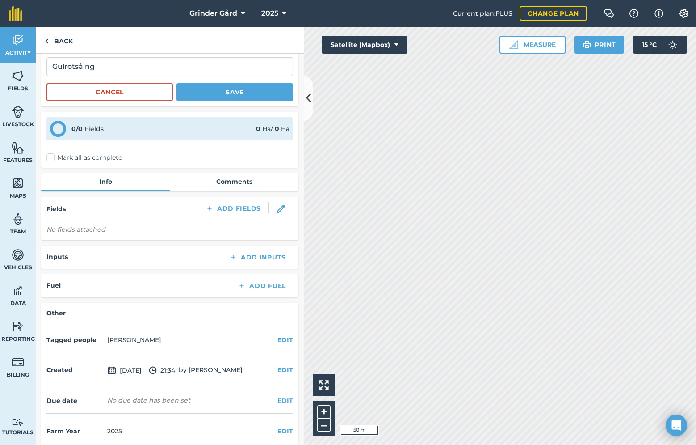
scroll to position [156, 0]
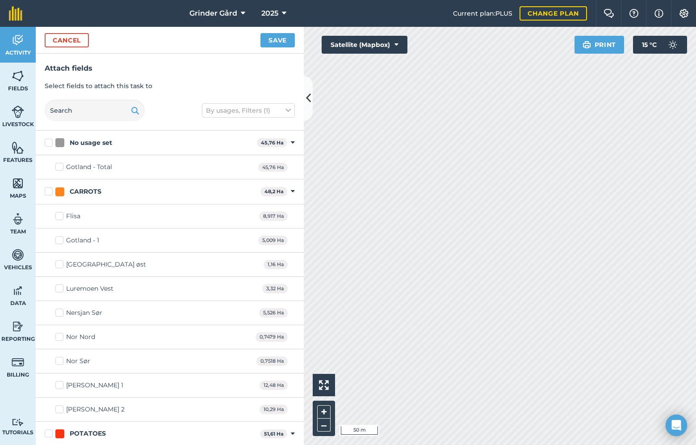
click at [49, 190] on label "CARROTS" at bounding box center [151, 191] width 212 height 9
click at [49, 190] on input "CARROTS" at bounding box center [48, 190] width 6 height 6
click at [274, 41] on button "Save" at bounding box center [278, 40] width 34 height 14
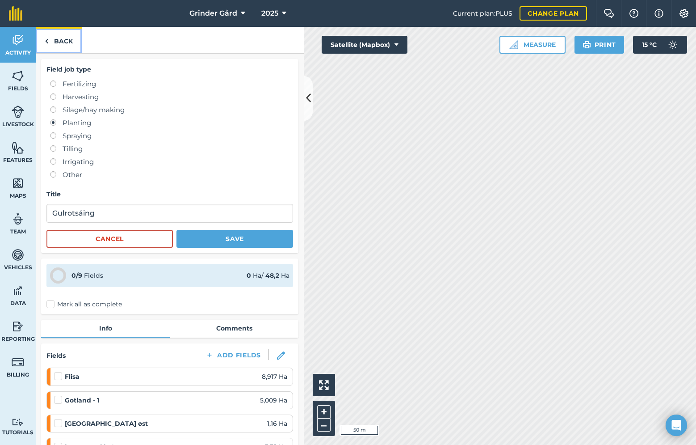
click at [54, 42] on link "Back" at bounding box center [59, 40] width 46 height 26
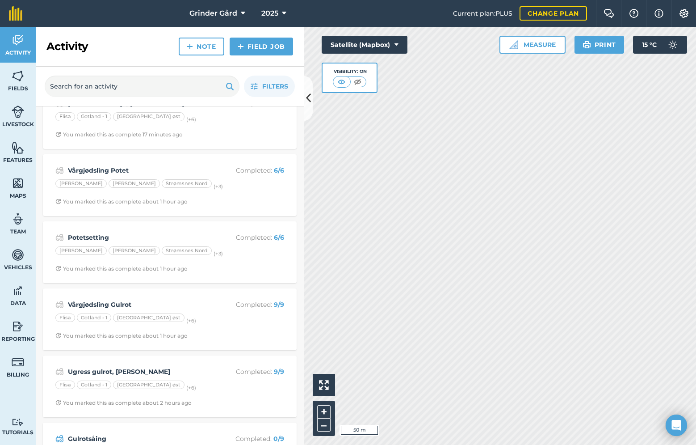
scroll to position [428, 0]
click at [16, 260] on img at bounding box center [18, 254] width 13 height 13
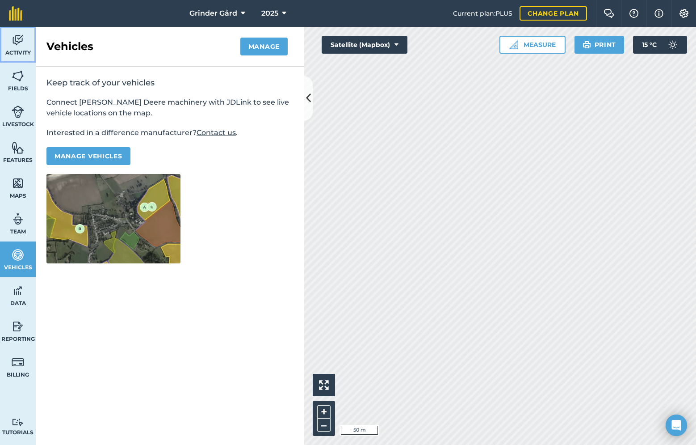
click at [18, 51] on span "Activity" at bounding box center [18, 52] width 36 height 7
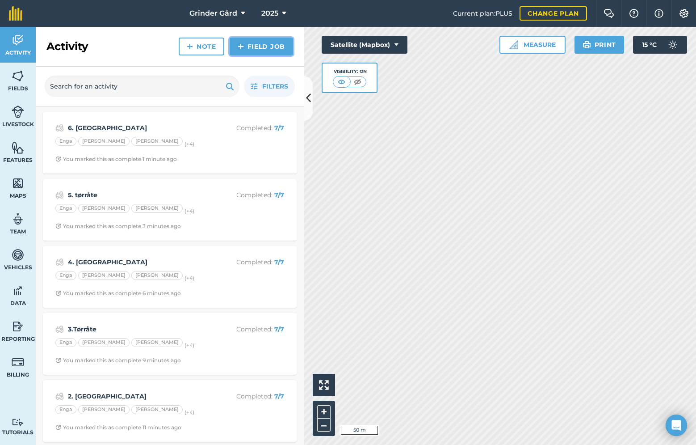
click at [245, 46] on link "Field Job" at bounding box center [261, 47] width 63 height 18
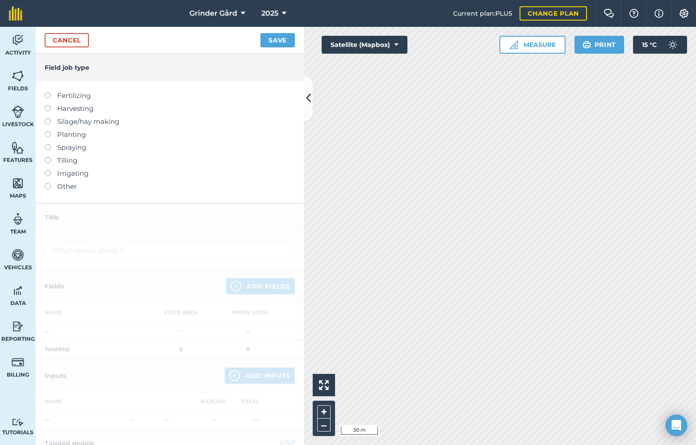
click at [49, 92] on label at bounding box center [51, 92] width 13 height 0
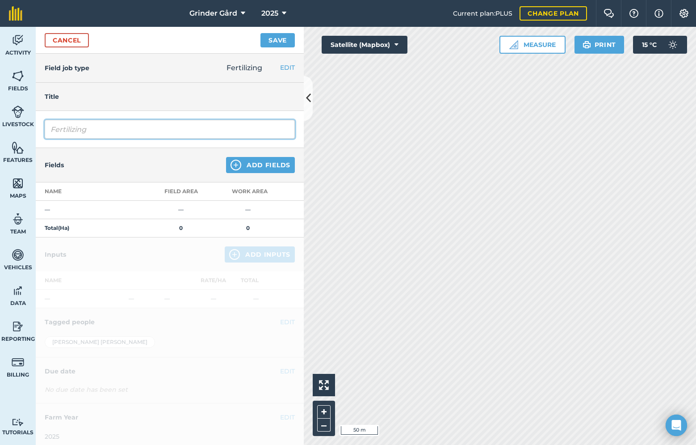
click at [93, 135] on input "Fertilizing" at bounding box center [170, 129] width 250 height 19
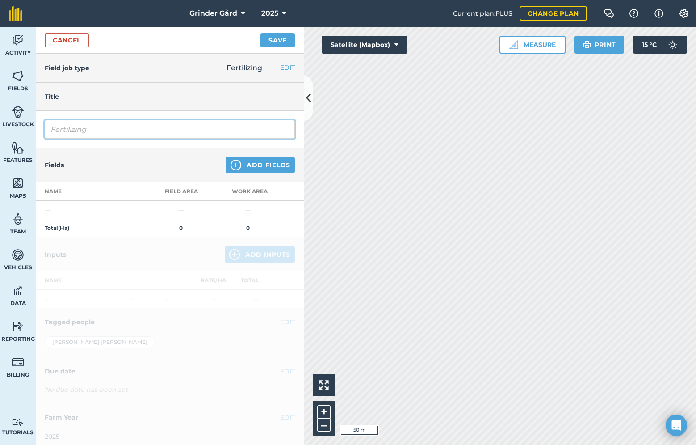
click at [100, 127] on input "Fertilizing" at bounding box center [170, 129] width 250 height 19
click at [107, 124] on input "Fertilizing" at bounding box center [170, 129] width 250 height 19
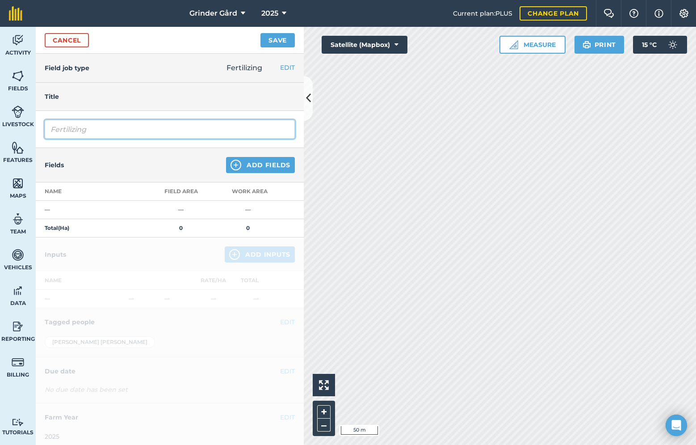
click at [107, 124] on input "Fertilizing" at bounding box center [170, 129] width 250 height 19
click at [95, 131] on input "Vekst Tank" at bounding box center [170, 129] width 250 height 19
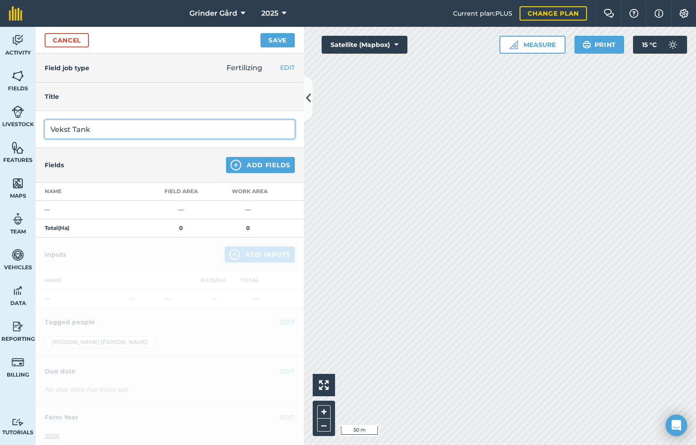
click at [95, 131] on input "Vekst Tank" at bounding box center [170, 129] width 250 height 19
click at [145, 131] on input "Bytte" at bounding box center [170, 129] width 250 height 19
click at [150, 127] on input "Bytte" at bounding box center [170, 129] width 250 height 19
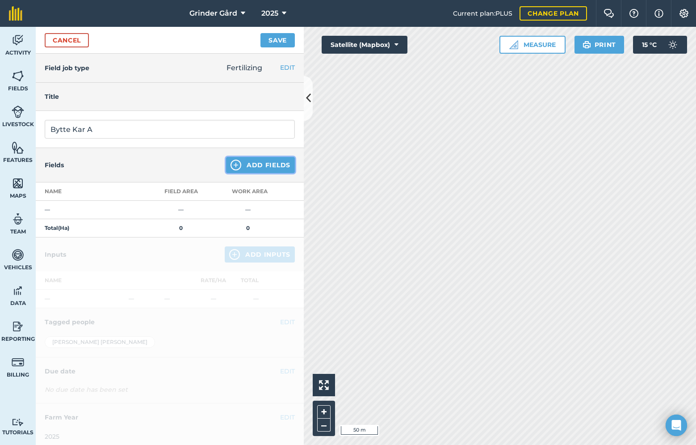
click at [278, 167] on button "Add Fields" at bounding box center [260, 165] width 69 height 16
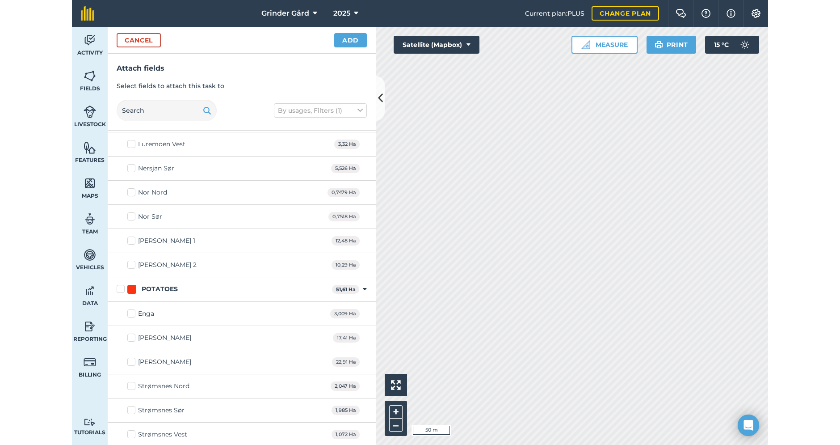
scroll to position [219, 0]
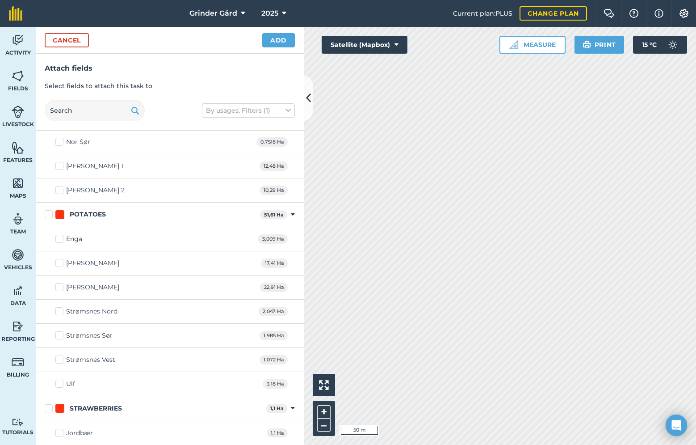
click at [59, 435] on label "Jordbær" at bounding box center [74, 432] width 38 height 9
click at [59, 434] on input "Jordbær" at bounding box center [58, 431] width 6 height 6
click at [283, 42] on button "Add" at bounding box center [278, 40] width 33 height 14
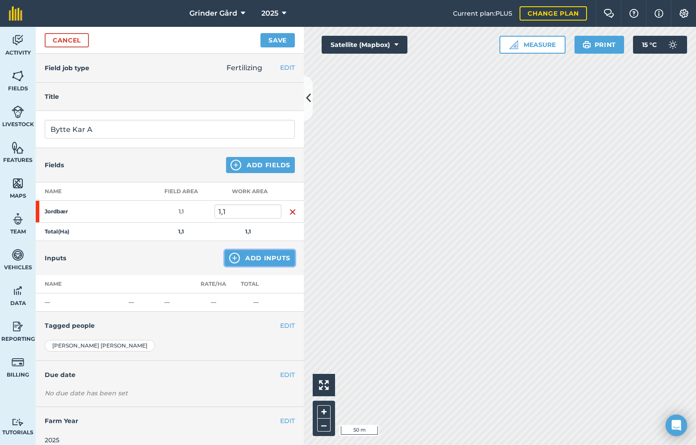
click at [245, 260] on button "Add Inputs" at bounding box center [260, 258] width 70 height 16
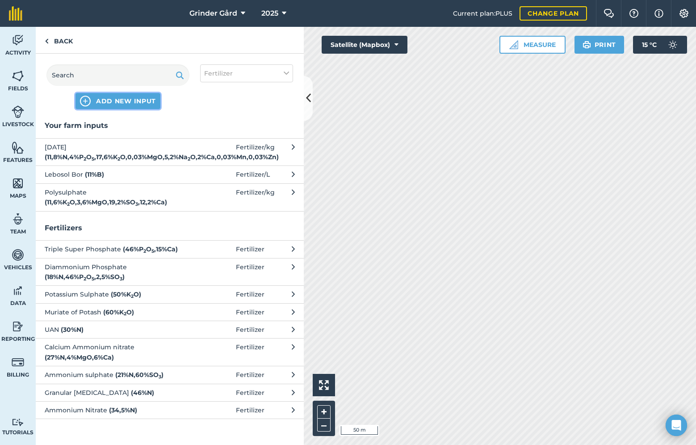
click at [136, 104] on span "ADD NEW INPUT" at bounding box center [126, 101] width 60 height 9
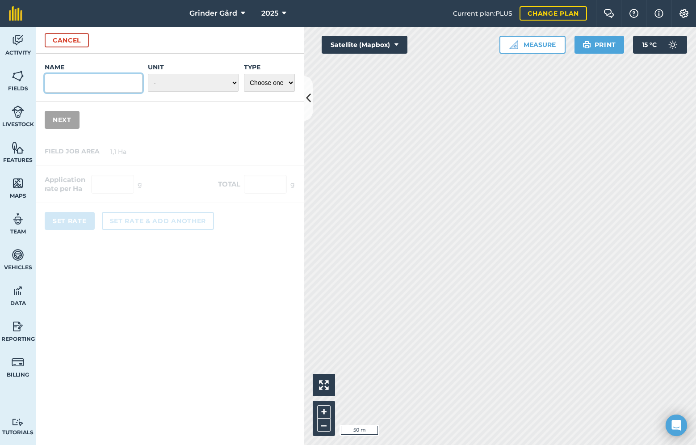
click at [117, 83] on input "Name" at bounding box center [94, 83] width 98 height 19
click at [220, 83] on select "- Grams/g Kilograms/kg Metric tonnes/t Millilitres/ml Litres/L Ounces/oz Pounds…" at bounding box center [193, 83] width 91 height 18
click at [270, 82] on select "Choose one Fertilizer Seed Spray Fuel Other" at bounding box center [269, 83] width 51 height 18
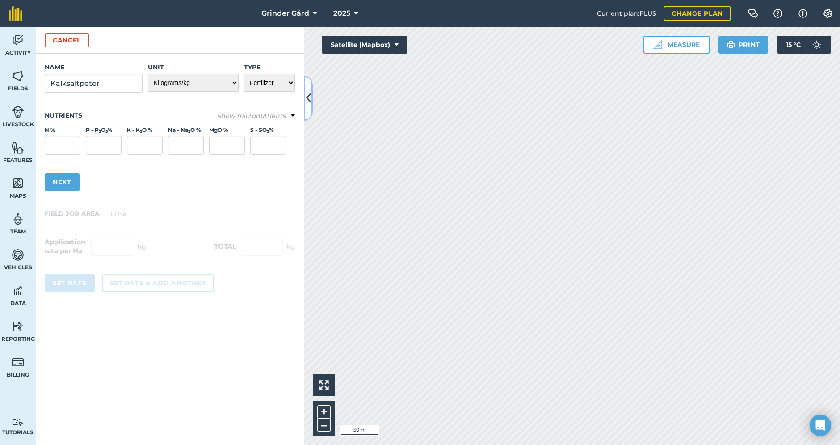
click at [312, 101] on button at bounding box center [308, 98] width 9 height 45
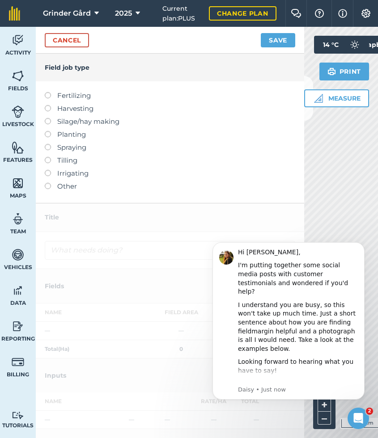
click at [155, 73] on div "Field job type" at bounding box center [170, 68] width 268 height 28
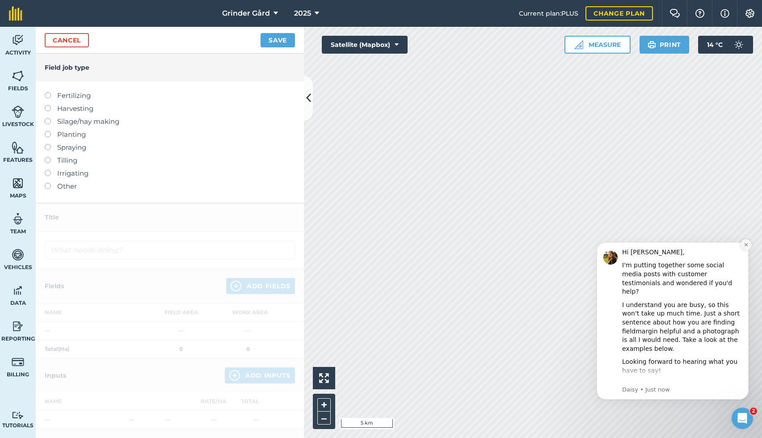
click at [747, 246] on icon "Dismiss notification" at bounding box center [745, 244] width 3 height 3
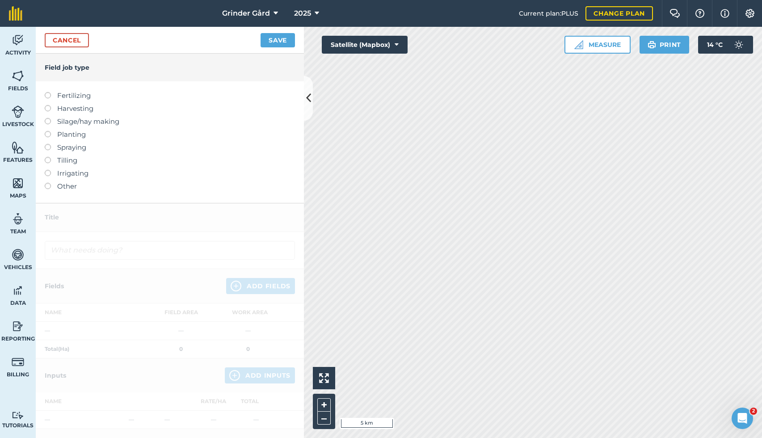
click at [110, 131] on label "Planting" at bounding box center [170, 134] width 250 height 11
type input "Planting"
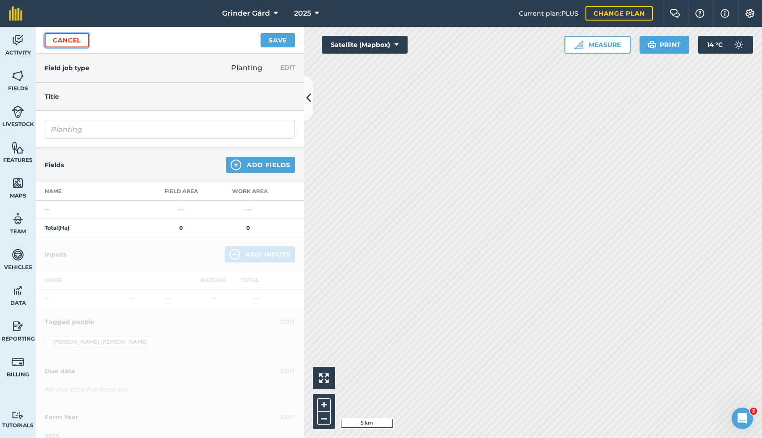
click at [67, 46] on link "Cancel" at bounding box center [67, 40] width 44 height 14
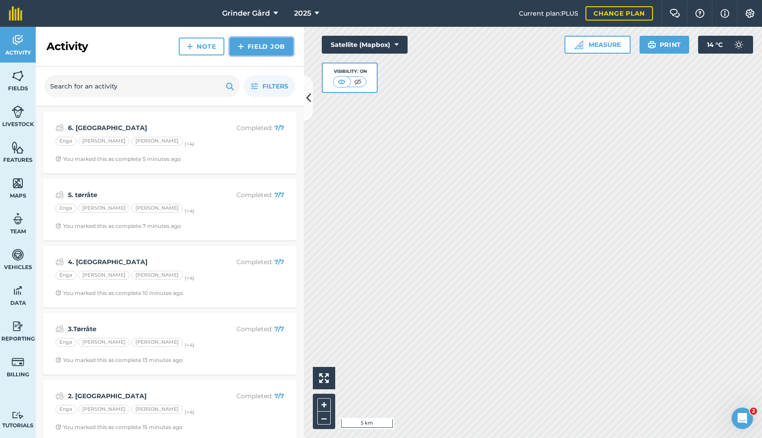
click at [253, 47] on link "Field Job" at bounding box center [261, 47] width 63 height 18
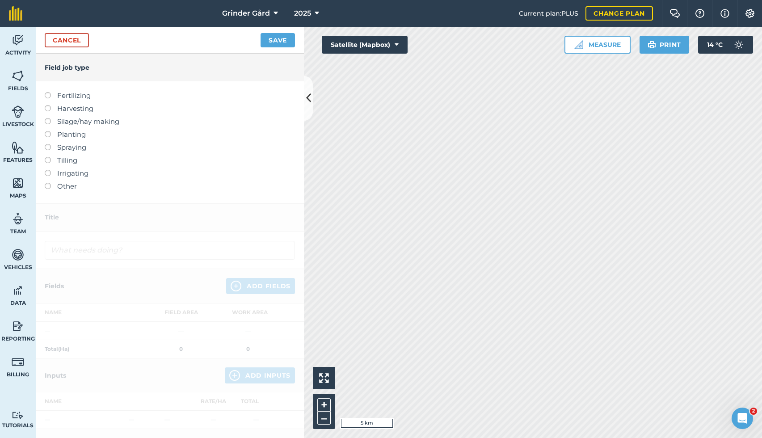
click at [48, 92] on label at bounding box center [51, 92] width 13 height 0
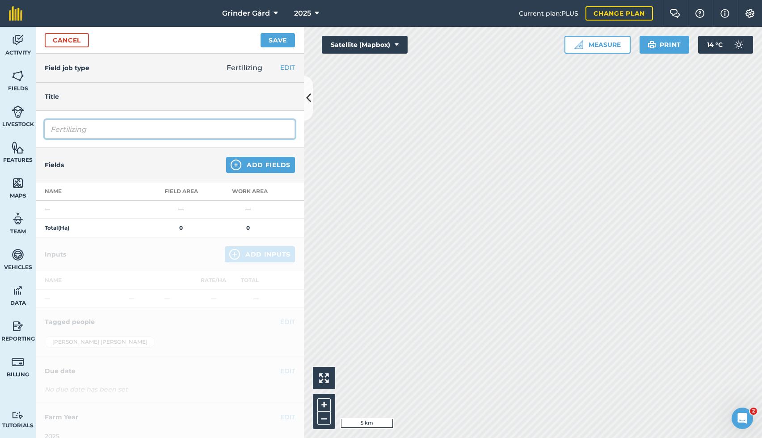
click at [98, 132] on input "Fertilizing" at bounding box center [170, 129] width 250 height 19
click at [92, 131] on input "FertilizingBytte" at bounding box center [170, 129] width 250 height 19
type input "Kar A"
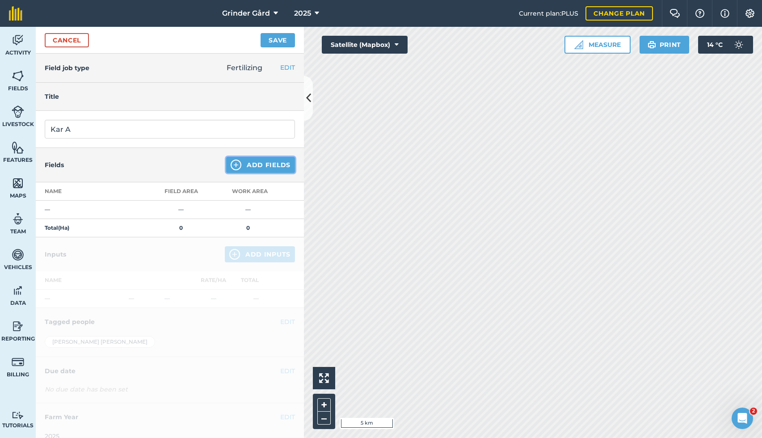
click at [259, 165] on button "Add Fields" at bounding box center [260, 165] width 69 height 16
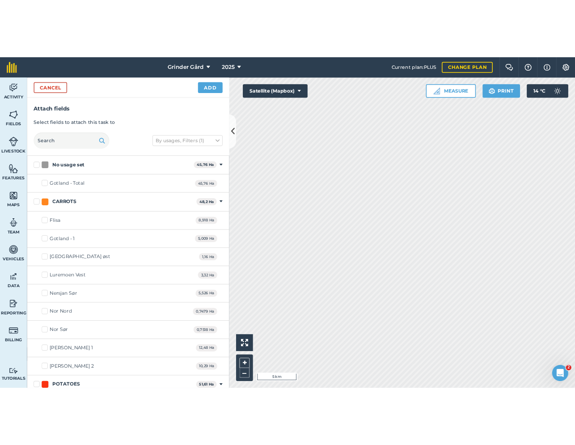
scroll to position [226, 0]
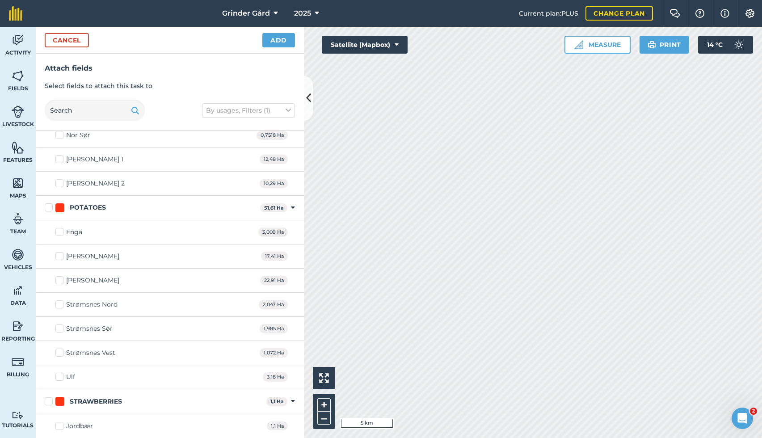
click at [60, 426] on label "Jordbær" at bounding box center [74, 426] width 38 height 9
click at [60, 426] on input "Jordbær" at bounding box center [58, 425] width 6 height 6
checkbox input "true"
click at [277, 44] on button "Add" at bounding box center [278, 40] width 33 height 14
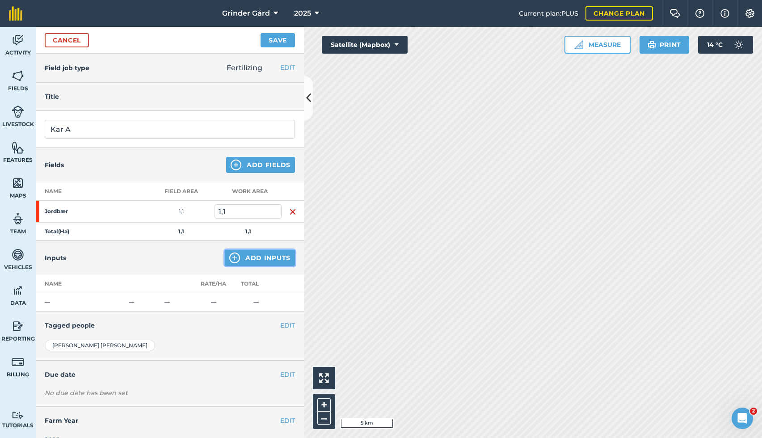
click at [230, 254] on button "Add Inputs" at bounding box center [260, 258] width 70 height 16
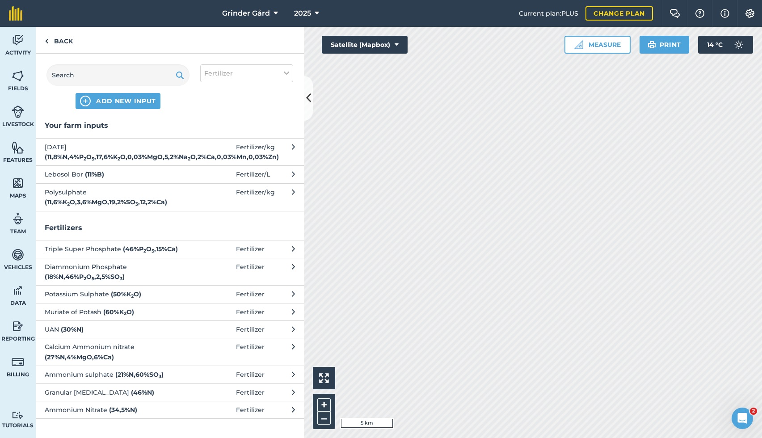
click at [114, 92] on div "ADD NEW INPUT" at bounding box center [117, 86] width 143 height 45
click at [119, 77] on input "text" at bounding box center [117, 74] width 143 height 21
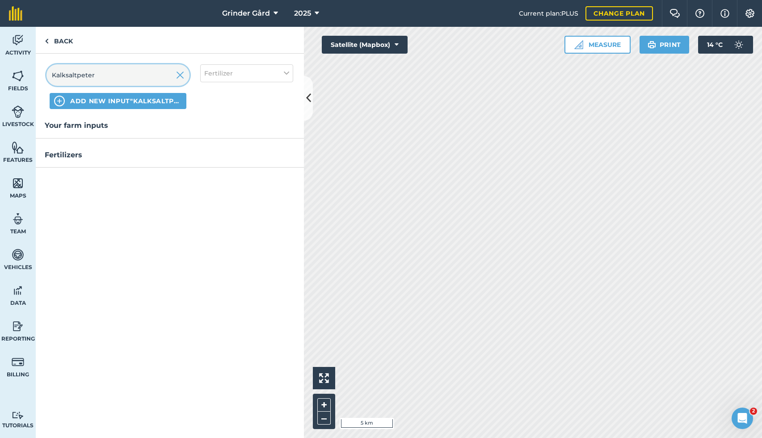
type input "Kalksaltpeter"
click at [169, 101] on span "ADD NEW INPUT "Kalksaltpeter"" at bounding box center [126, 101] width 112 height 9
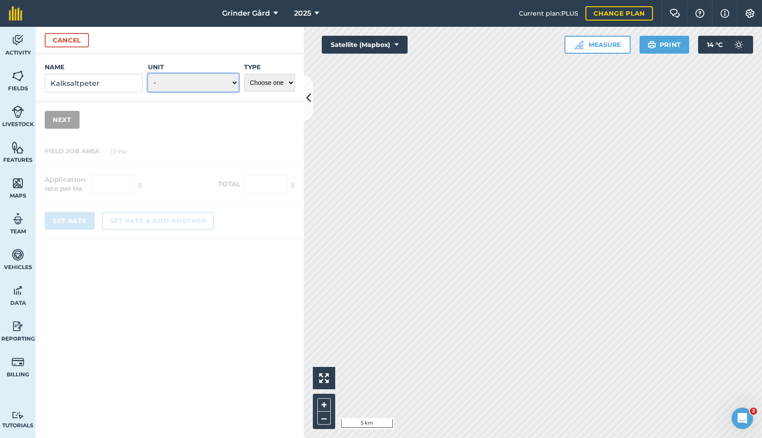
click at [177, 89] on select "- Grams/g Kilograms/kg Metric tonnes/t Millilitres/ml Litres/L Ounces/oz Pounds…" at bounding box center [193, 83] width 91 height 18
select select "KILOGRAMS"
click at [267, 82] on select "Choose one Fertilizer Seed Spray Fuel Other" at bounding box center [269, 83] width 51 height 18
select select "FERTILIZER"
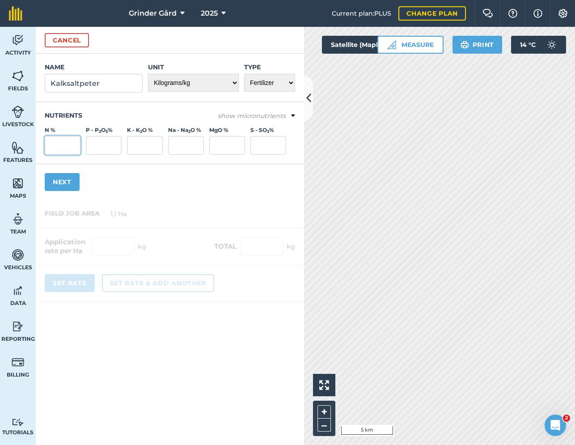
click at [68, 145] on input "N %" at bounding box center [63, 145] width 36 height 19
type input "8,5"
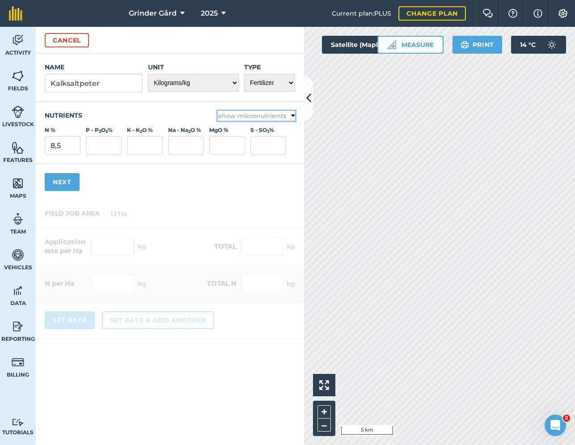
click at [255, 117] on em "show micronutrients" at bounding box center [252, 116] width 68 height 8
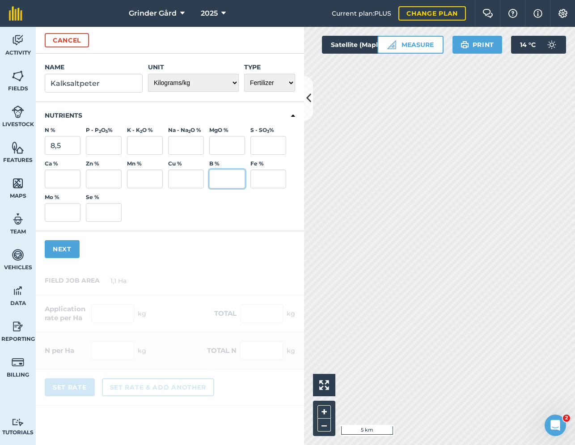
click at [215, 176] on input "B %" at bounding box center [227, 178] width 36 height 19
type input "0,027"
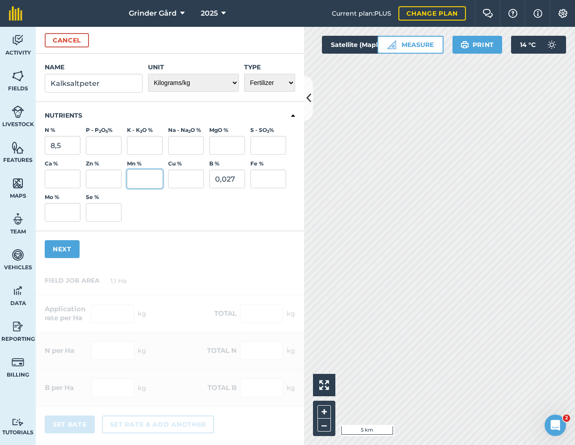
click at [140, 178] on input "Mn %" at bounding box center [145, 178] width 36 height 19
type input "0,06"
click at [110, 150] on input "P - P 2 O 5 %" at bounding box center [104, 145] width 36 height 19
type input "4,9"
click at [222, 143] on input "MgO %" at bounding box center [227, 145] width 36 height 19
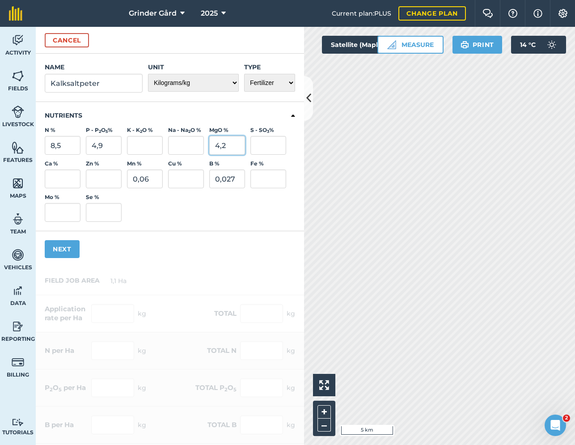
type input "4,2"
click at [72, 246] on button "Next" at bounding box center [62, 249] width 35 height 18
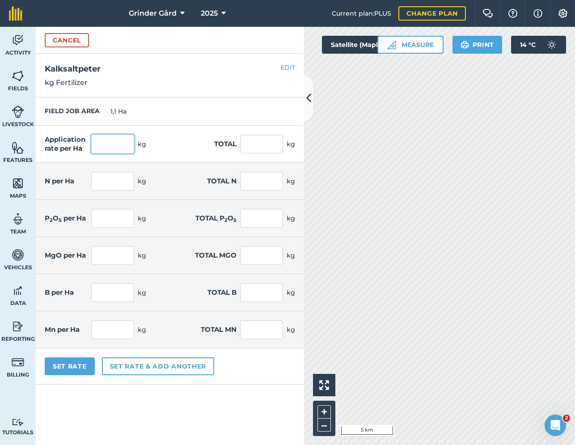
click at [117, 145] on input "text" at bounding box center [112, 144] width 43 height 19
type input "113,6"
type input "124,96"
type input "9,656"
type input "10,622"
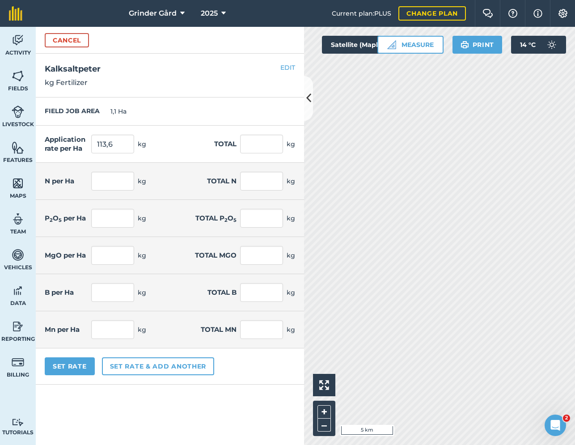
type input "0,031"
type input "0,034"
type input "0,068"
type input "0,075"
type input "5,566"
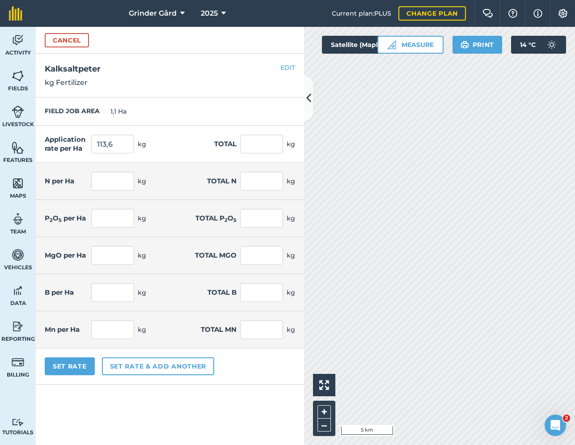
type input "6,123"
type input "4,771"
type input "5,248"
click at [213, 122] on div "FIELD JOB AREA 1,1 Ha" at bounding box center [170, 111] width 268 height 28
click at [132, 145] on input "113,6" at bounding box center [112, 144] width 43 height 19
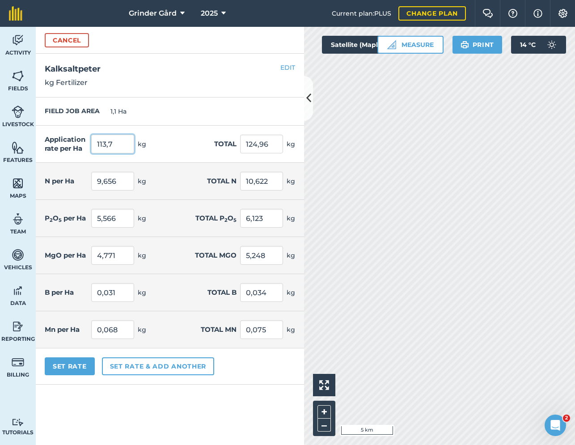
type input "113,7"
type input "125,07"
type input "9,665"
type input "10,631"
type input "5,571"
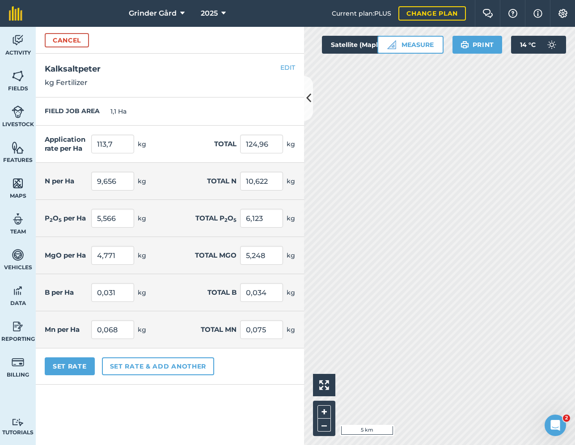
type input "6,128"
type input "4,775"
type input "5,253"
click at [169, 122] on div "FIELD JOB AREA 1,1 Ha" at bounding box center [170, 111] width 268 height 28
click at [277, 141] on input "125,07" at bounding box center [261, 144] width 43 height 19
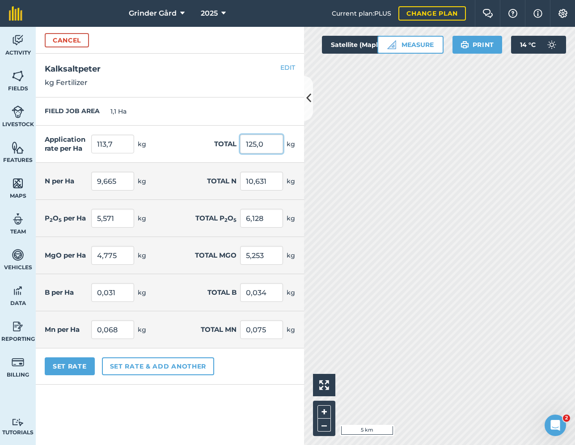
type input "125,0"
type input "113,636"
type input "125"
type input "9,659"
type input "10,625"
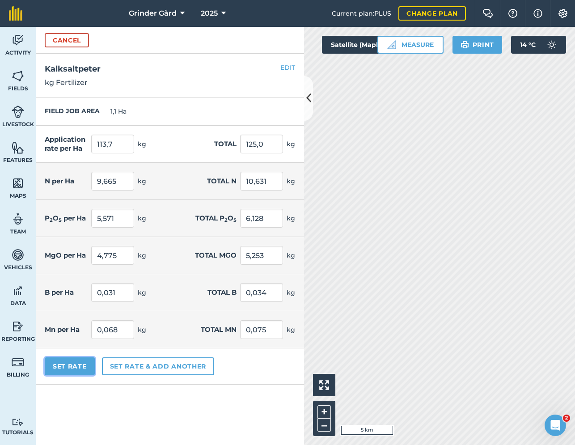
type input "5,568"
type input "6,125"
type input "4,773"
type input "5,25"
click at [63, 367] on button "Set Rate" at bounding box center [70, 366] width 50 height 18
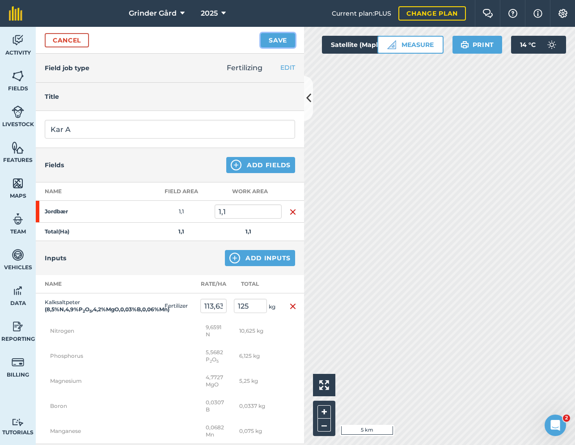
click at [280, 40] on button "Save" at bounding box center [278, 40] width 34 height 14
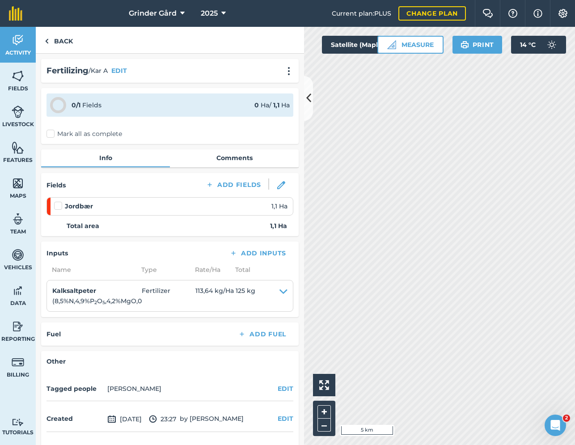
click at [117, 132] on label "Mark all as complete" at bounding box center [84, 133] width 76 height 9
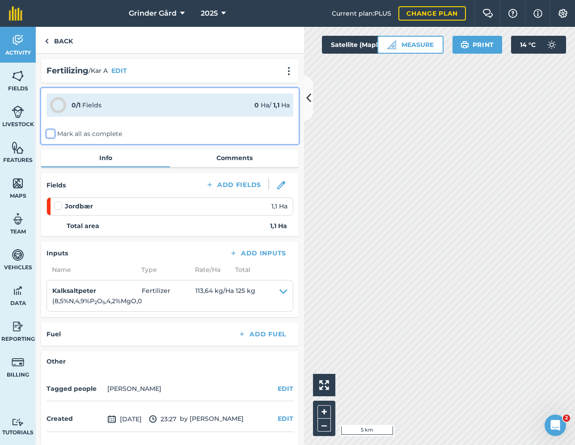
click at [52, 132] on input "Mark all as complete" at bounding box center [49, 132] width 6 height 6
checkbox input "false"
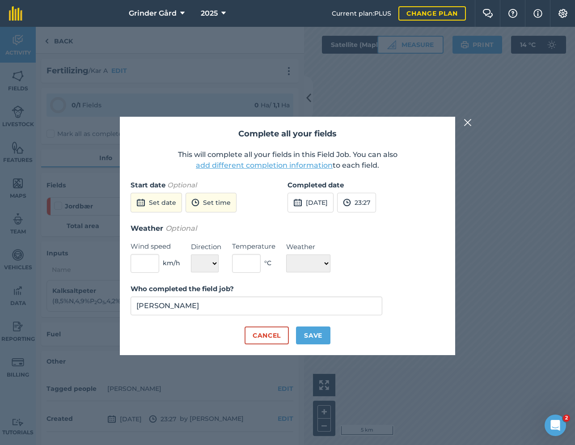
click at [261, 164] on button "add different completion information" at bounding box center [264, 165] width 137 height 11
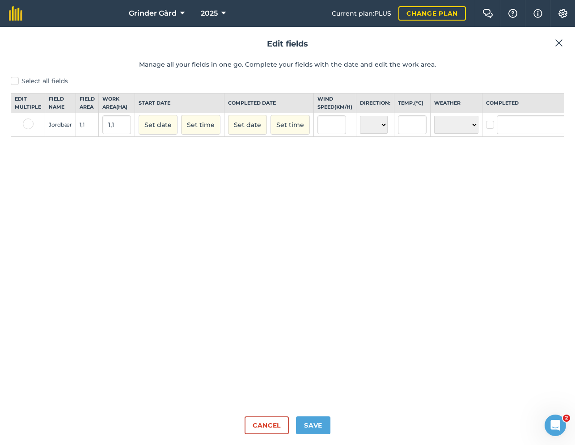
click at [29, 129] on label at bounding box center [28, 123] width 11 height 11
click at [29, 124] on input "checkbox" at bounding box center [26, 121] width 6 height 6
checkbox input "true"
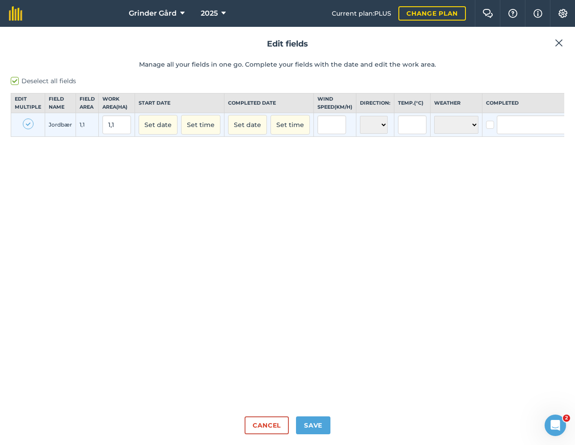
click at [29, 129] on label at bounding box center [28, 123] width 11 height 11
click at [29, 124] on input "checkbox" at bounding box center [26, 121] width 6 height 6
checkbox input "false"
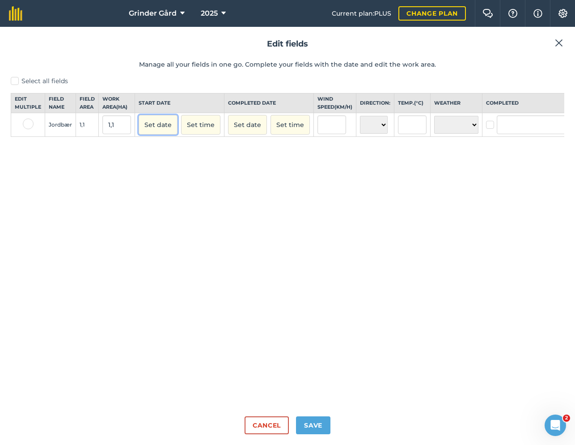
click at [152, 135] on button "Set date" at bounding box center [158, 125] width 39 height 20
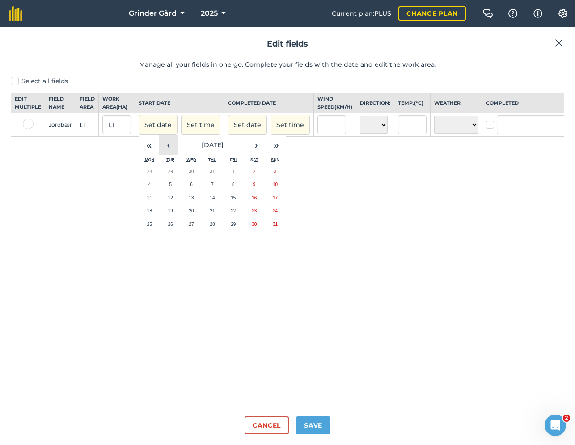
click at [172, 153] on button "‹" at bounding box center [169, 145] width 20 height 20
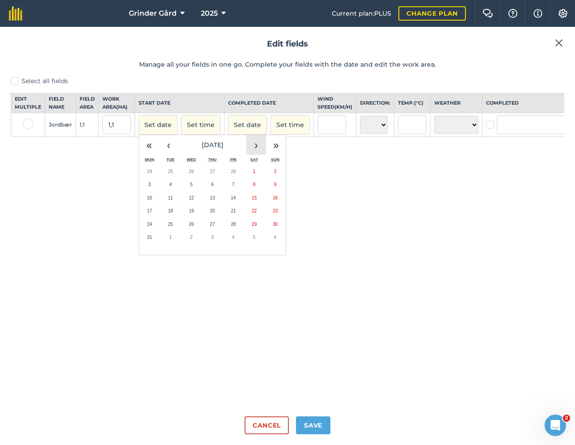
click at [250, 153] on button "›" at bounding box center [256, 145] width 20 height 20
click at [170, 154] on button "‹" at bounding box center [169, 145] width 20 height 20
click at [212, 178] on button "1" at bounding box center [212, 171] width 21 height 13
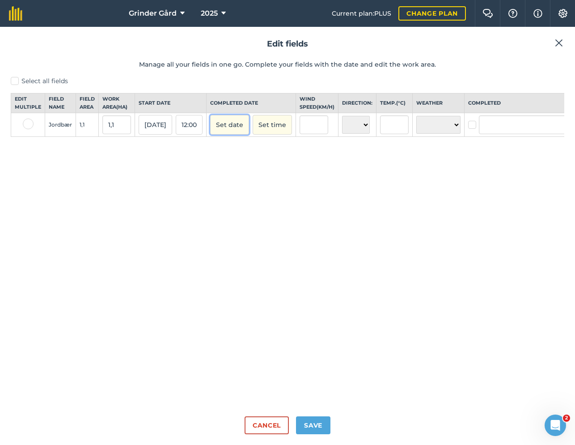
click at [231, 134] on button "Set date" at bounding box center [229, 125] width 39 height 20
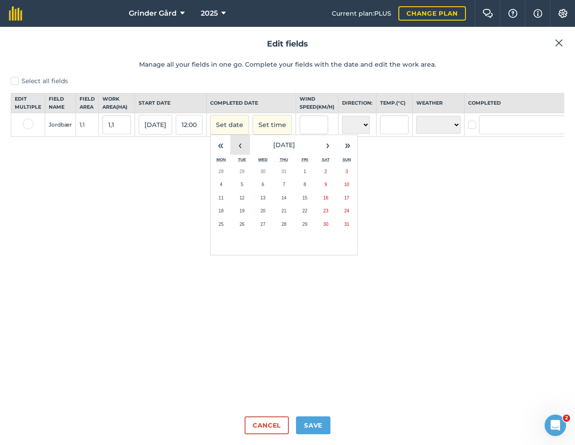
click at [238, 155] on button "‹" at bounding box center [240, 145] width 20 height 20
click at [281, 177] on button "1" at bounding box center [284, 171] width 21 height 13
checkbox input "true"
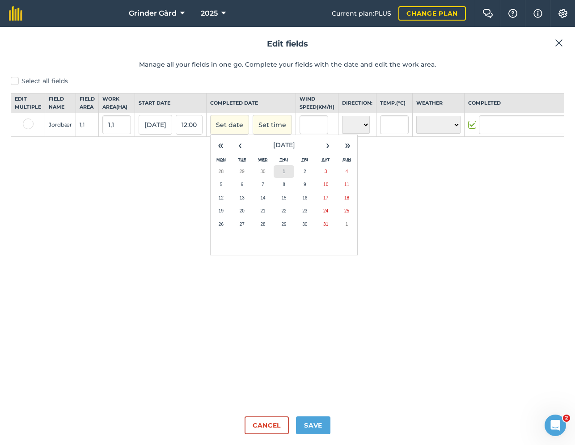
type input "[PERSON_NAME]"
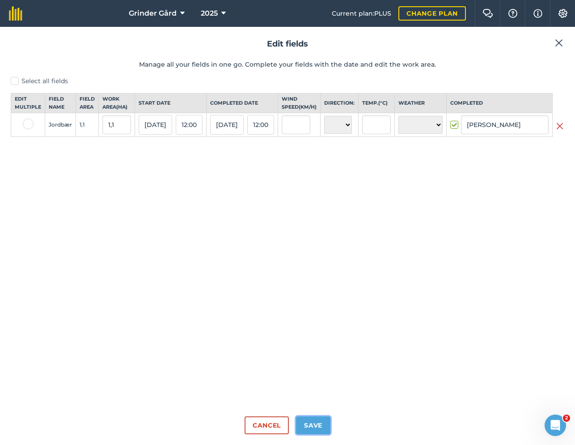
click at [314, 424] on button "Save" at bounding box center [313, 425] width 34 height 18
checkbox input "true"
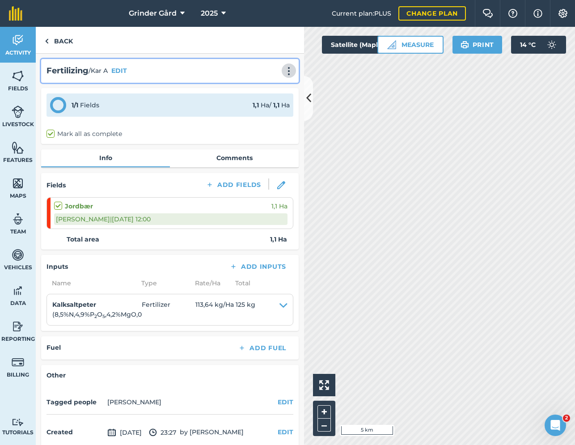
click at [288, 69] on img at bounding box center [288, 71] width 11 height 9
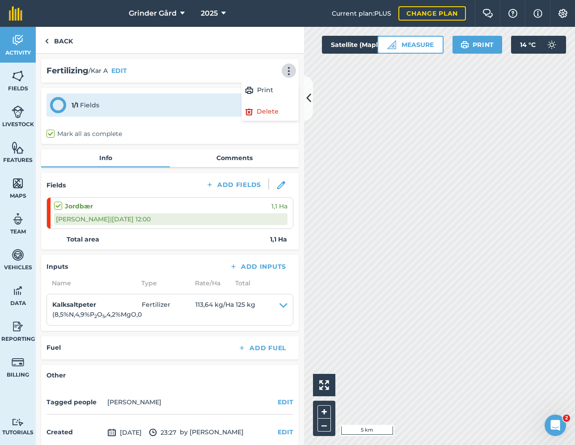
click at [177, 90] on div "1 / 1 Fields 1,1 Ha / 1,1 [PERSON_NAME] all as complete" at bounding box center [169, 116] width 257 height 56
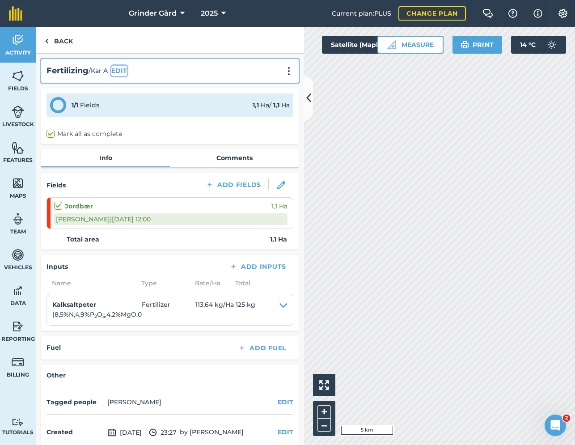
click at [124, 72] on button "EDIT" at bounding box center [119, 71] width 16 height 10
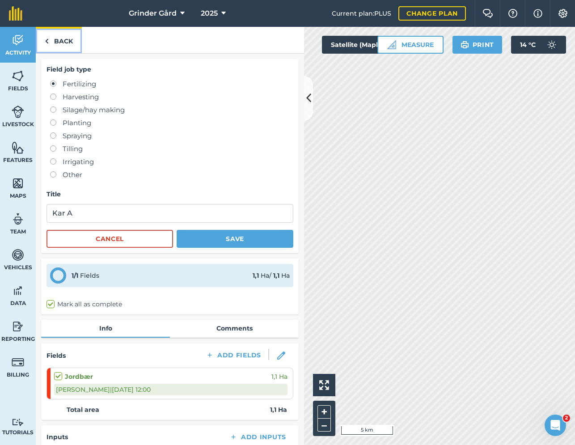
click at [59, 40] on link "Back" at bounding box center [59, 40] width 46 height 26
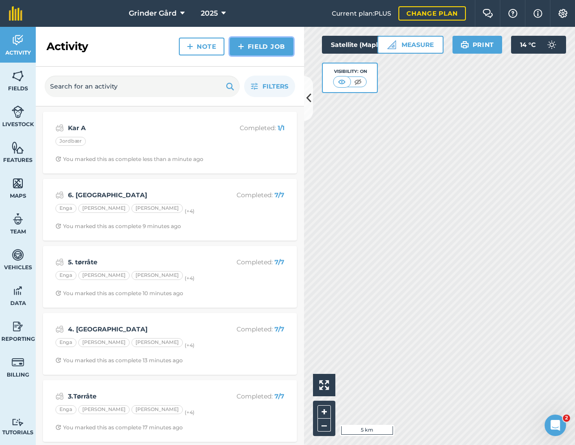
click at [247, 49] on link "Field Job" at bounding box center [261, 47] width 63 height 18
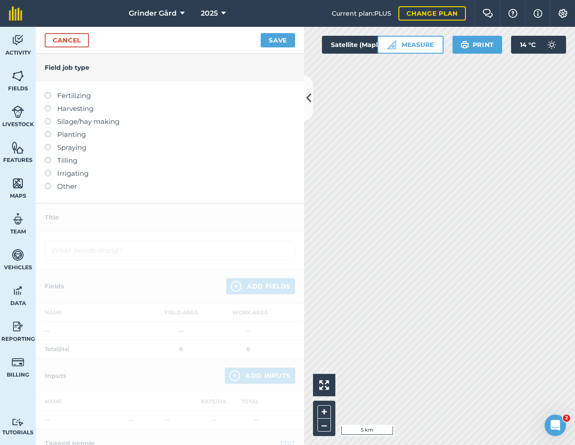
click at [47, 92] on label at bounding box center [51, 92] width 13 height 0
type input "Fertilizing"
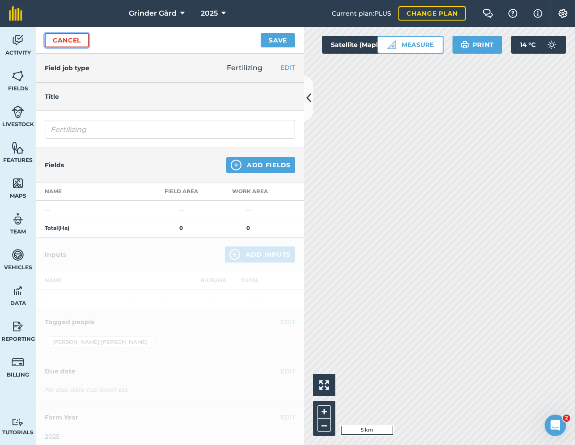
click at [80, 43] on link "Cancel" at bounding box center [67, 40] width 44 height 14
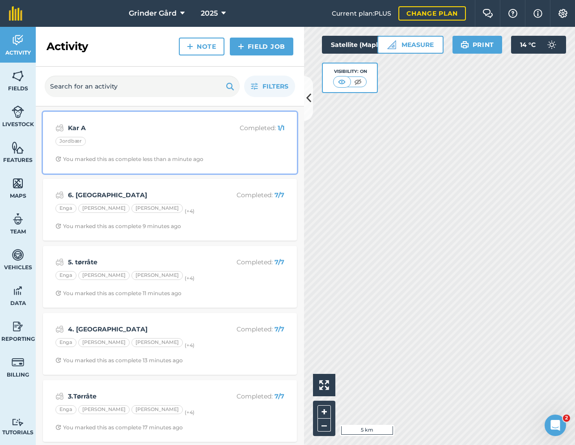
click at [114, 137] on div "Jordbær" at bounding box center [169, 143] width 229 height 12
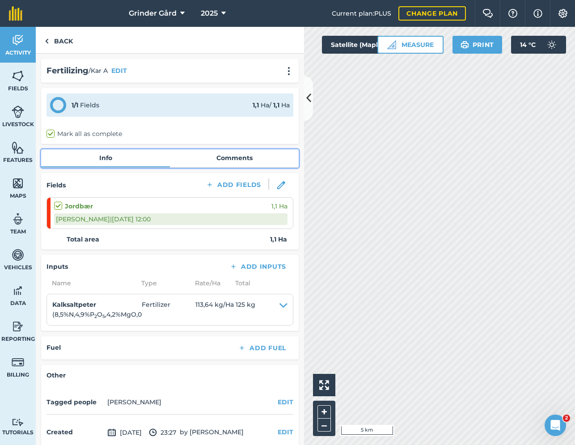
click at [209, 164] on link "Comments" at bounding box center [234, 157] width 129 height 17
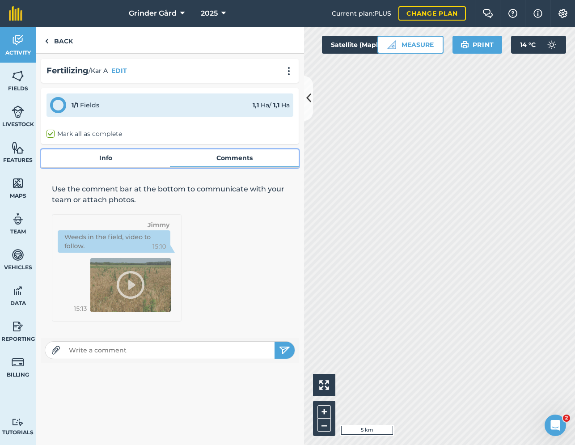
click at [129, 161] on link "Info" at bounding box center [105, 157] width 129 height 17
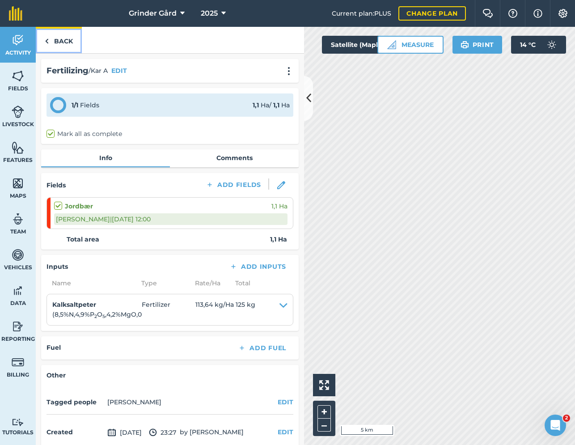
click at [65, 44] on link "Back" at bounding box center [59, 40] width 46 height 26
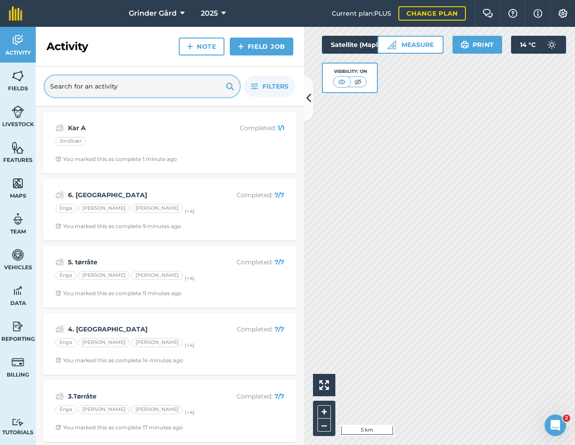
click at [137, 85] on input "text" at bounding box center [142, 86] width 195 height 21
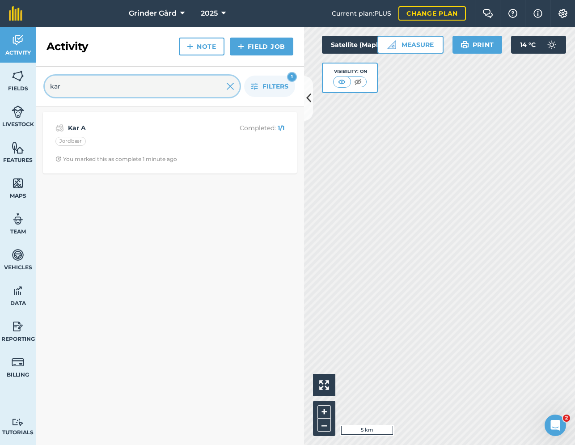
type input "kar"
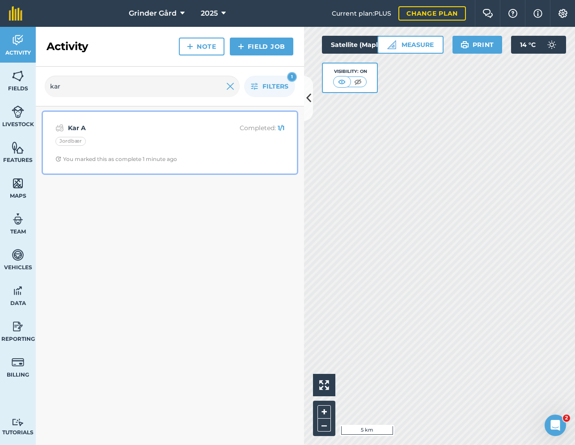
click at [181, 136] on div "Kar A Completed : 1 / 1 Jordbær You marked this as complete 1 minute ago" at bounding box center [169, 142] width 243 height 51
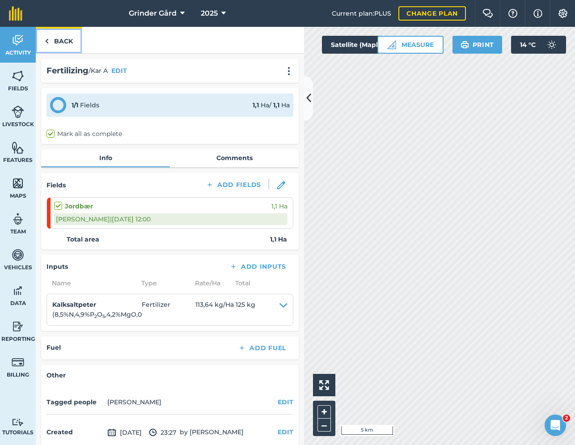
click at [67, 38] on link "Back" at bounding box center [59, 40] width 46 height 26
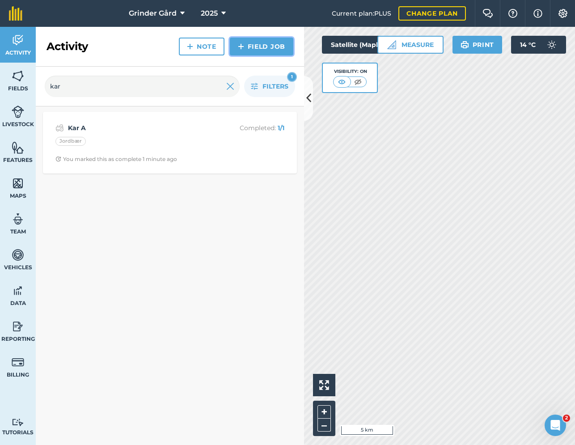
click at [251, 51] on link "Field Job" at bounding box center [261, 47] width 63 height 18
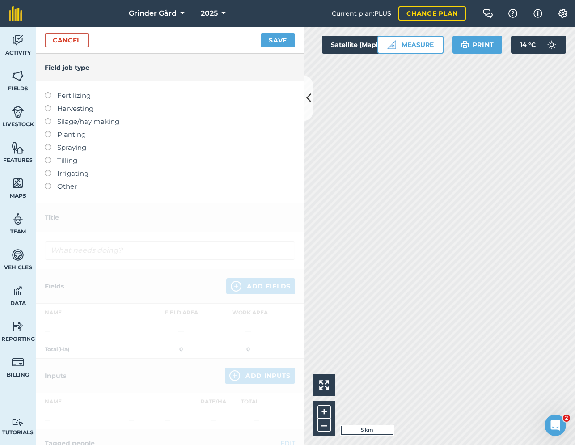
click at [52, 97] on label "Fertilizing" at bounding box center [170, 95] width 250 height 11
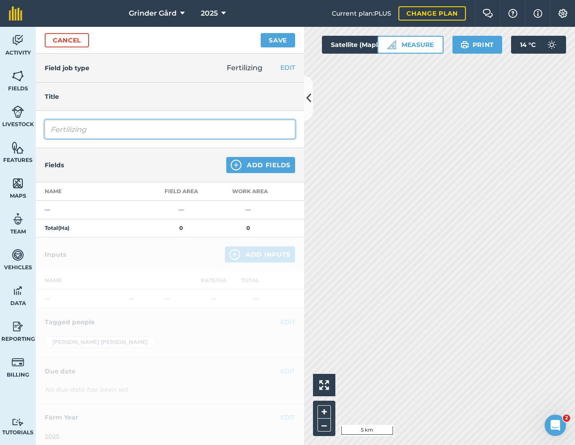
click at [98, 131] on input "Fertilizing" at bounding box center [170, 129] width 250 height 19
type input "Kar A"
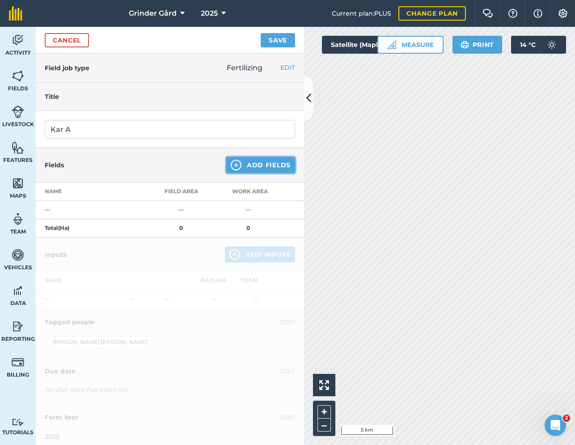
click at [247, 169] on button "Add Fields" at bounding box center [260, 165] width 69 height 16
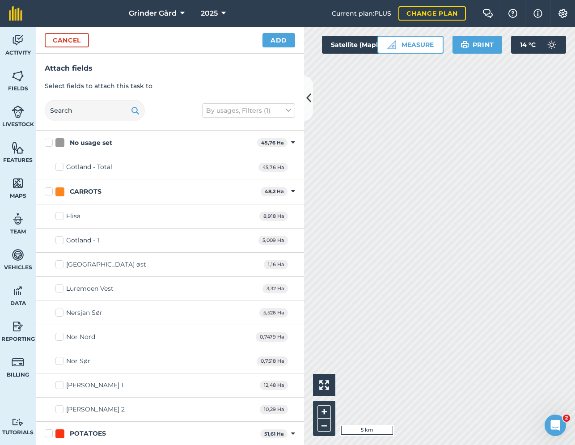
scroll to position [219, 0]
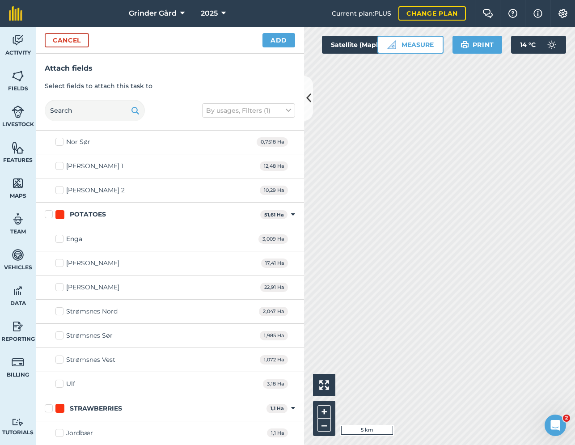
click at [62, 432] on label "Jordbær" at bounding box center [74, 432] width 38 height 9
click at [61, 432] on input "Jordbær" at bounding box center [58, 431] width 6 height 6
checkbox input "true"
click at [280, 42] on button "Add" at bounding box center [278, 40] width 33 height 14
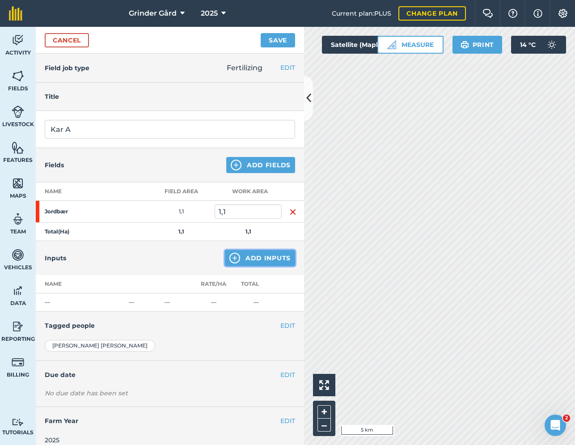
click at [241, 253] on button "Add Inputs" at bounding box center [260, 258] width 70 height 16
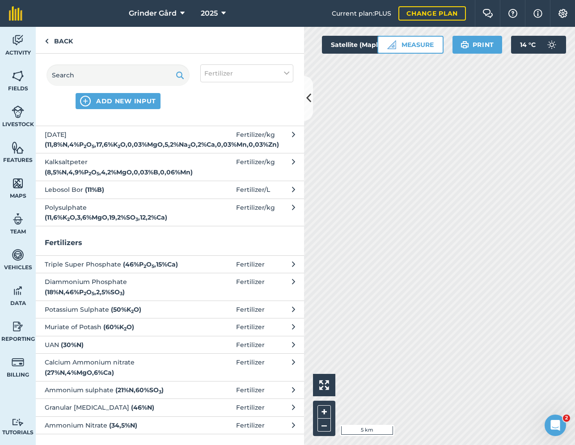
scroll to position [0, 0]
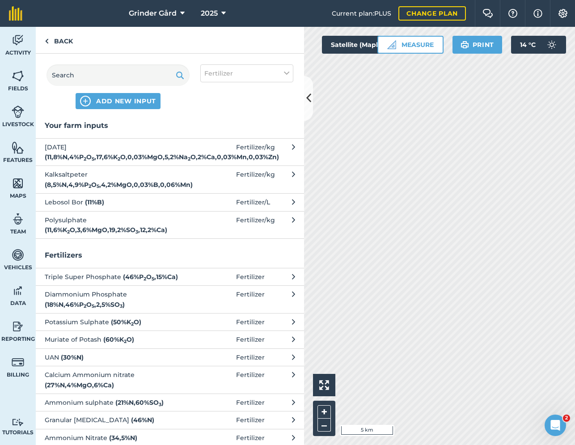
click at [150, 182] on span "Kalksaltpeter ( 8,5 % N , 4,9 % P 2 O 5 , 4,2 % MgO , 0,03 % B , 0,06 % Mn )" at bounding box center [118, 179] width 146 height 20
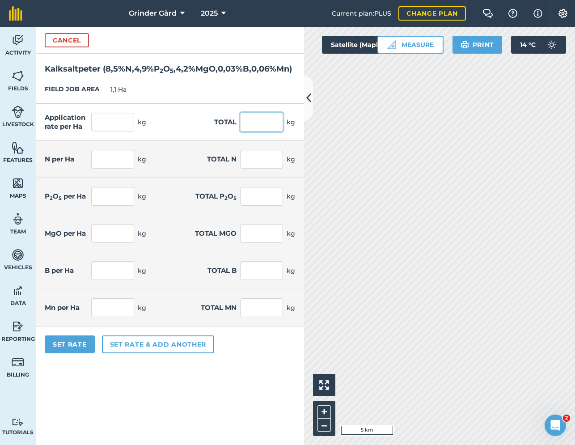
click at [244, 130] on input "text" at bounding box center [261, 122] width 43 height 19
type input "125"
type input "113,636"
type input "9,659"
type input "10,625"
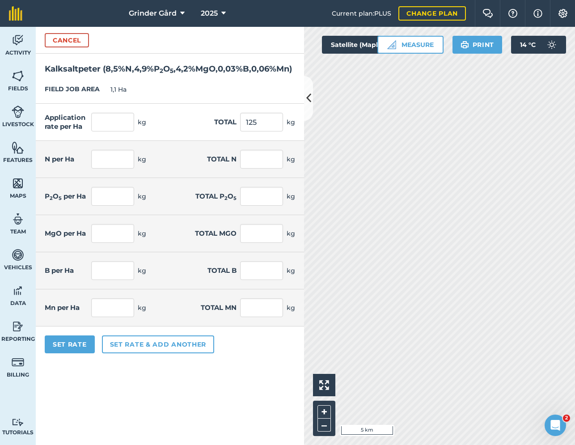
type input "5,568"
type input "6,125"
type input "4,773"
type input "5,25"
type input "0,031"
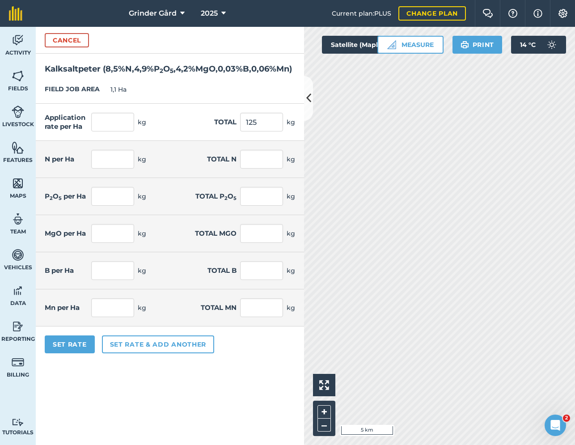
type input "0,034"
type input "0,068"
type input "0,075"
click at [201, 137] on div "Application rate per Ha 113,636 kg Total 125 kg" at bounding box center [170, 122] width 268 height 37
click at [72, 353] on button "Set Rate" at bounding box center [70, 344] width 50 height 18
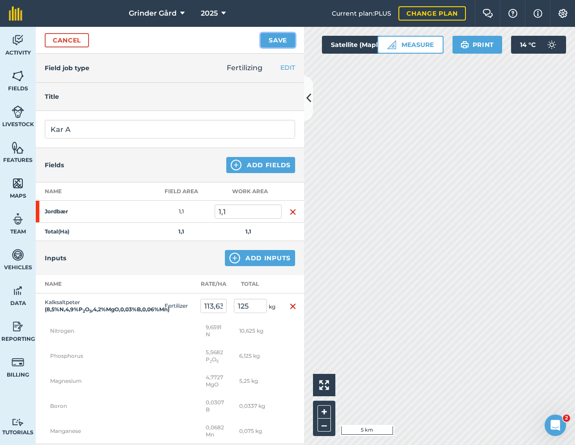
click at [275, 38] on button "Save" at bounding box center [278, 40] width 34 height 14
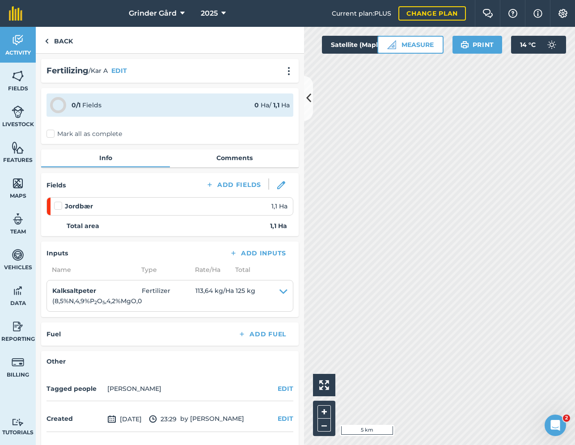
click at [52, 135] on label "Mark all as complete" at bounding box center [84, 133] width 76 height 9
click at [52, 135] on input "Mark all as complete" at bounding box center [49, 132] width 6 height 6
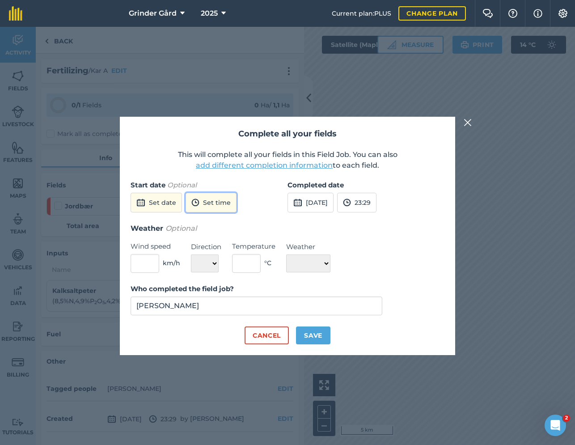
click at [205, 204] on button "Set time" at bounding box center [211, 203] width 51 height 20
click at [205, 204] on input "23:00" at bounding box center [207, 203] width 43 height 20
click at [223, 180] on label "Start date Optional" at bounding box center [209, 185] width 157 height 11
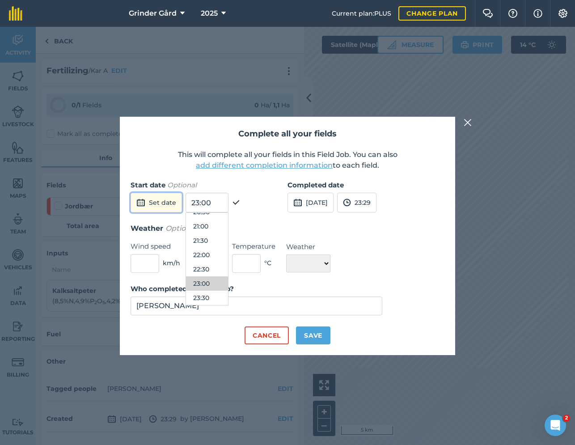
click at [159, 207] on button "Set date" at bounding box center [156, 203] width 51 height 20
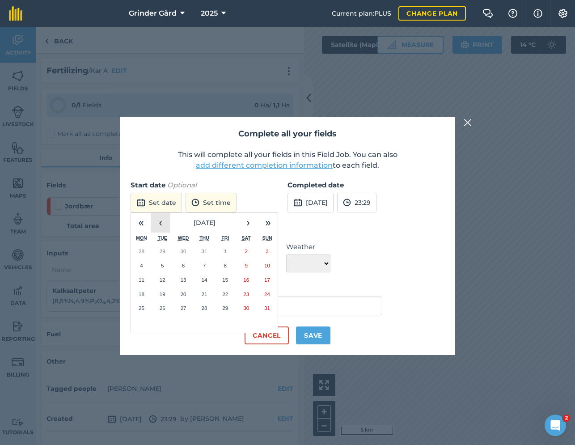
click at [168, 225] on button "‹" at bounding box center [161, 223] width 20 height 20
click at [209, 279] on button "15" at bounding box center [204, 280] width 21 height 14
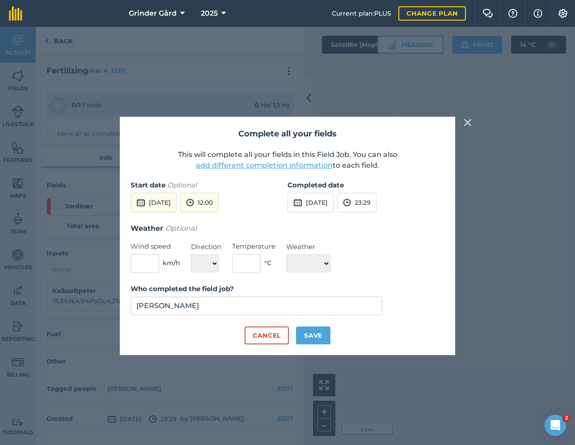
click at [304, 212] on div "Completed date [DATE] 23:29" at bounding box center [365, 201] width 157 height 43
click at [304, 206] on button "[DATE]" at bounding box center [310, 203] width 46 height 20
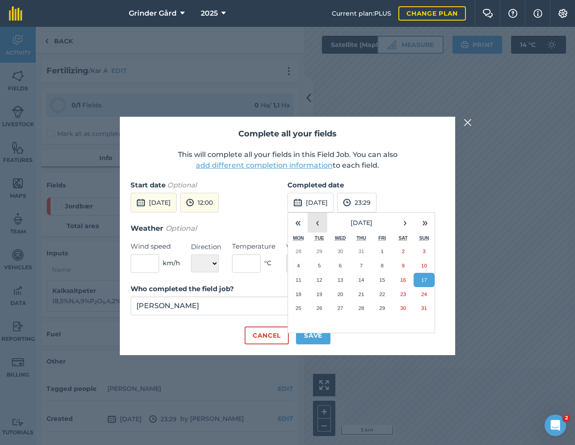
click at [315, 215] on button "‹" at bounding box center [318, 223] width 20 height 20
click at [360, 283] on button "15" at bounding box center [361, 280] width 21 height 14
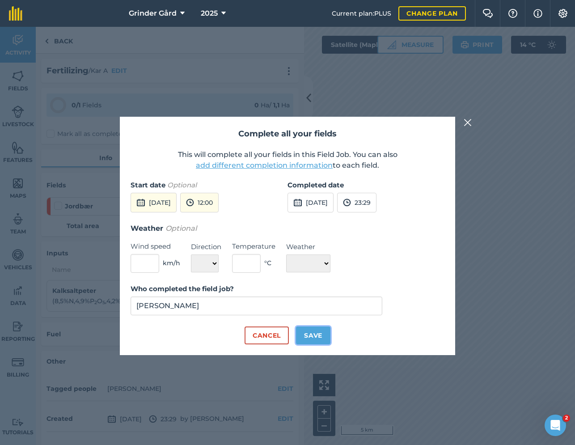
click at [307, 336] on button "Save" at bounding box center [313, 335] width 34 height 18
checkbox input "true"
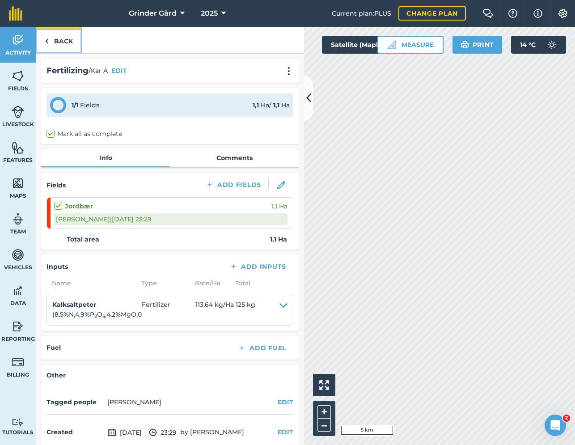
click at [67, 41] on link "Back" at bounding box center [59, 40] width 46 height 26
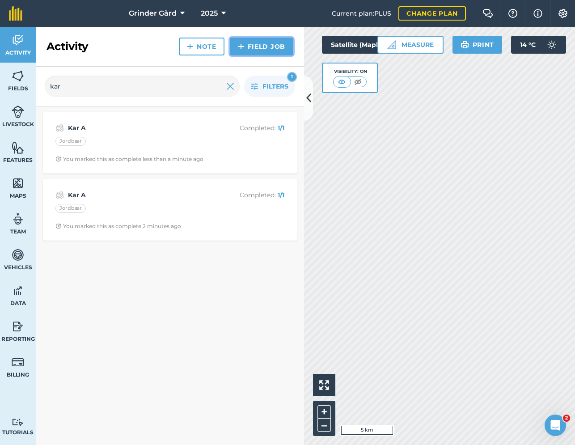
click at [267, 45] on link "Field Job" at bounding box center [261, 47] width 63 height 18
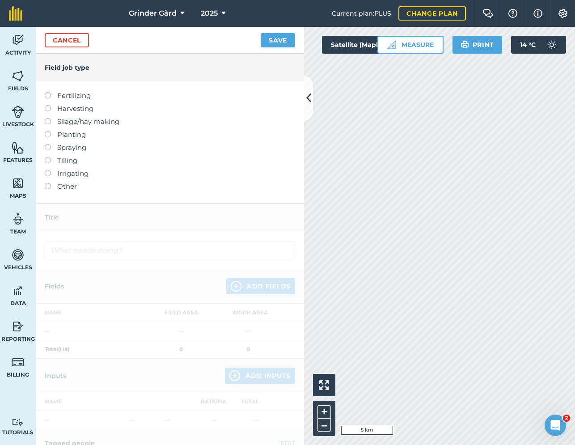
click at [48, 92] on label at bounding box center [51, 92] width 13 height 0
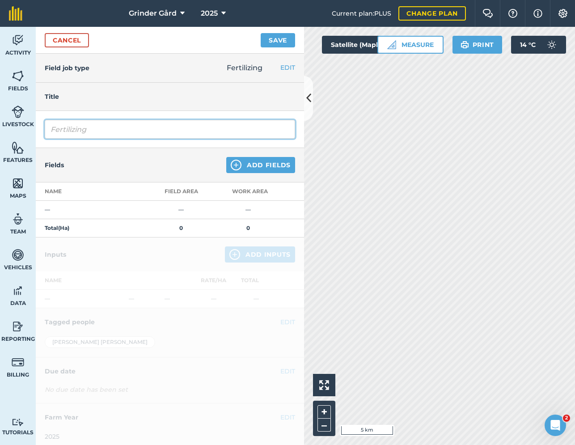
click at [87, 128] on input "Fertilizing" at bounding box center [170, 129] width 250 height 19
type input "F"
type input "Kar B"
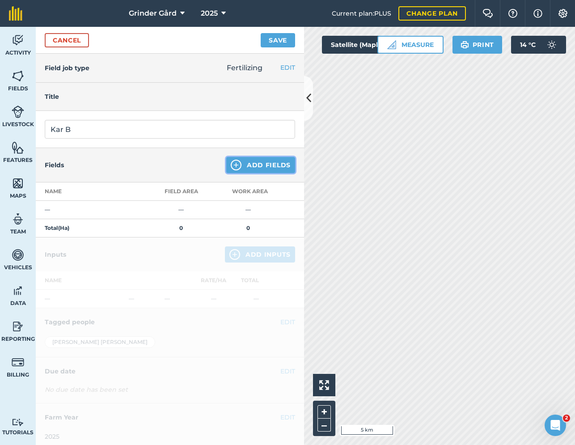
click at [253, 161] on button "Add Fields" at bounding box center [260, 165] width 69 height 16
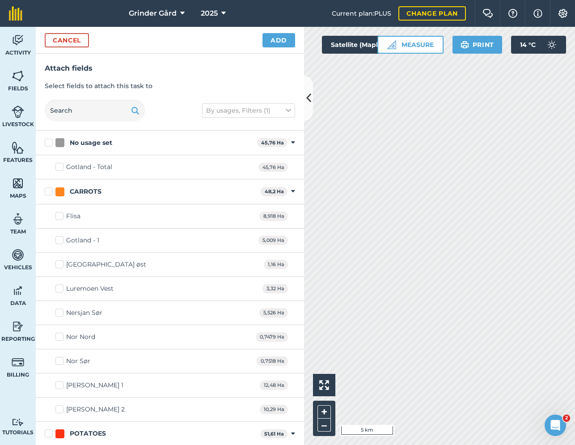
scroll to position [219, 0]
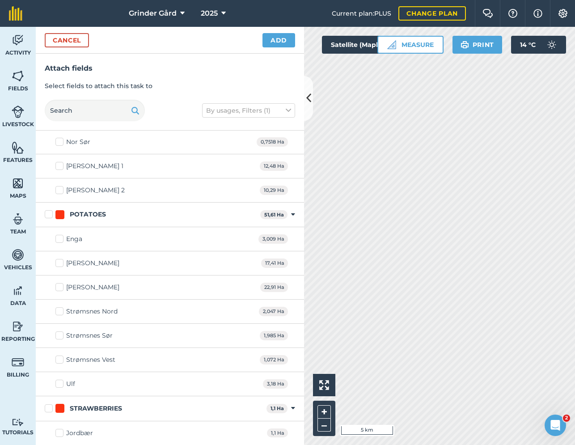
click at [58, 430] on label "Jordbær" at bounding box center [74, 432] width 38 height 9
click at [58, 430] on input "Jordbær" at bounding box center [58, 431] width 6 height 6
checkbox input "true"
click at [284, 34] on button "Add" at bounding box center [278, 40] width 33 height 14
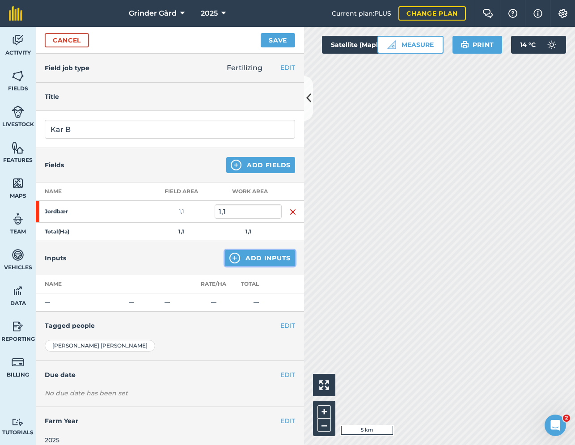
click at [252, 257] on button "Add Inputs" at bounding box center [260, 258] width 70 height 16
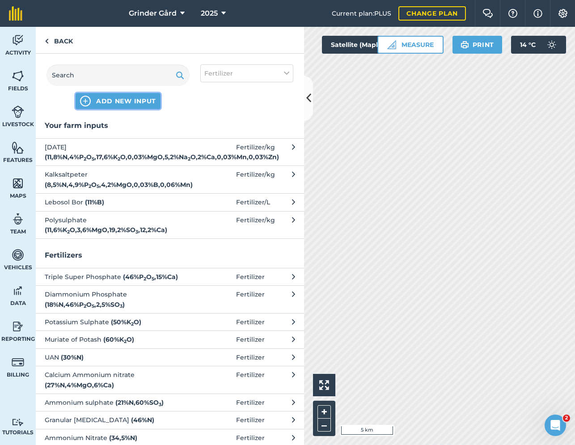
click at [133, 102] on span "ADD NEW INPUT" at bounding box center [126, 101] width 60 height 9
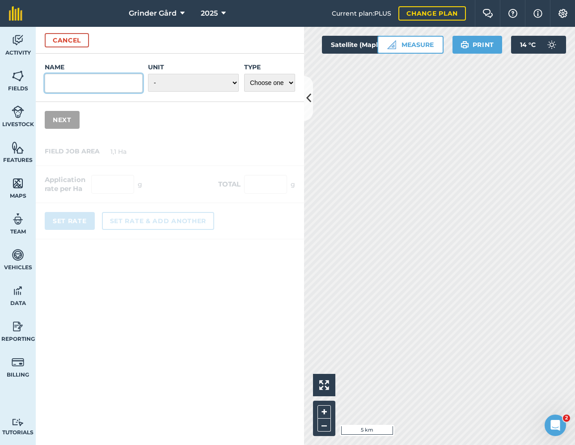
click at [100, 85] on input "Name" at bounding box center [94, 83] width 98 height 19
type input "Pioner Rød"
click at [221, 77] on select "- Grams/g Kilograms/kg Metric tonnes/t Millilitres/ml Litres/L Ounces/oz Pounds…" at bounding box center [193, 83] width 91 height 18
select select "KILOGRAMS"
click at [260, 84] on select "Choose one Fertilizer Seed Spray Fuel Other" at bounding box center [269, 83] width 51 height 18
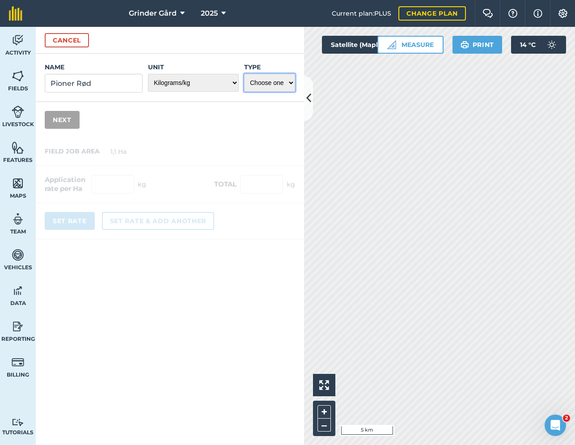
select select "FERTILIZER"
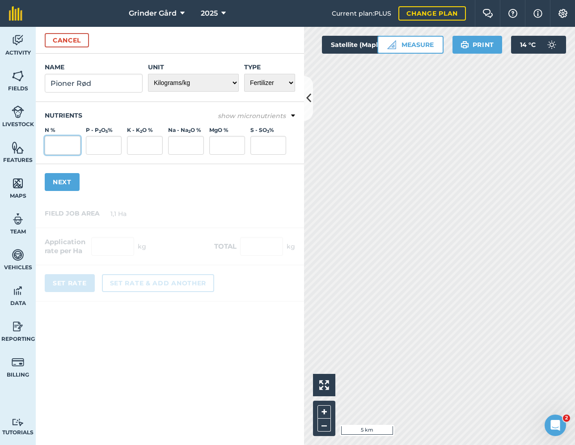
click at [73, 140] on input "N %" at bounding box center [63, 145] width 36 height 19
type input "5,9"
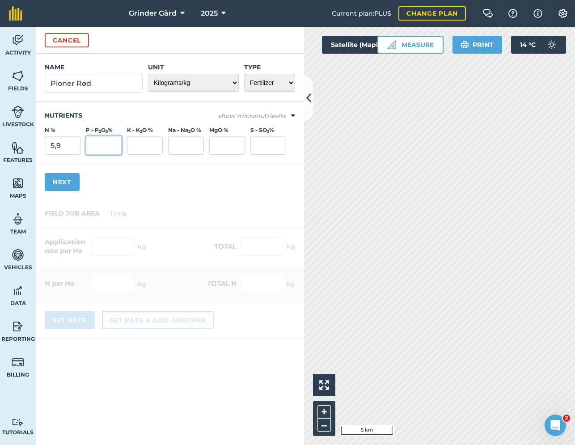
click at [108, 152] on input "P - P 2 O 5 %" at bounding box center [104, 145] width 36 height 19
type input "4"
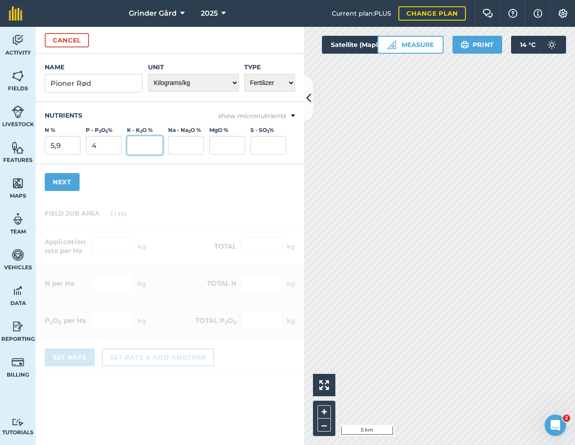
click at [161, 151] on input "K - K 2 O %" at bounding box center [145, 145] width 36 height 19
type input "22"
click at [231, 145] on input "MgO %" at bounding box center [227, 145] width 36 height 19
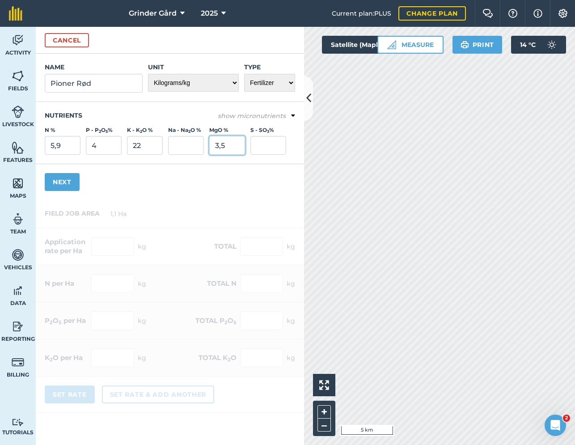
type input "3,5"
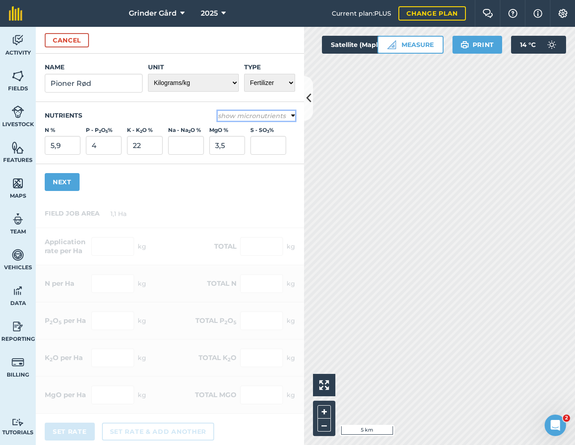
click at [279, 113] on em "show micronutrients" at bounding box center [252, 116] width 68 height 8
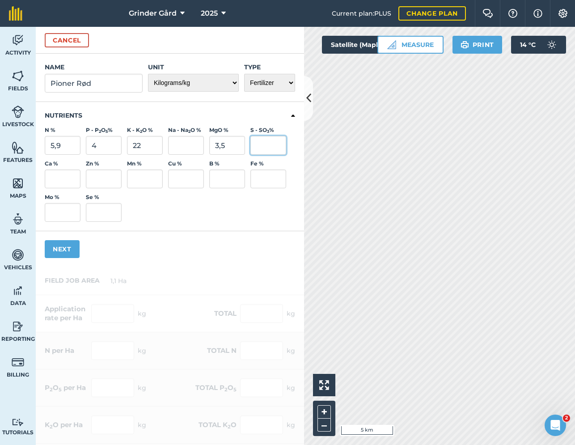
click at [267, 143] on input "S - SO 3 %" at bounding box center [268, 145] width 36 height 19
type input "4,6"
click at [261, 185] on input "Fe %" at bounding box center [268, 178] width 36 height 19
type input "0,18"
click at [144, 184] on input "Mn %" at bounding box center [145, 178] width 36 height 19
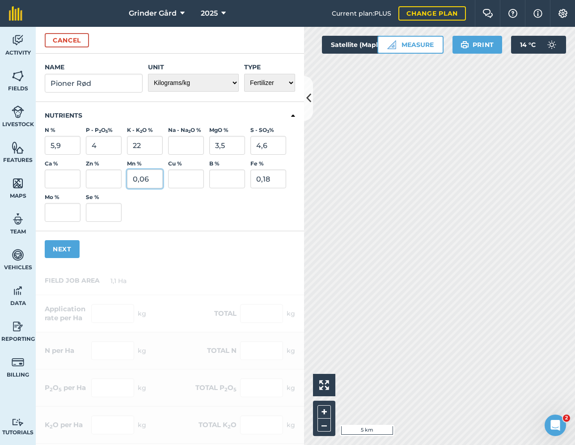
type input "0,06"
click at [220, 179] on input "B %" at bounding box center [227, 178] width 36 height 19
type input "0,035"
click at [100, 178] on input "Zn %" at bounding box center [104, 178] width 36 height 19
type input "0,03"
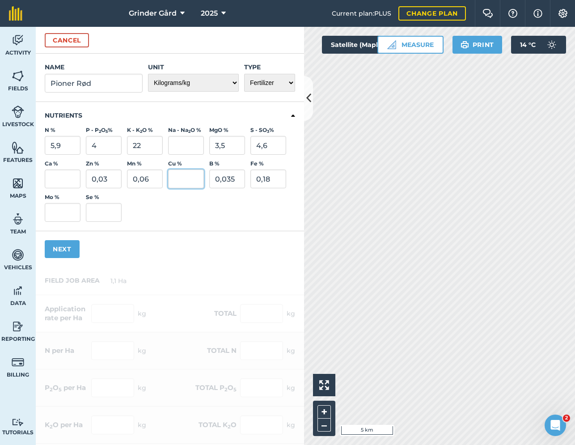
click at [180, 180] on input "Cu %" at bounding box center [186, 178] width 36 height 19
type input "0,01"
click at [64, 216] on input "Mo %" at bounding box center [63, 212] width 36 height 19
type input "0,006"
click at [63, 251] on button "Next" at bounding box center [62, 249] width 35 height 18
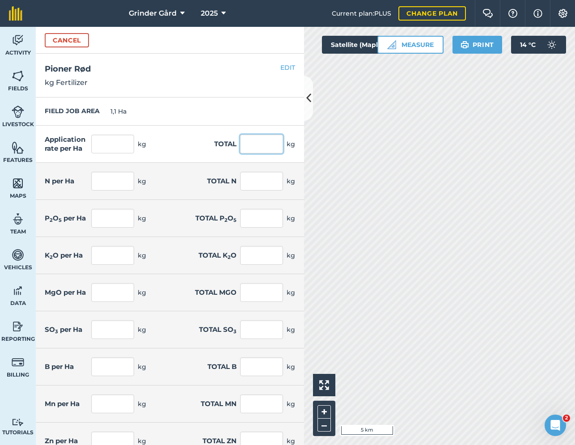
click at [248, 146] on input "text" at bounding box center [261, 144] width 43 height 19
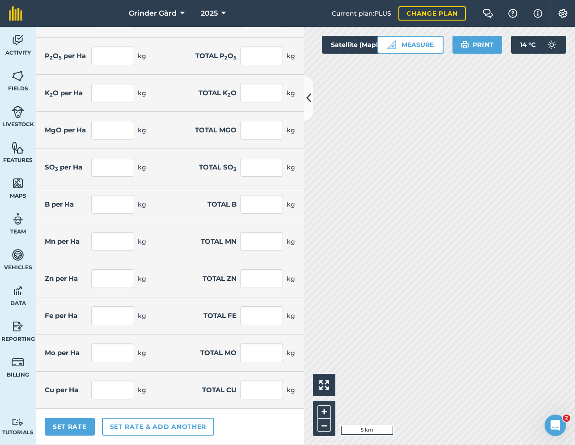
scroll to position [0, 0]
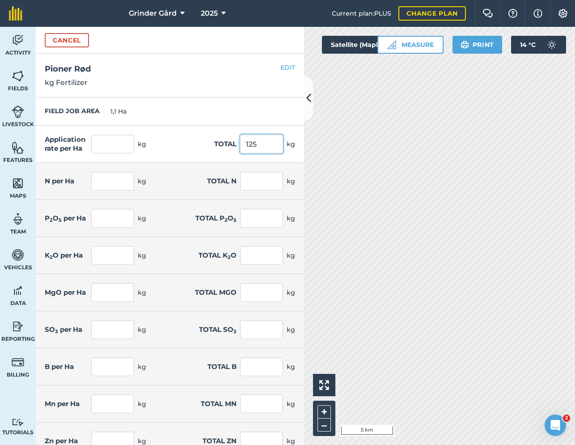
type input "125"
type input "113,636"
type input "6,705"
type input "7,375"
type input "4,545"
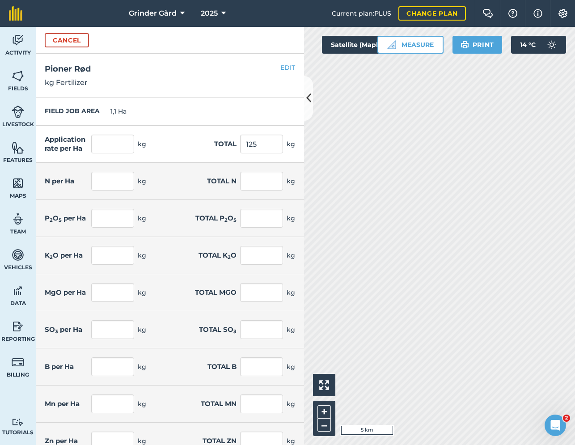
type input "5"
type input "25"
type input "27,5"
type input "3,977"
type input "4,375"
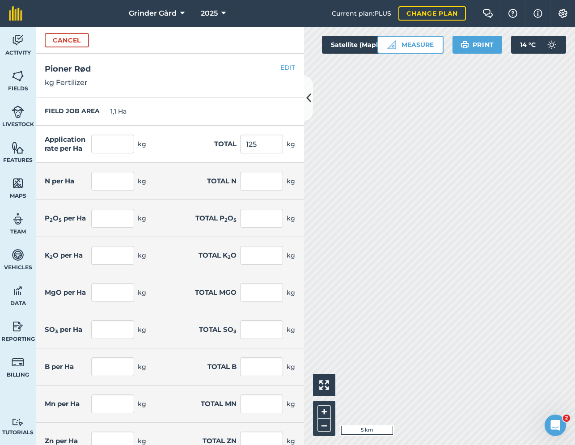
type input "5,227"
type input "5,75"
type input "0,205"
type input "0,225"
type input "0,068"
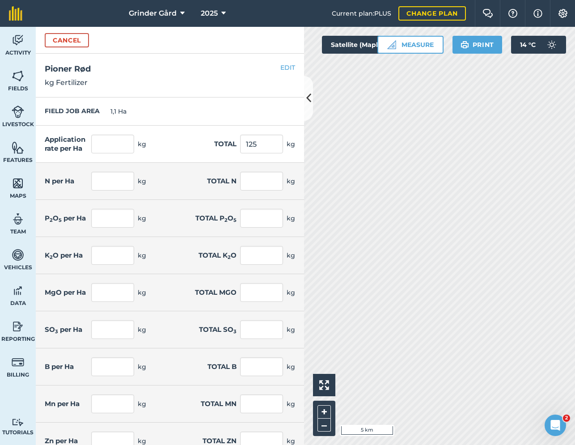
type input "0,075"
type input "0,04"
type input "0,044"
type input "0,034"
type input "0,038"
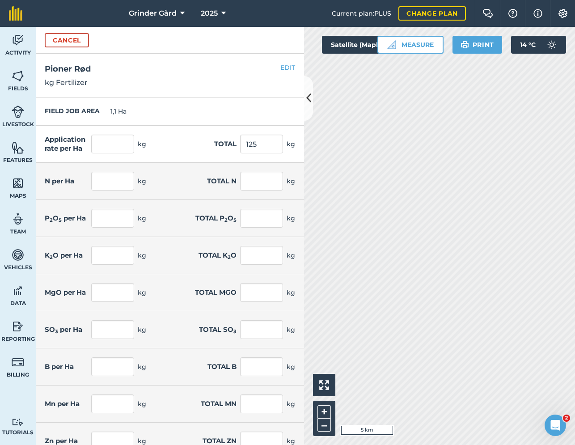
type input "0,011"
type input "0,012"
type input "0,007"
type input "0,008"
click at [215, 109] on div "FIELD JOB AREA 1,1 Ha" at bounding box center [170, 111] width 268 height 28
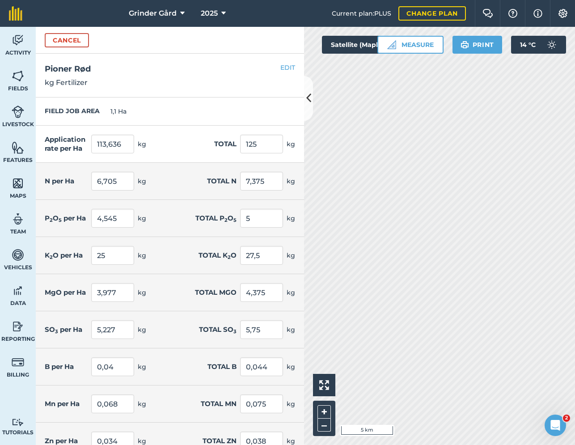
scroll to position [162, 0]
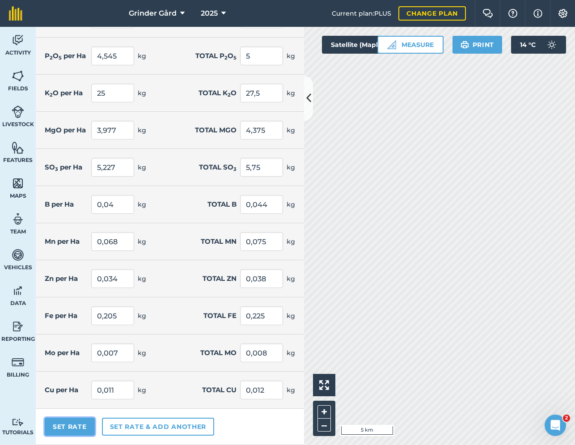
click at [73, 428] on button "Set Rate" at bounding box center [70, 427] width 50 height 18
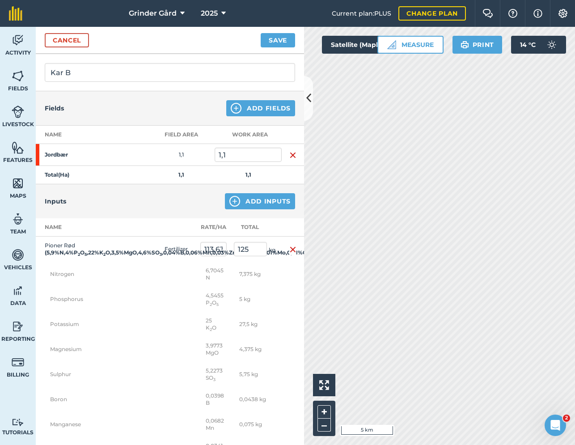
scroll to position [56, 0]
click at [243, 202] on button "Add Inputs" at bounding box center [260, 202] width 70 height 16
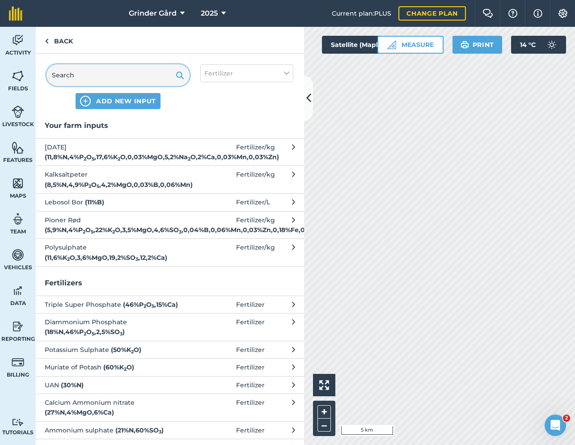
click at [118, 82] on input "text" at bounding box center [117, 74] width 143 height 21
click at [121, 97] on span "ADD NEW INPUT" at bounding box center [126, 101] width 60 height 9
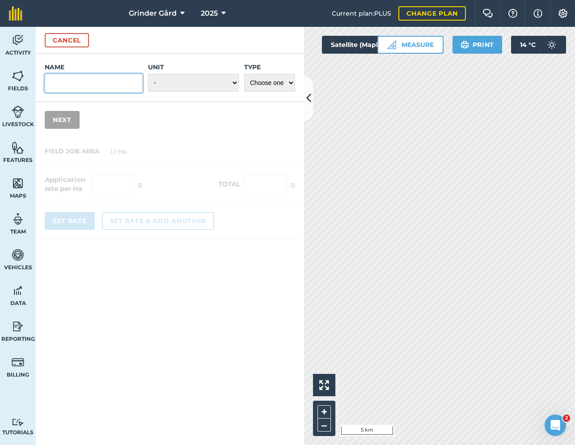
click at [105, 80] on input "Name" at bounding box center [94, 83] width 98 height 19
type input "Magnesiumsulfat"
click at [202, 69] on label "Unit" at bounding box center [193, 67] width 91 height 9
click at [202, 74] on select "- Grams/g Kilograms/kg Metric tonnes/t Millilitres/ml Litres/L Ounces/oz Pounds…" at bounding box center [193, 83] width 91 height 18
click at [197, 83] on select "- Grams/g Kilograms/kg Metric tonnes/t Millilitres/ml Litres/L Ounces/oz Pounds…" at bounding box center [193, 83] width 91 height 18
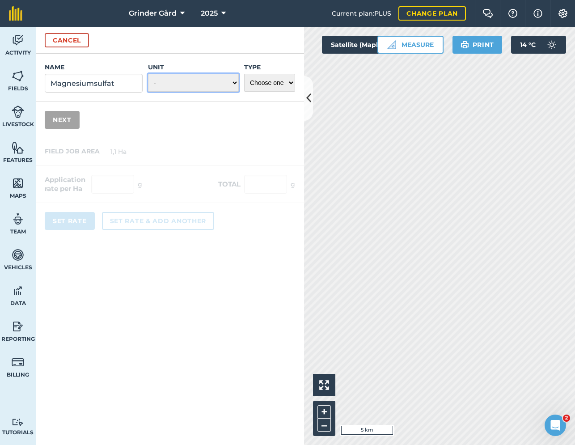
select select "KILOGRAMS"
click at [266, 83] on select "Choose one Fertilizer Seed Spray Fuel Other" at bounding box center [269, 83] width 51 height 18
select select "FERTILIZER"
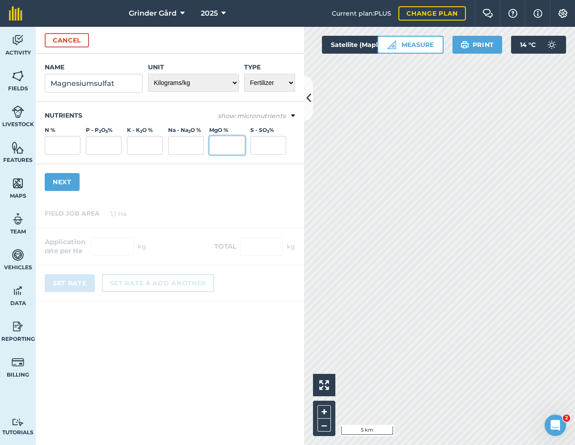
click at [222, 151] on input "MgO %" at bounding box center [227, 145] width 36 height 19
type input "49"
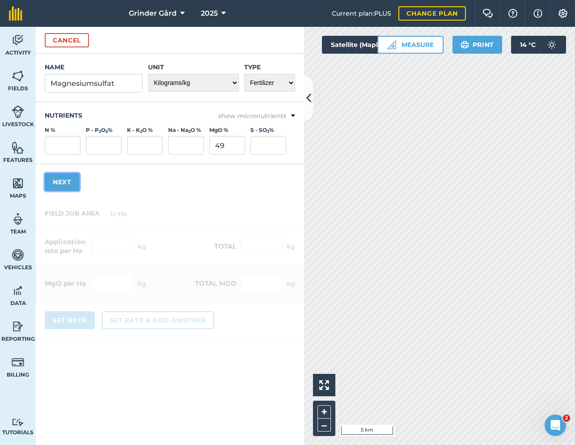
click at [62, 188] on button "Next" at bounding box center [62, 182] width 35 height 18
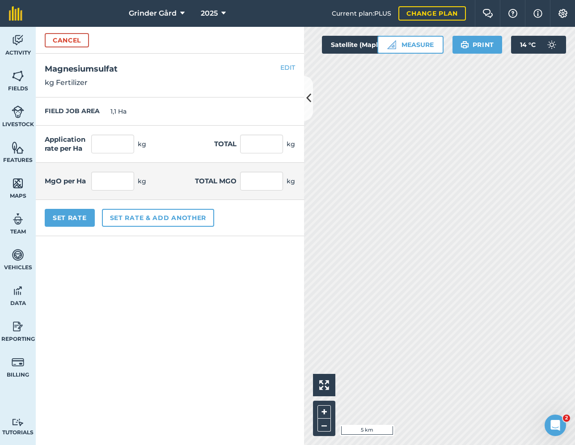
click at [266, 125] on div "FIELD JOB AREA 1,1 Ha" at bounding box center [170, 111] width 268 height 28
click at [260, 146] on input "text" at bounding box center [261, 144] width 43 height 19
type input "12,5"
type input "11,364"
type input "5,568"
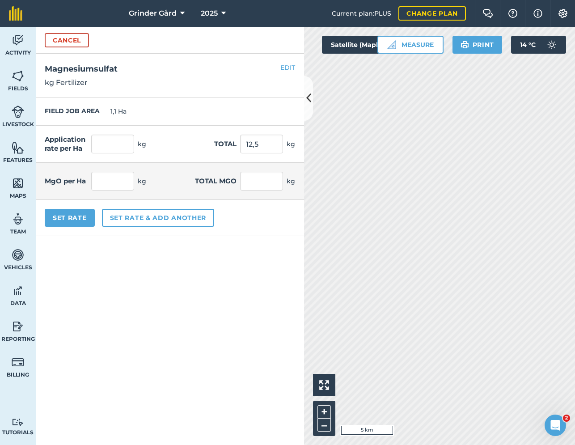
type input "6,125"
click at [289, 289] on form "Cancel Name Magnesiumsulfat Unit - Grams/g Kilograms/kg Metric tonnes/t Millili…" at bounding box center [170, 236] width 268 height 418
click at [81, 223] on button "Set Rate" at bounding box center [70, 218] width 50 height 18
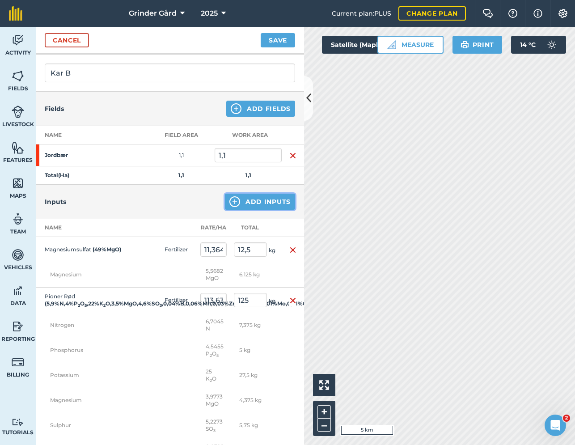
click at [263, 201] on button "Add Inputs" at bounding box center [260, 202] width 70 height 16
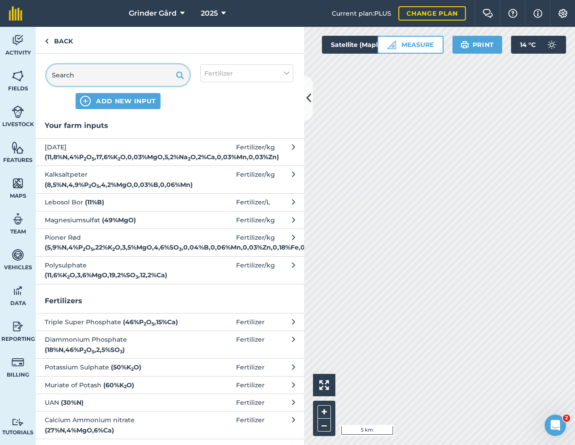
click at [118, 76] on input "text" at bounding box center [117, 74] width 143 height 21
click at [128, 98] on span "ADD NEW INPUT" at bounding box center [126, 101] width 60 height 9
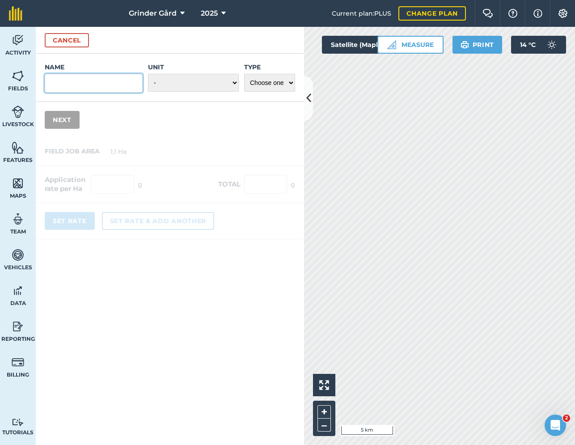
click at [121, 80] on input "Name" at bounding box center [94, 83] width 98 height 19
type input "Pioner Jordbærmikro"
click at [200, 78] on select "- Grams/g Kilograms/kg Metric tonnes/t Millilitres/ml Litres/L Ounces/oz Pounds…" at bounding box center [193, 83] width 91 height 18
select select "LITRES"
click at [269, 84] on select "Choose one Fertilizer Seed Spray Fuel Other" at bounding box center [269, 83] width 51 height 18
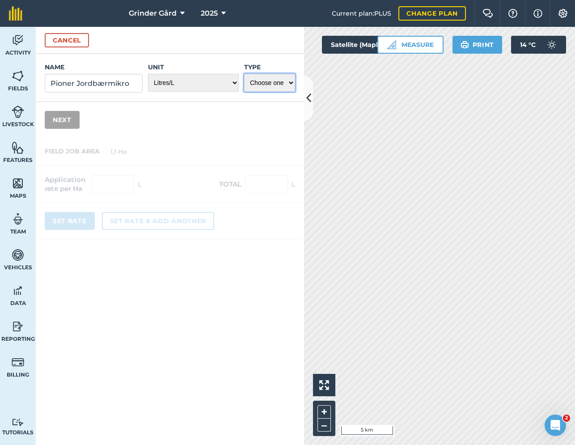
select select "FERTILIZER"
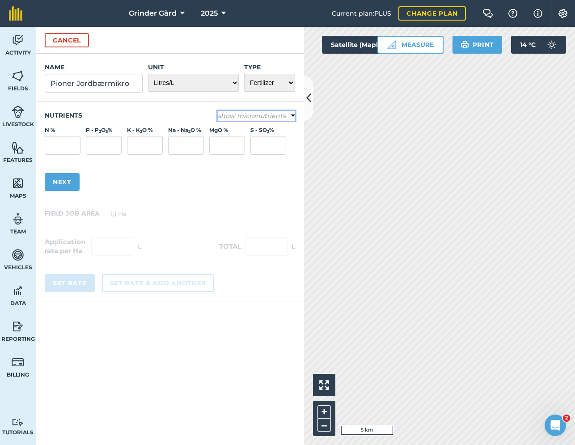
click at [273, 117] on em "show micronutrients" at bounding box center [252, 116] width 68 height 8
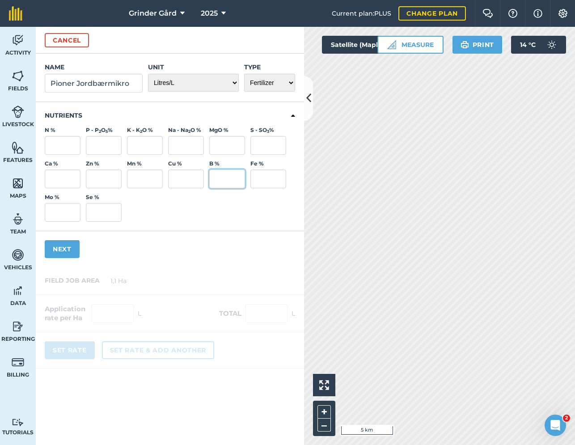
click at [225, 179] on input "B %" at bounding box center [227, 178] width 36 height 19
type input "0,18"
click at [177, 177] on input "Cu %" at bounding box center [186, 178] width 36 height 19
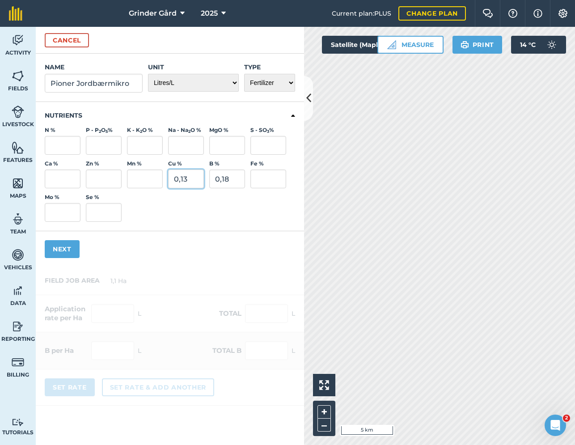
type input "0,13"
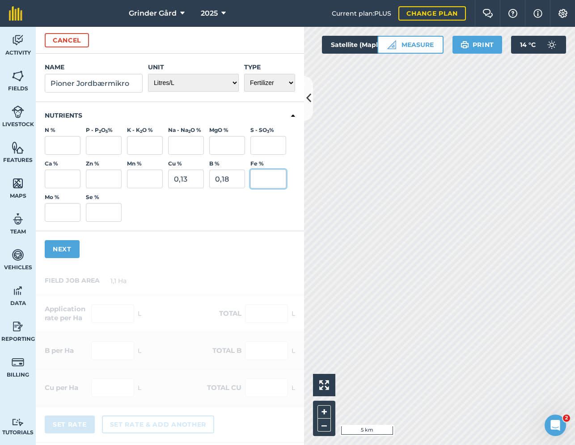
click at [265, 173] on input "Fe %" at bounding box center [268, 178] width 36 height 19
type input "1,8"
click at [136, 177] on input "Mn %" at bounding box center [145, 178] width 36 height 19
type input "0,9"
click at [63, 215] on input "Mo %" at bounding box center [63, 212] width 36 height 19
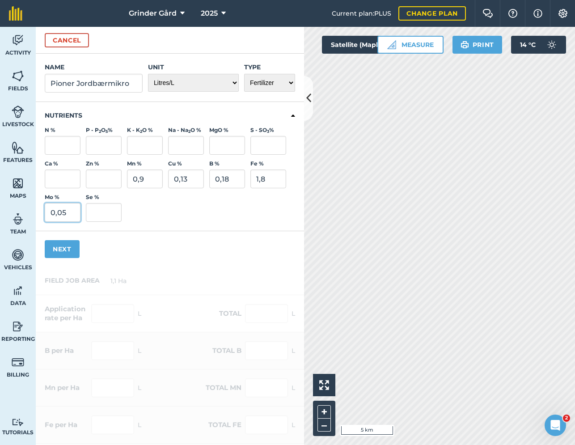
type input "0,05"
click at [107, 177] on input "Zn %" at bounding box center [104, 178] width 36 height 19
type input "0,45"
click at [68, 248] on button "Next" at bounding box center [62, 249] width 35 height 18
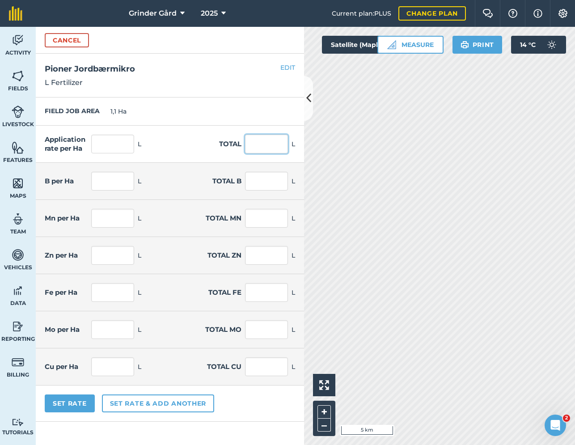
click at [269, 148] on input "text" at bounding box center [266, 144] width 43 height 19
type input "13"
type input "11,818"
type input "0,021"
type input "0,023"
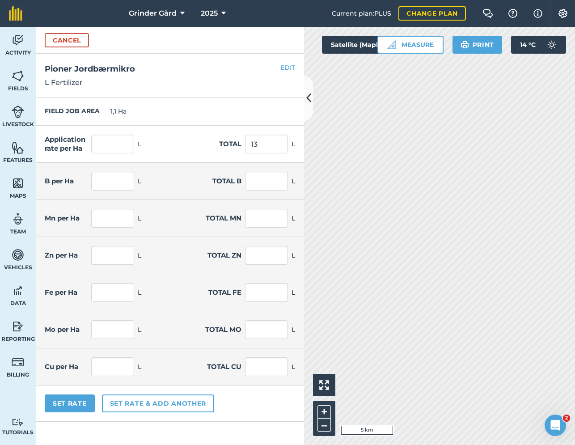
type input "0,015"
type input "0,017"
type input "0,213"
type input "0,234"
type input "0,106"
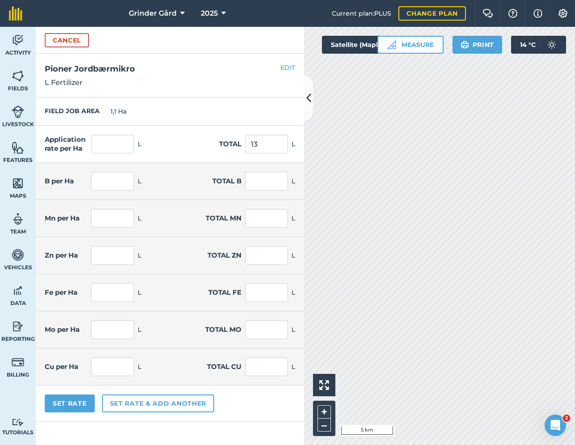
type input "0,117"
type input "0,006"
type input "0,007"
type input "0,053"
type input "0,058"
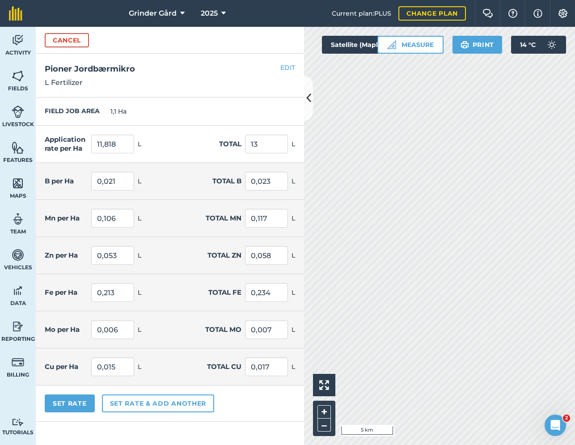
click at [225, 115] on div "FIELD JOB AREA 1,1 Ha" at bounding box center [170, 111] width 268 height 28
click at [79, 403] on button "Set Rate" at bounding box center [70, 403] width 50 height 18
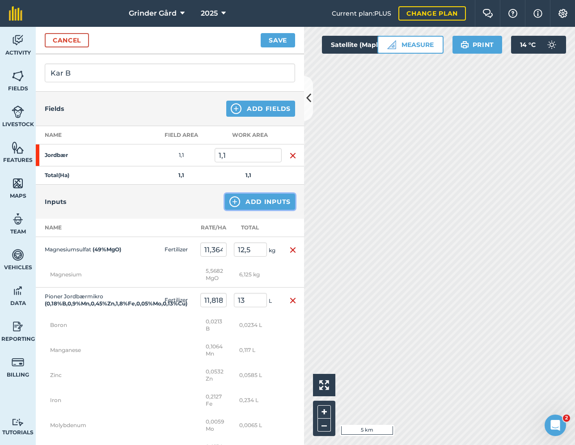
click at [255, 207] on button "Add Inputs" at bounding box center [260, 202] width 70 height 16
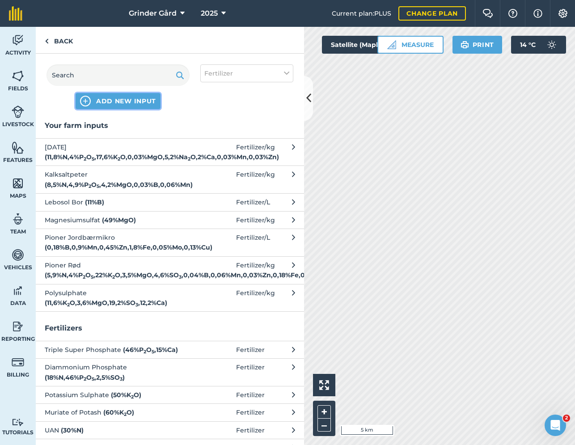
click at [126, 106] on button "ADD NEW INPUT" at bounding box center [118, 101] width 85 height 16
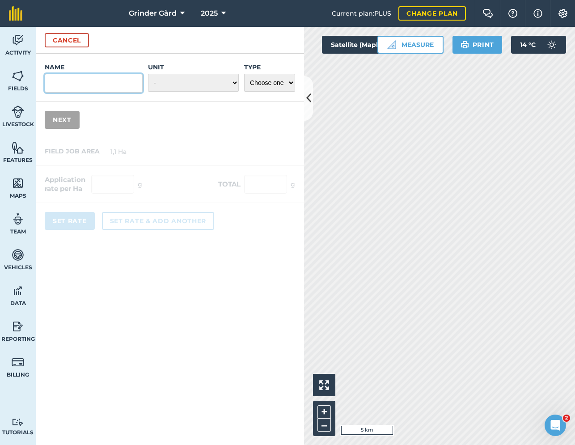
click at [91, 88] on input "Name" at bounding box center [94, 83] width 98 height 19
paste input "Pioner Jernchelat 6% EDDHA"
type input "Pioner Jernchelat"
click at [170, 82] on select "- Grams/g Kilograms/kg Metric tonnes/t Millilitres/ml Litres/L Ounces/oz Pounds…" at bounding box center [193, 83] width 91 height 18
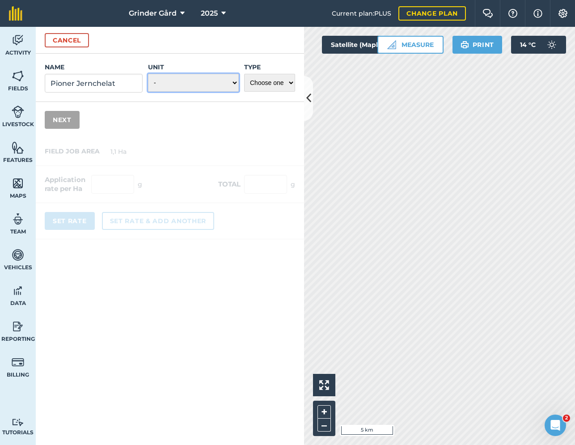
select select "KILOGRAMS"
click at [252, 81] on select "Choose one Fertilizer Seed Spray Fuel Other" at bounding box center [269, 83] width 51 height 18
select select "FERTILIZER"
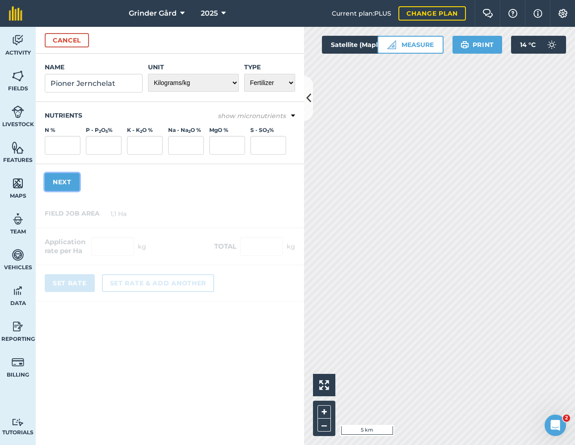
click at [74, 180] on button "Next" at bounding box center [62, 182] width 35 height 18
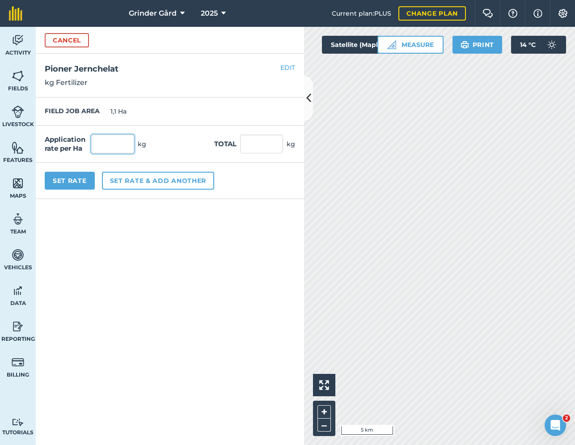
click at [106, 143] on input "text" at bounding box center [112, 144] width 43 height 19
click at [289, 62] on div "EDIT Pioner Jernchelat kg Fertilizer" at bounding box center [170, 76] width 268 height 44
click at [287, 67] on button "EDIT" at bounding box center [287, 68] width 15 height 10
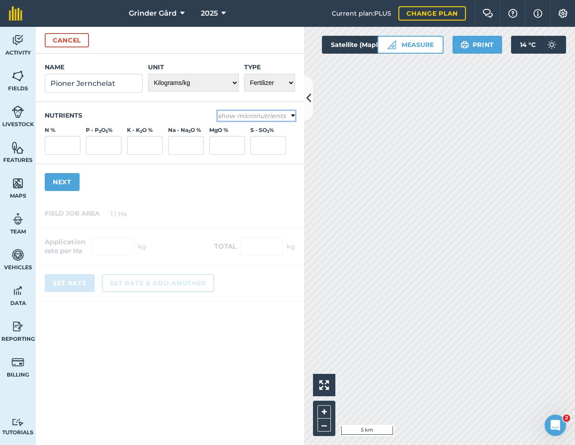
click at [244, 120] on button "show micronutrients" at bounding box center [256, 116] width 77 height 10
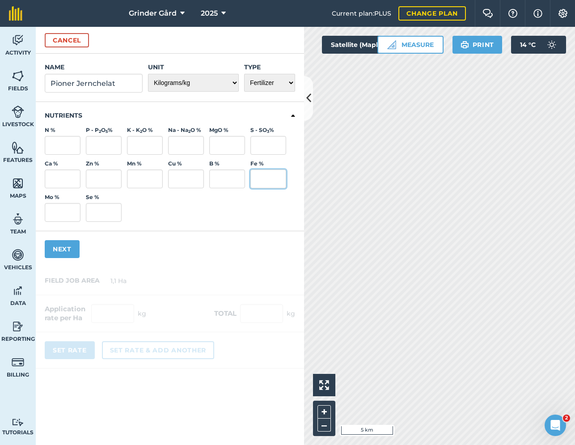
click at [272, 181] on input "Fe %" at bounding box center [268, 178] width 36 height 19
type input "6"
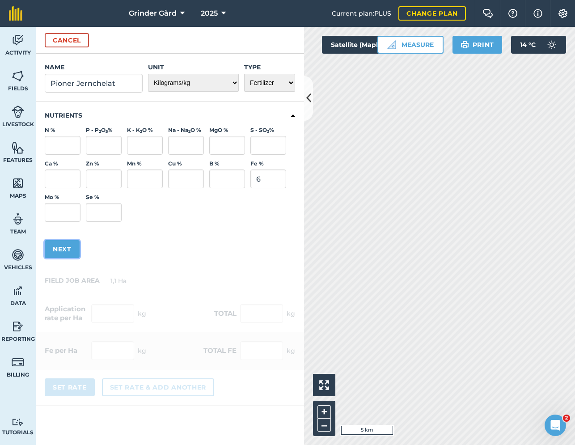
click at [61, 252] on button "Next" at bounding box center [62, 249] width 35 height 18
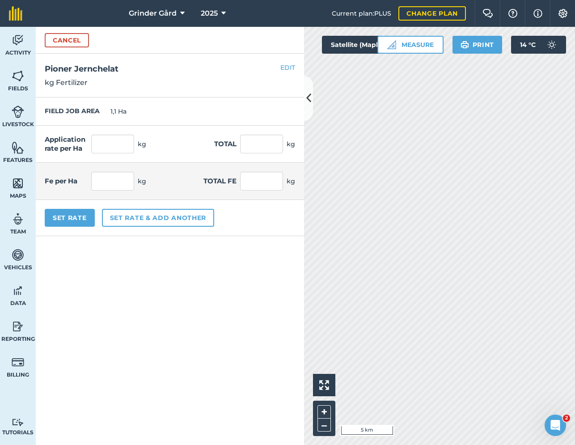
click at [268, 160] on div "Application rate per Ha kg Total kg" at bounding box center [170, 144] width 268 height 37
click at [268, 149] on input "text" at bounding box center [261, 144] width 43 height 19
type input "1"
type input "0,909"
type input "0,055"
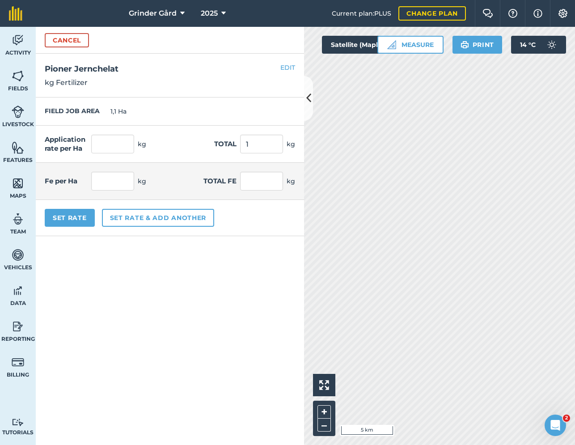
type input "0,06"
click at [248, 245] on form "Cancel Name Pioner Jernchelat Unit - Grams/g Kilograms/kg Metric tonnes/t Milli…" at bounding box center [170, 236] width 268 height 418
click at [72, 223] on button "Set Rate" at bounding box center [70, 218] width 50 height 18
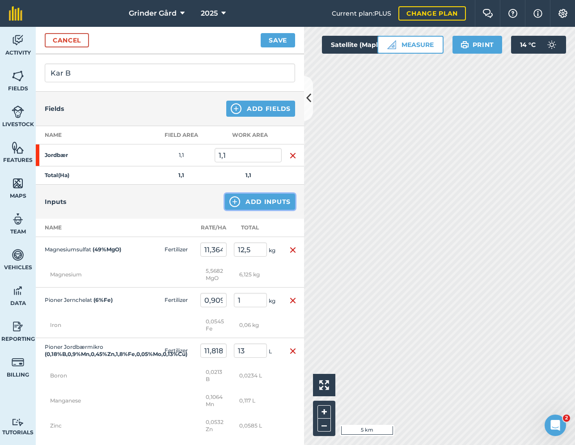
click at [263, 203] on button "Add Inputs" at bounding box center [260, 202] width 70 height 16
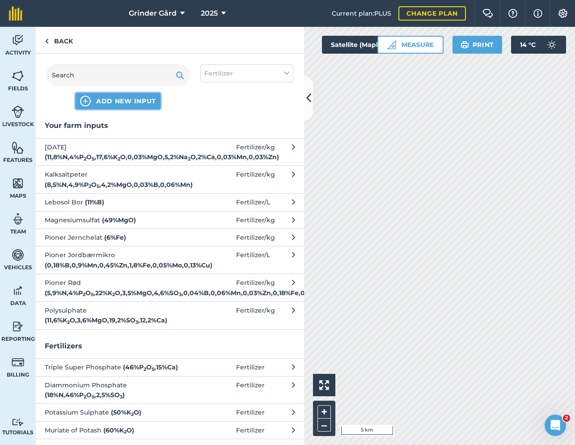
click at [113, 97] on span "ADD NEW INPUT" at bounding box center [126, 101] width 60 height 9
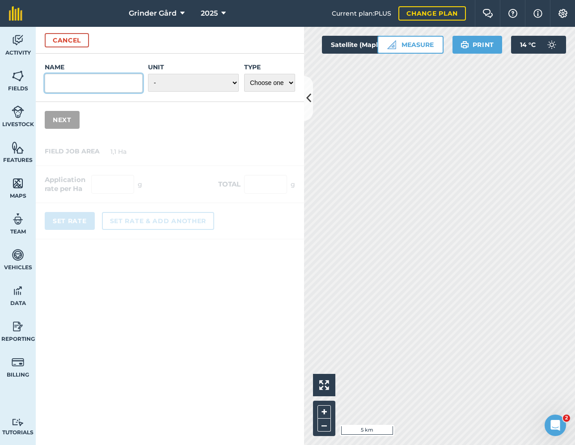
click at [86, 82] on input "Name" at bounding box center [94, 83] width 98 height 19
paste input "Sinksulfat"
type input "Sinksulfat"
click at [213, 85] on select "- Grams/g Kilograms/kg Metric tonnes/t Millilitres/ml Litres/L Ounces/oz Pounds…" at bounding box center [193, 83] width 91 height 18
select select "KILOGRAMS"
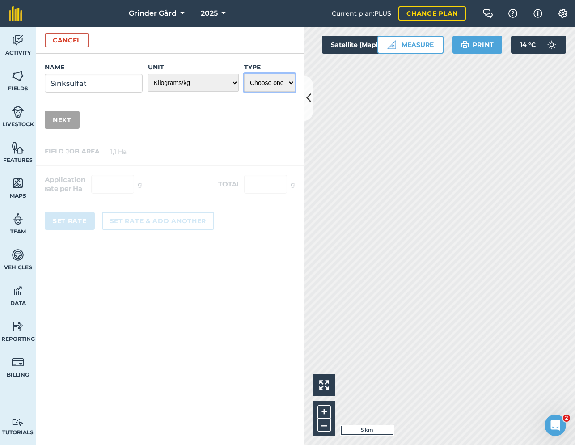
click at [252, 90] on select "Choose one Fertilizer Seed Spray Fuel Other" at bounding box center [269, 83] width 51 height 18
select select "FERTILIZER"
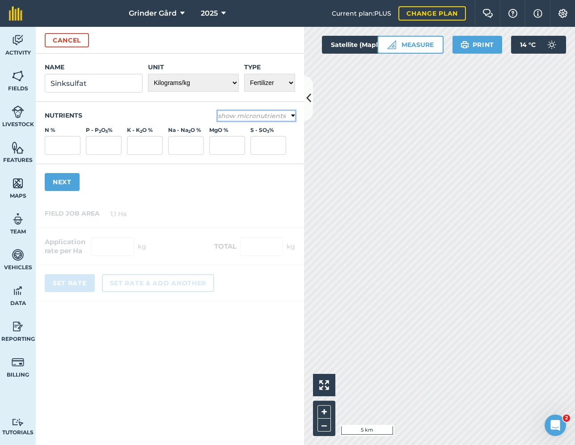
click at [249, 120] on button "show micronutrients" at bounding box center [256, 116] width 77 height 10
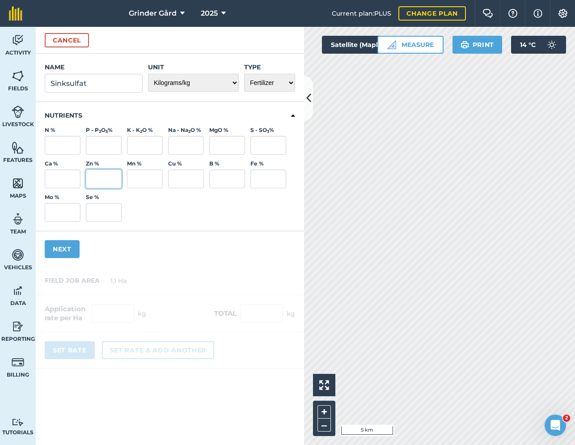
click at [105, 177] on input "Zn %" at bounding box center [104, 178] width 36 height 19
type input "35"
click at [59, 253] on button "Next" at bounding box center [62, 249] width 35 height 18
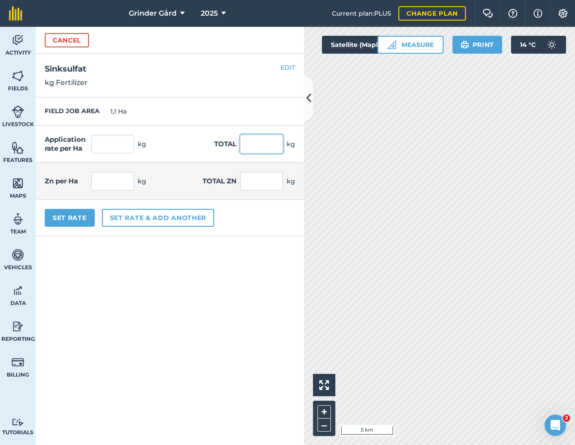
click at [268, 147] on input "text" at bounding box center [261, 144] width 43 height 19
type input "0,15"
type input "0,136"
type input "0,048"
type input "0,053"
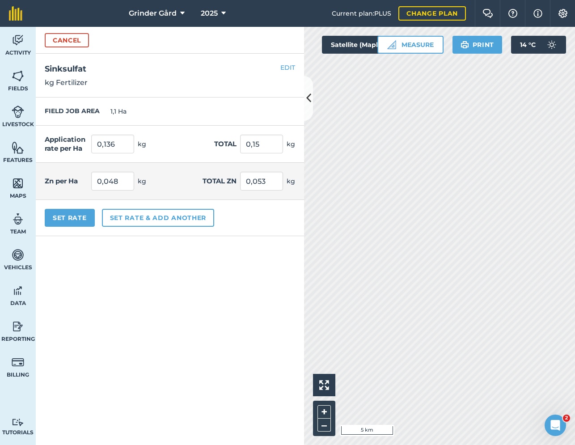
click at [176, 113] on div "FIELD JOB AREA 1,1 Ha" at bounding box center [170, 111] width 268 height 28
click at [88, 215] on button "Set Rate" at bounding box center [70, 218] width 50 height 18
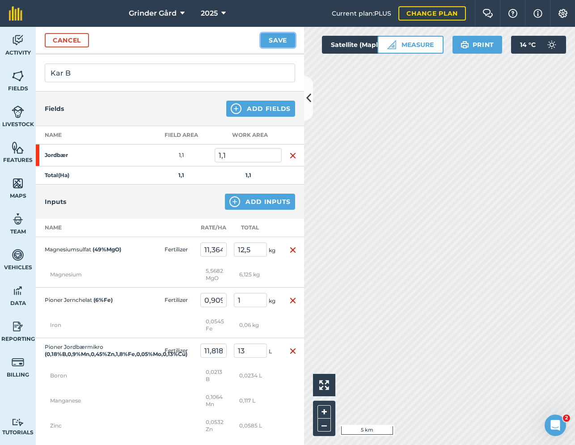
click at [278, 37] on button "Save" at bounding box center [278, 40] width 34 height 14
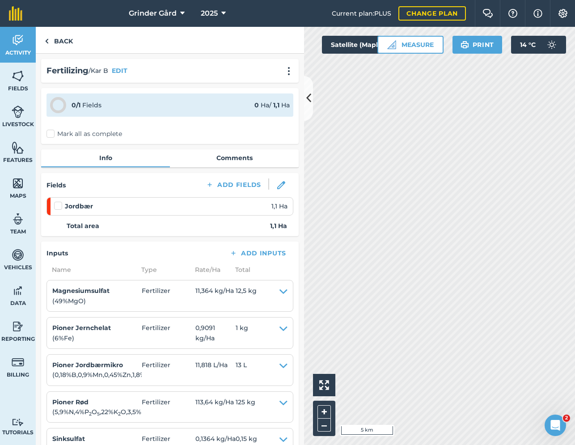
click at [53, 133] on label "Mark all as complete" at bounding box center [84, 133] width 76 height 9
click at [52, 133] on input "Mark all as complete" at bounding box center [49, 132] width 6 height 6
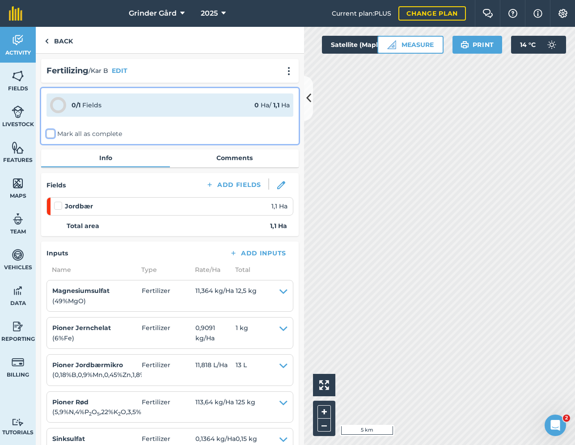
checkbox input "false"
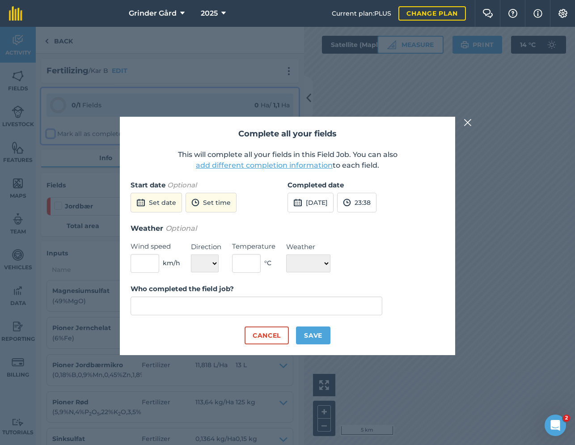
type input "[PERSON_NAME]"
click at [169, 198] on button "Set date" at bounding box center [156, 203] width 51 height 20
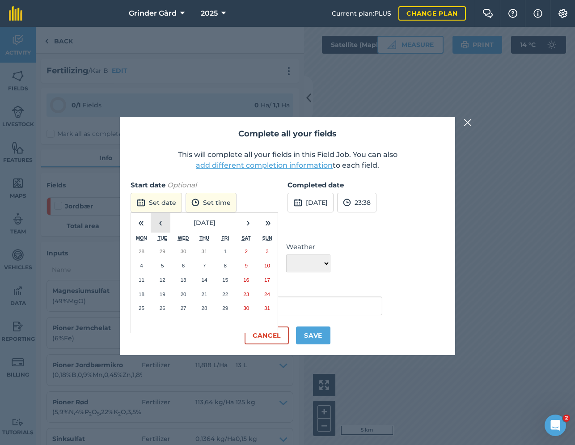
click at [167, 224] on button "‹" at bounding box center [161, 223] width 20 height 20
click at [205, 255] on button "1" at bounding box center [204, 251] width 21 height 14
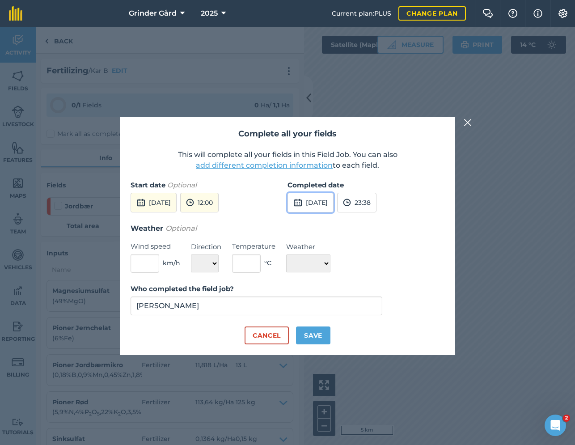
click at [315, 199] on button "[DATE]" at bounding box center [310, 203] width 46 height 20
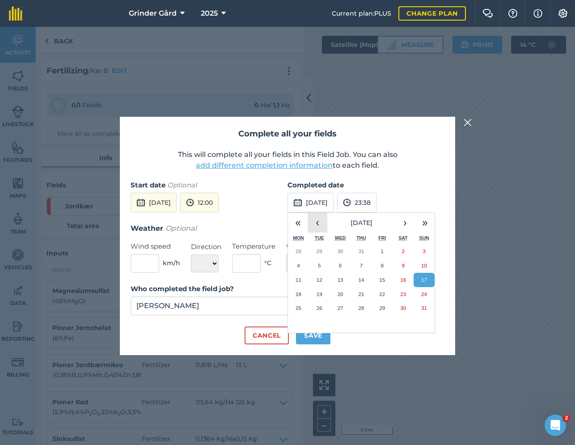
click at [322, 225] on button "‹" at bounding box center [318, 223] width 20 height 20
click at [360, 251] on abbr "1" at bounding box center [361, 251] width 3 height 6
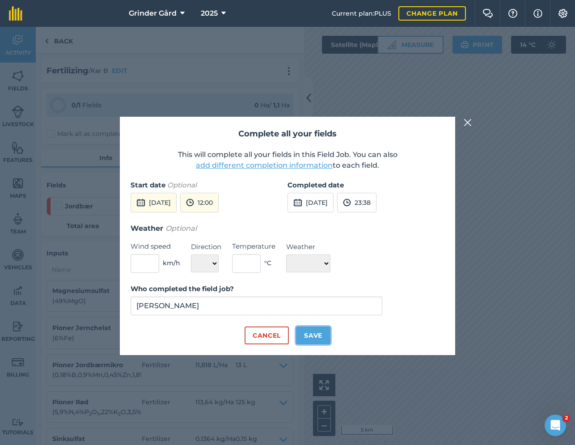
click at [316, 336] on button "Save" at bounding box center [313, 335] width 34 height 18
checkbox input "true"
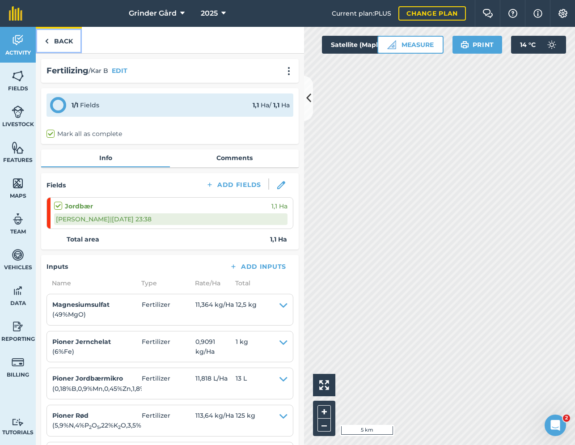
click at [61, 42] on link "Back" at bounding box center [59, 40] width 46 height 26
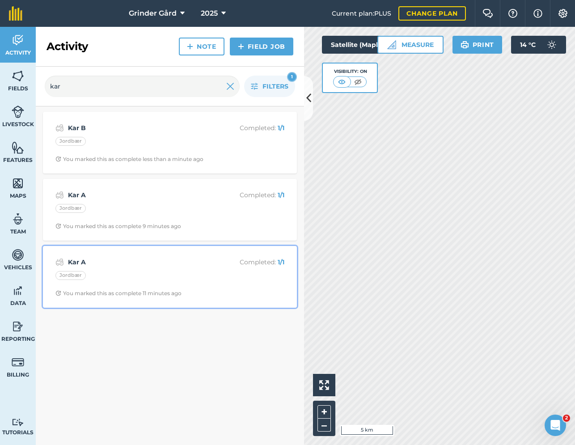
click at [156, 264] on strong "Kar A" at bounding box center [139, 262] width 142 height 10
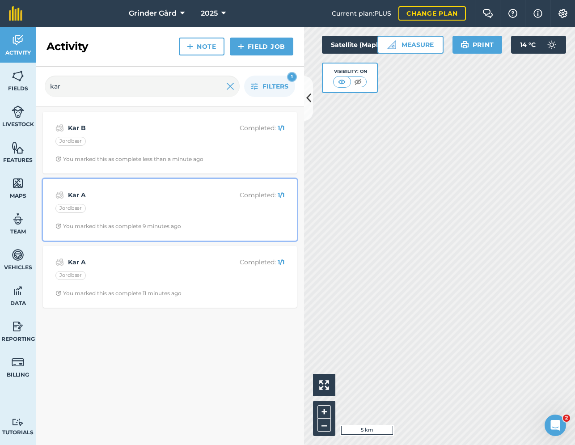
click at [140, 190] on strong "Kar A" at bounding box center [139, 195] width 142 height 10
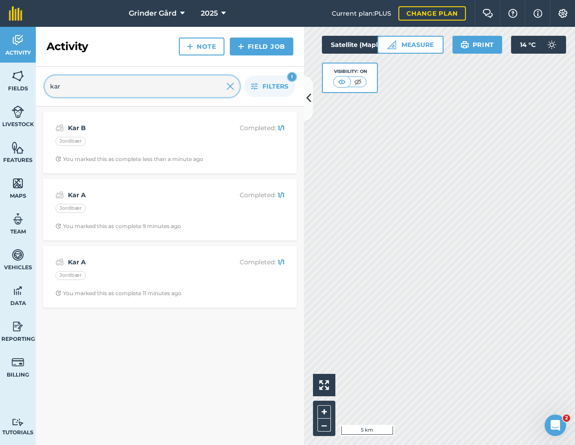
click at [160, 83] on input "kar" at bounding box center [142, 86] width 195 height 21
type input "kar b"
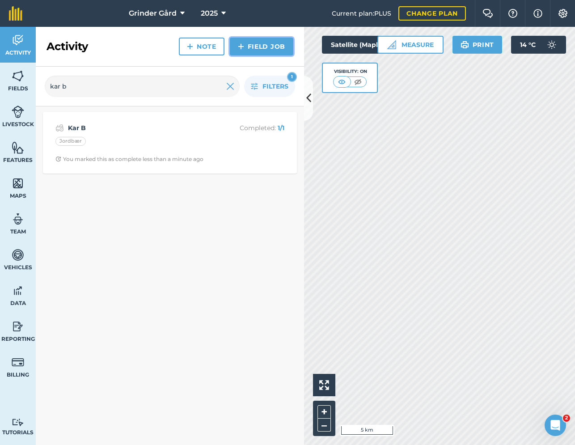
click at [262, 45] on link "Field Job" at bounding box center [261, 47] width 63 height 18
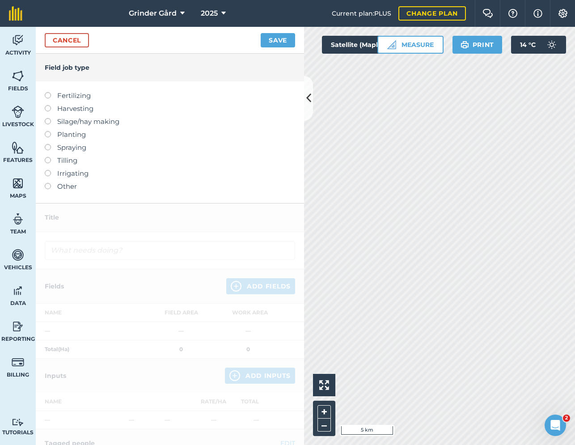
click at [46, 92] on label at bounding box center [51, 92] width 13 height 0
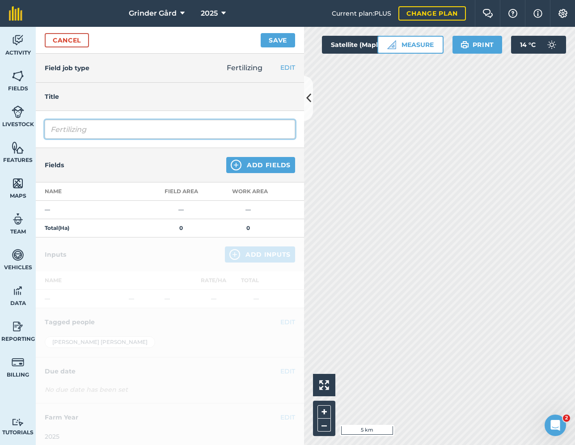
click at [137, 126] on input "Fertilizing" at bounding box center [170, 129] width 250 height 19
click at [120, 128] on input "FertilizingKar B" at bounding box center [170, 129] width 250 height 19
type input "Kar B"
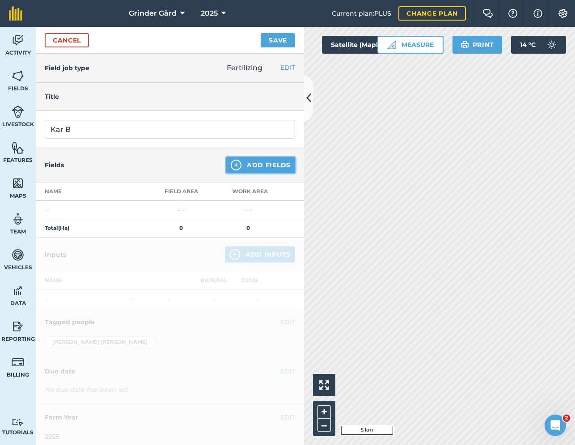
click at [253, 166] on button "Add Fields" at bounding box center [260, 165] width 69 height 16
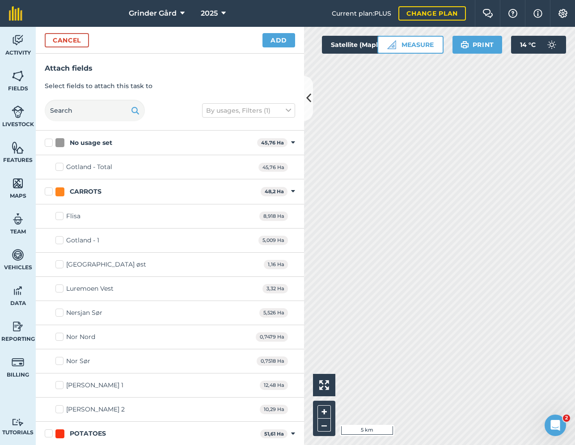
scroll to position [219, 0]
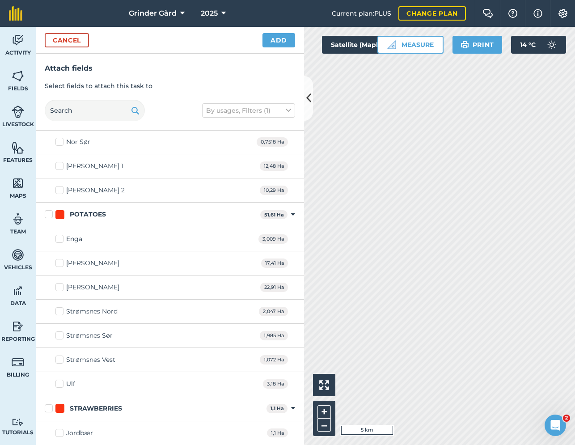
click at [57, 434] on label "Jordbær" at bounding box center [74, 432] width 38 height 9
click at [57, 434] on input "Jordbær" at bounding box center [58, 431] width 6 height 6
checkbox input "true"
click at [283, 38] on button "Add" at bounding box center [278, 40] width 33 height 14
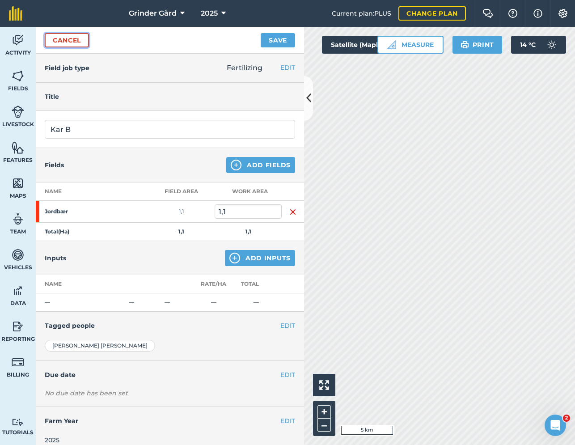
click at [79, 44] on link "Cancel" at bounding box center [67, 40] width 44 height 14
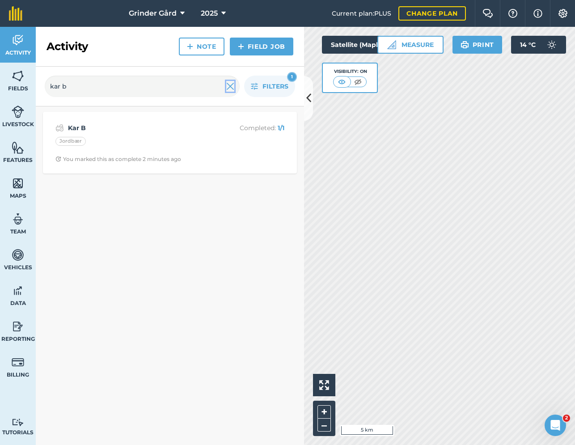
click at [231, 90] on img at bounding box center [230, 86] width 8 height 11
click at [106, 114] on div "Kar B Completed : 1 / 1 Jordbær You marked this as complete 2 minutes ago" at bounding box center [170, 143] width 254 height 62
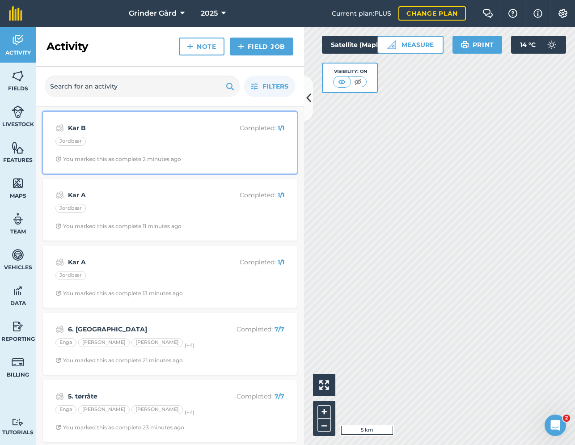
click at [93, 130] on strong "Kar B" at bounding box center [139, 128] width 142 height 10
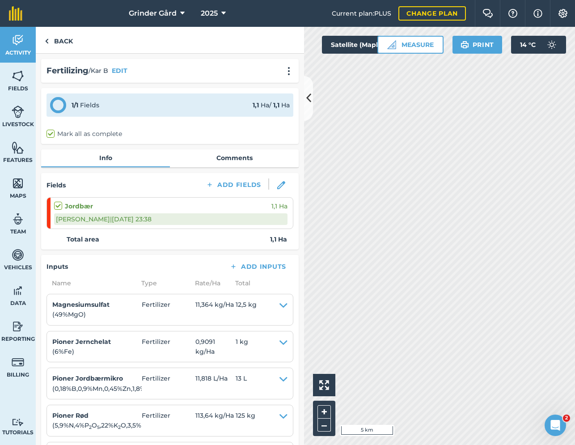
click at [93, 130] on label "Mark all as complete" at bounding box center [84, 133] width 76 height 9
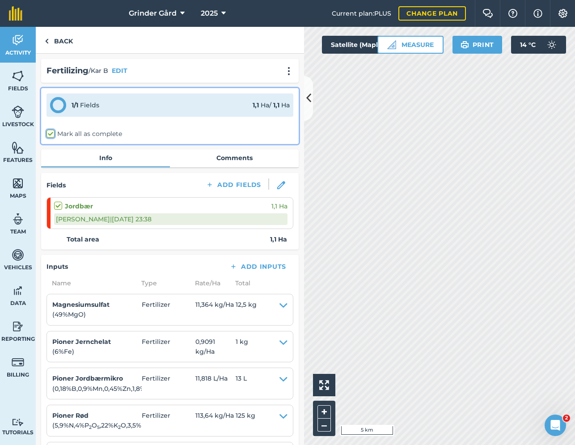
click at [52, 130] on input "Mark all as complete" at bounding box center [49, 132] width 6 height 6
checkbox input "true"
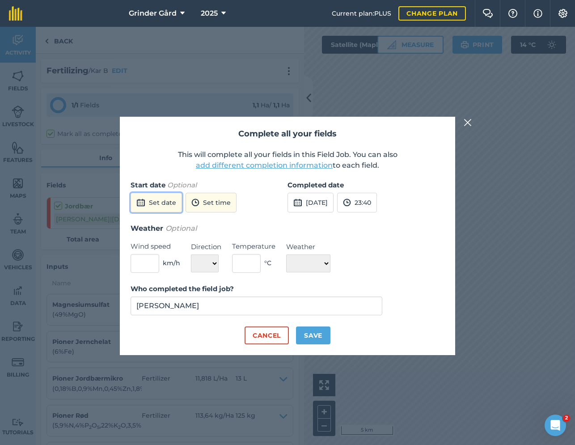
click at [171, 203] on button "Set date" at bounding box center [156, 203] width 51 height 20
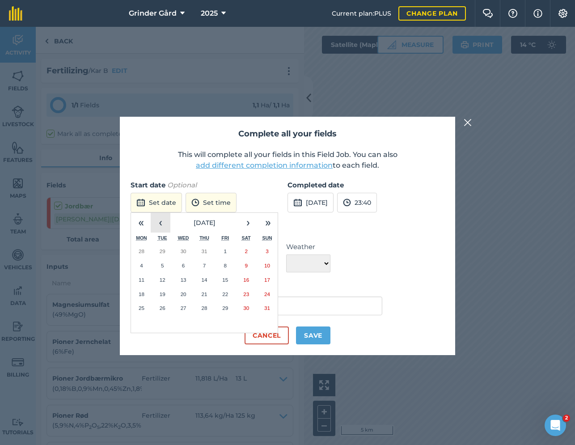
click at [167, 225] on button "‹" at bounding box center [161, 223] width 20 height 20
click at [221, 304] on button "27" at bounding box center [225, 308] width 21 height 14
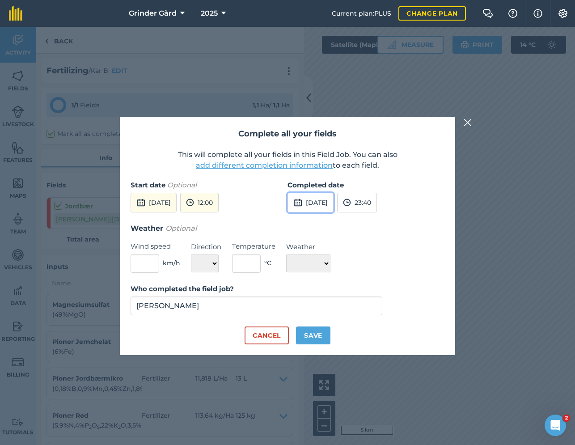
click at [333, 193] on button "[DATE]" at bounding box center [310, 203] width 46 height 20
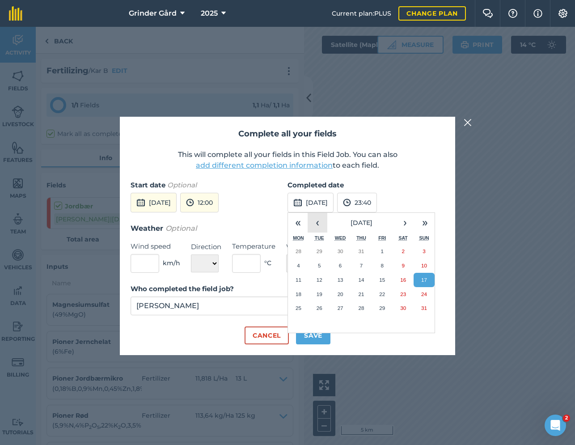
click at [324, 224] on button "‹" at bounding box center [318, 223] width 20 height 20
click at [403, 294] on abbr "24" at bounding box center [403, 294] width 6 height 6
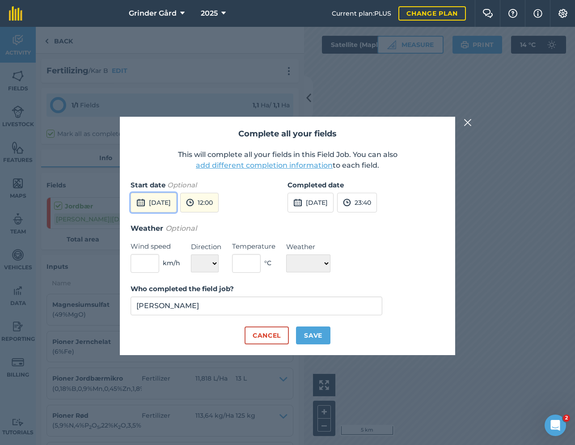
click at [177, 203] on button "[DATE]" at bounding box center [154, 203] width 46 height 20
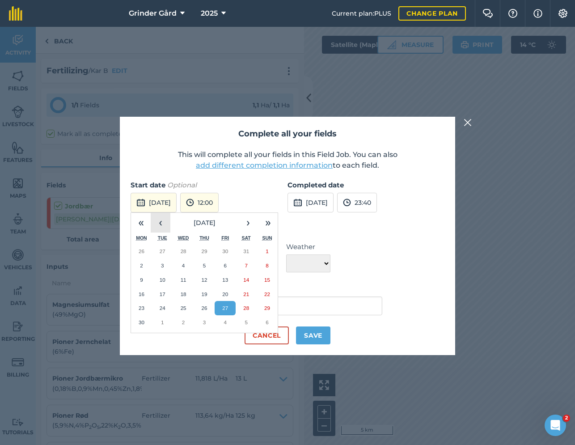
click at [167, 221] on button "‹" at bounding box center [161, 223] width 20 height 20
click at [241, 293] on button "24" at bounding box center [246, 294] width 21 height 14
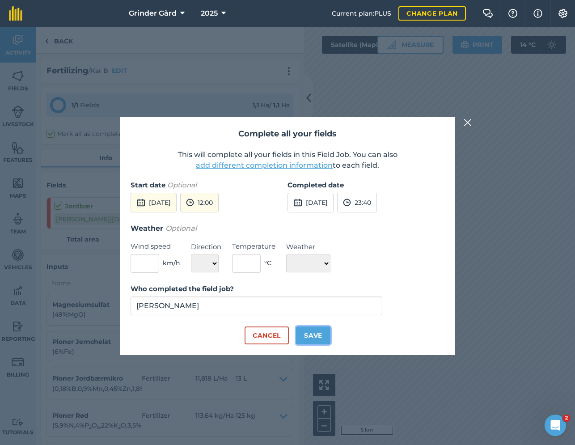
click at [315, 337] on button "Save" at bounding box center [313, 335] width 34 height 18
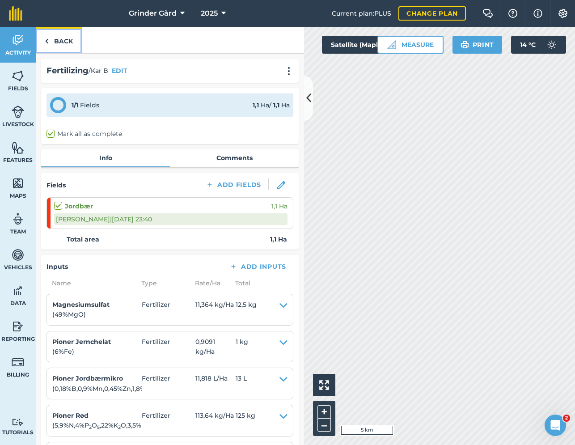
click at [63, 38] on link "Back" at bounding box center [59, 40] width 46 height 26
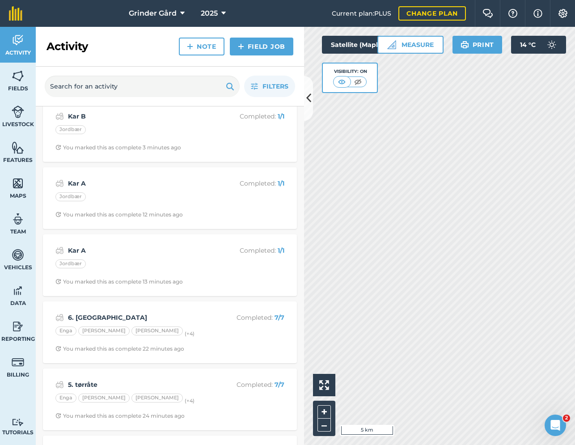
scroll to position [13, 0]
click at [26, 47] on link "Activity" at bounding box center [18, 45] width 36 height 36
click at [351, 80] on button at bounding box center [358, 82] width 16 height 10
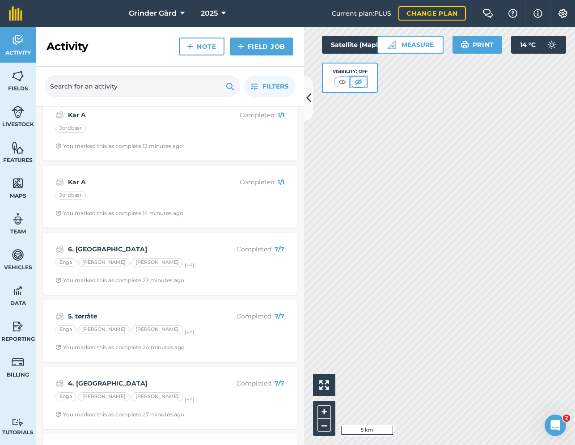
scroll to position [0, 0]
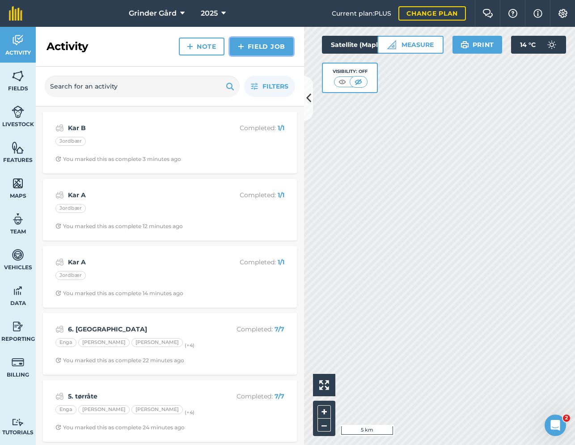
click at [266, 52] on link "Field Job" at bounding box center [261, 47] width 63 height 18
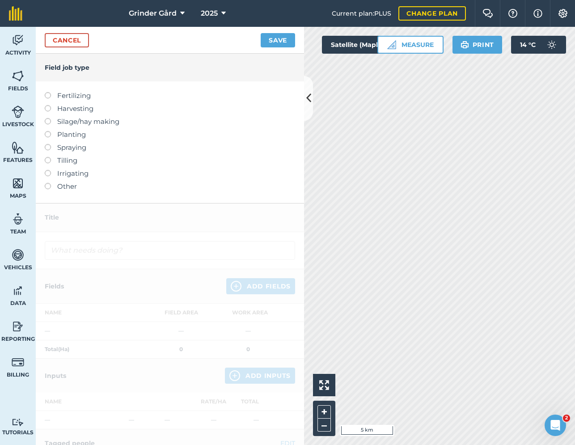
click at [50, 92] on label at bounding box center [51, 92] width 13 height 0
type input "Fertilizing"
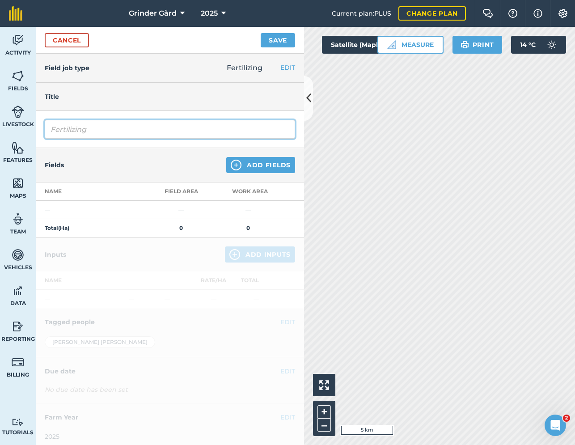
click at [146, 135] on input "Fertilizing" at bounding box center [170, 129] width 250 height 19
click at [284, 68] on button "EDIT" at bounding box center [287, 68] width 15 height 10
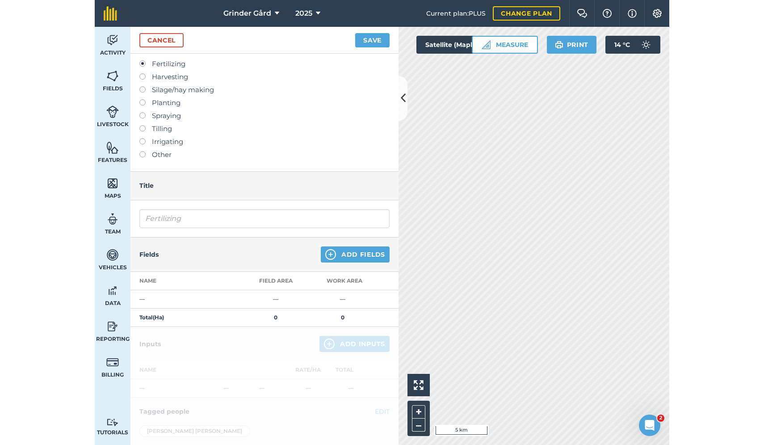
scroll to position [127, 0]
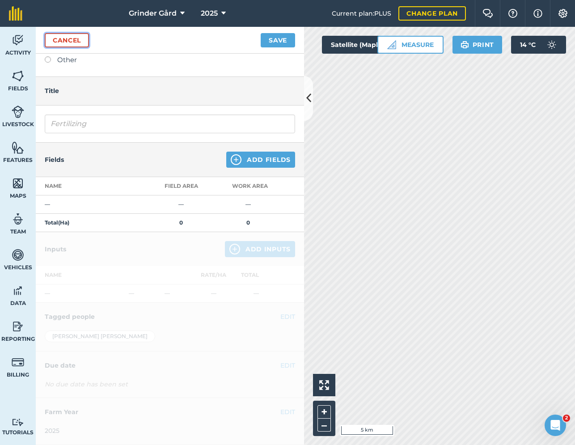
click at [56, 37] on link "Cancel" at bounding box center [67, 40] width 44 height 14
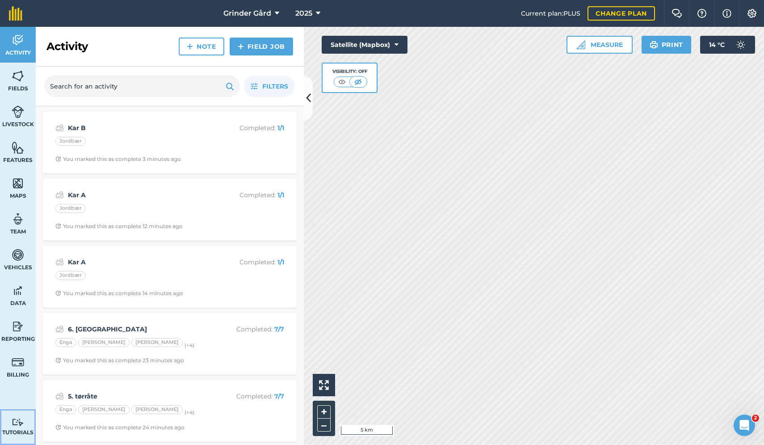
click at [18, 421] on img at bounding box center [18, 422] width 13 height 8
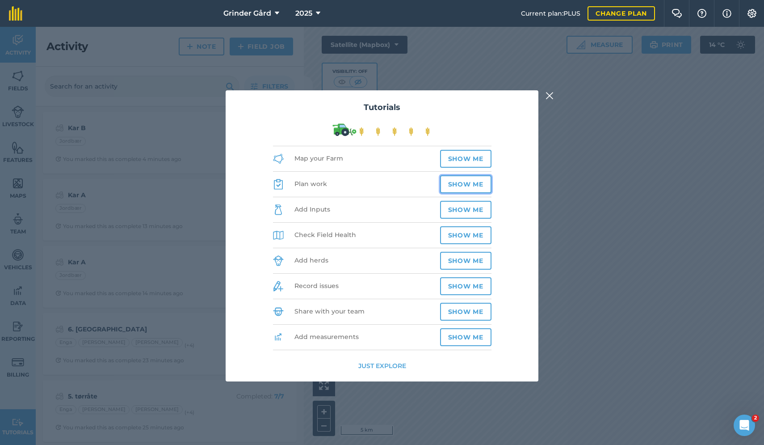
click at [460, 184] on button "Show me" at bounding box center [465, 184] width 51 height 18
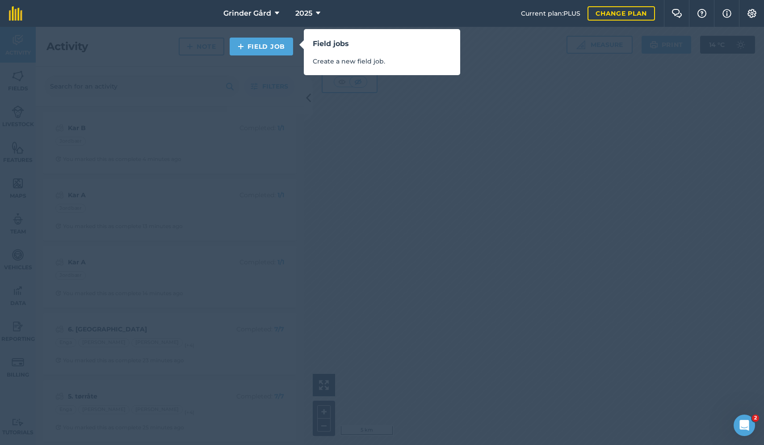
click at [284, 84] on div "Field jobs Create a new field job." at bounding box center [382, 222] width 764 height 445
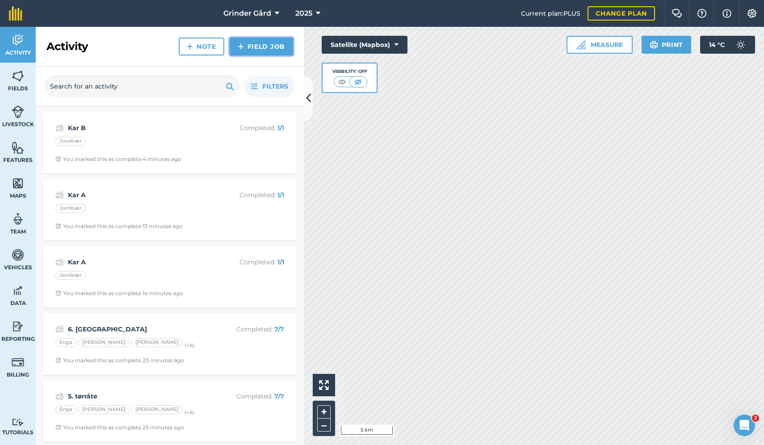
click at [270, 46] on link "Field Job" at bounding box center [261, 47] width 63 height 18
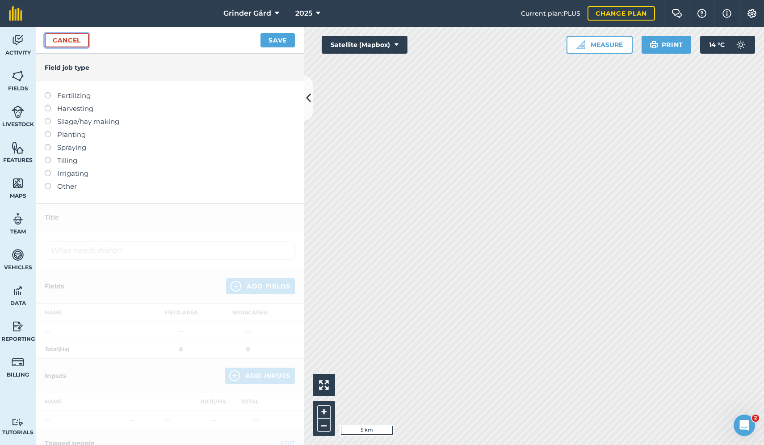
click at [72, 43] on link "Cancel" at bounding box center [67, 40] width 44 height 14
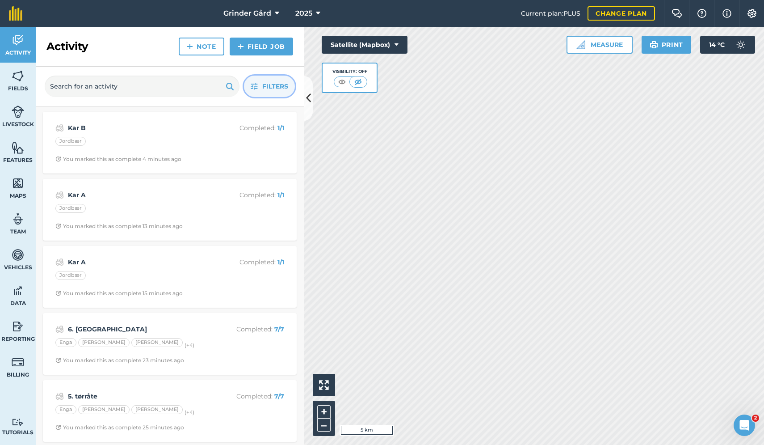
click at [266, 87] on span "Filters" at bounding box center [275, 86] width 26 height 10
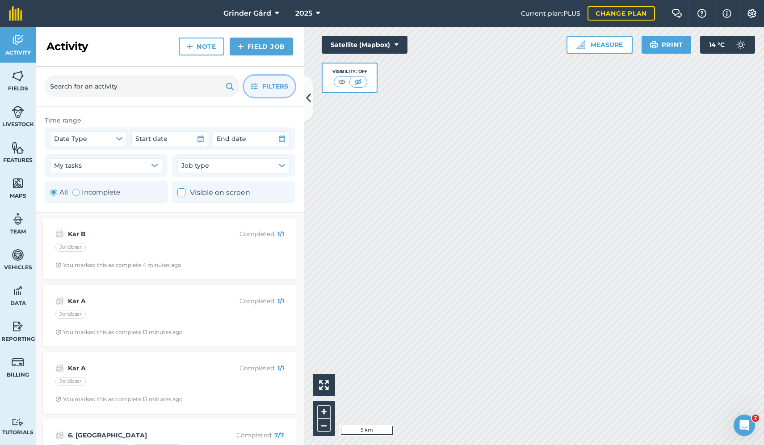
click at [266, 87] on span "Filters" at bounding box center [275, 86] width 26 height 10
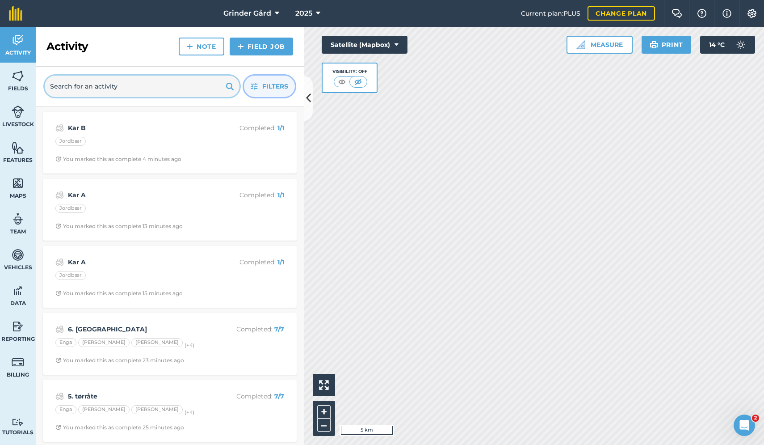
click at [157, 86] on input "text" at bounding box center [142, 86] width 195 height 21
type input "Kar"
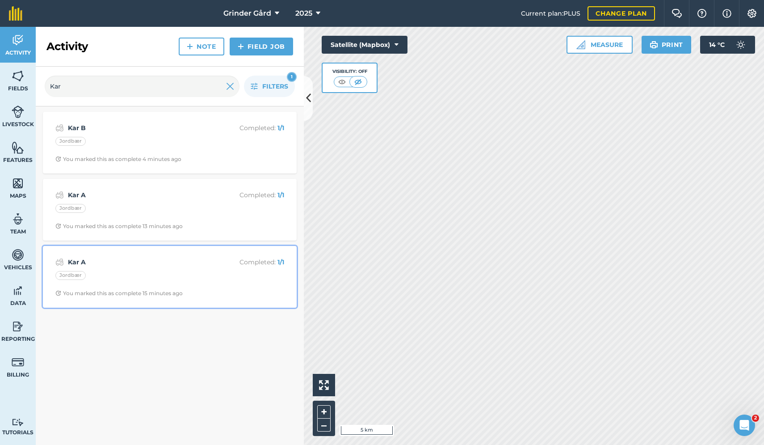
click at [120, 272] on div "Jordbær" at bounding box center [169, 277] width 229 height 12
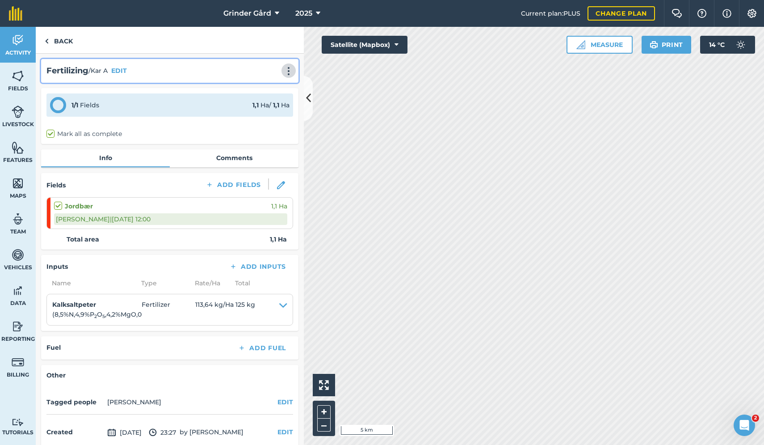
click at [287, 73] on img at bounding box center [288, 71] width 11 height 9
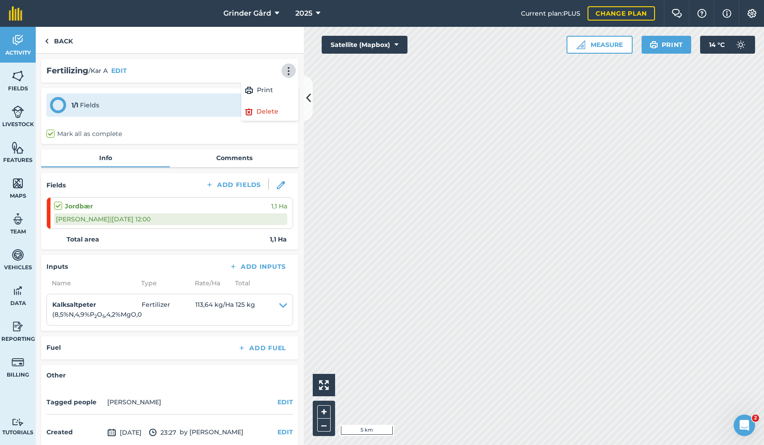
click at [208, 64] on div "Fertilizing / Kar A EDIT Print Delete" at bounding box center [169, 70] width 247 height 13
click at [307, 100] on icon at bounding box center [308, 98] width 5 height 16
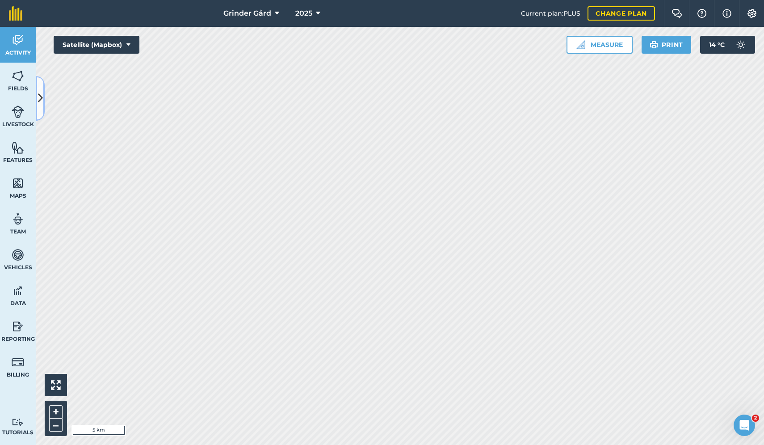
click at [38, 104] on icon at bounding box center [40, 98] width 5 height 16
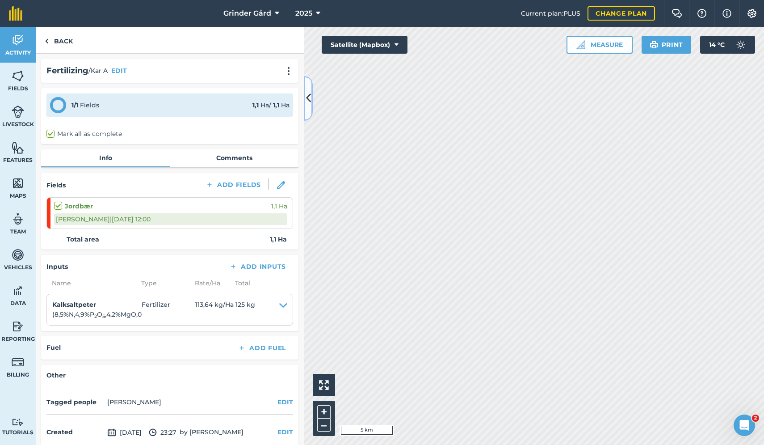
scroll to position [41, 0]
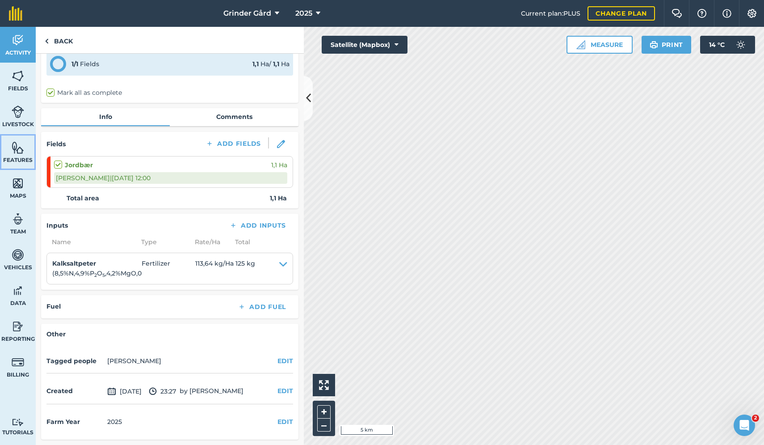
click at [25, 150] on link "Features" at bounding box center [18, 152] width 36 height 36
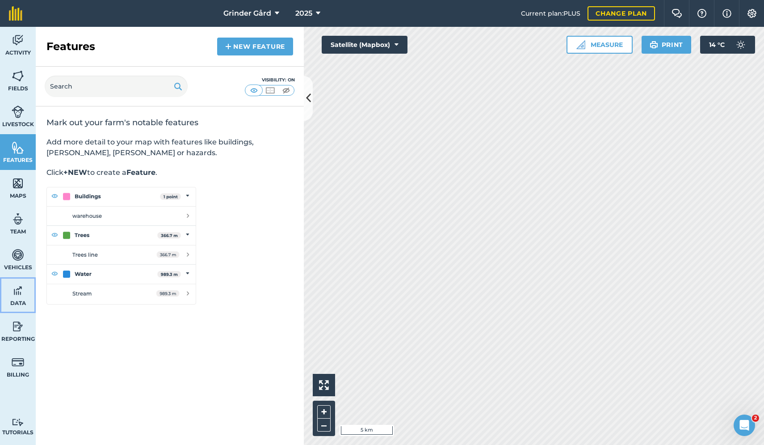
click at [16, 290] on img at bounding box center [18, 290] width 13 height 13
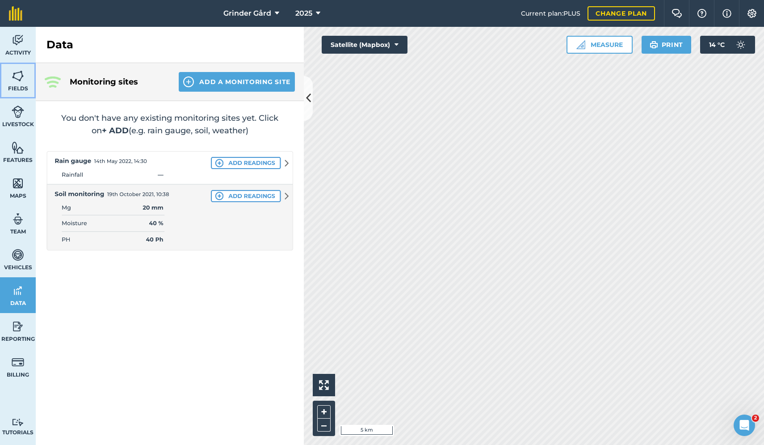
click at [28, 91] on span "Fields" at bounding box center [18, 88] width 36 height 7
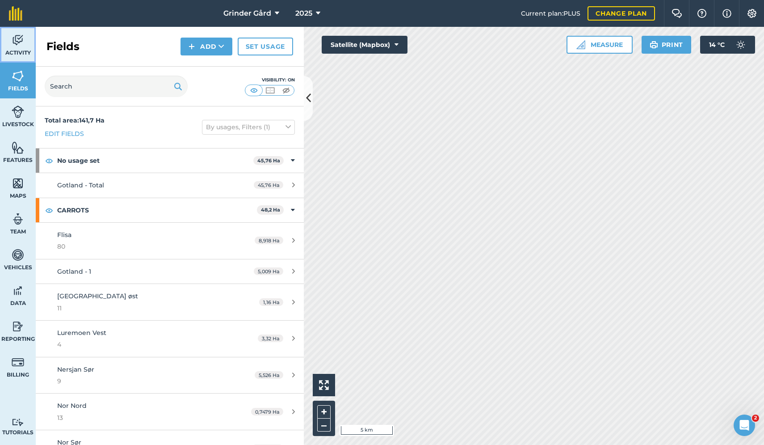
click at [28, 57] on link "Activity" at bounding box center [18, 45] width 36 height 36
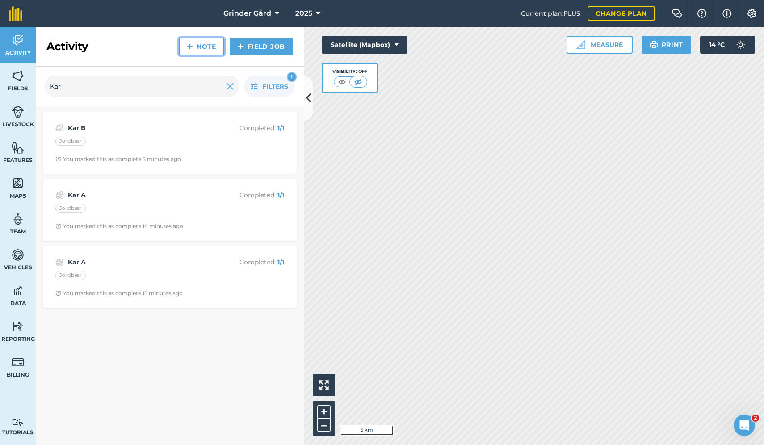
click at [199, 47] on link "Note" at bounding box center [202, 47] width 46 height 18
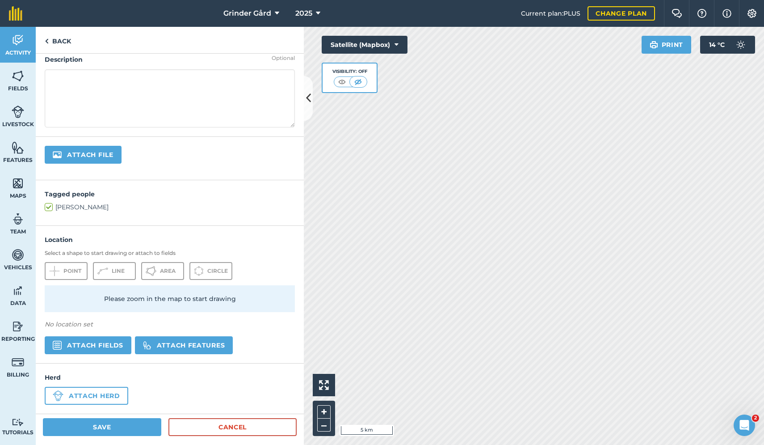
scroll to position [89, 0]
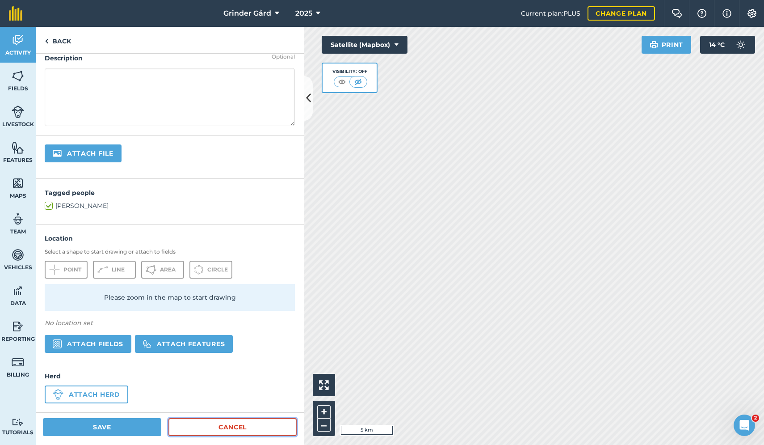
click at [225, 428] on link "Cancel" at bounding box center [233, 427] width 128 height 18
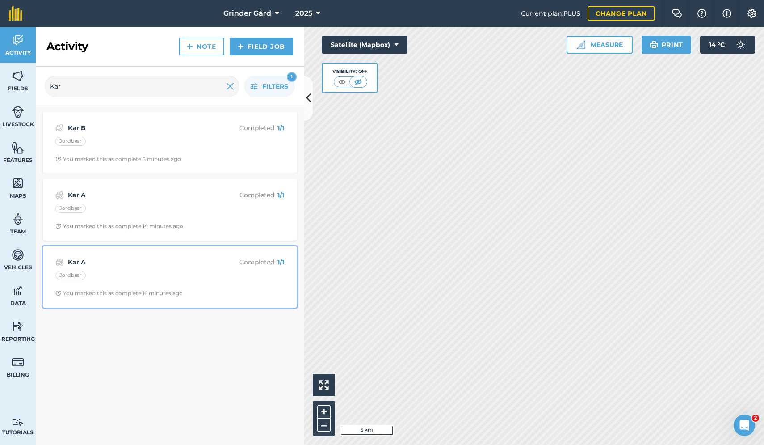
click at [117, 275] on div "Jordbær" at bounding box center [169, 277] width 229 height 12
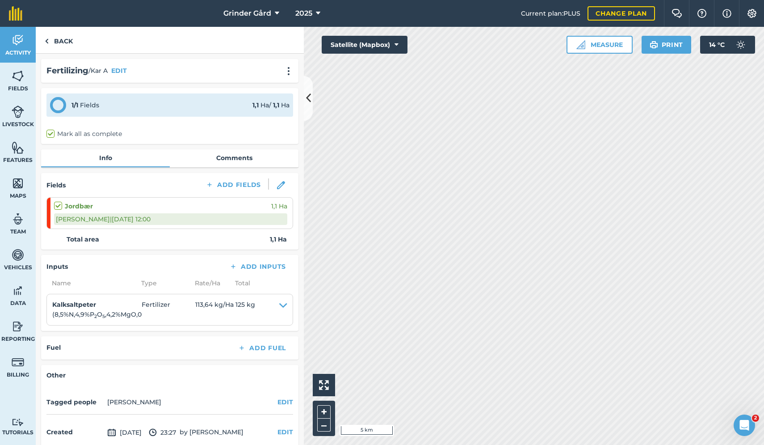
click at [101, 106] on div "1 / 1 Fields 1,1 Ha / 1,1 Ha" at bounding box center [169, 104] width 247 height 23
click at [246, 161] on link "Comments" at bounding box center [234, 157] width 129 height 17
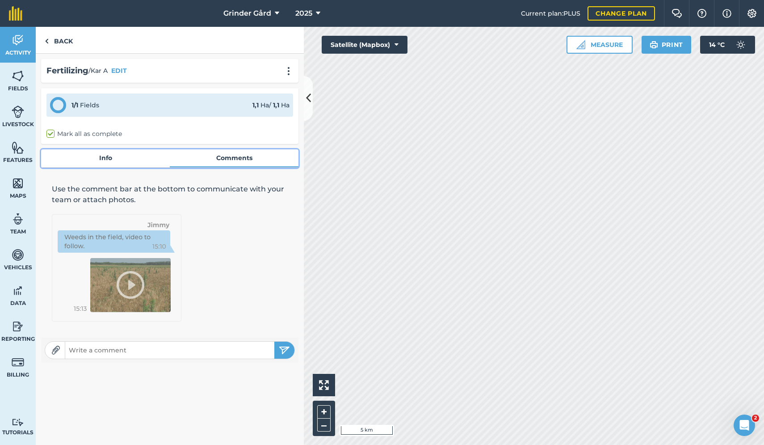
click at [128, 159] on link "Info" at bounding box center [105, 157] width 129 height 17
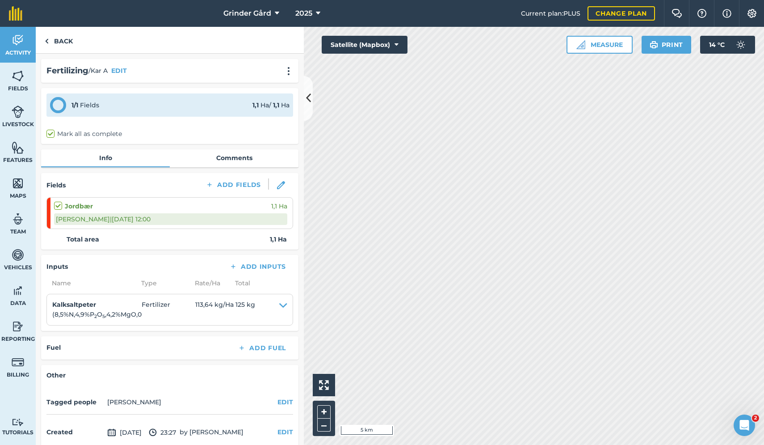
click at [79, 130] on label "Mark all as complete" at bounding box center [84, 133] width 76 height 9
click at [52, 130] on input "Mark all as complete" at bounding box center [49, 132] width 6 height 6
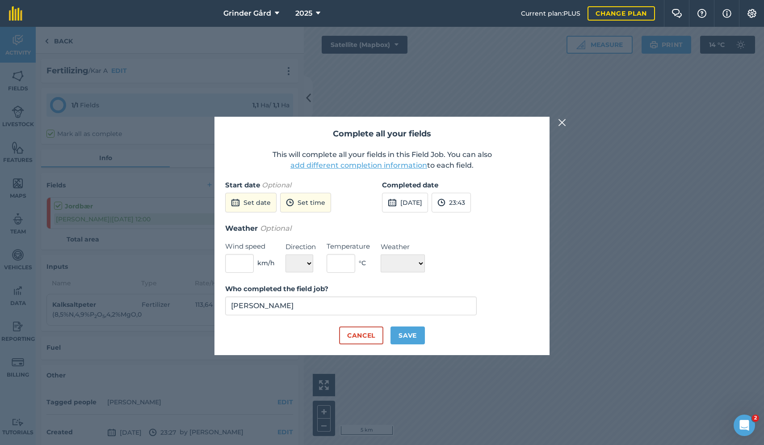
click at [360, 167] on button "add different completion information" at bounding box center [359, 165] width 137 height 11
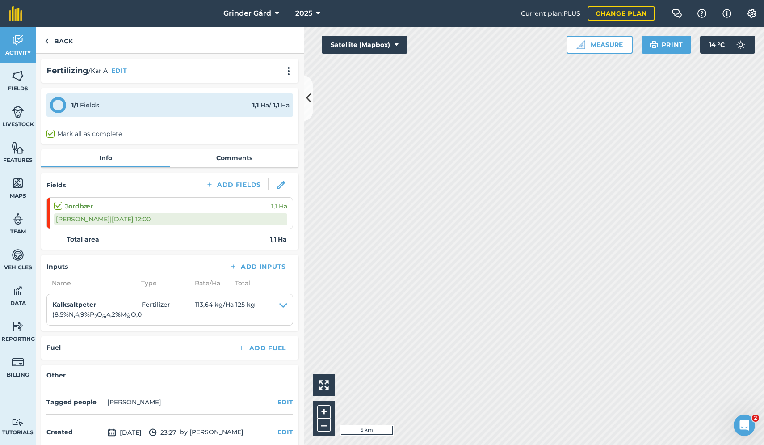
click at [112, 132] on label "Mark all as complete" at bounding box center [84, 133] width 76 height 9
click at [52, 132] on input "Mark all as complete" at bounding box center [49, 132] width 6 height 6
checkbox input "true"
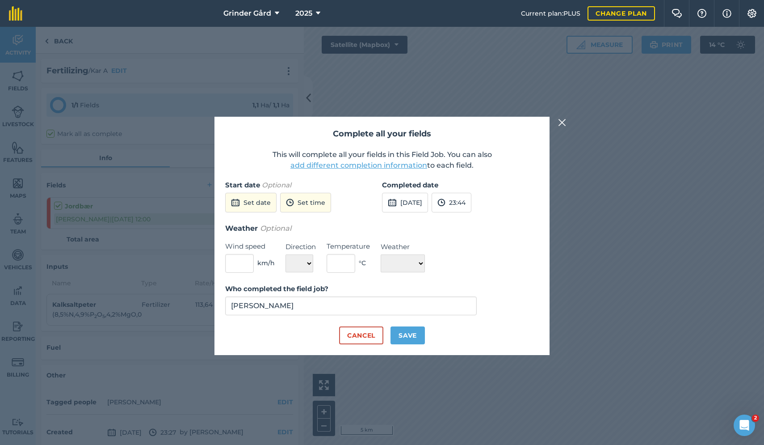
click at [304, 169] on button "add different completion information" at bounding box center [359, 165] width 137 height 11
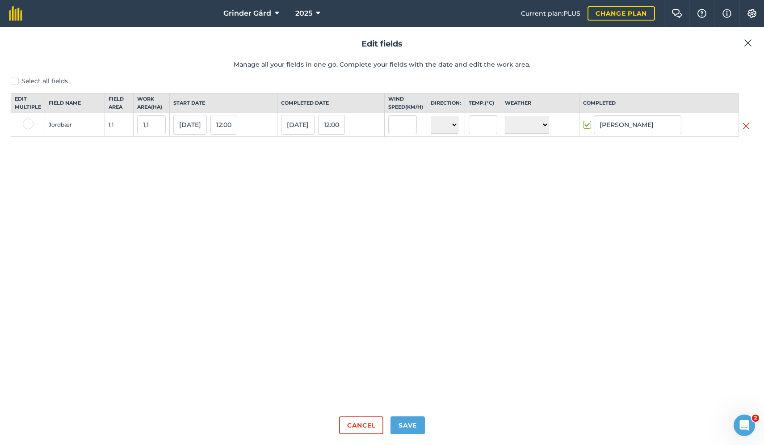
click at [28, 129] on label at bounding box center [28, 123] width 11 height 11
click at [28, 124] on input "checkbox" at bounding box center [26, 121] width 6 height 6
checkbox input "true"
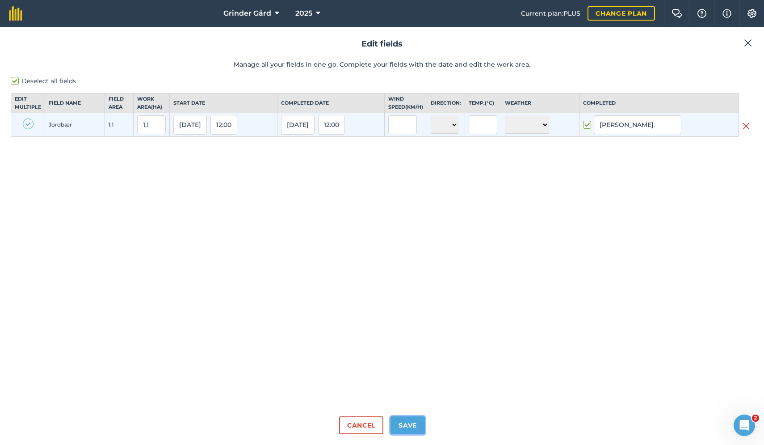
click at [408, 419] on button "Save" at bounding box center [408, 425] width 34 height 18
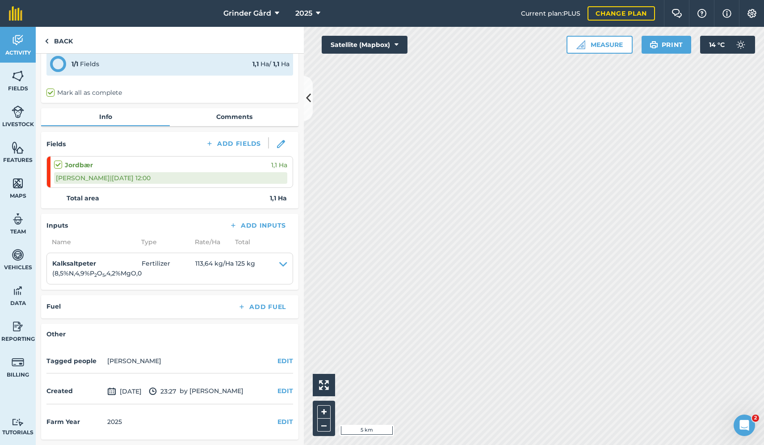
scroll to position [41, 0]
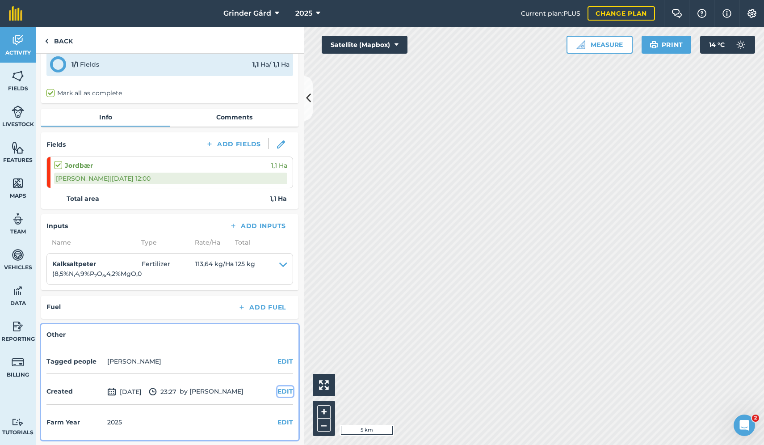
click at [287, 391] on button "EDIT" at bounding box center [286, 391] width 16 height 10
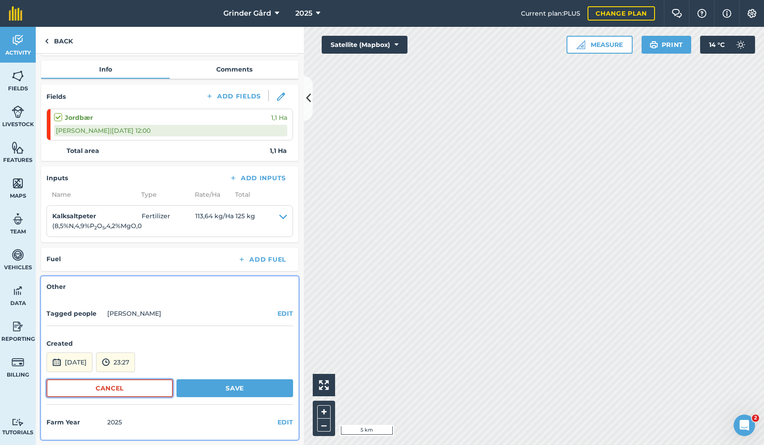
click at [149, 395] on button "Cancel" at bounding box center [109, 388] width 127 height 18
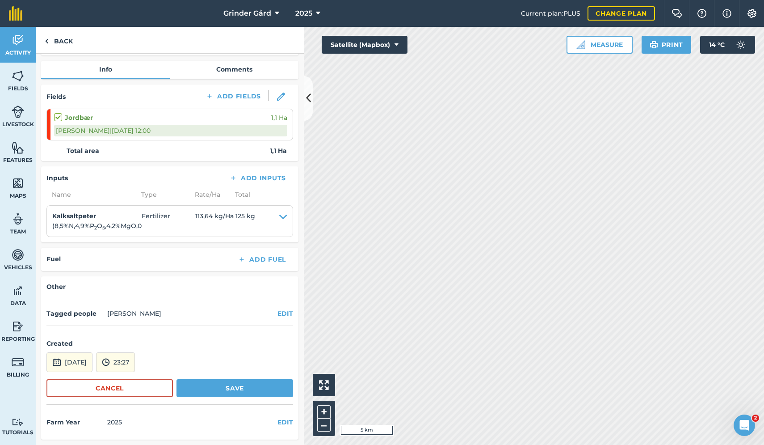
scroll to position [41, 0]
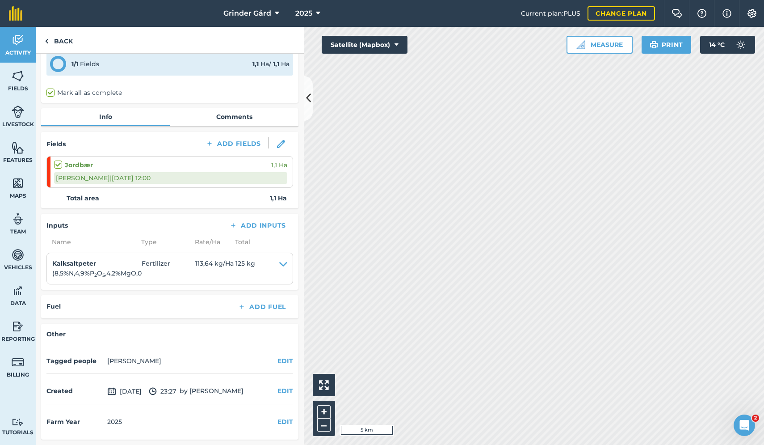
click at [748, 424] on icon "Open Intercom Messenger" at bounding box center [745, 425] width 15 height 15
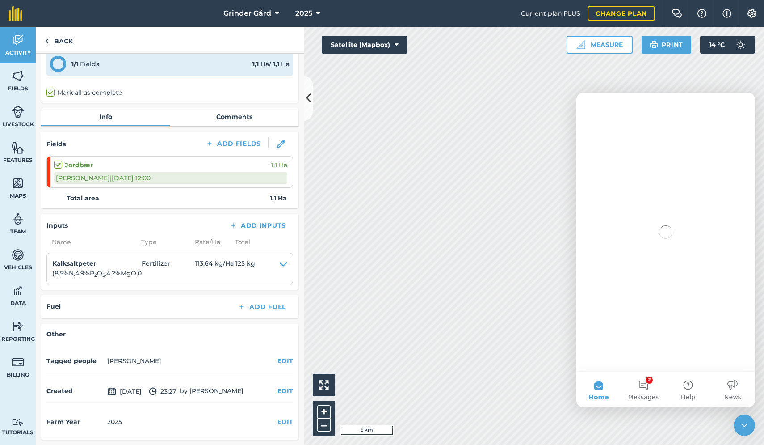
scroll to position [0, 0]
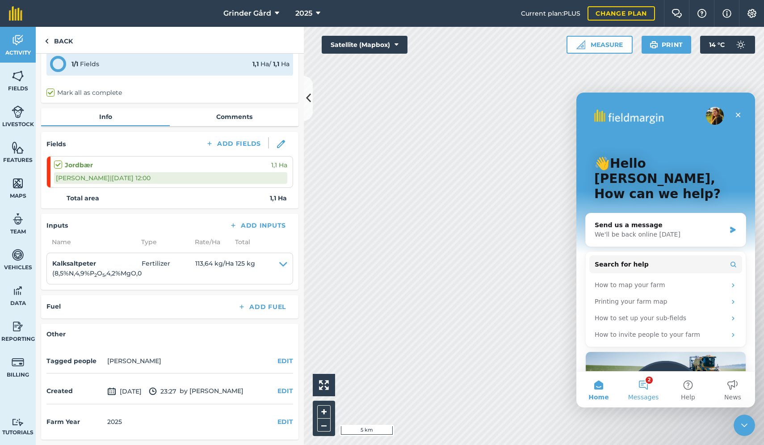
click at [644, 383] on button "2 Messages" at bounding box center [643, 389] width 45 height 36
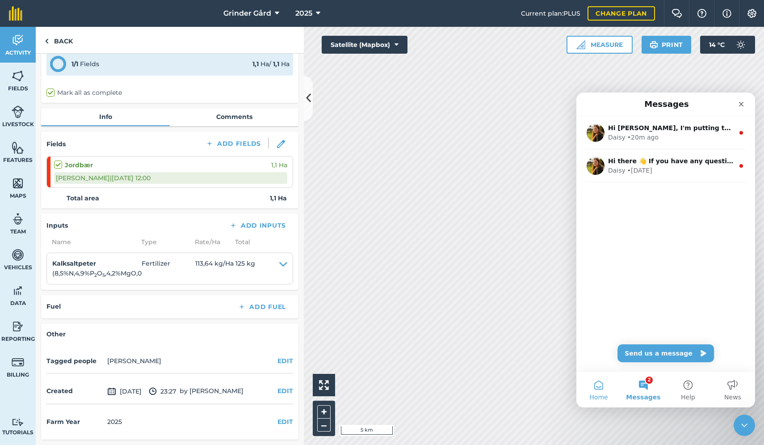
click at [596, 386] on button "Home" at bounding box center [599, 389] width 45 height 36
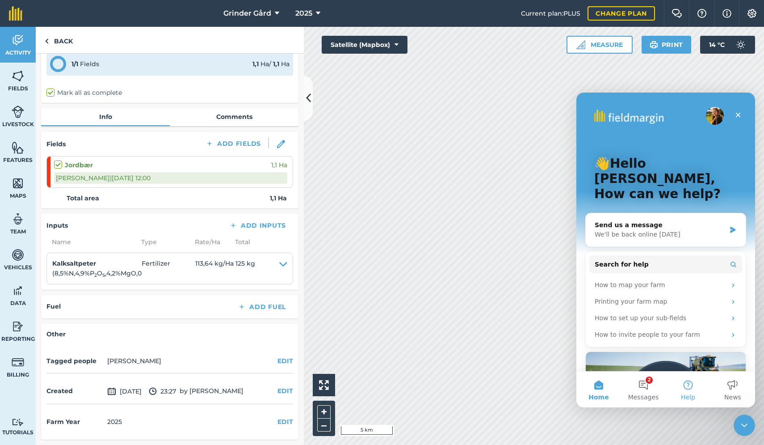
click at [688, 398] on span "Help" at bounding box center [688, 397] width 14 height 6
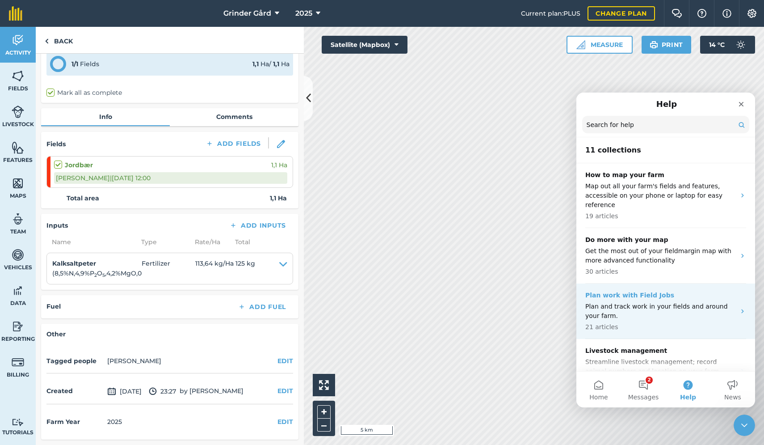
click at [632, 309] on p "Plan and track work in your fields and around your farm." at bounding box center [661, 311] width 150 height 19
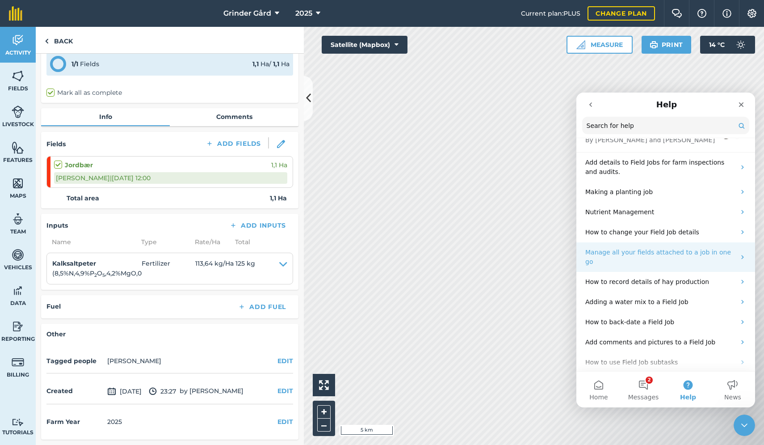
scroll to position [63, 0]
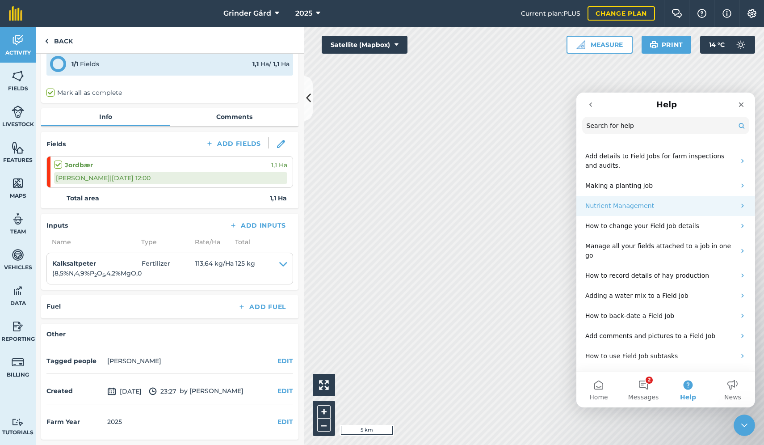
click at [643, 201] on p "Nutrient Management" at bounding box center [661, 205] width 150 height 9
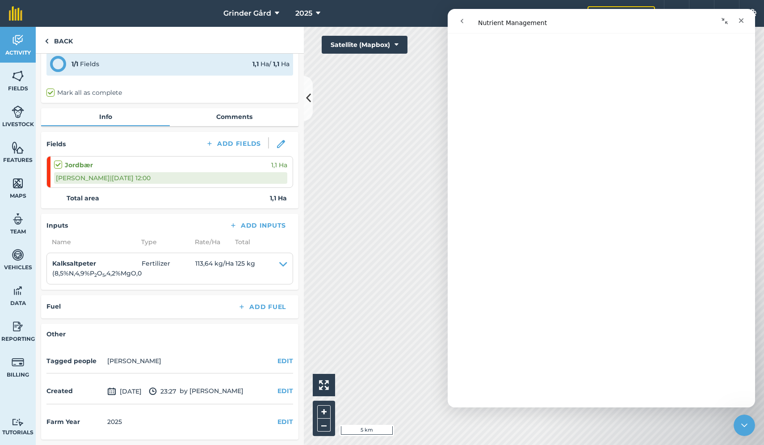
scroll to position [1210, 0]
click at [467, 19] on button "go back" at bounding box center [462, 21] width 17 height 17
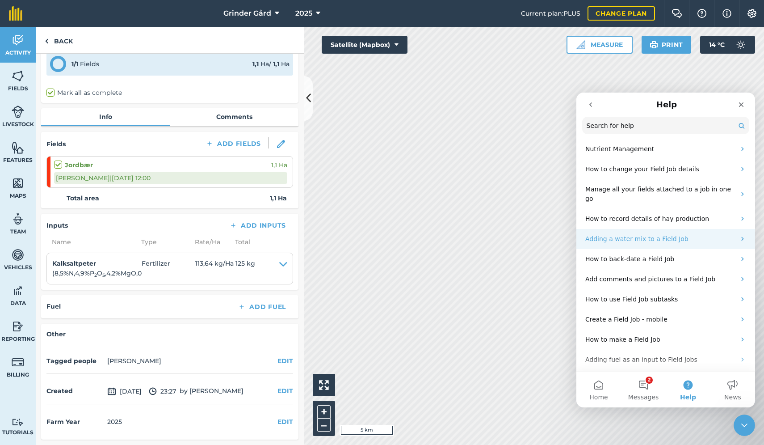
scroll to position [115, 0]
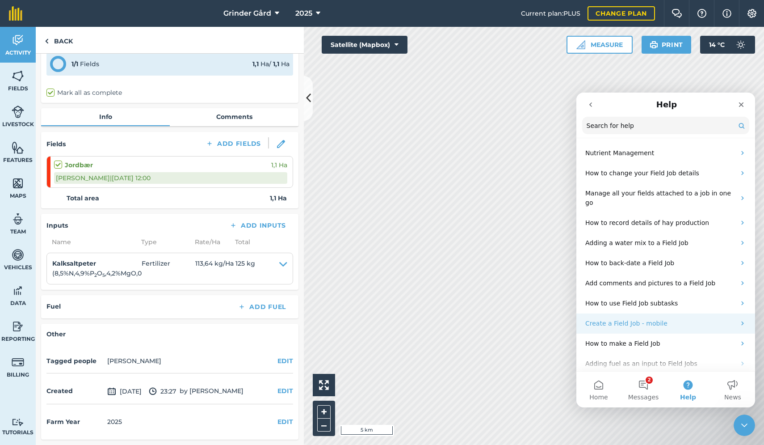
click at [631, 319] on p "Create a Field Job - mobile" at bounding box center [661, 323] width 150 height 9
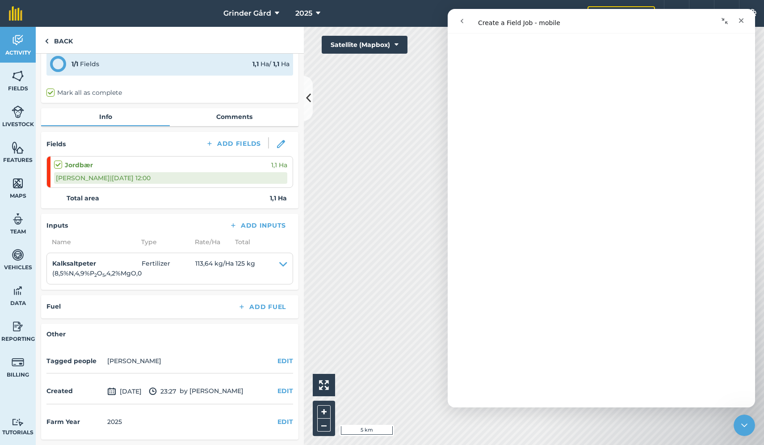
scroll to position [1789, 0]
click at [466, 19] on button "go back" at bounding box center [462, 21] width 17 height 17
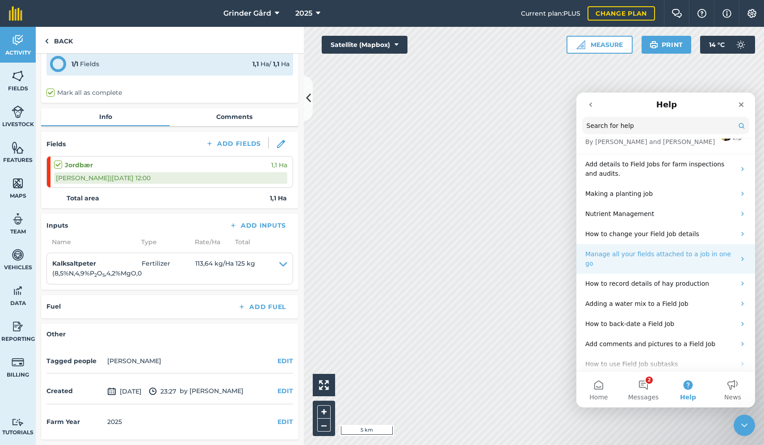
scroll to position [63, 0]
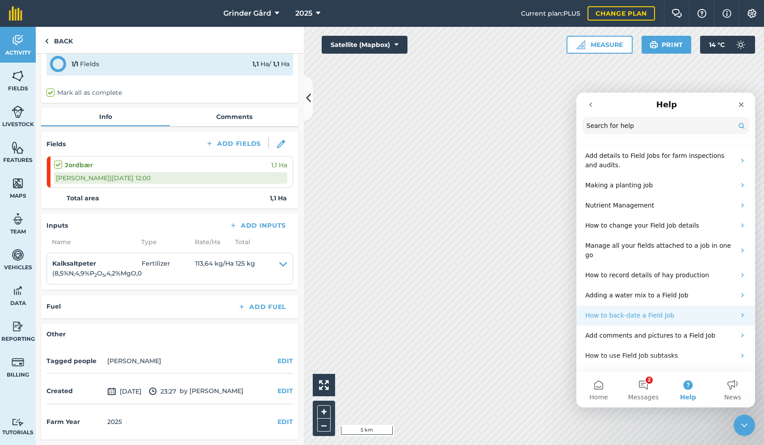
click at [636, 311] on p "How to back-date a Field Job" at bounding box center [661, 315] width 150 height 9
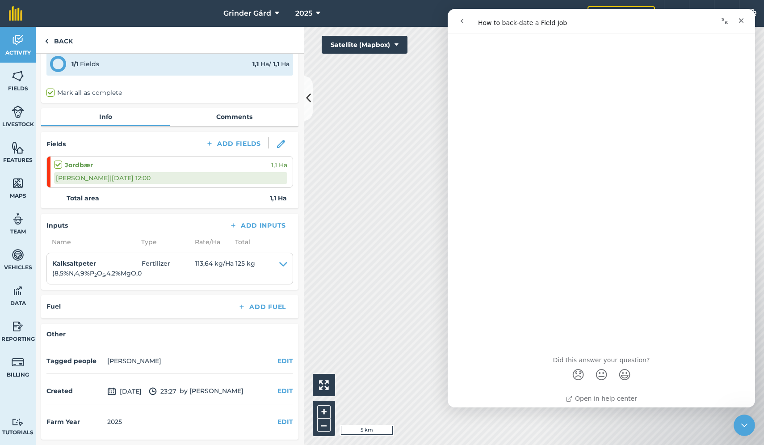
scroll to position [128, 0]
click at [745, 24] on div "Close" at bounding box center [742, 21] width 16 height 16
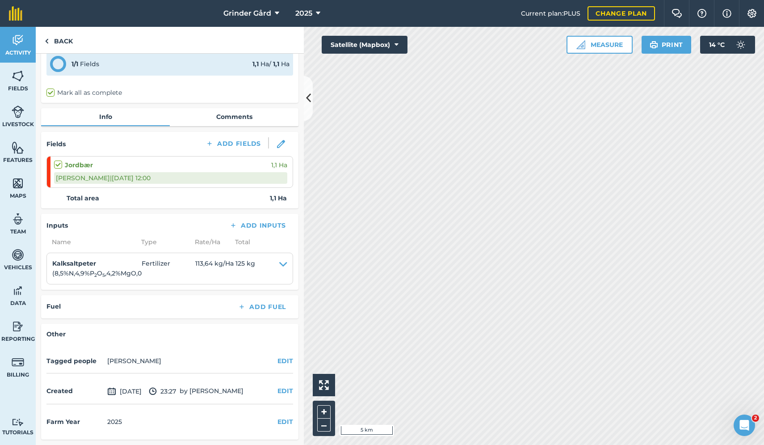
scroll to position [0, 0]
click at [54, 32] on link "Back" at bounding box center [59, 40] width 46 height 26
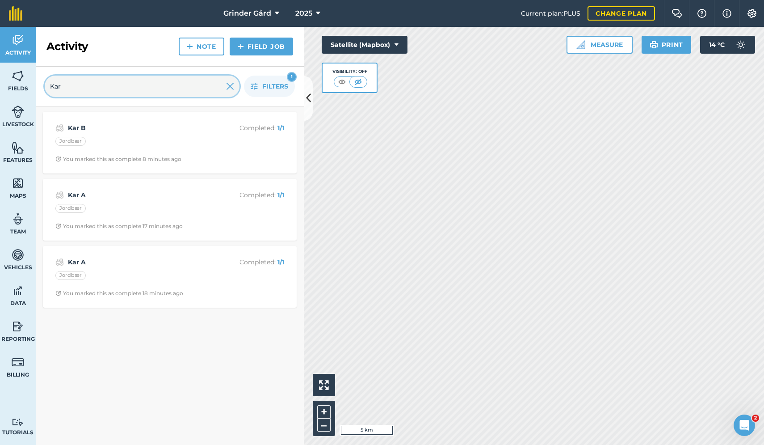
click at [144, 91] on input "Kar" at bounding box center [142, 86] width 195 height 21
click at [261, 45] on link "Field Job" at bounding box center [261, 47] width 63 height 18
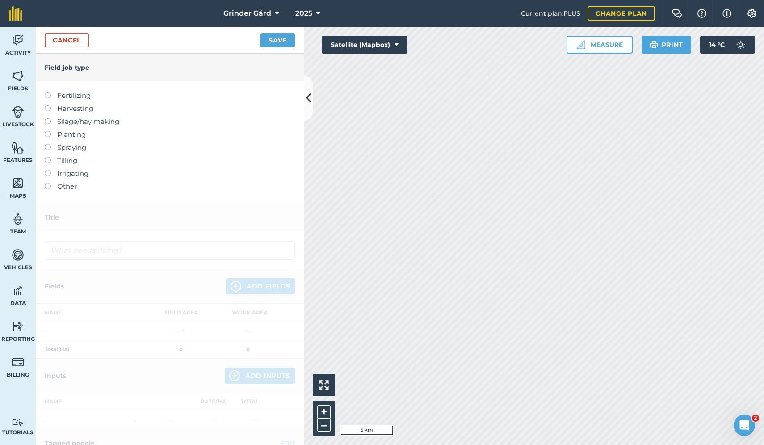
click at [50, 92] on label at bounding box center [51, 92] width 13 height 0
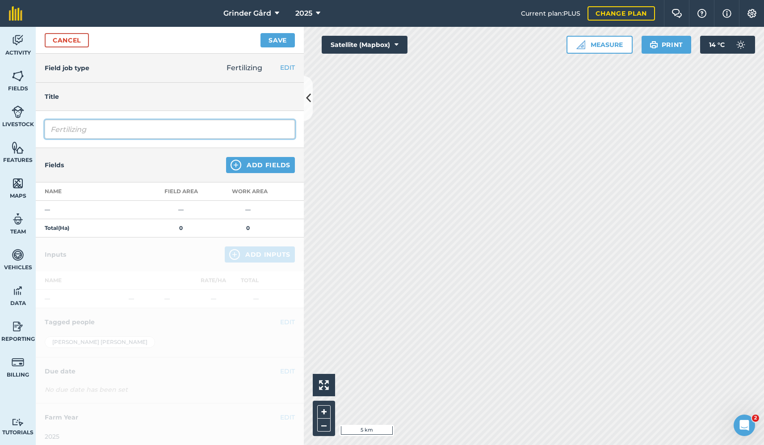
click at [98, 122] on input "Fertilizing" at bounding box center [170, 129] width 250 height 19
click at [98, 122] on input "KarFertilizing" at bounding box center [170, 129] width 250 height 19
type input "Kar B"
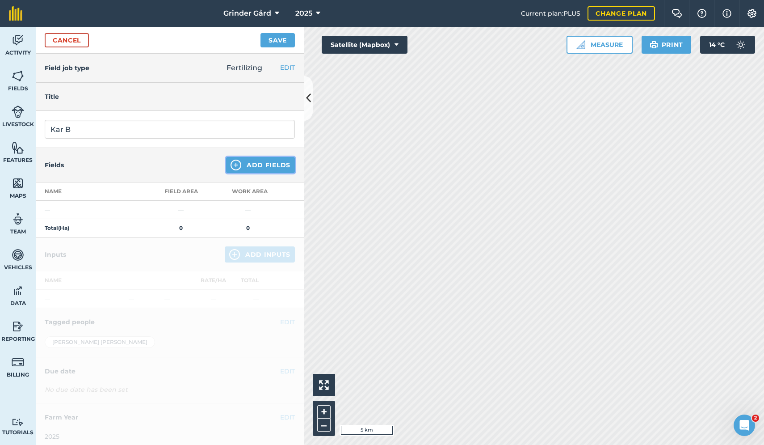
click at [257, 169] on button "Add Fields" at bounding box center [260, 165] width 69 height 16
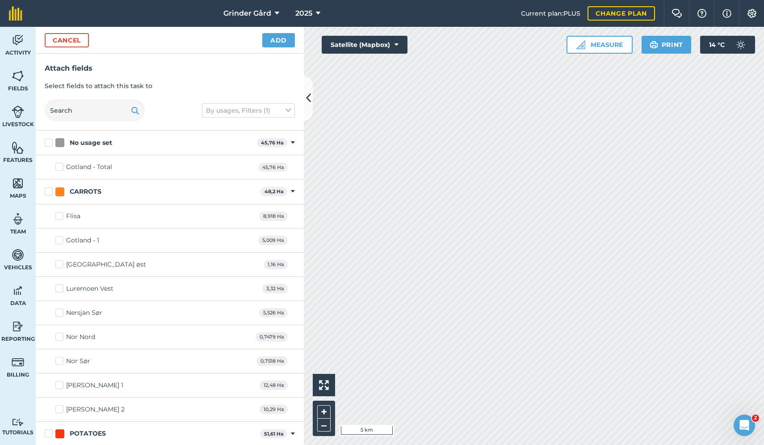
scroll to position [219, 0]
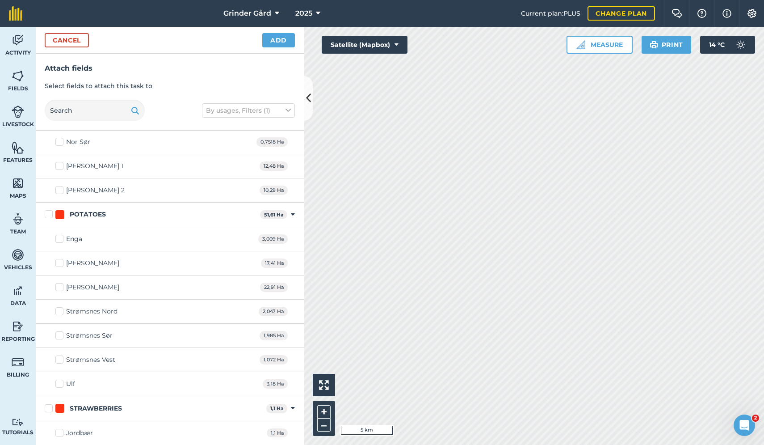
click at [60, 433] on label "Jordbær" at bounding box center [74, 432] width 38 height 9
click at [60, 433] on input "Jordbær" at bounding box center [58, 431] width 6 height 6
checkbox input "true"
click at [277, 40] on button "Add" at bounding box center [278, 40] width 33 height 14
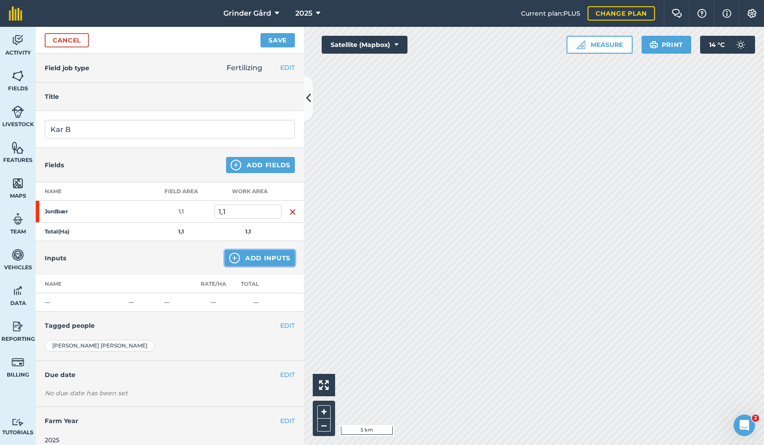
click at [248, 263] on button "Add Inputs" at bounding box center [260, 258] width 70 height 16
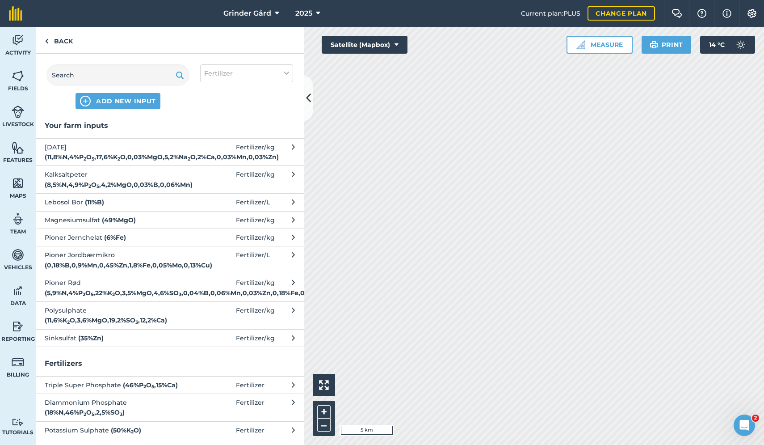
click at [169, 219] on span "Magnesiumsulfat ( 49 % MgO )" at bounding box center [118, 220] width 146 height 10
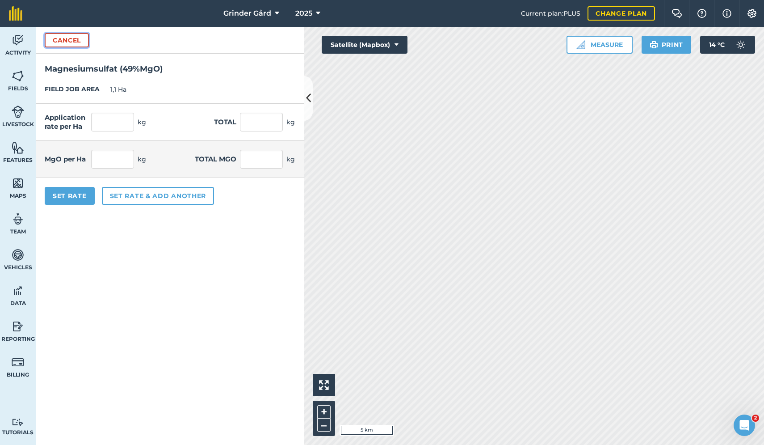
click at [69, 43] on button "Cancel" at bounding box center [67, 40] width 44 height 14
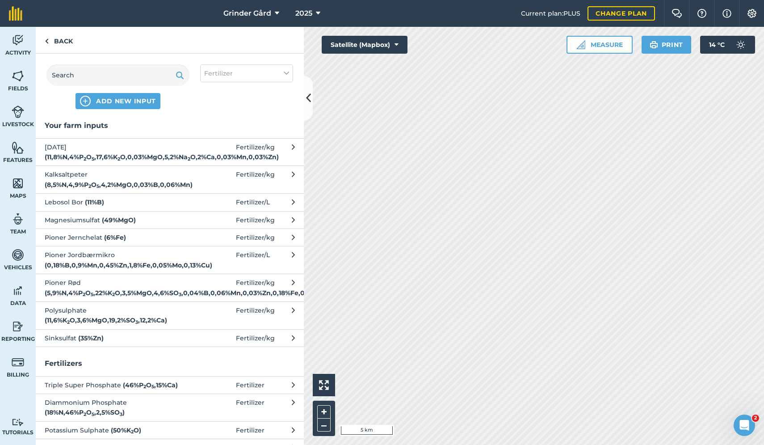
click at [743, 433] on div "Open Intercom Messenger" at bounding box center [745, 425] width 30 height 30
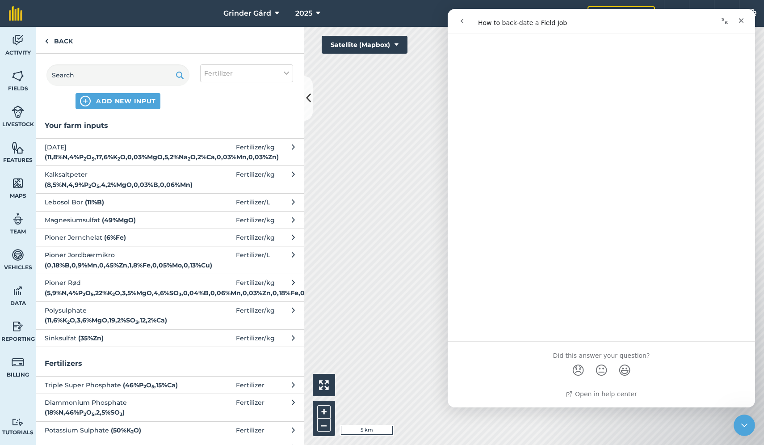
scroll to position [0, 0]
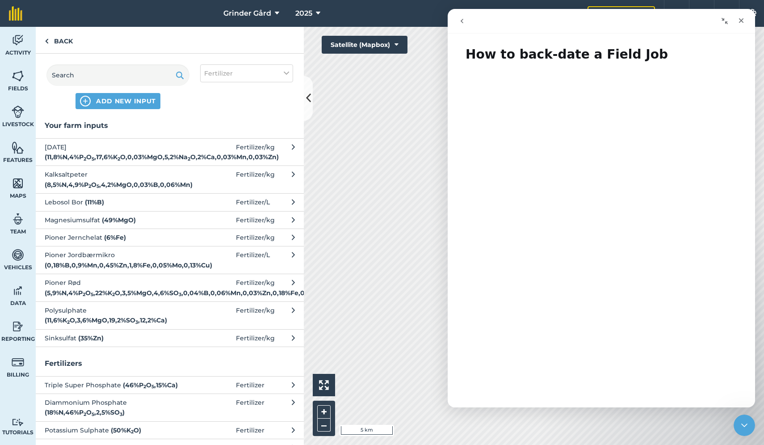
click at [464, 27] on button "go back" at bounding box center [462, 21] width 17 height 17
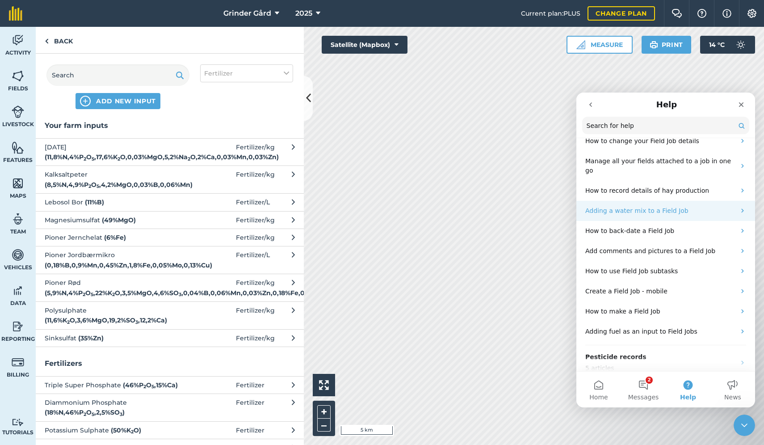
scroll to position [157, 0]
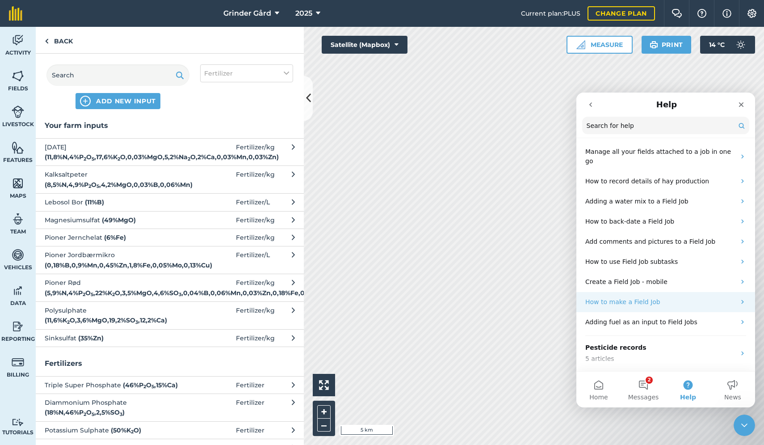
click at [645, 297] on p "How to make a Field Job" at bounding box center [661, 301] width 150 height 9
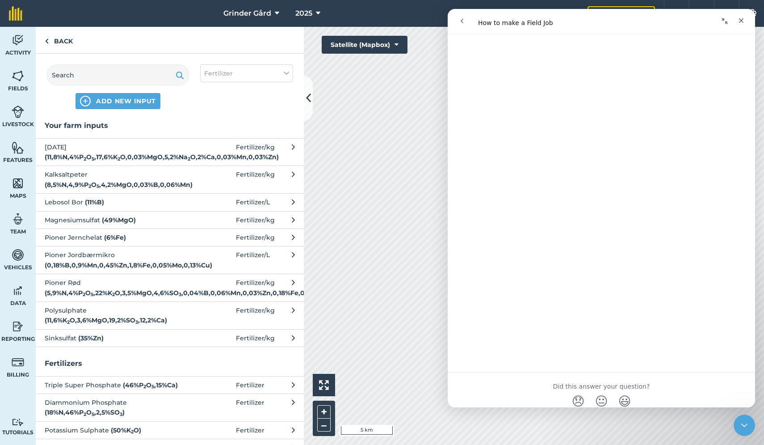
scroll to position [494, 0]
click at [223, 113] on div "ADD NEW INPUT Fertilizer" at bounding box center [170, 87] width 268 height 66
click at [195, 97] on div "ADD NEW INPUT Fertilizer" at bounding box center [170, 87] width 268 height 66
click at [743, 21] on icon "Close" at bounding box center [741, 20] width 7 height 7
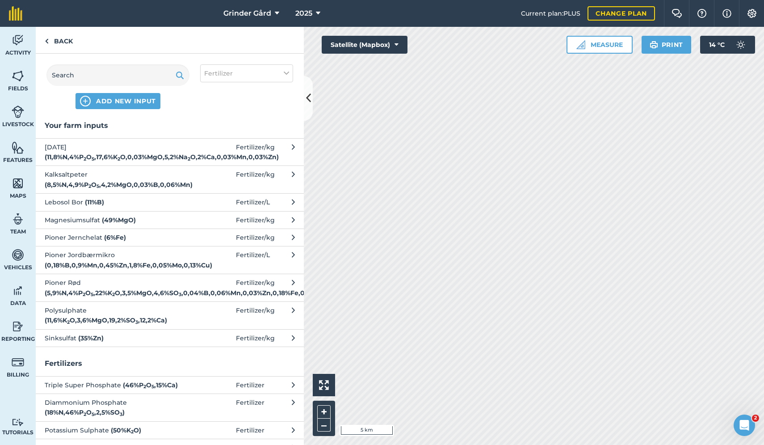
click at [743, 428] on icon "Open Intercom Messenger" at bounding box center [745, 425] width 15 height 15
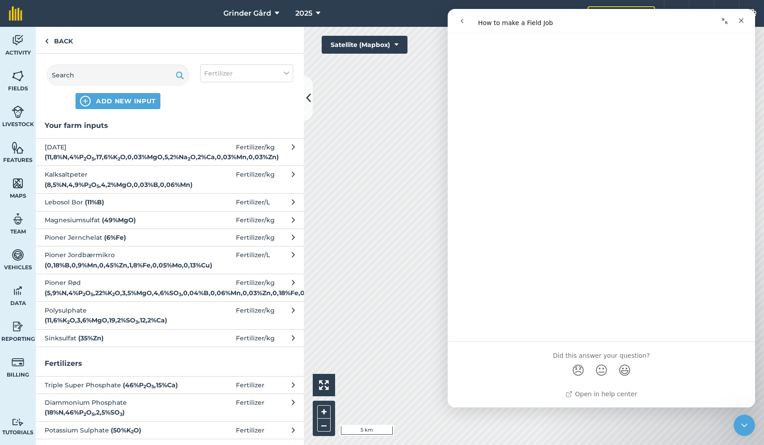
click at [466, 22] on button "go back" at bounding box center [462, 21] width 17 height 17
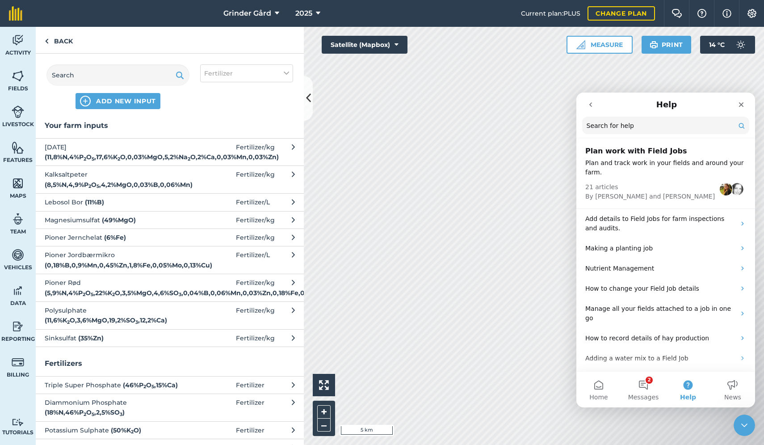
click at [625, 127] on input "Search for help" at bounding box center [665, 125] width 167 height 17
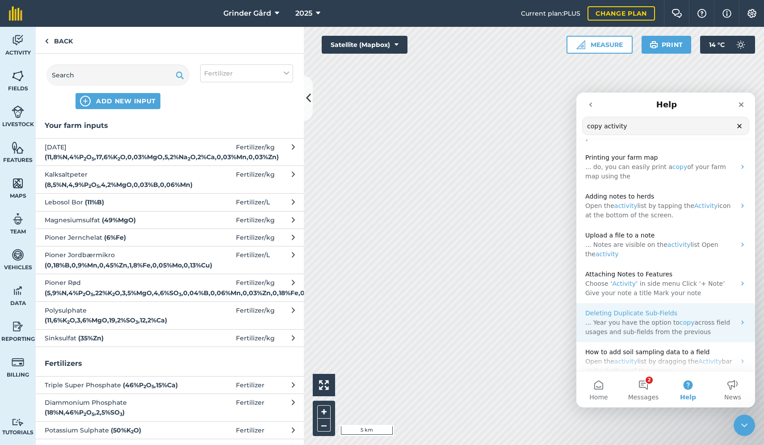
scroll to position [0, 0]
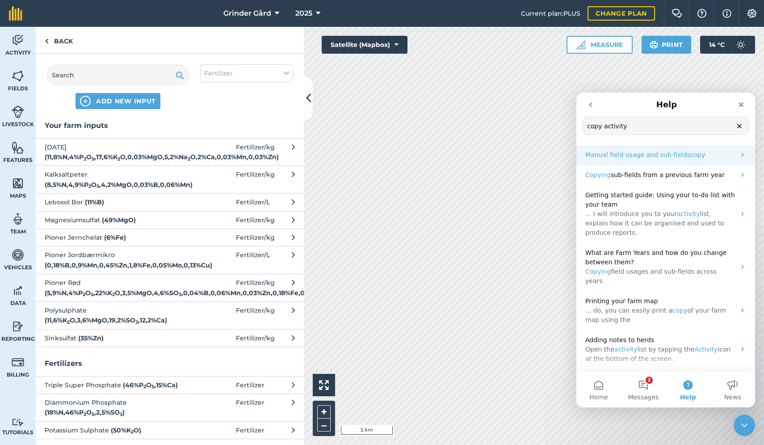
type input "copy activity"
click at [637, 154] on span "Manual field usage and sub-fields" at bounding box center [638, 154] width 105 height 7
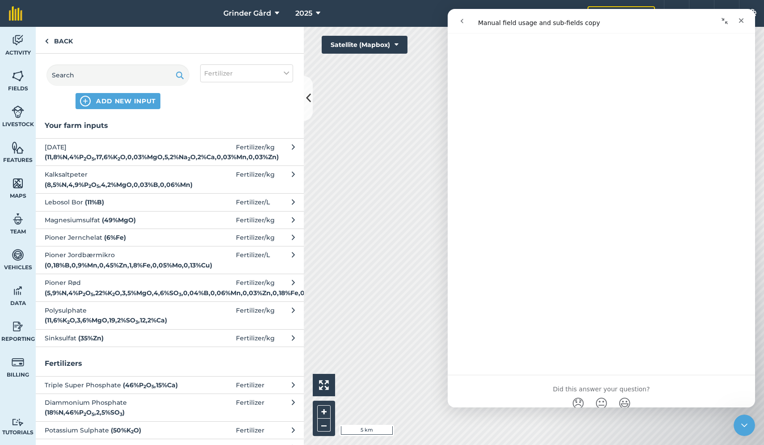
scroll to position [290, 0]
click at [67, 37] on link "Back" at bounding box center [59, 40] width 46 height 26
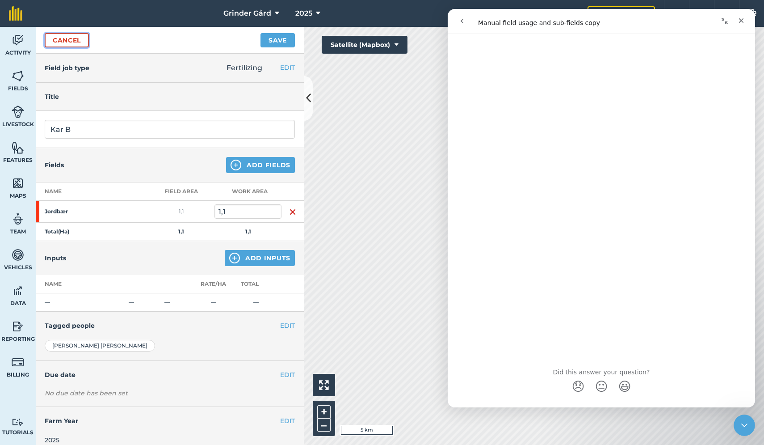
click at [63, 46] on link "Cancel" at bounding box center [67, 40] width 44 height 14
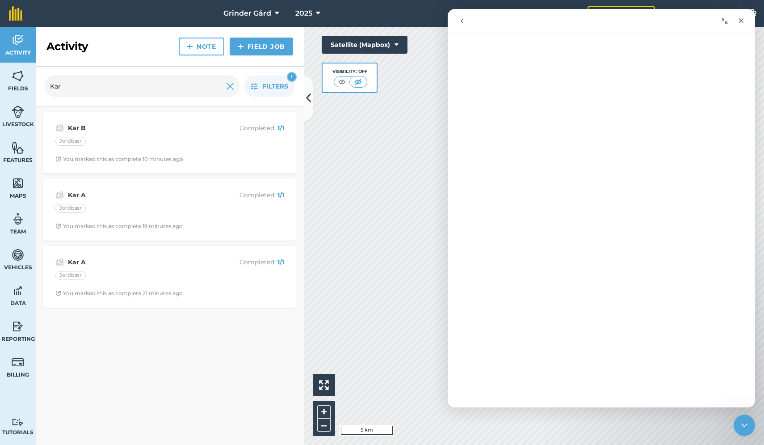
scroll to position [49, 0]
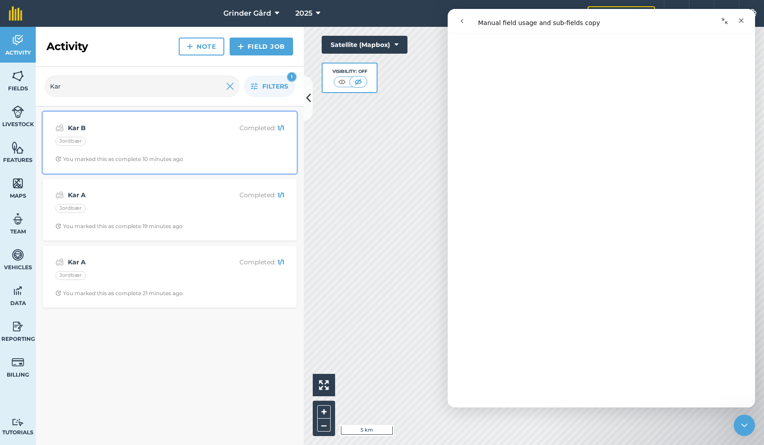
click at [199, 125] on strong "Kar B" at bounding box center [139, 128] width 142 height 10
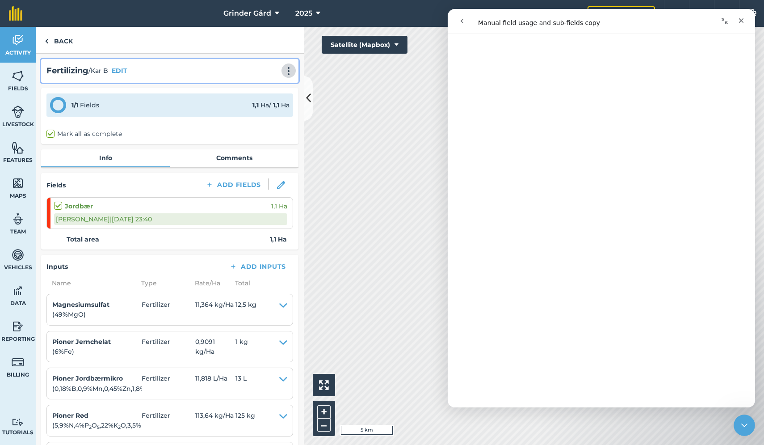
click at [286, 76] on button at bounding box center [288, 70] width 9 height 11
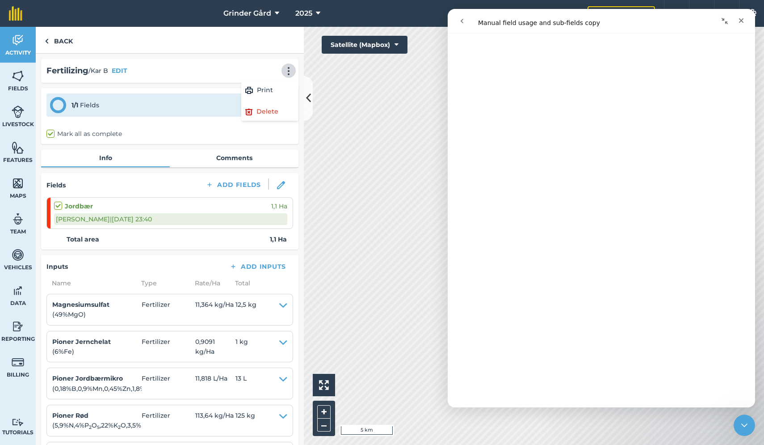
click at [165, 78] on div "Fertilizing / Kar B EDIT Print Delete" at bounding box center [169, 71] width 257 height 24
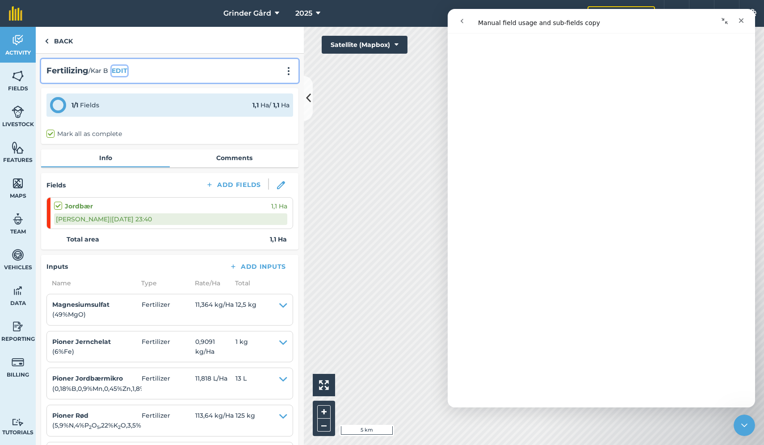
click at [123, 71] on button "EDIT" at bounding box center [120, 71] width 16 height 10
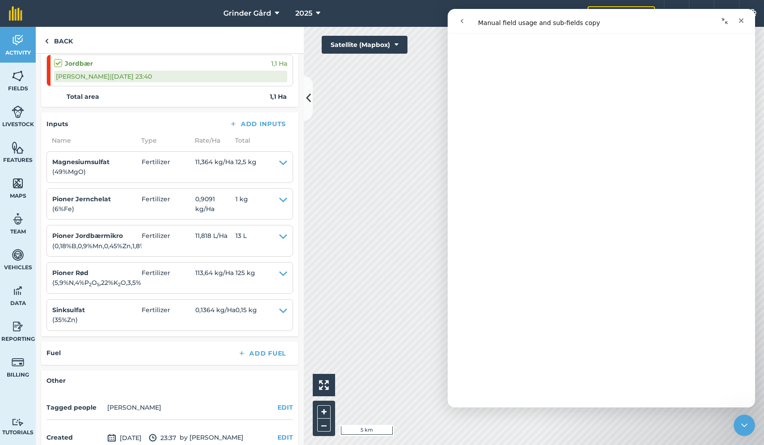
scroll to position [359, 0]
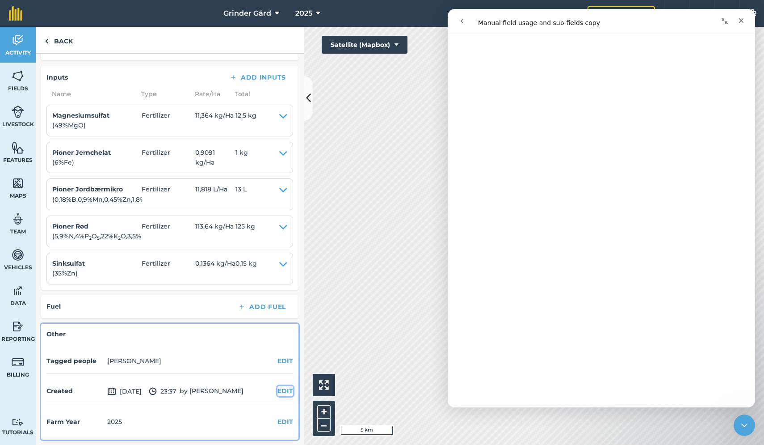
click at [282, 392] on button "EDIT" at bounding box center [286, 391] width 16 height 10
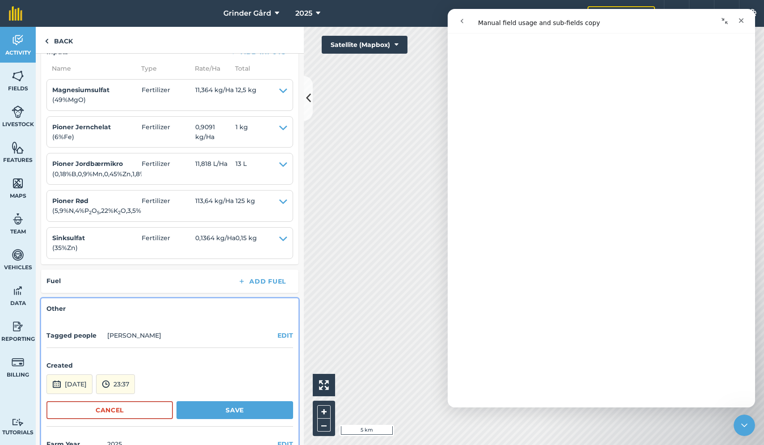
scroll to position [407, 0]
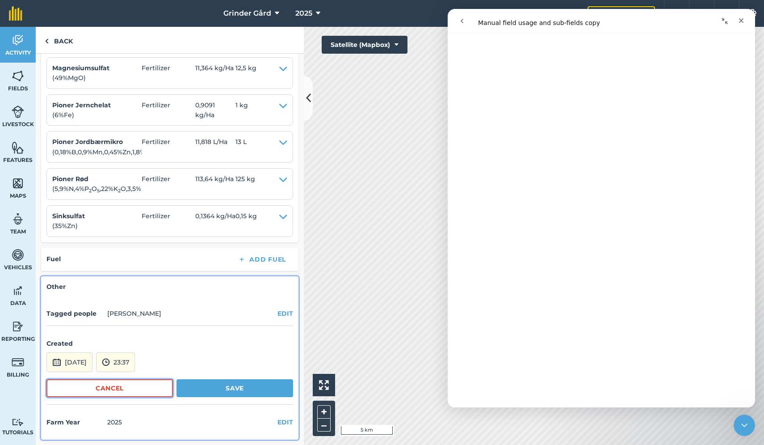
click at [154, 389] on button "Cancel" at bounding box center [109, 388] width 127 height 18
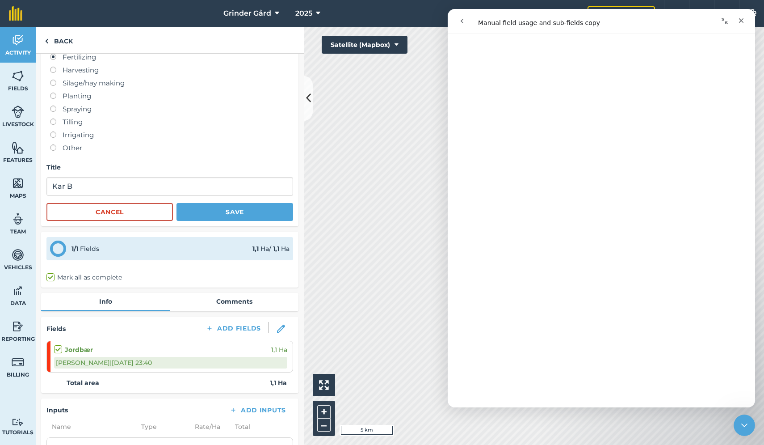
scroll to position [0, 0]
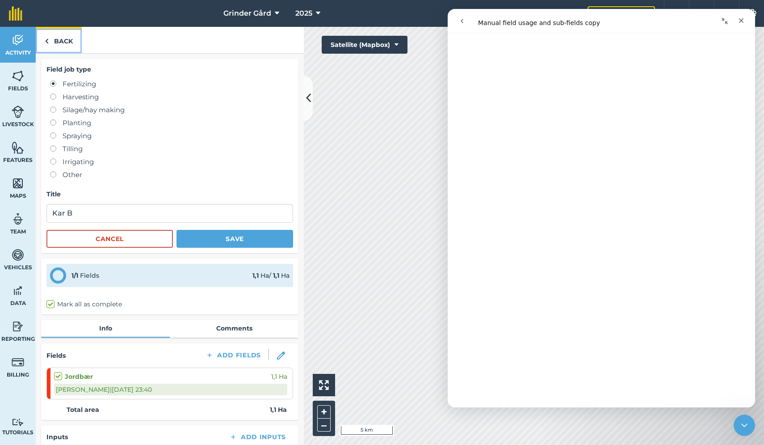
click at [61, 46] on link "Back" at bounding box center [59, 40] width 46 height 26
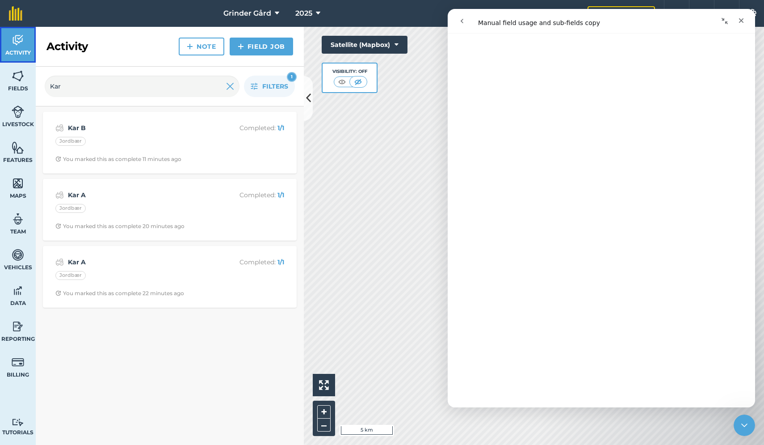
click at [24, 42] on img at bounding box center [18, 40] width 13 height 13
click at [743, 19] on icon "Close" at bounding box center [741, 20] width 7 height 7
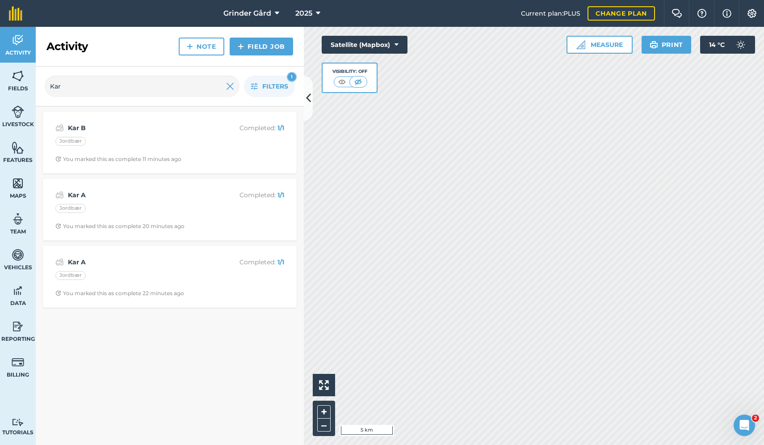
click at [8, 82] on link "Fields" at bounding box center [18, 81] width 36 height 36
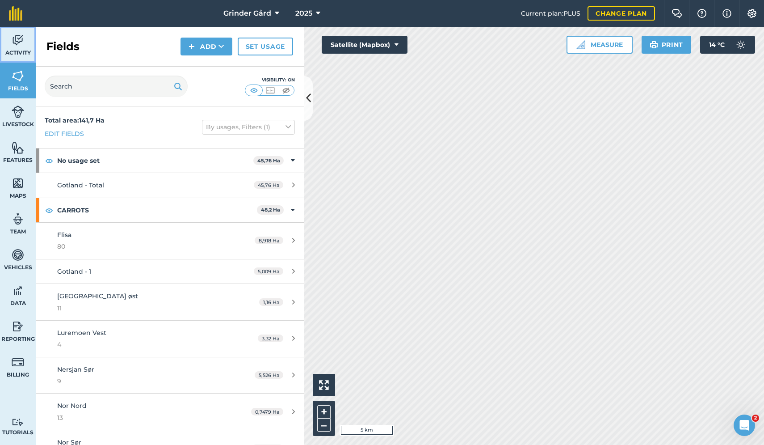
click at [19, 53] on span "Activity" at bounding box center [18, 52] width 36 height 7
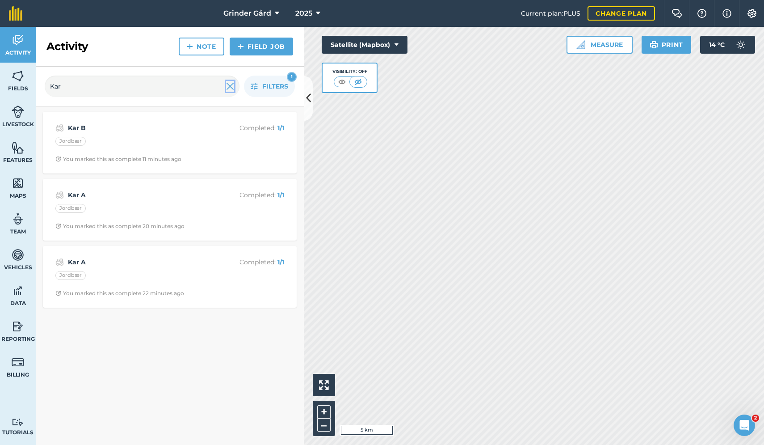
click at [228, 85] on img at bounding box center [230, 86] width 8 height 11
click at [249, 51] on link "Field Job" at bounding box center [261, 47] width 63 height 18
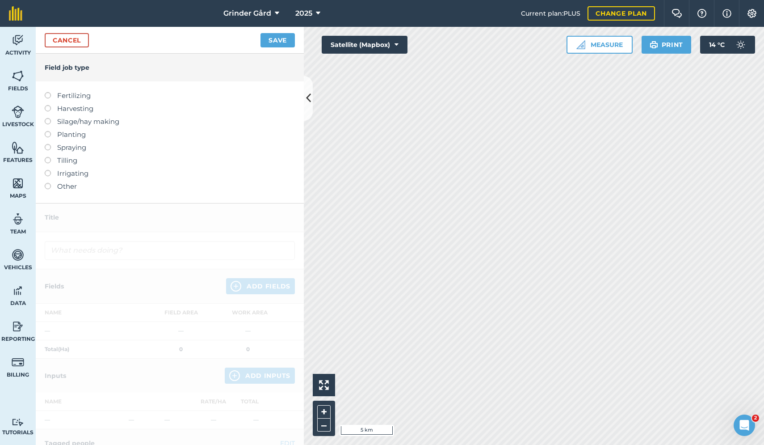
click at [54, 95] on label "Fertilizing" at bounding box center [170, 95] width 250 height 11
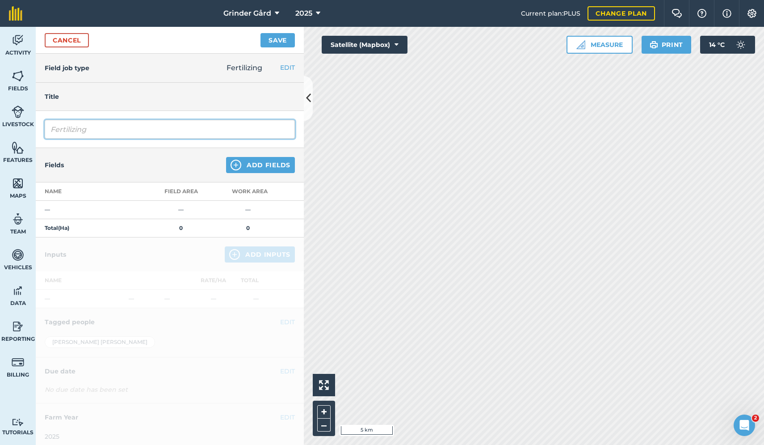
click at [114, 133] on input "Fertilizing" at bounding box center [170, 129] width 250 height 19
type input "Kar B"
click at [249, 164] on button "Add Fields" at bounding box center [260, 165] width 69 height 16
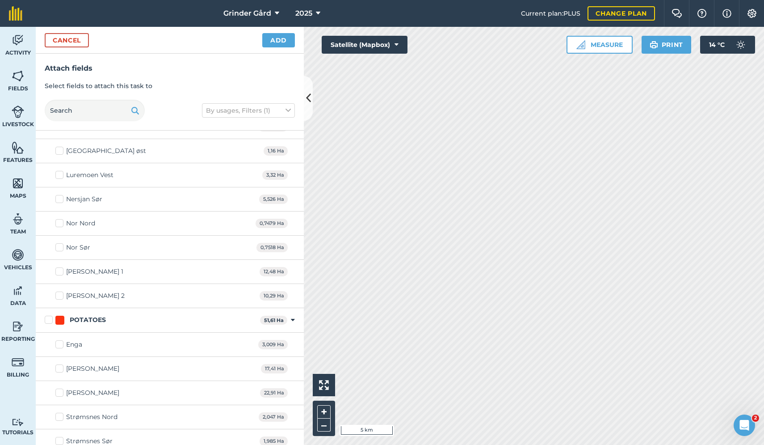
scroll to position [219, 0]
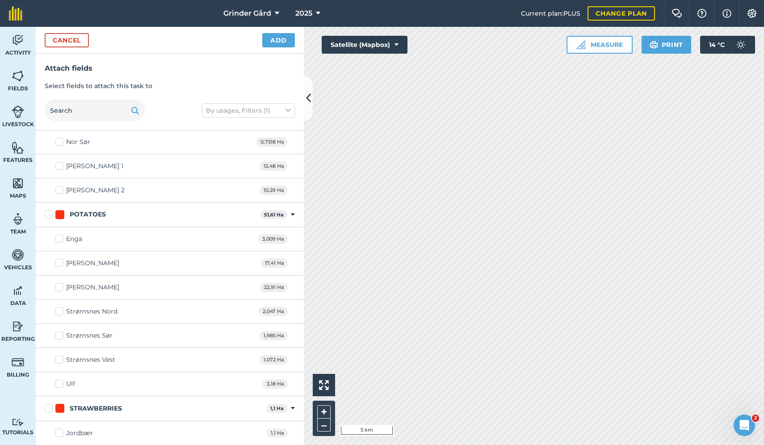
click at [59, 436] on label "Jordbær" at bounding box center [74, 432] width 38 height 9
click at [59, 434] on input "Jordbær" at bounding box center [58, 431] width 6 height 6
checkbox input "true"
click at [279, 41] on button "Add" at bounding box center [278, 40] width 33 height 14
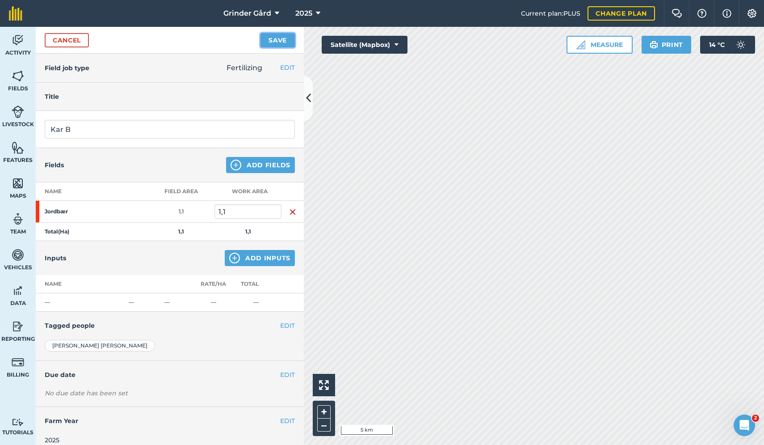
click at [281, 42] on button "Save" at bounding box center [278, 40] width 34 height 14
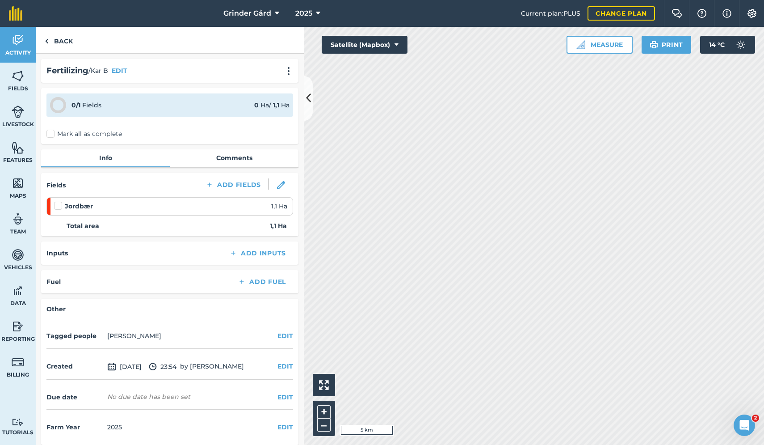
click at [102, 133] on label "Mark all as complete" at bounding box center [84, 133] width 76 height 9
click at [52, 133] on input "Mark all as complete" at bounding box center [49, 132] width 6 height 6
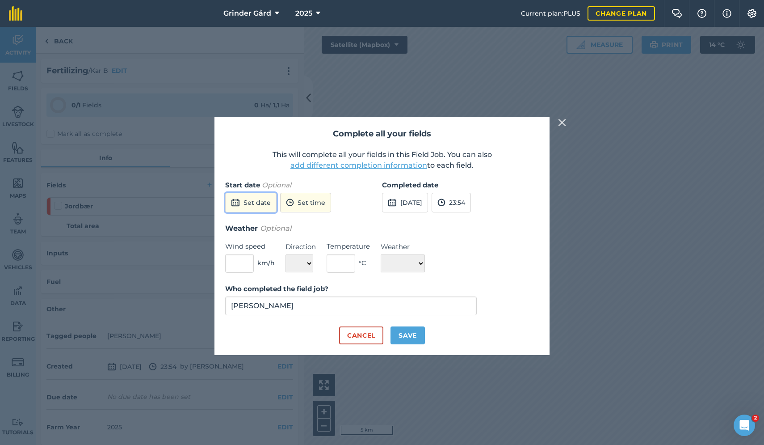
click at [262, 202] on button "Set date" at bounding box center [250, 203] width 51 height 20
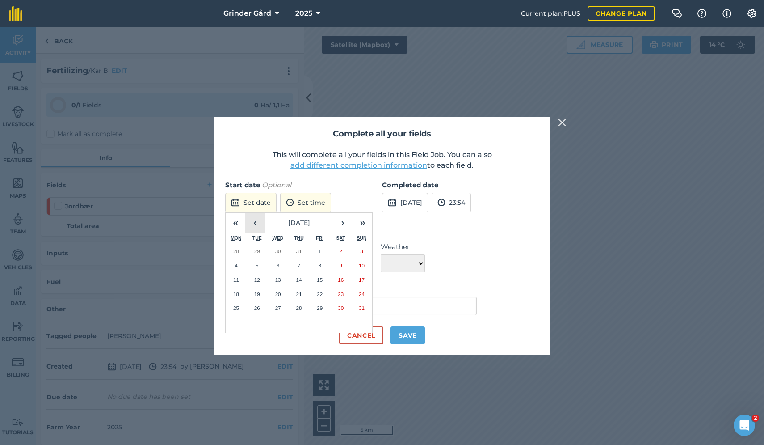
click at [259, 220] on button "‹" at bounding box center [255, 223] width 20 height 20
click at [359, 252] on button "1" at bounding box center [361, 251] width 21 height 14
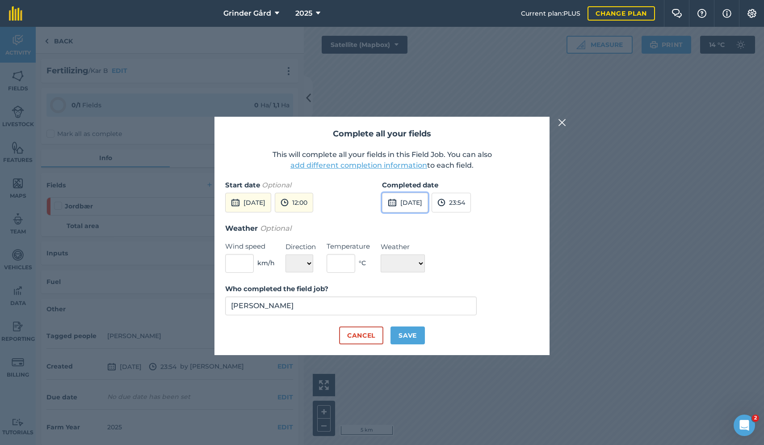
click at [418, 202] on button "[DATE]" at bounding box center [405, 203] width 46 height 20
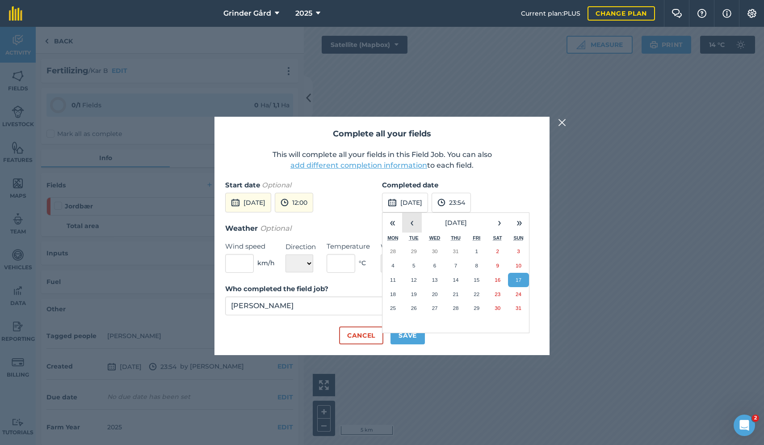
click at [418, 219] on button "‹" at bounding box center [412, 223] width 20 height 20
click at [515, 247] on button "1" at bounding box center [518, 251] width 21 height 14
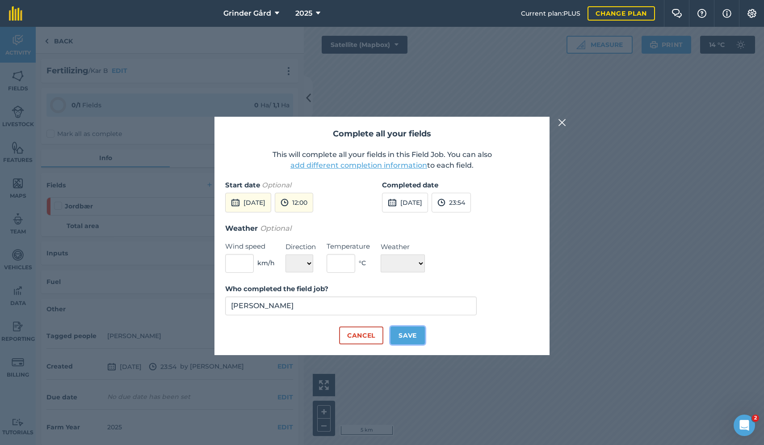
click at [414, 338] on button "Save" at bounding box center [408, 335] width 34 height 18
checkbox input "true"
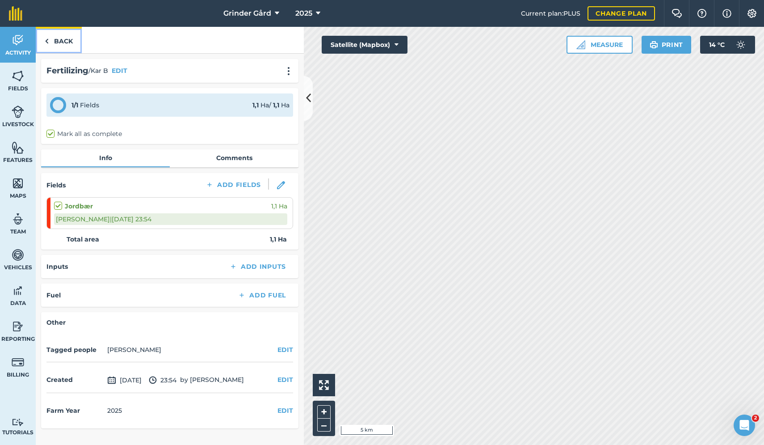
click at [71, 41] on link "Back" at bounding box center [59, 40] width 46 height 26
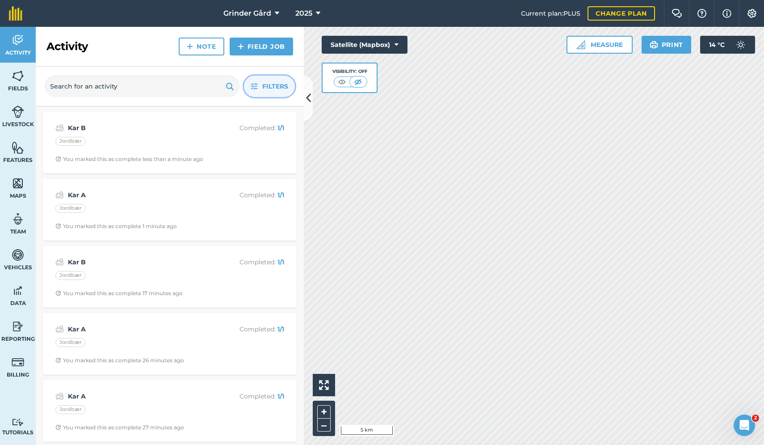
click at [263, 89] on span "Filters" at bounding box center [275, 86] width 26 height 10
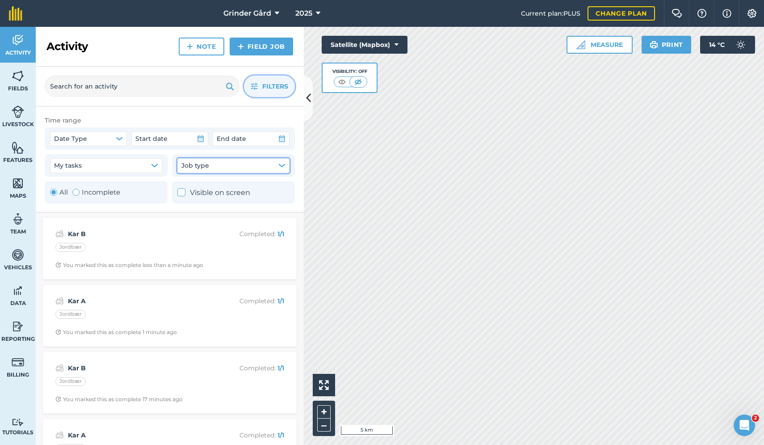
click at [192, 167] on span "Job type" at bounding box center [195, 165] width 28 height 10
click at [95, 164] on button "My tasks" at bounding box center [106, 165] width 112 height 14
click at [185, 191] on div at bounding box center [181, 192] width 8 height 8
click at [185, 193] on div at bounding box center [181, 192] width 8 height 8
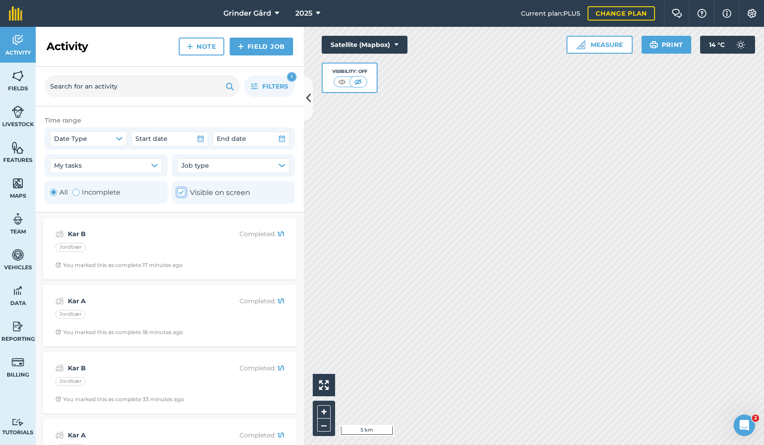
click at [185, 193] on div at bounding box center [181, 192] width 8 height 8
checkbox input "false"
click at [79, 198] on label "Incomplete" at bounding box center [96, 192] width 48 height 11
radio input "false"
radio input "true"
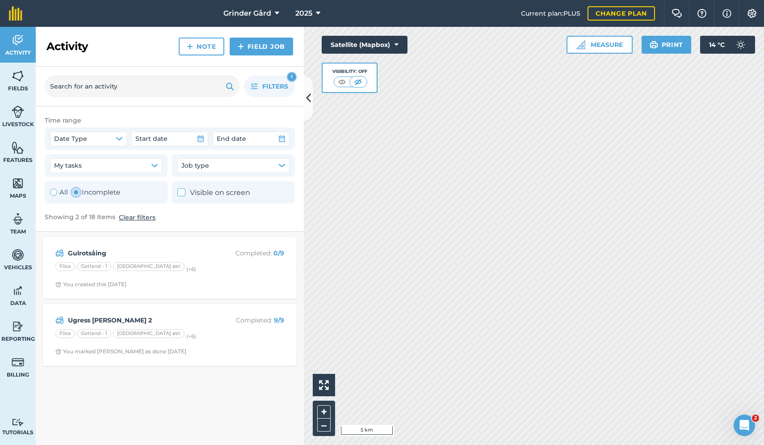
click at [59, 197] on label "All" at bounding box center [59, 192] width 18 height 11
radio input "true"
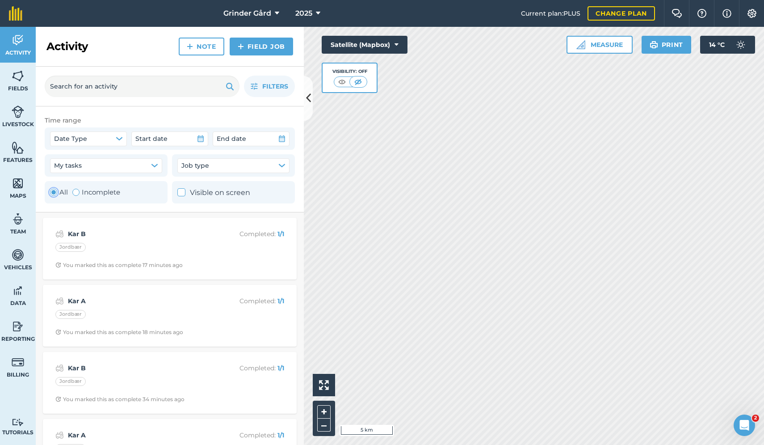
click at [214, 115] on div "Time range" at bounding box center [170, 120] width 250 height 10
click at [264, 86] on span "Filters" at bounding box center [275, 86] width 26 height 10
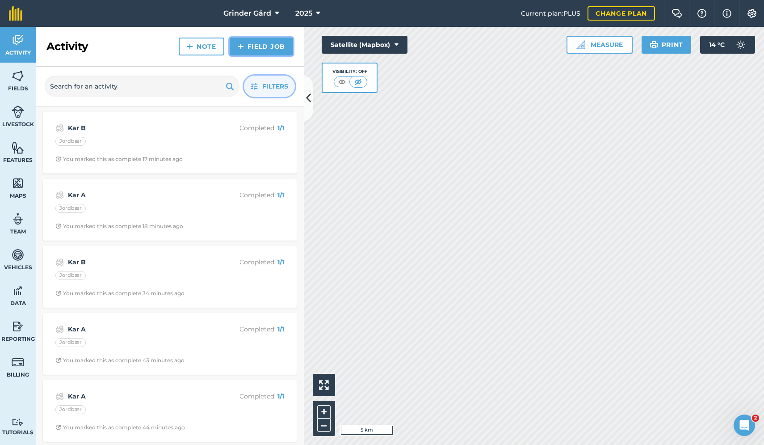
click at [252, 41] on link "Field Job" at bounding box center [261, 47] width 63 height 18
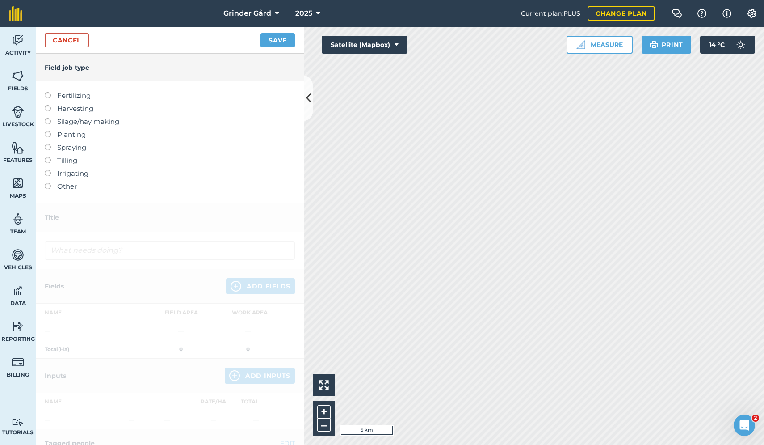
click at [46, 100] on label "Fertilizing" at bounding box center [170, 95] width 250 height 11
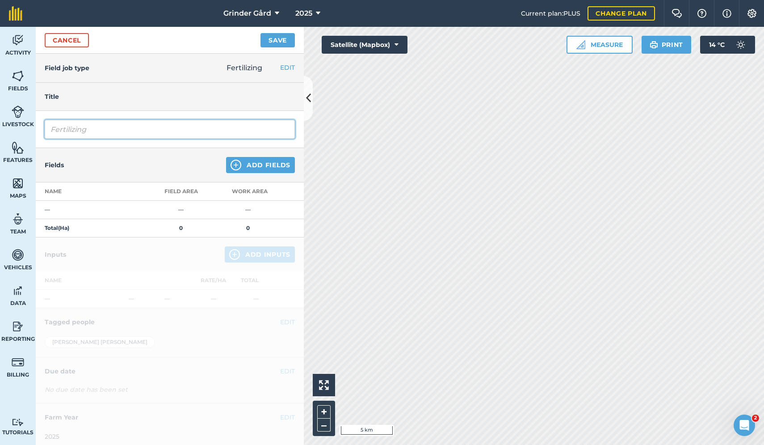
click at [108, 131] on input "Fertilizing" at bounding box center [170, 129] width 250 height 19
type input "F"
type input "Overgjødsling Potet"
click at [254, 166] on button "Add Fields" at bounding box center [260, 165] width 69 height 16
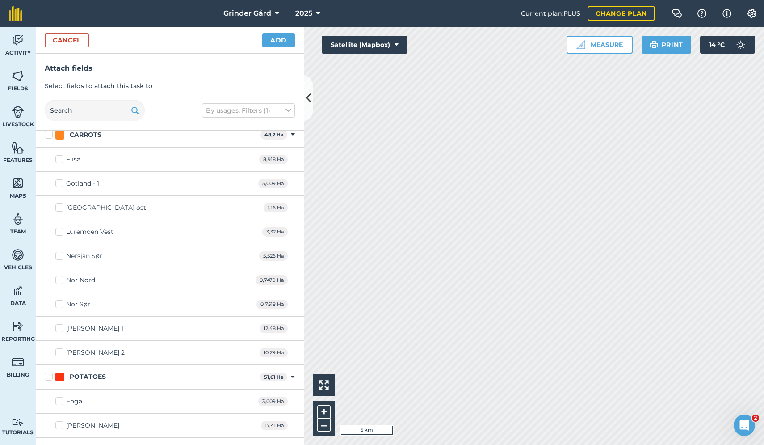
scroll to position [68, 0]
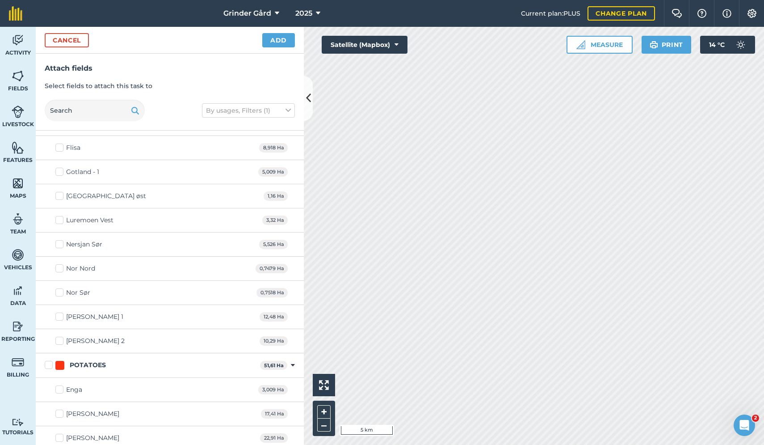
click at [48, 368] on label "POTATOES" at bounding box center [151, 364] width 212 height 9
click at [48, 366] on input "POTATOES" at bounding box center [48, 363] width 6 height 6
checkbox input "true"
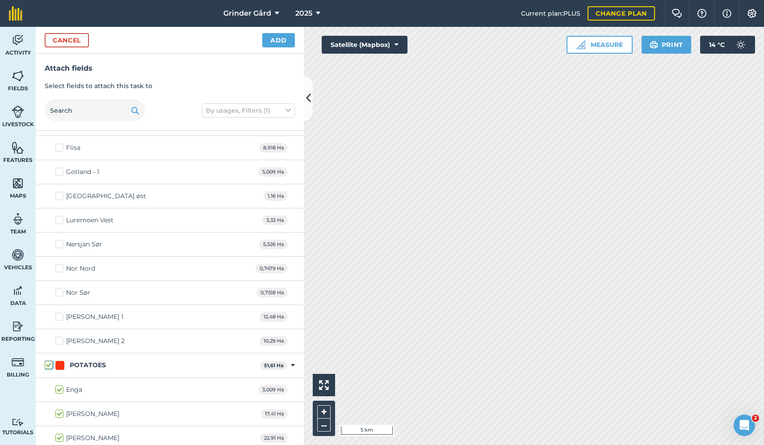
checkbox input "true"
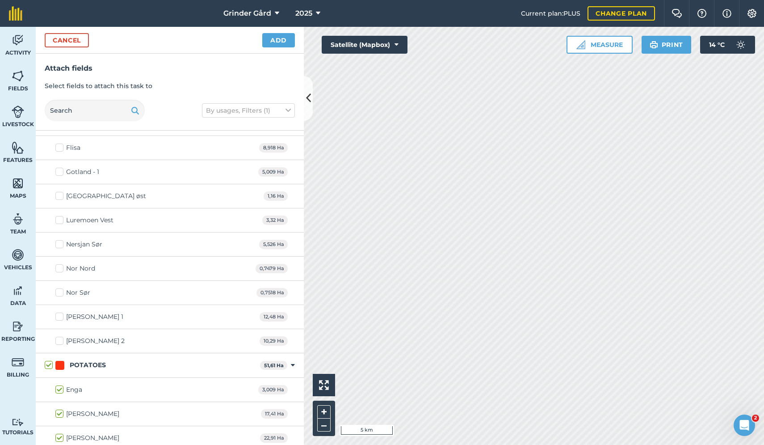
click at [279, 47] on div "Cancel Add" at bounding box center [170, 40] width 268 height 27
click at [283, 34] on button "Add" at bounding box center [278, 40] width 33 height 14
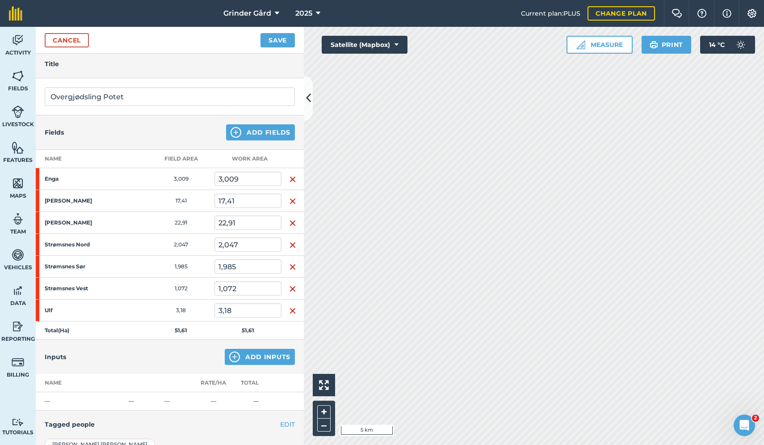
scroll to position [44, 0]
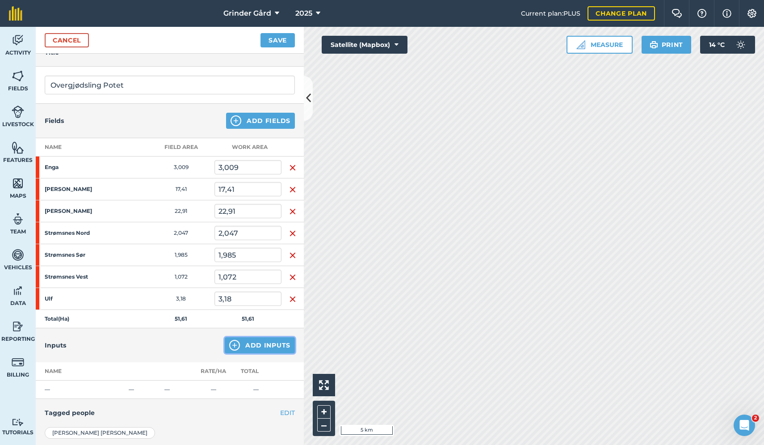
click at [269, 346] on button "Add Inputs" at bounding box center [260, 345] width 70 height 16
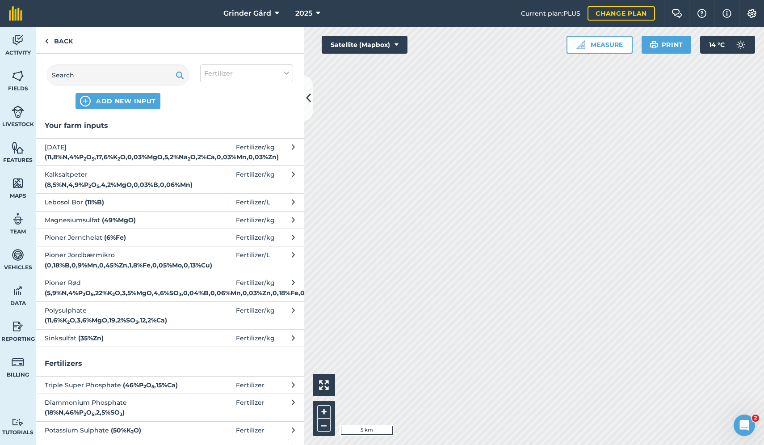
click at [157, 179] on span "Kalksaltpeter ( 8,5 % N , 4,9 % P 2 O 5 , 4,2 % MgO , 0,03 % B , 0,06 % Mn )" at bounding box center [118, 179] width 146 height 20
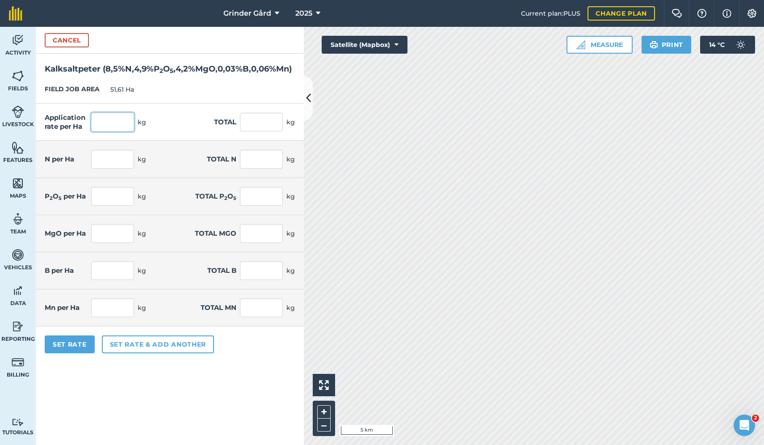
click at [123, 131] on input "text" at bounding box center [112, 122] width 43 height 19
type input "200"
type input "10 322"
type input "17"
type input "877,37"
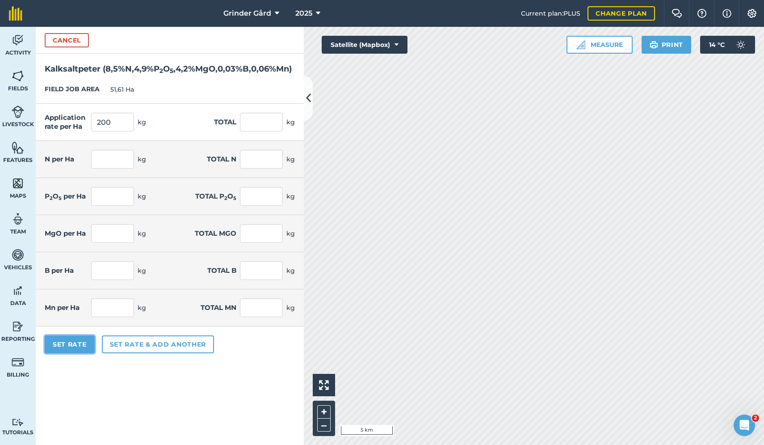
type input "9,8"
type input "505,778"
type input "8,4"
type input "433,524"
type input "0,054"
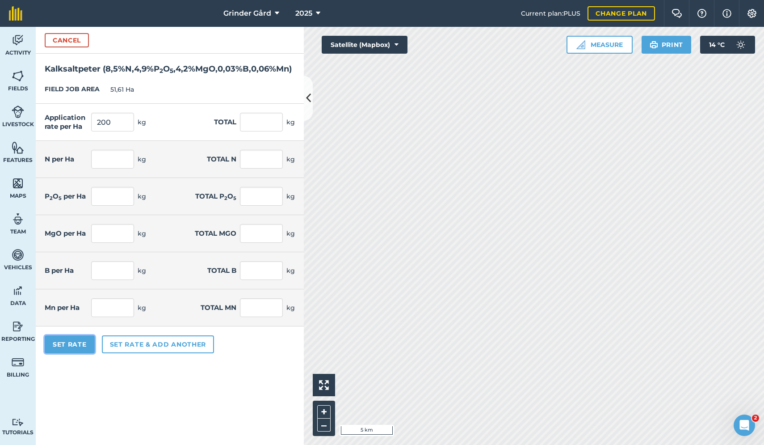
type input "2,787"
type input "0,12"
type input "6,193"
click at [75, 353] on button "Set Rate" at bounding box center [70, 344] width 50 height 18
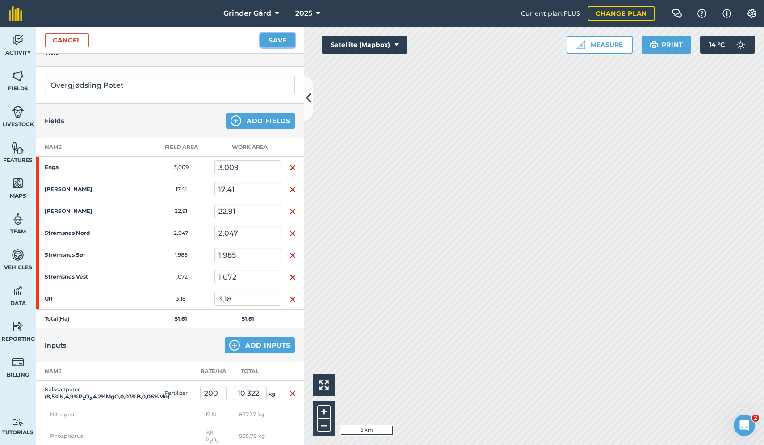
click at [281, 44] on button "Save" at bounding box center [278, 40] width 34 height 14
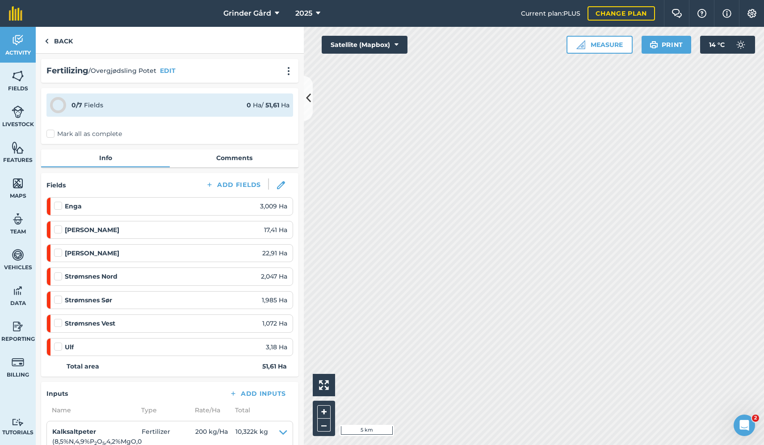
click at [73, 133] on label "Mark all as complete" at bounding box center [84, 133] width 76 height 9
click at [52, 133] on input "Mark all as complete" at bounding box center [49, 132] width 6 height 6
checkbox input "false"
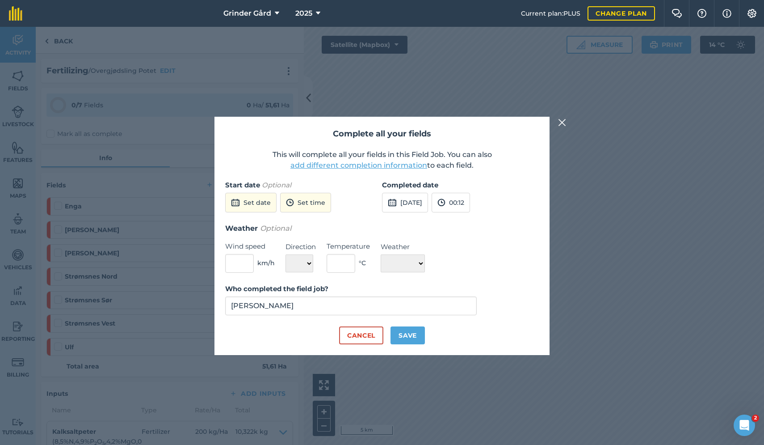
click at [325, 162] on button "add different completion information" at bounding box center [359, 165] width 137 height 11
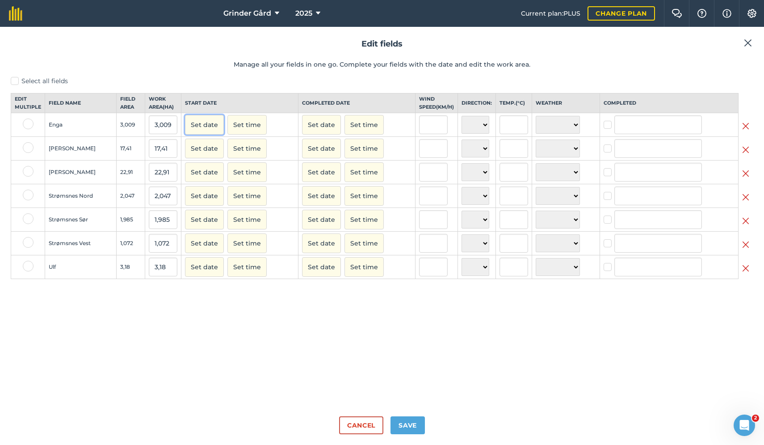
click at [201, 131] on button "Set date" at bounding box center [204, 125] width 39 height 20
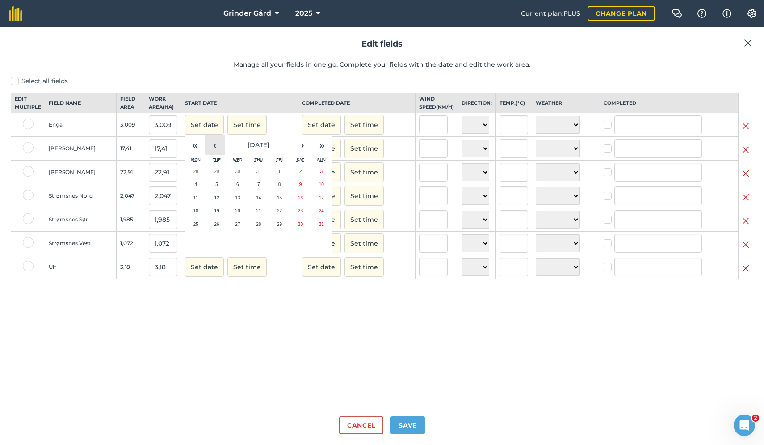
click at [213, 155] on button "‹" at bounding box center [215, 145] width 20 height 20
click at [223, 231] on button "29" at bounding box center [217, 224] width 21 height 13
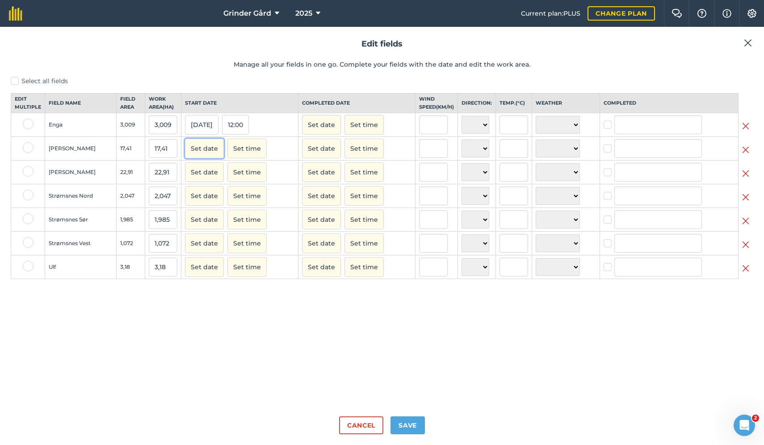
click at [206, 158] on button "Set date" at bounding box center [204, 149] width 39 height 20
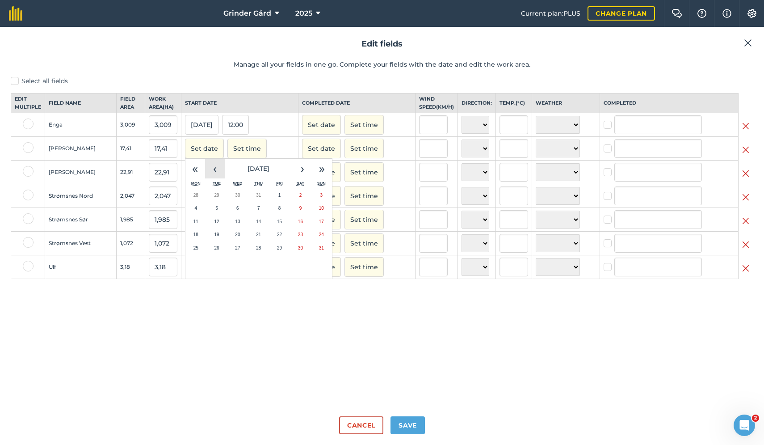
click at [210, 177] on button "‹" at bounding box center [215, 169] width 20 height 20
click at [219, 251] on button "29" at bounding box center [217, 247] width 21 height 13
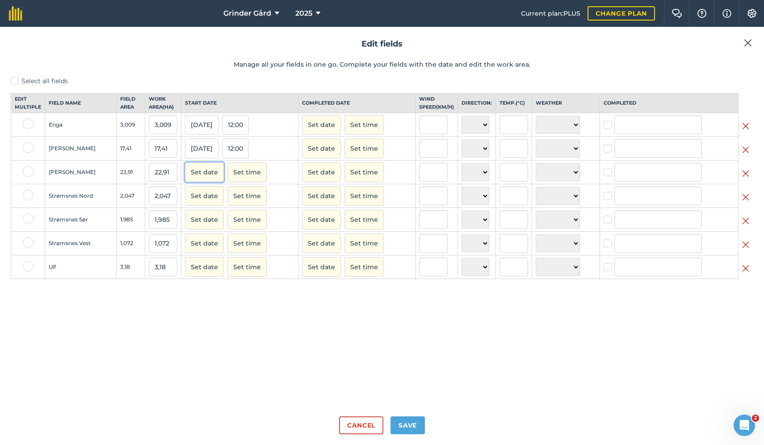
click at [202, 180] on button "Set date" at bounding box center [204, 172] width 39 height 20
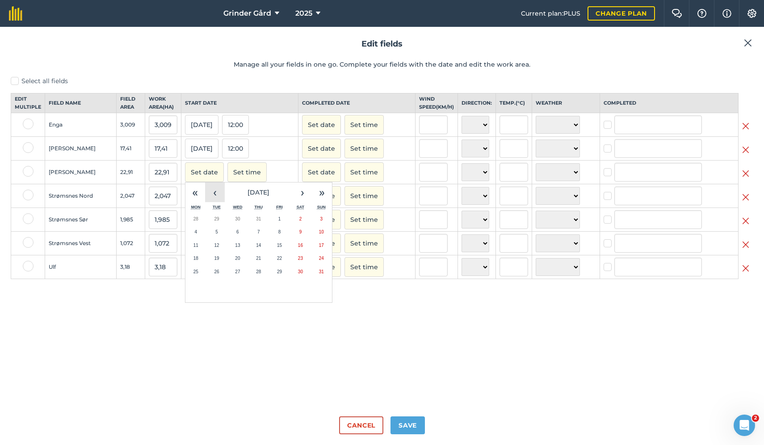
click at [210, 201] on button "‹" at bounding box center [215, 192] width 20 height 20
click at [218, 279] on button "29" at bounding box center [217, 271] width 21 height 13
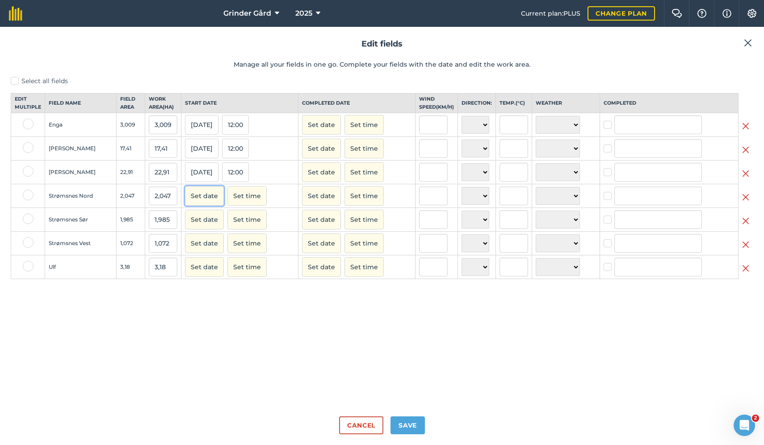
click at [207, 201] on button "Set date" at bounding box center [204, 196] width 39 height 20
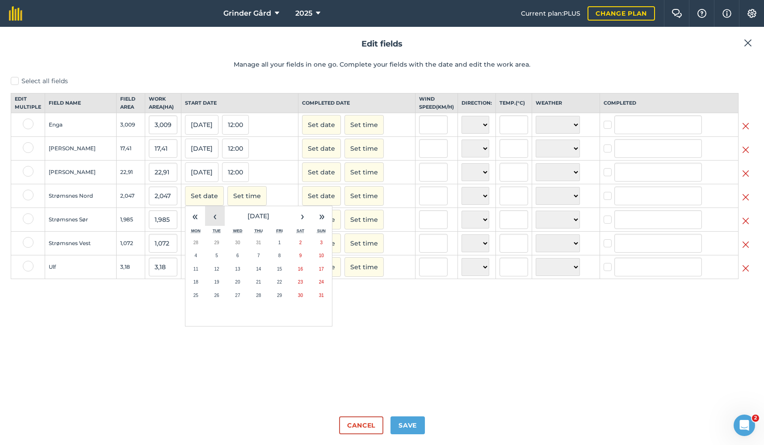
click at [214, 220] on button "‹" at bounding box center [215, 216] width 20 height 20
click at [217, 298] on abbr "29" at bounding box center [216, 295] width 5 height 5
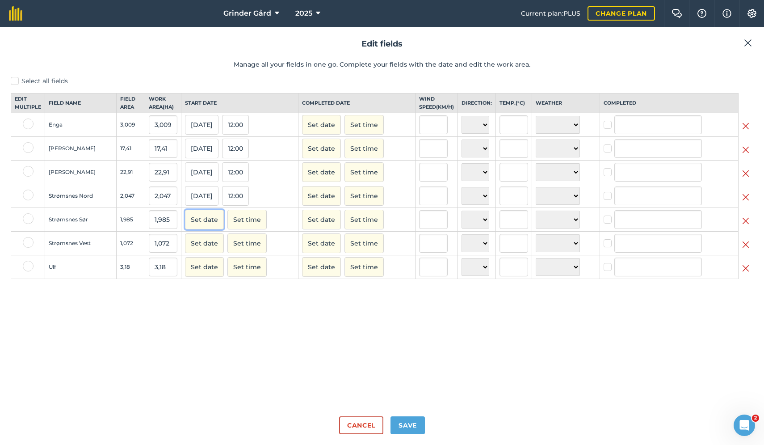
click at [206, 229] on button "Set date" at bounding box center [204, 220] width 39 height 20
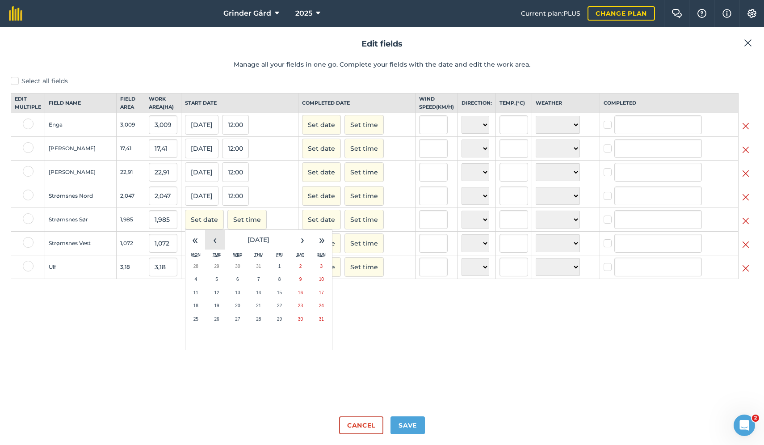
click at [207, 248] on button "‹" at bounding box center [215, 240] width 20 height 20
click at [220, 326] on button "29" at bounding box center [217, 318] width 21 height 13
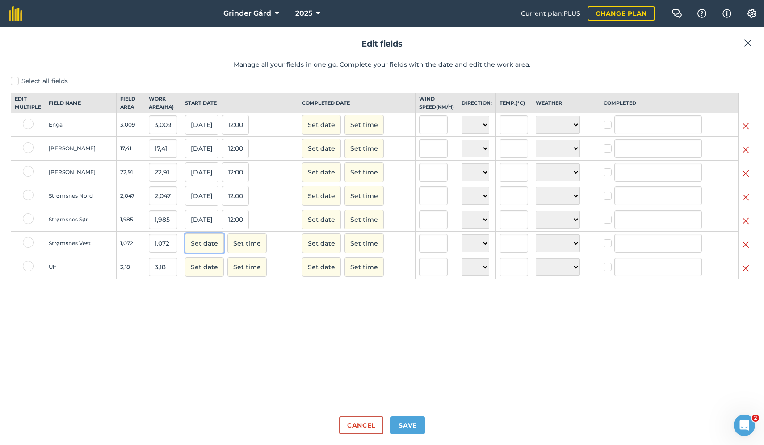
click at [202, 252] on button "Set date" at bounding box center [204, 243] width 39 height 20
click at [217, 273] on button "‹" at bounding box center [215, 263] width 20 height 20
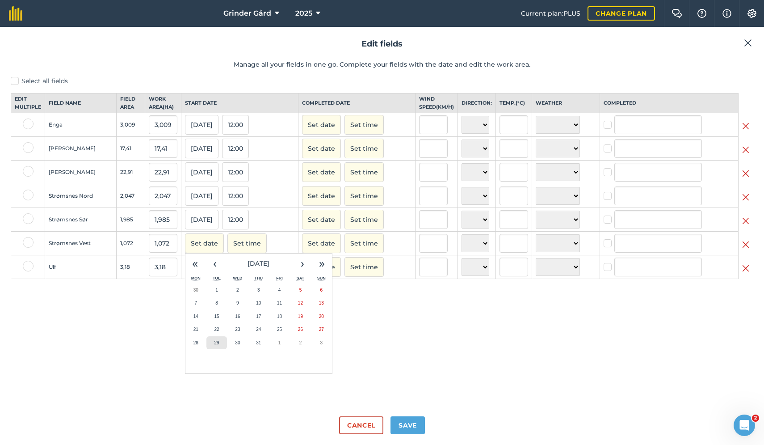
click at [217, 345] on abbr "29" at bounding box center [216, 342] width 5 height 5
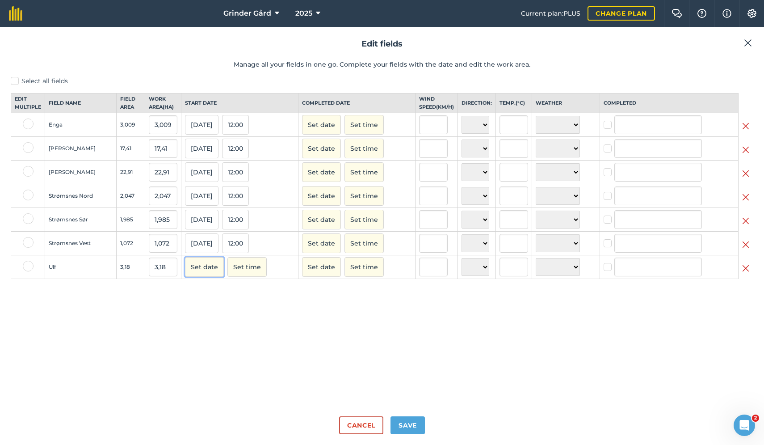
click at [208, 277] on button "Set date" at bounding box center [204, 267] width 39 height 20
click at [214, 296] on button "‹" at bounding box center [215, 287] width 20 height 20
click at [215, 370] on button "29" at bounding box center [217, 366] width 21 height 13
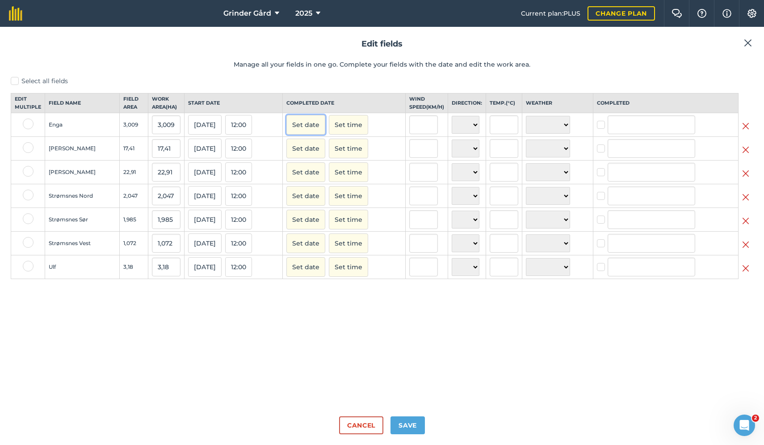
click at [320, 132] on button "Set date" at bounding box center [306, 125] width 39 height 20
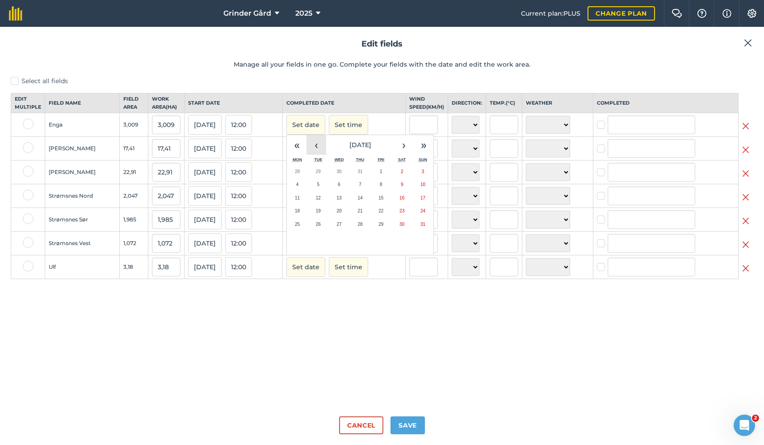
click at [323, 155] on button "‹" at bounding box center [317, 145] width 20 height 20
click at [329, 231] on button "29" at bounding box center [318, 224] width 21 height 13
checkbox input "true"
type input "[PERSON_NAME]"
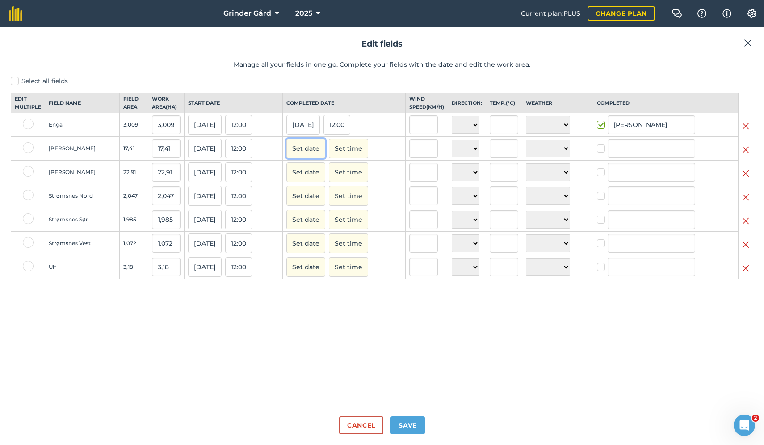
click at [320, 152] on button "Set date" at bounding box center [306, 149] width 39 height 20
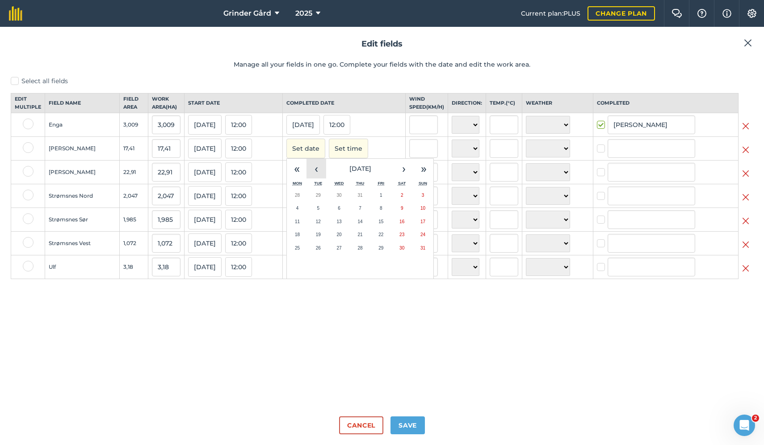
click at [323, 172] on button "‹" at bounding box center [317, 169] width 20 height 20
click at [328, 255] on button "29" at bounding box center [318, 247] width 21 height 13
checkbox input "true"
type input "[PERSON_NAME]"
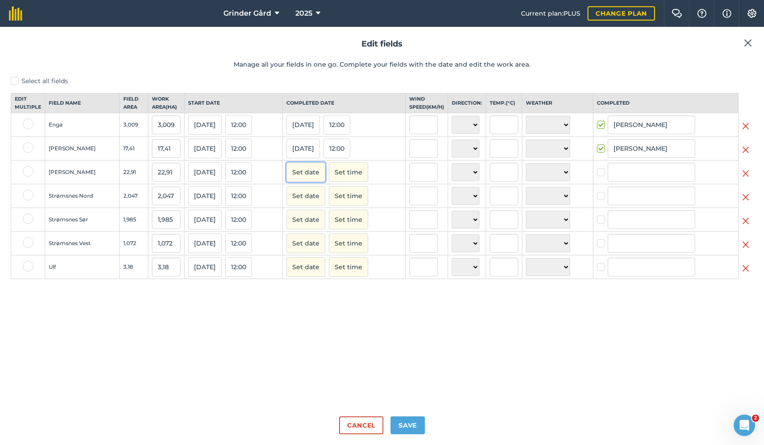
click at [315, 182] on button "Set date" at bounding box center [306, 172] width 39 height 20
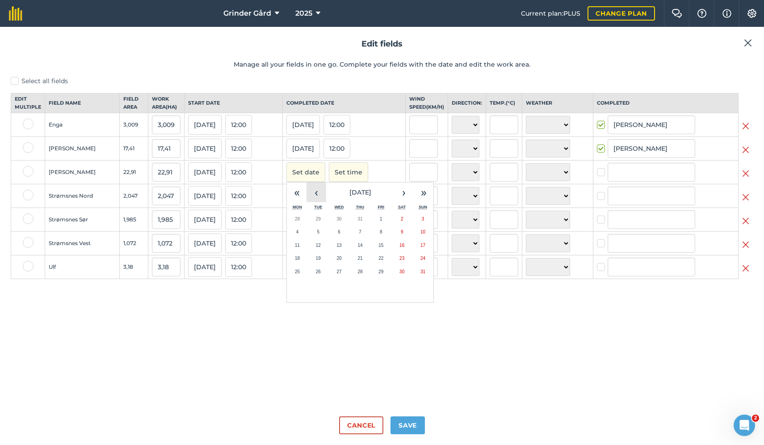
click at [317, 193] on button "‹" at bounding box center [317, 192] width 20 height 20
click at [329, 274] on button "29" at bounding box center [318, 271] width 21 height 13
checkbox input "true"
type input "[PERSON_NAME]"
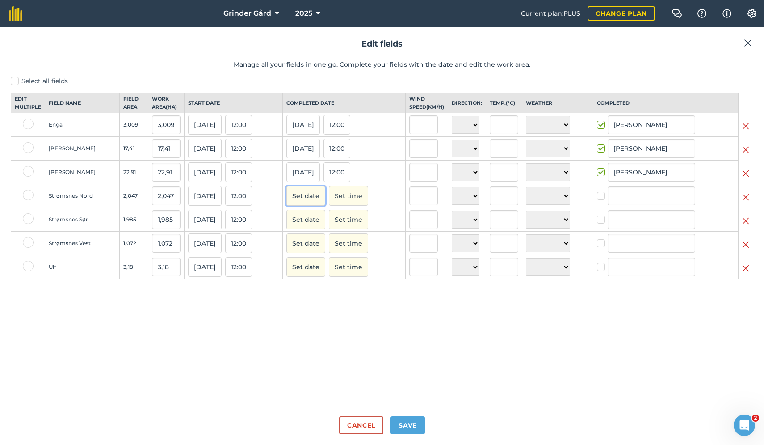
click at [315, 202] on button "Set date" at bounding box center [306, 196] width 39 height 20
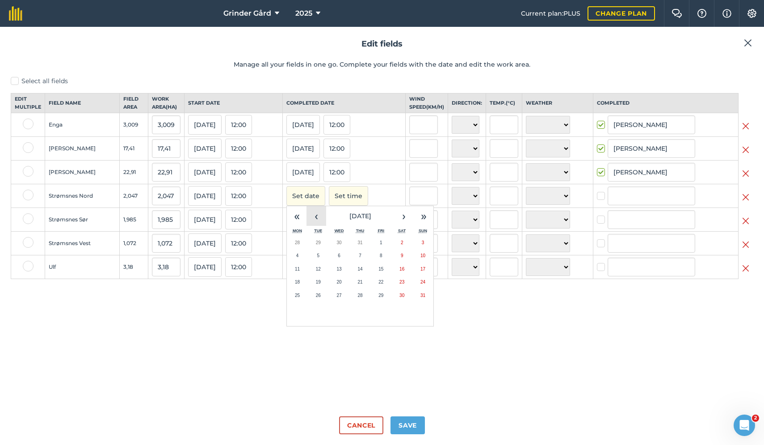
click at [321, 218] on button "‹" at bounding box center [317, 216] width 20 height 20
click at [329, 302] on button "29" at bounding box center [318, 295] width 21 height 13
checkbox input "true"
type input "[PERSON_NAME]"
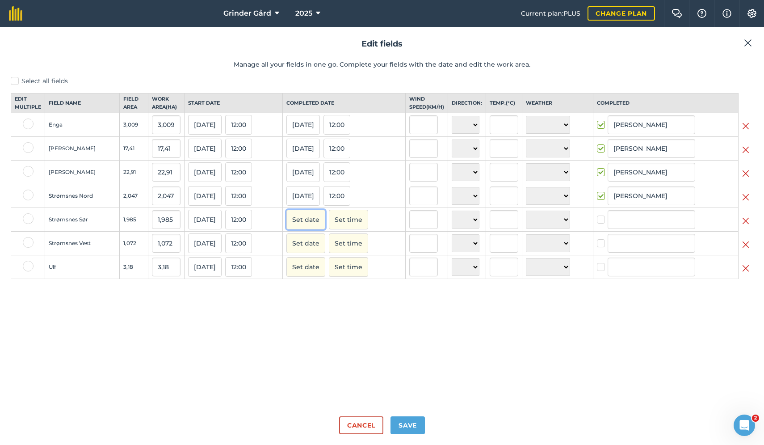
click at [318, 226] on button "Set date" at bounding box center [306, 220] width 39 height 20
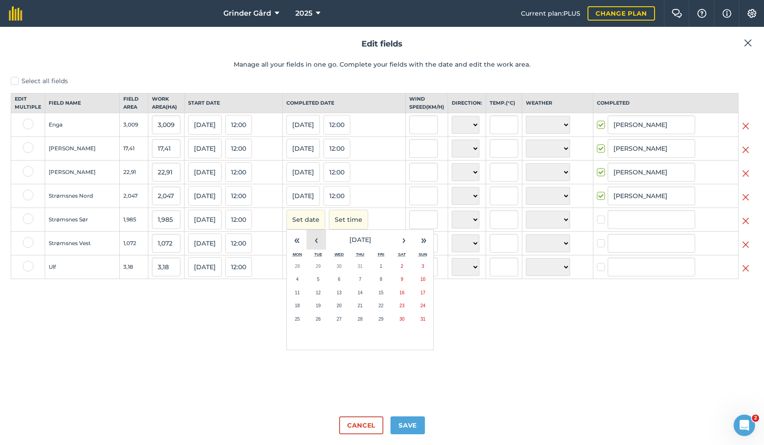
click at [322, 247] on button "‹" at bounding box center [317, 240] width 20 height 20
click at [329, 325] on button "29" at bounding box center [318, 318] width 21 height 13
checkbox input "true"
type input "[PERSON_NAME]"
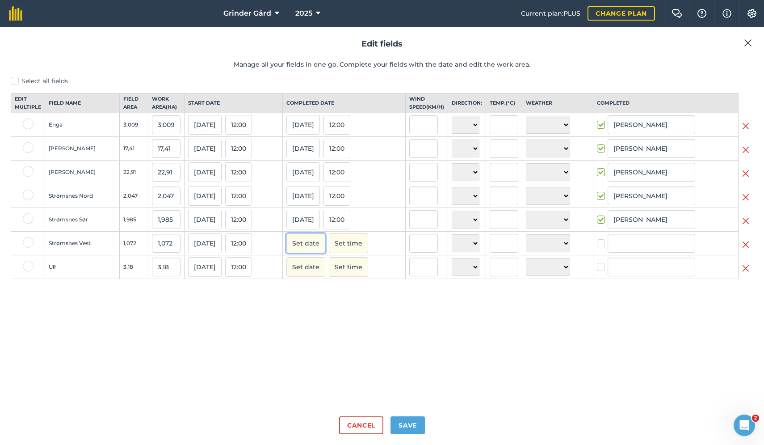
click at [318, 251] on button "Set date" at bounding box center [306, 243] width 39 height 20
click at [321, 253] on button "Set date" at bounding box center [306, 243] width 39 height 20
click at [318, 253] on button "Set date" at bounding box center [306, 243] width 39 height 20
click at [317, 252] on button "Set date" at bounding box center [306, 243] width 39 height 20
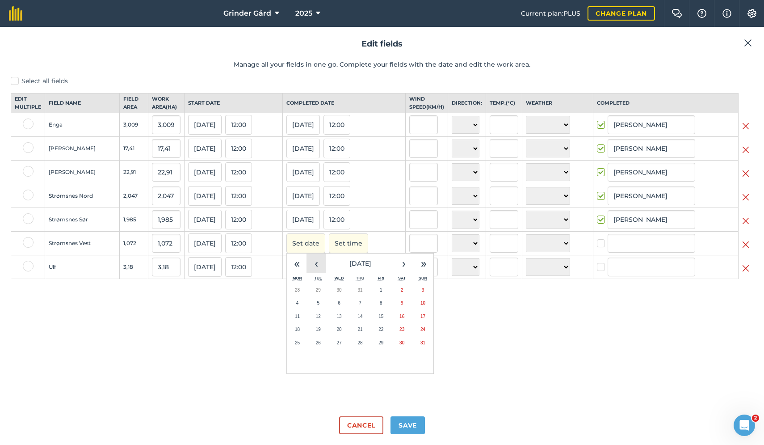
click at [321, 266] on button "‹" at bounding box center [317, 263] width 20 height 20
click at [321, 345] on abbr "29" at bounding box center [318, 342] width 5 height 5
checkbox input "true"
type input "[PERSON_NAME]"
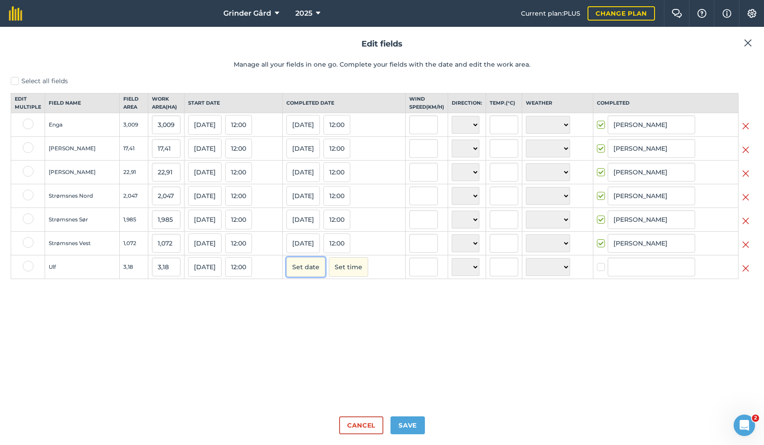
click at [321, 270] on button "Set date" at bounding box center [306, 267] width 39 height 20
click at [326, 293] on button "‹" at bounding box center [317, 287] width 20 height 20
click at [329, 373] on button "29" at bounding box center [318, 366] width 21 height 13
checkbox input "true"
type input "[PERSON_NAME]"
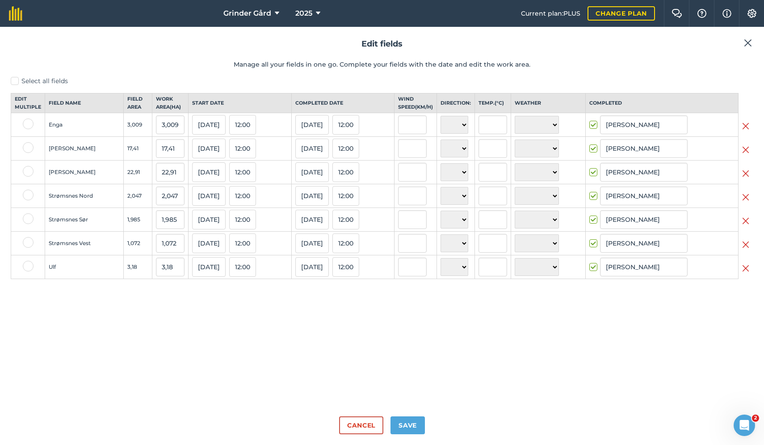
click at [414, 435] on div "Edit fields Manage all your fields in one go. Complete your fields with the dat…" at bounding box center [382, 236] width 764 height 418
click at [411, 426] on button "Save" at bounding box center [408, 425] width 34 height 18
checkbox input "true"
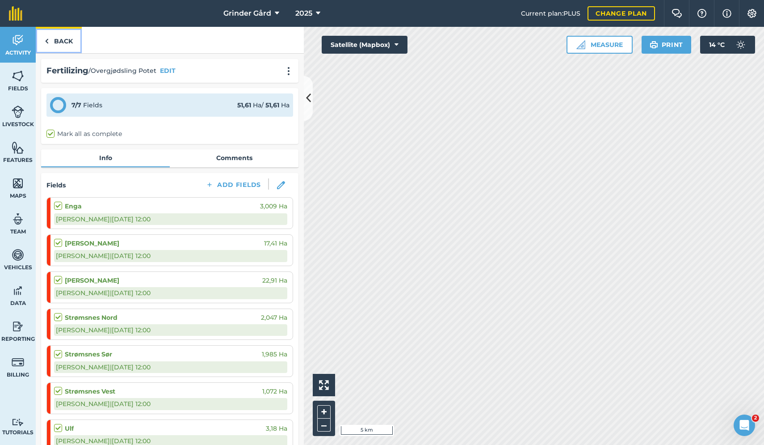
click at [72, 45] on link "Back" at bounding box center [59, 40] width 46 height 26
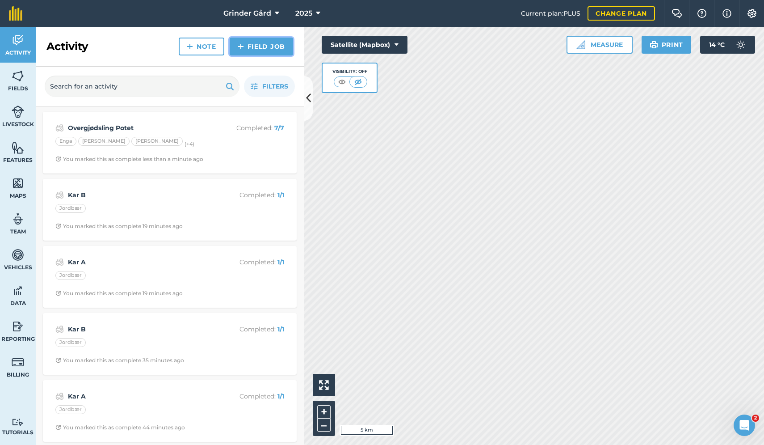
click at [255, 51] on link "Field Job" at bounding box center [261, 47] width 63 height 18
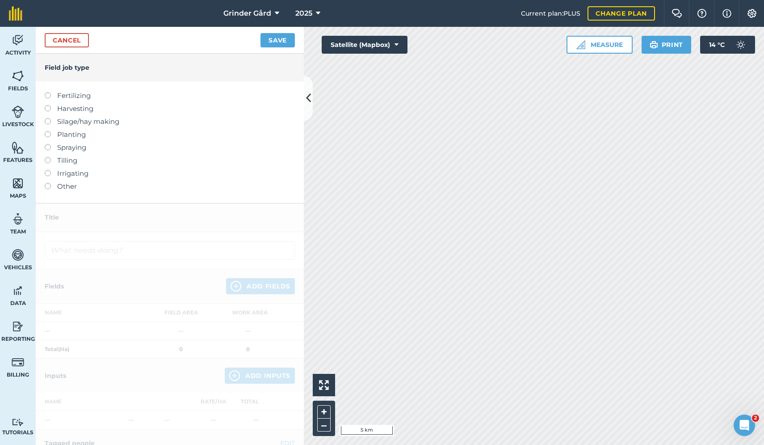
click at [48, 92] on label at bounding box center [51, 92] width 13 height 0
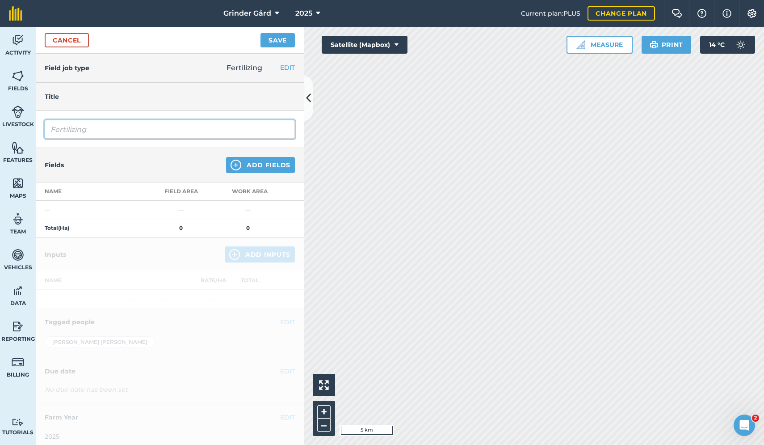
click at [95, 127] on input "Fertilizing" at bounding box center [170, 129] width 250 height 19
click at [83, 126] on input "FertilizingOvergjødsling" at bounding box center [170, 129] width 250 height 19
type input "Overgjødsling Gulrot N"
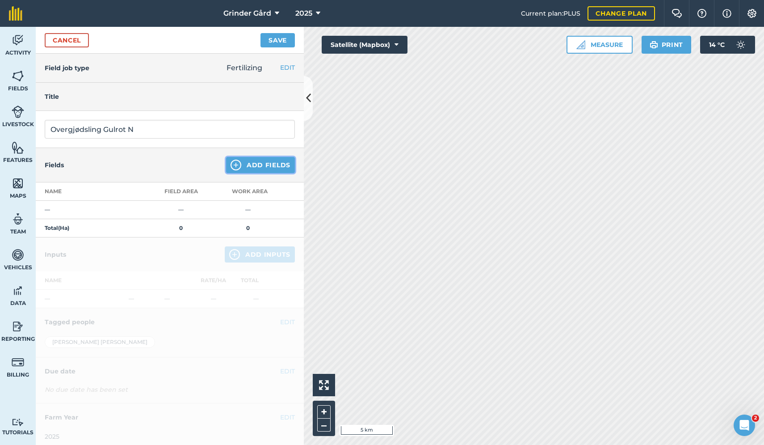
click at [259, 164] on button "Add Fields" at bounding box center [260, 165] width 69 height 16
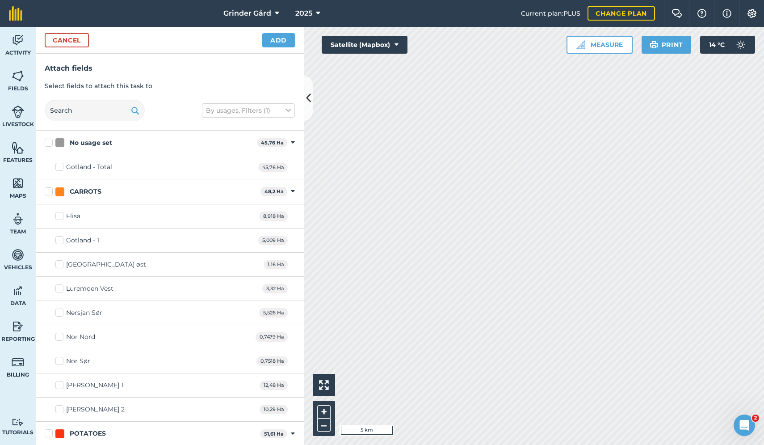
click at [50, 191] on label "CARROTS" at bounding box center [151, 191] width 212 height 9
click at [50, 191] on input "CARROTS" at bounding box center [48, 190] width 6 height 6
checkbox input "true"
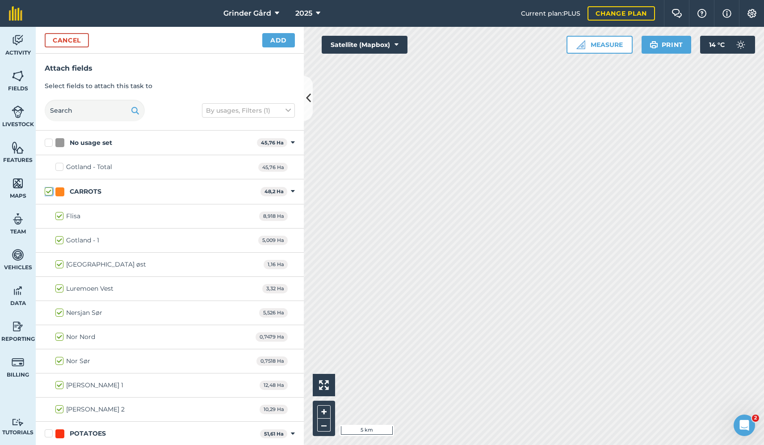
checkbox input "true"
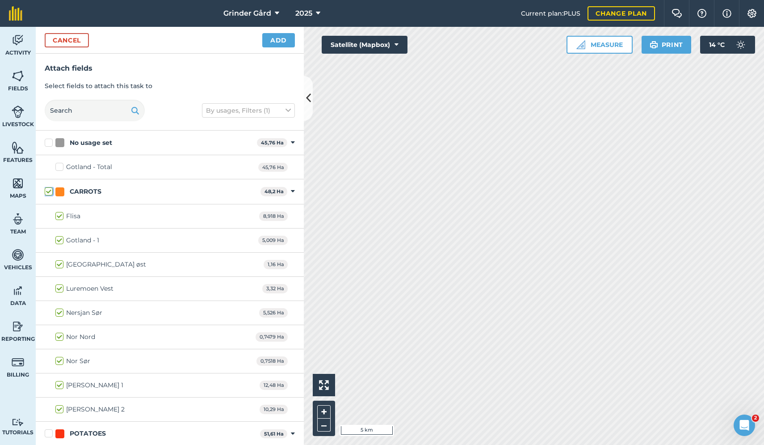
checkbox input "true"
click at [291, 34] on button "Add" at bounding box center [278, 40] width 33 height 14
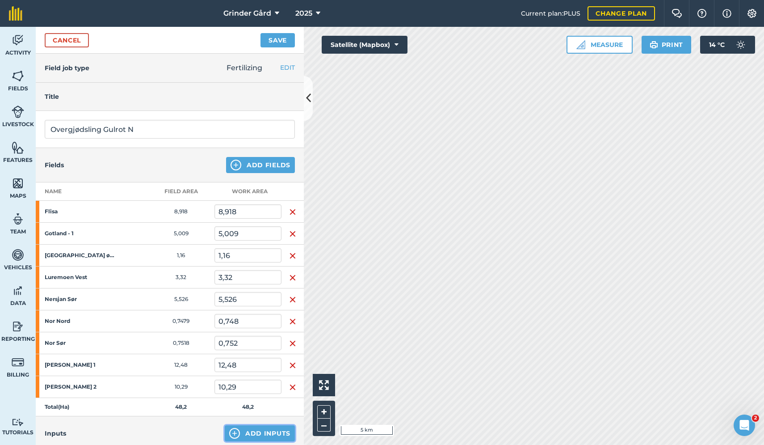
click at [261, 427] on button "Add Inputs" at bounding box center [260, 433] width 70 height 16
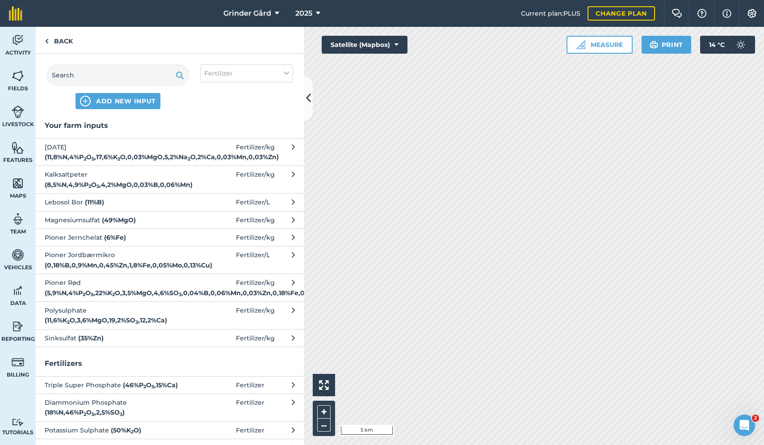
click at [211, 157] on span at bounding box center [215, 152] width 42 height 20
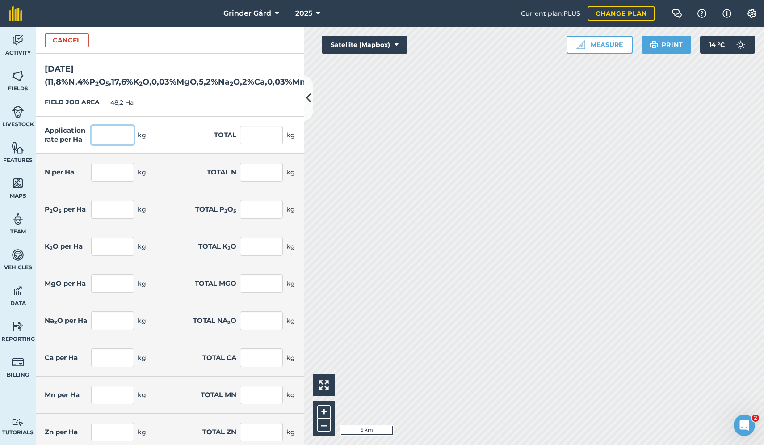
click at [127, 138] on input "text" at bounding box center [112, 135] width 43 height 19
type input "200"
type input "9 640"
type input "23,6"
type input "1 137,52"
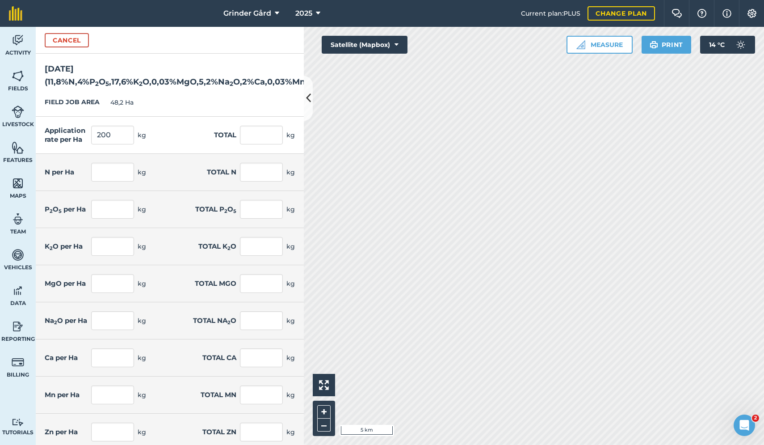
type input "8"
type input "385,6"
type input "35,2"
type input "1 696,64"
type input "0,06"
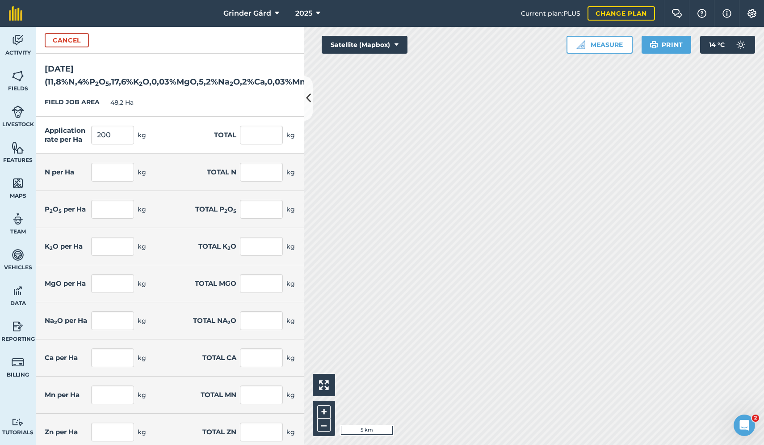
type input "2,892"
type input "10,4"
type input "501,28"
type input "4"
type input "192,8"
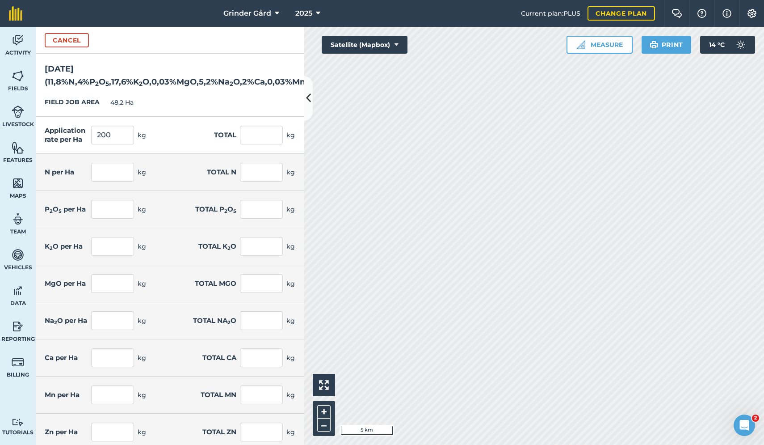
type input "0,06"
type input "2,892"
type input "0,06"
type input "2,892"
click at [207, 100] on div "FIELD JOB AREA 48,2 Ha" at bounding box center [170, 103] width 268 height 28
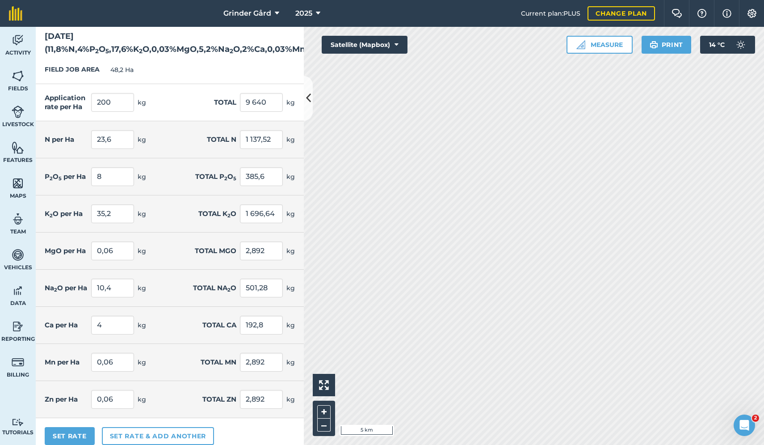
scroll to position [42, 0]
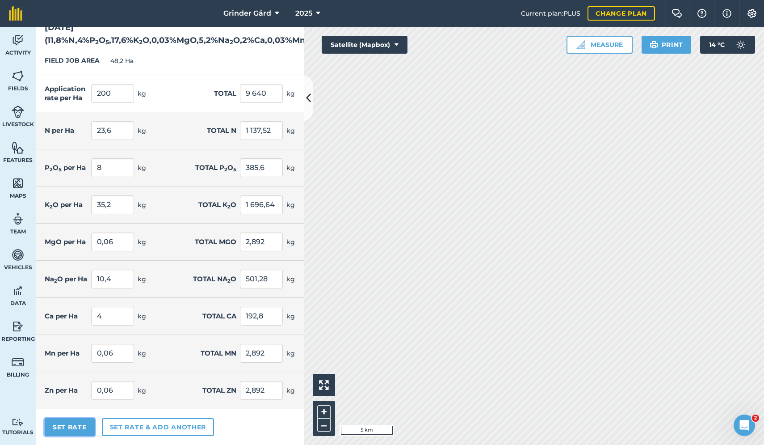
click at [74, 432] on button "Set Rate" at bounding box center [70, 427] width 50 height 18
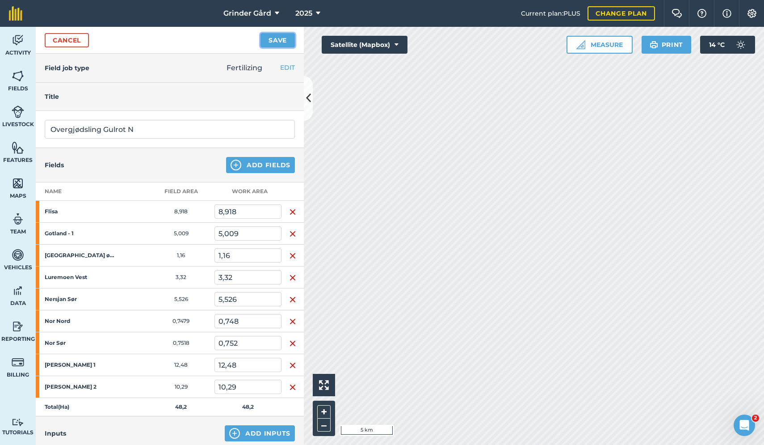
click at [281, 40] on button "Save" at bounding box center [278, 40] width 34 height 14
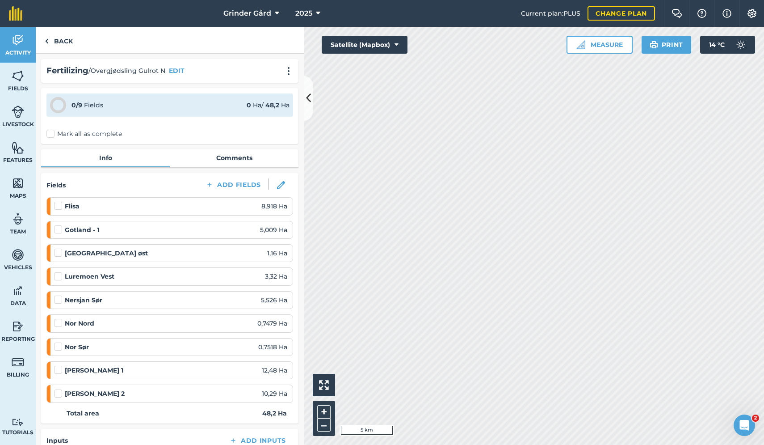
click at [65, 134] on label "Mark all as complete" at bounding box center [84, 133] width 76 height 9
click at [52, 134] on input "Mark all as complete" at bounding box center [49, 132] width 6 height 6
checkbox input "false"
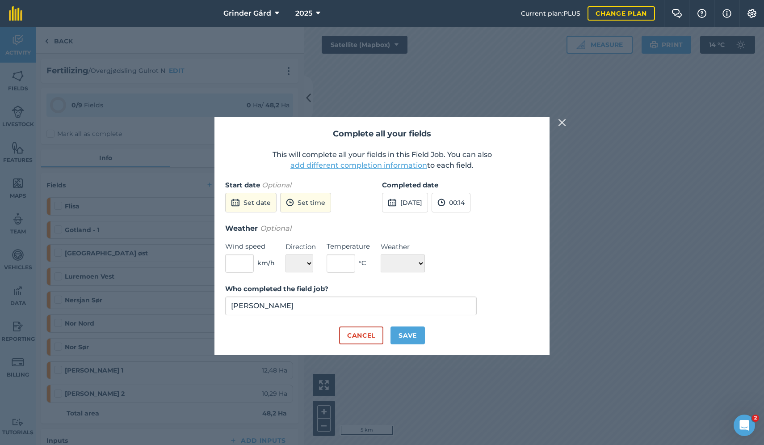
click at [335, 168] on button "add different completion information" at bounding box center [359, 165] width 137 height 11
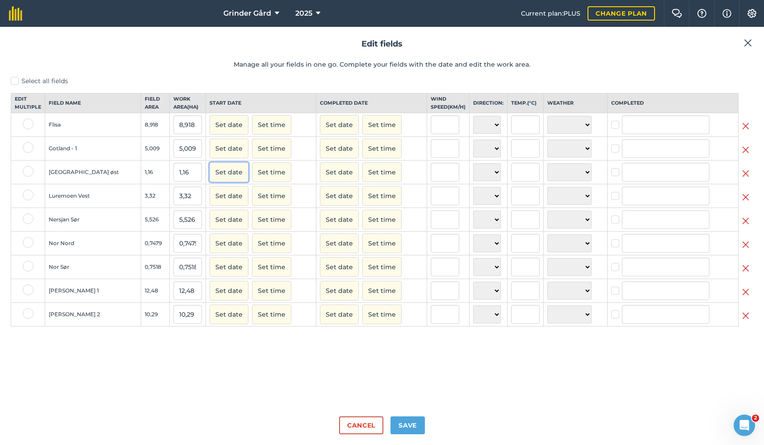
click at [210, 177] on button "Set date" at bounding box center [229, 172] width 39 height 20
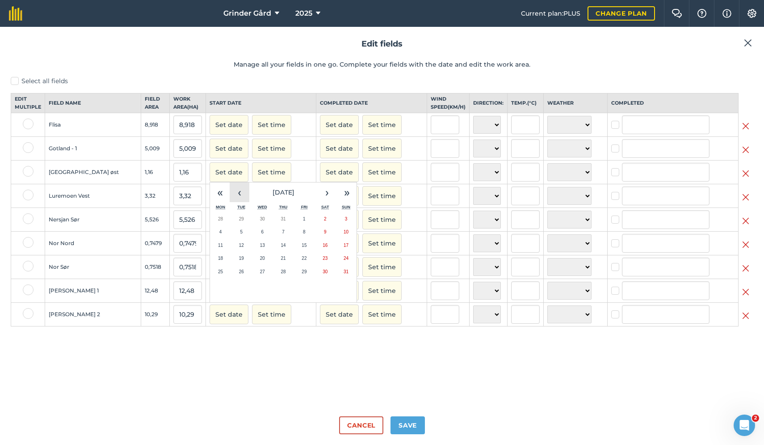
click at [230, 201] on button "‹" at bounding box center [240, 192] width 20 height 20
click at [336, 264] on button "27" at bounding box center [346, 258] width 21 height 13
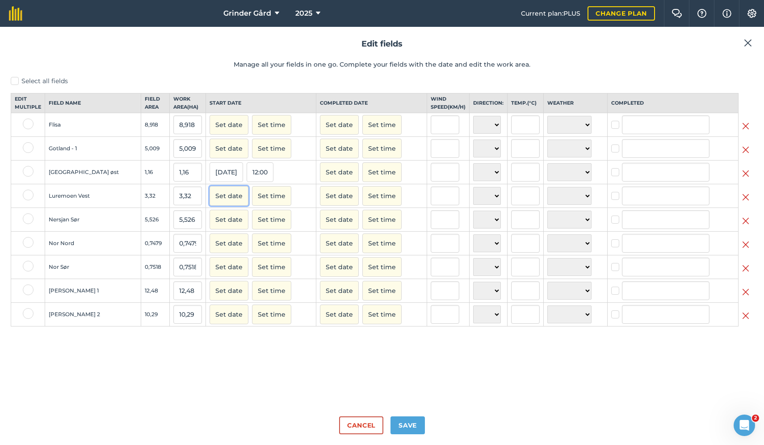
click at [211, 206] on button "Set date" at bounding box center [229, 196] width 39 height 20
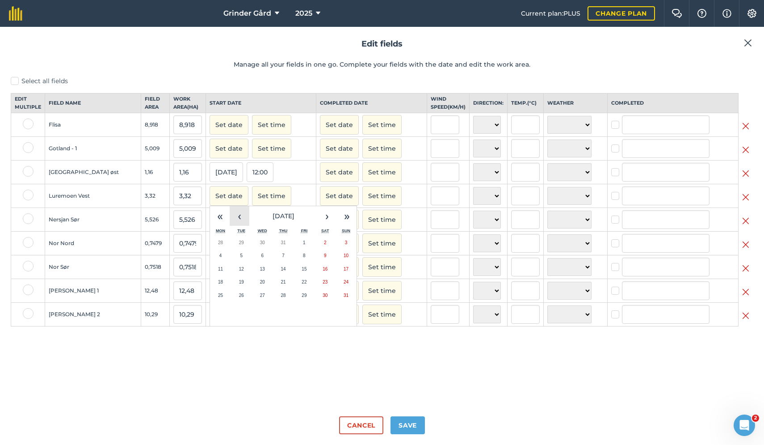
click at [230, 226] on button "‹" at bounding box center [240, 216] width 20 height 20
click at [336, 289] on button "27" at bounding box center [346, 281] width 21 height 13
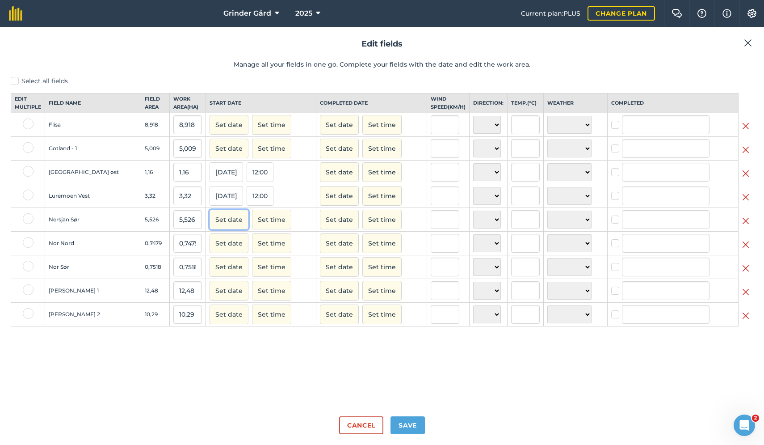
click at [210, 229] on button "Set date" at bounding box center [229, 220] width 39 height 20
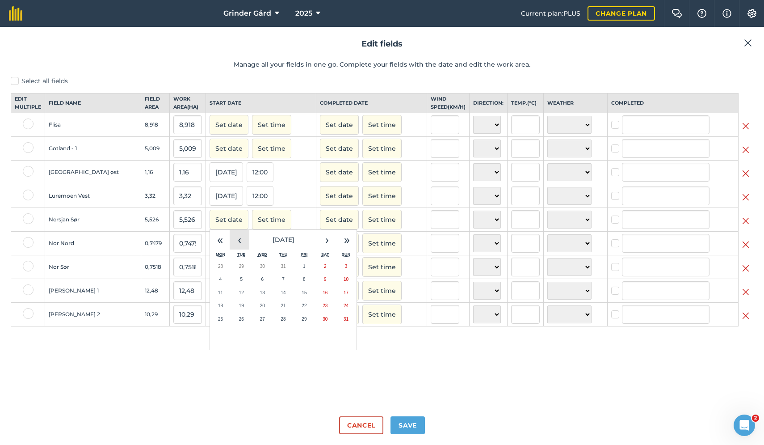
click at [230, 247] on button "‹" at bounding box center [240, 240] width 20 height 20
click at [336, 312] on button "27" at bounding box center [346, 305] width 21 height 13
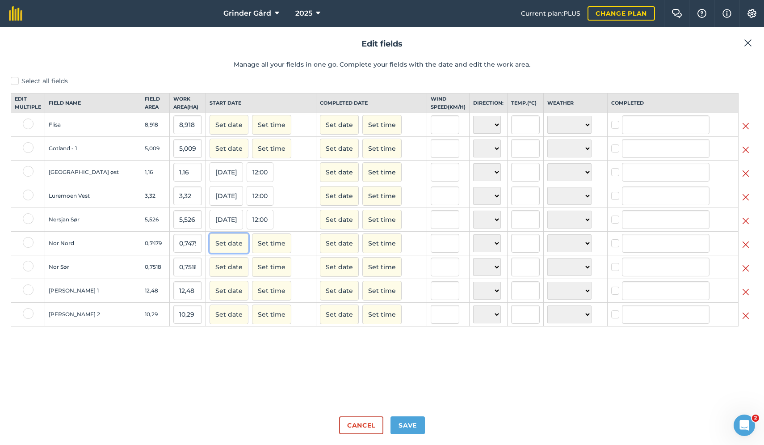
click at [210, 253] on button "Set date" at bounding box center [229, 243] width 39 height 20
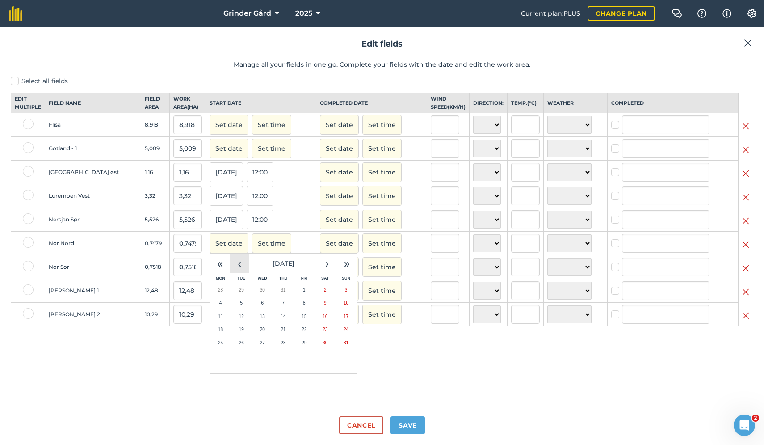
click at [230, 271] on button "‹" at bounding box center [240, 263] width 20 height 20
click at [344, 332] on abbr "27" at bounding box center [346, 329] width 5 height 5
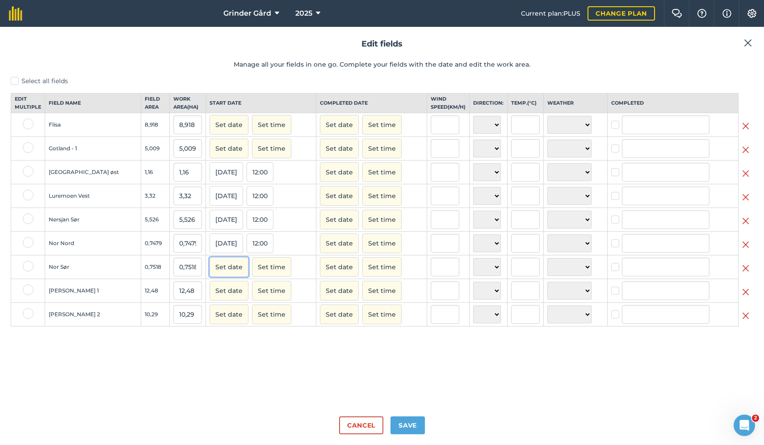
click at [210, 274] on button "Set date" at bounding box center [229, 267] width 39 height 20
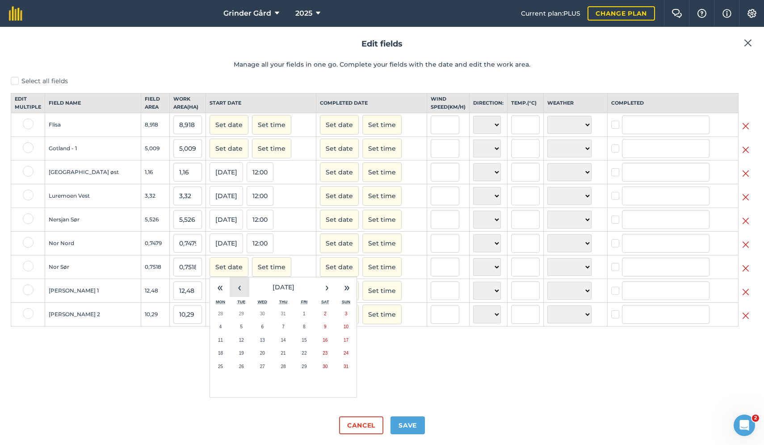
click at [230, 289] on button "‹" at bounding box center [240, 287] width 20 height 20
click at [344, 355] on abbr "27" at bounding box center [346, 352] width 5 height 5
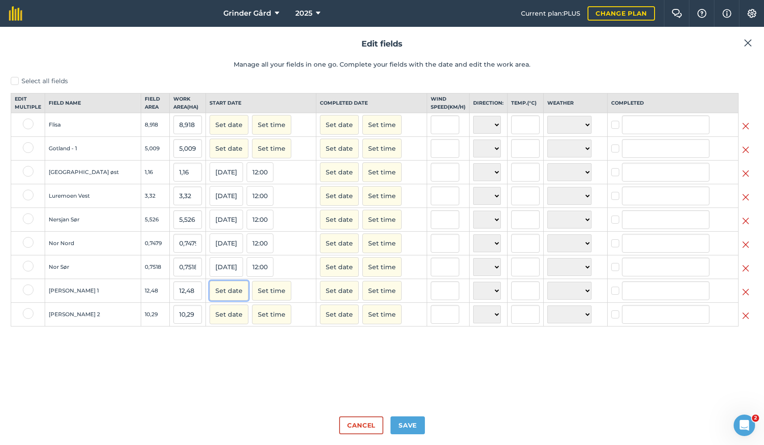
click at [210, 300] on button "Set date" at bounding box center [229, 291] width 39 height 20
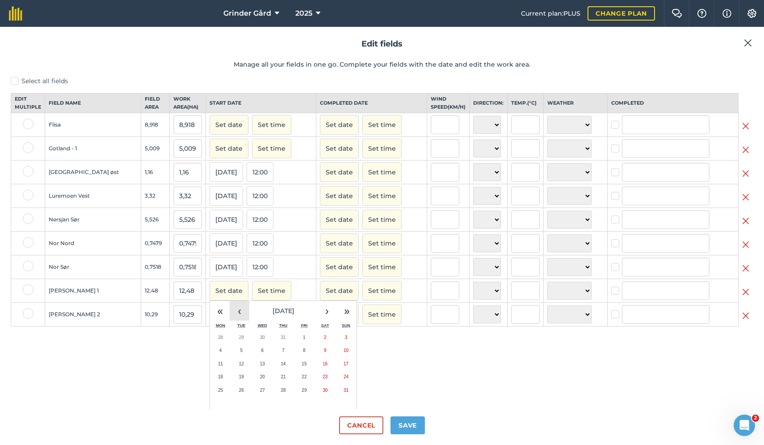
click at [230, 317] on button "‹" at bounding box center [240, 311] width 20 height 20
click at [210, 397] on button "28" at bounding box center [220, 390] width 21 height 13
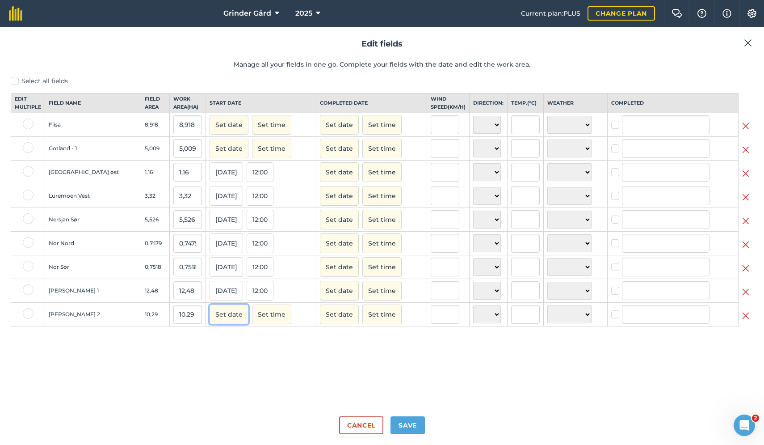
click at [210, 316] on button "Set date" at bounding box center [229, 314] width 39 height 20
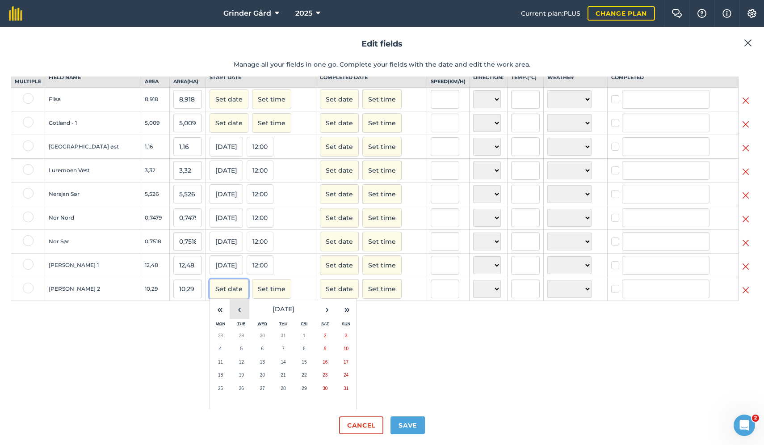
scroll to position [44, 0]
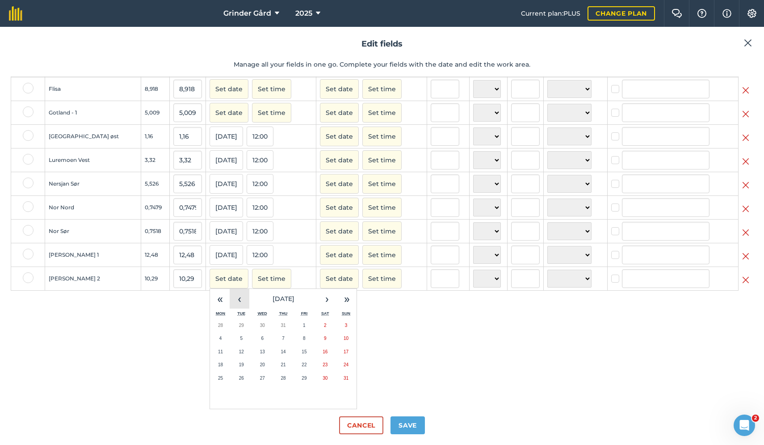
click at [230, 306] on button "‹" at bounding box center [240, 299] width 20 height 20
click at [231, 381] on button "29" at bounding box center [241, 377] width 21 height 13
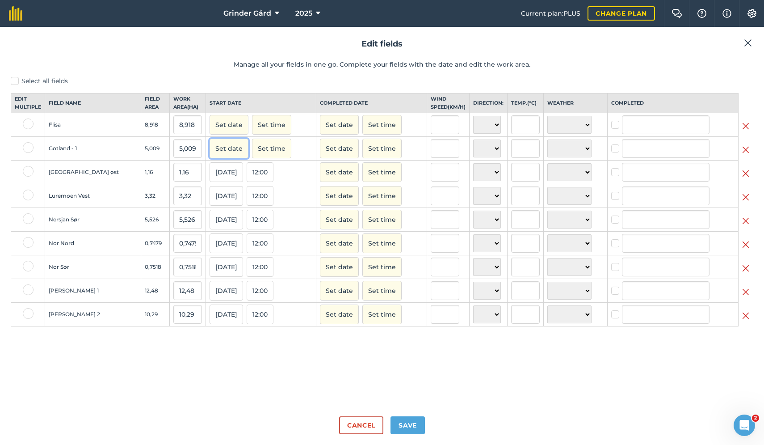
click at [210, 156] on button "Set date" at bounding box center [229, 149] width 39 height 20
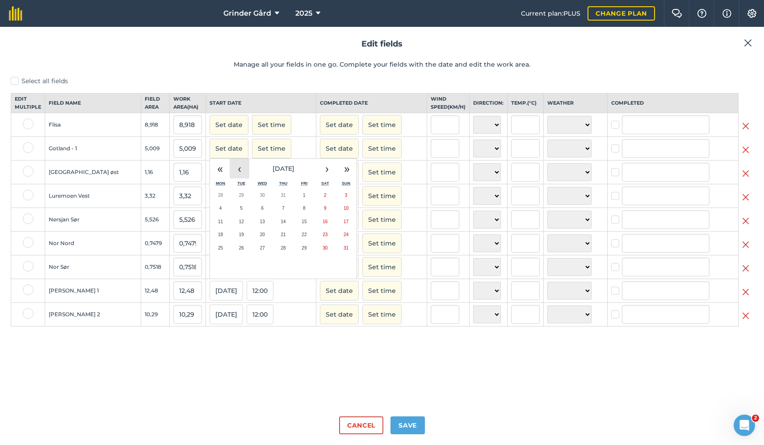
click at [230, 178] on button "‹" at bounding box center [240, 169] width 20 height 20
click at [231, 255] on button "29" at bounding box center [241, 247] width 21 height 13
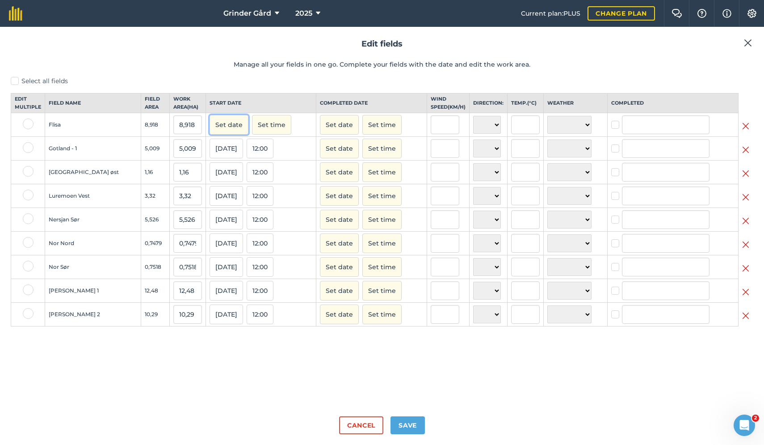
click at [213, 130] on button "Set date" at bounding box center [229, 125] width 39 height 20
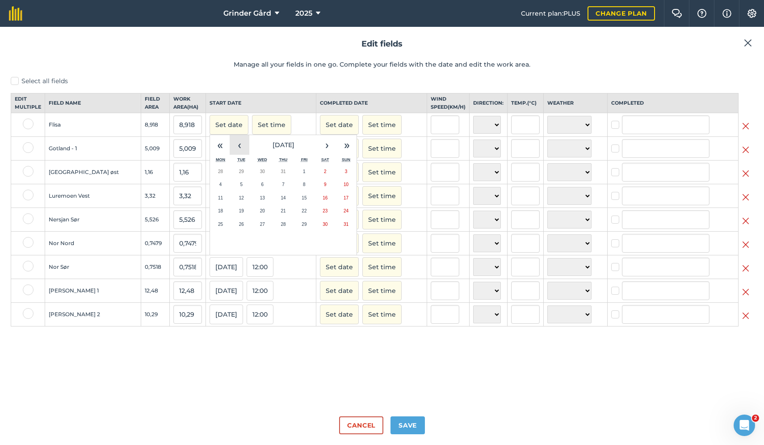
click at [230, 153] on button "‹" at bounding box center [240, 145] width 20 height 20
click at [231, 231] on button "29" at bounding box center [241, 224] width 21 height 13
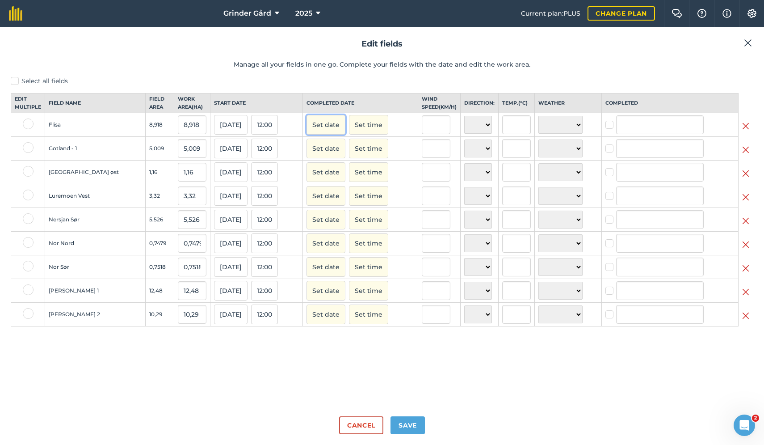
click at [310, 133] on button "Set date" at bounding box center [326, 125] width 39 height 20
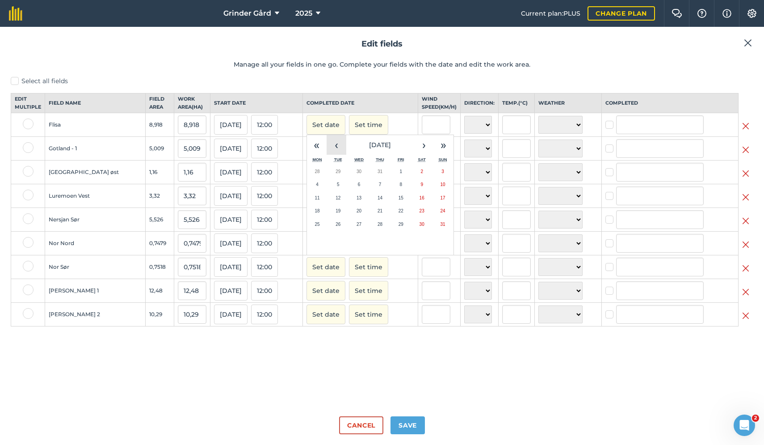
click at [327, 150] on button "‹" at bounding box center [337, 145] width 20 height 20
click at [331, 229] on button "29" at bounding box center [338, 224] width 21 height 13
checkbox input "true"
type input "[PERSON_NAME]"
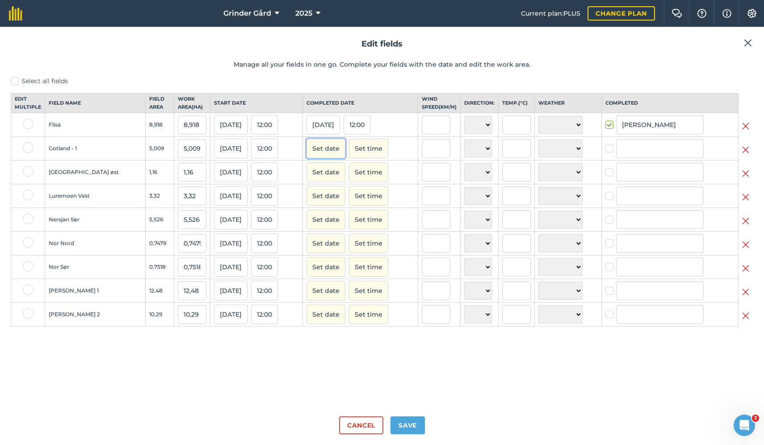
click at [319, 158] on button "Set date" at bounding box center [326, 149] width 39 height 20
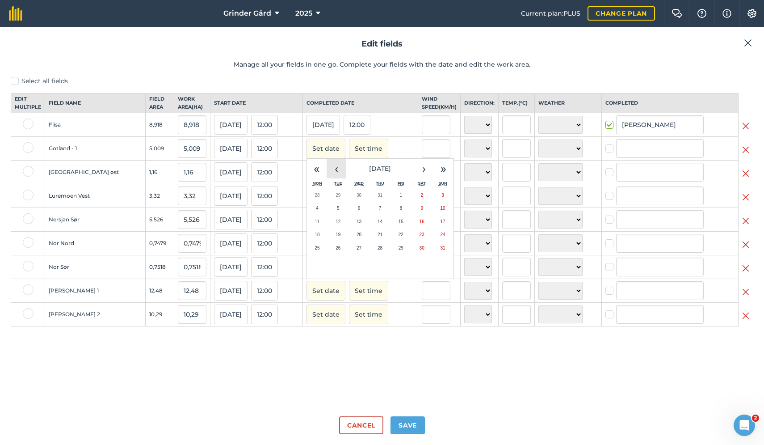
click at [327, 175] on button "‹" at bounding box center [337, 169] width 20 height 20
click at [331, 255] on button "29" at bounding box center [338, 247] width 21 height 13
checkbox input "true"
type input "[PERSON_NAME]"
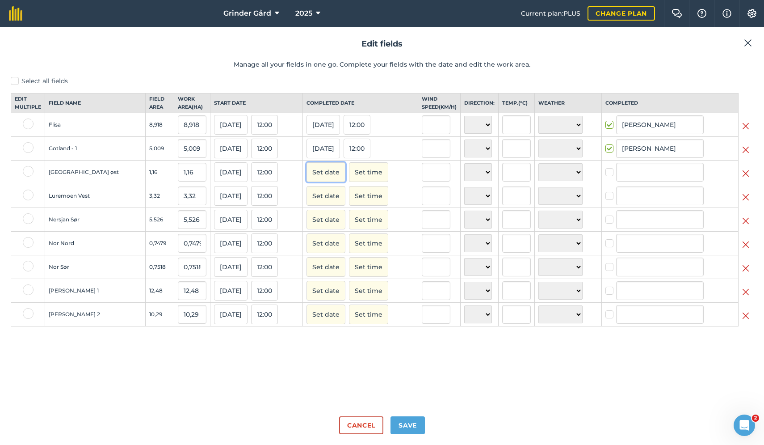
click at [327, 182] on button "Set date" at bounding box center [326, 172] width 39 height 20
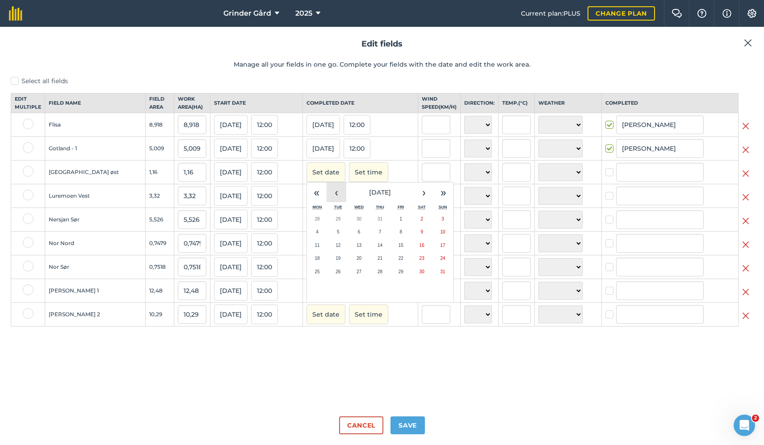
click at [328, 201] on button "‹" at bounding box center [337, 192] width 20 height 20
click at [440, 261] on abbr "27" at bounding box center [442, 258] width 5 height 5
checkbox input "true"
type input "[PERSON_NAME]"
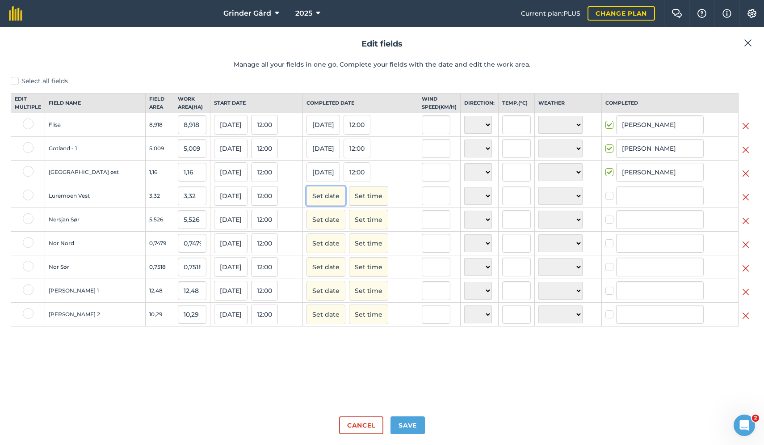
click at [312, 204] on button "Set date" at bounding box center [326, 196] width 39 height 20
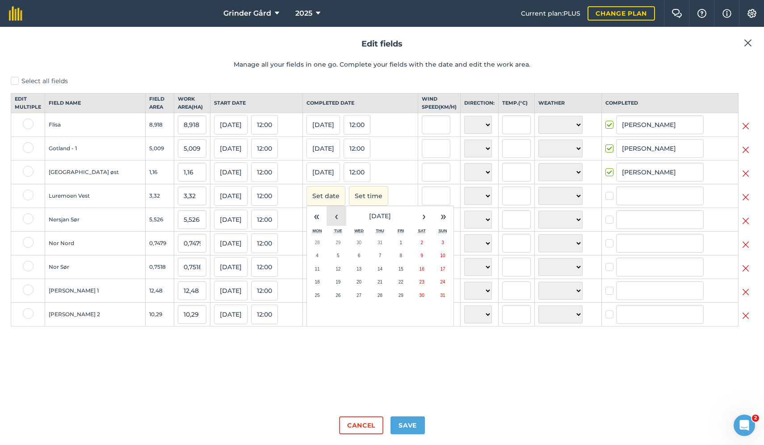
click at [327, 225] on button "‹" at bounding box center [337, 216] width 20 height 20
click at [440, 284] on abbr "27" at bounding box center [442, 281] width 5 height 5
checkbox input "true"
type input "[PERSON_NAME]"
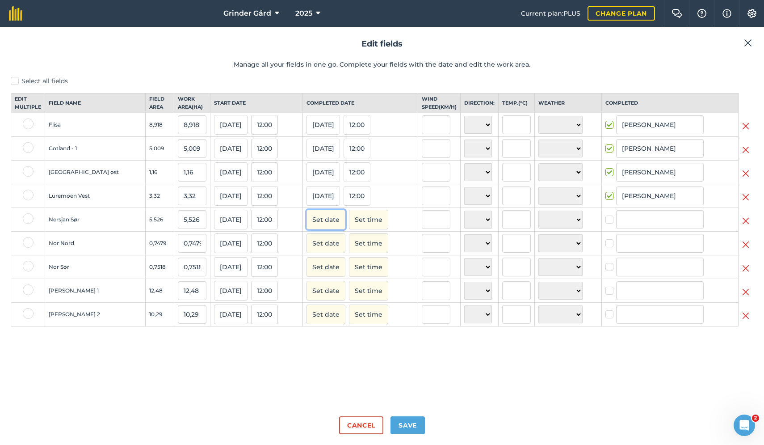
click at [323, 228] on button "Set date" at bounding box center [326, 220] width 39 height 20
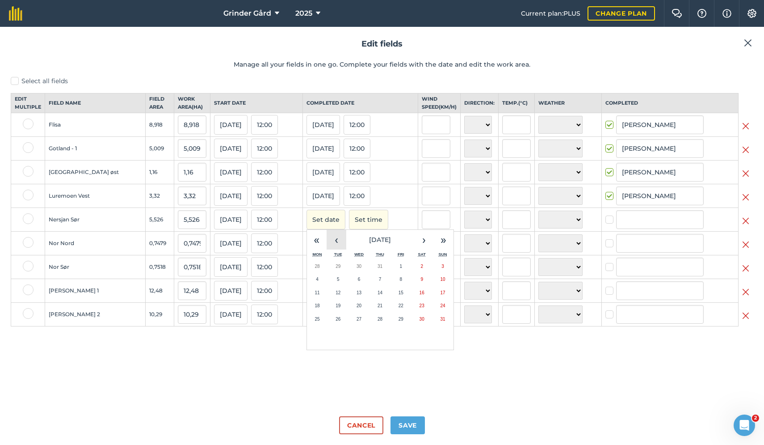
click at [333, 248] on button "‹" at bounding box center [337, 240] width 20 height 20
click at [433, 312] on button "27" at bounding box center [443, 305] width 21 height 13
checkbox input "true"
type input "[PERSON_NAME]"
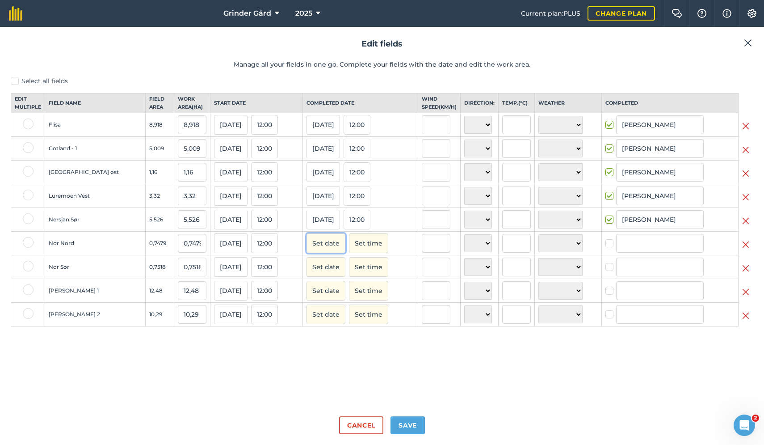
click at [321, 253] on button "Set date" at bounding box center [326, 243] width 39 height 20
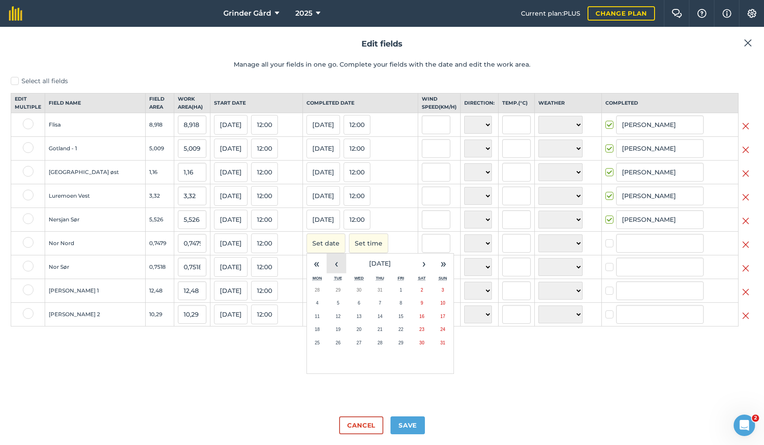
click at [329, 270] on button "‹" at bounding box center [337, 263] width 20 height 20
click at [440, 332] on abbr "27" at bounding box center [442, 329] width 5 height 5
checkbox input "true"
type input "[PERSON_NAME]"
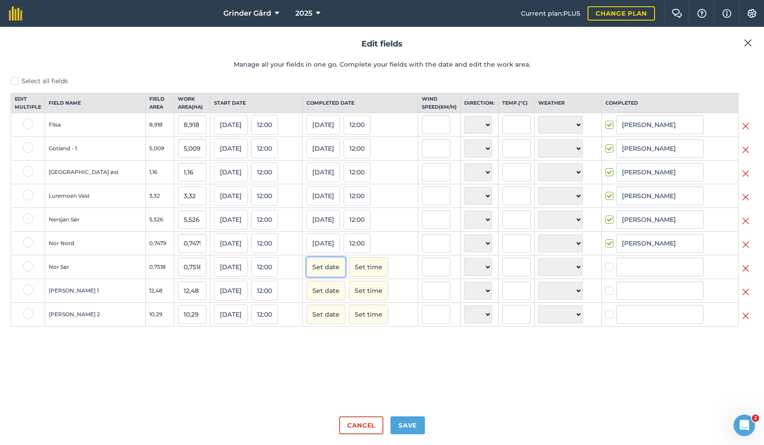
click at [316, 277] on button "Set date" at bounding box center [326, 267] width 39 height 20
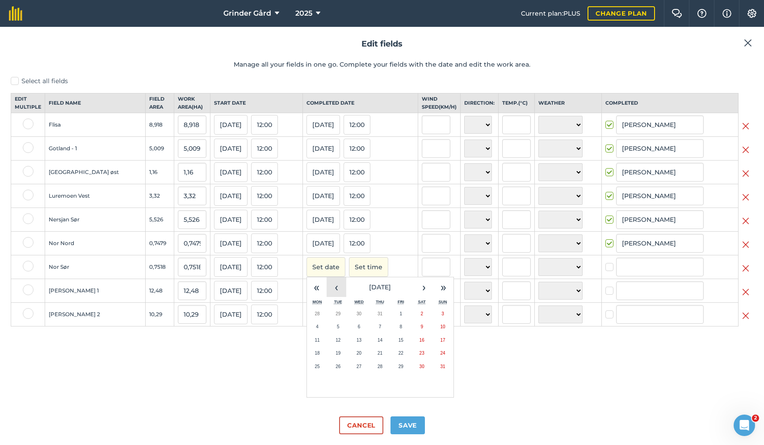
click at [327, 290] on button "‹" at bounding box center [337, 287] width 20 height 20
click at [433, 357] on button "27" at bounding box center [443, 352] width 21 height 13
checkbox input "true"
type input "[PERSON_NAME]"
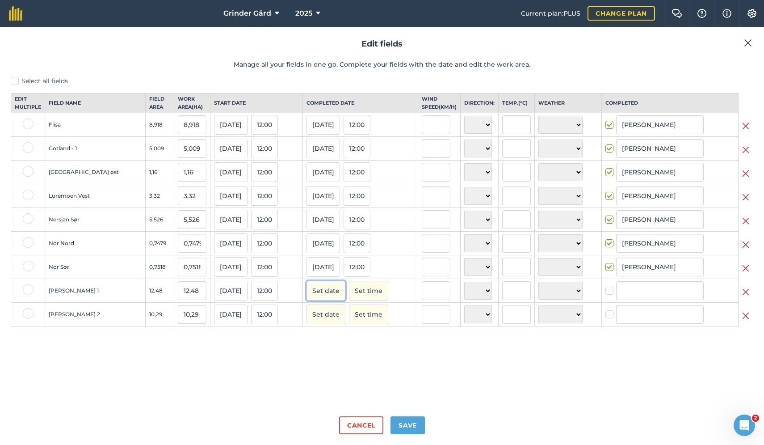
click at [311, 300] on button "Set date" at bounding box center [326, 291] width 39 height 20
click at [327, 316] on button "‹" at bounding box center [337, 311] width 20 height 20
click at [315, 392] on abbr "28" at bounding box center [317, 390] width 5 height 5
checkbox input "true"
type input "[PERSON_NAME]"
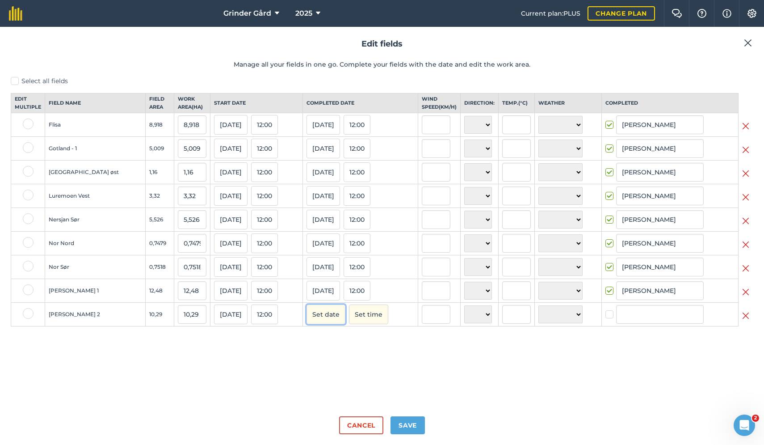
click at [311, 322] on button "Set date" at bounding box center [326, 314] width 39 height 20
click at [327, 344] on button "‹" at bounding box center [337, 335] width 20 height 20
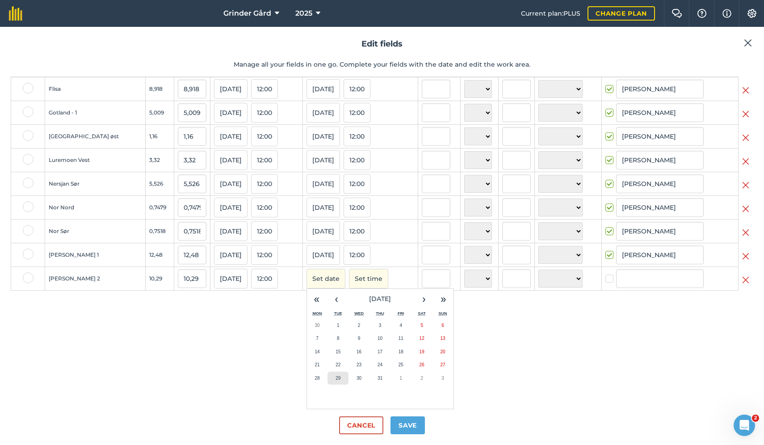
click at [331, 380] on button "29" at bounding box center [338, 377] width 21 height 13
checkbox input "true"
type input "[PERSON_NAME]"
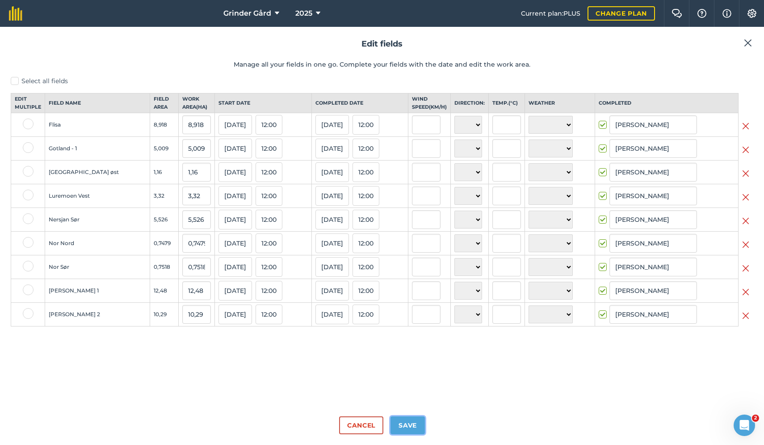
click at [405, 424] on button "Save" at bounding box center [408, 425] width 34 height 18
checkbox input "true"
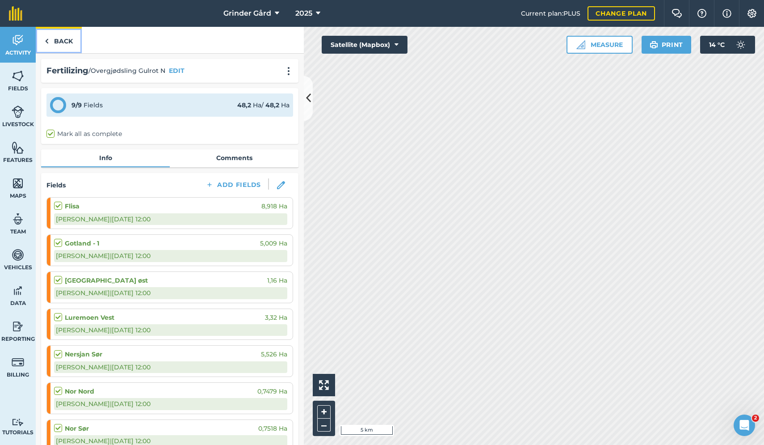
click at [69, 41] on link "Back" at bounding box center [59, 40] width 46 height 26
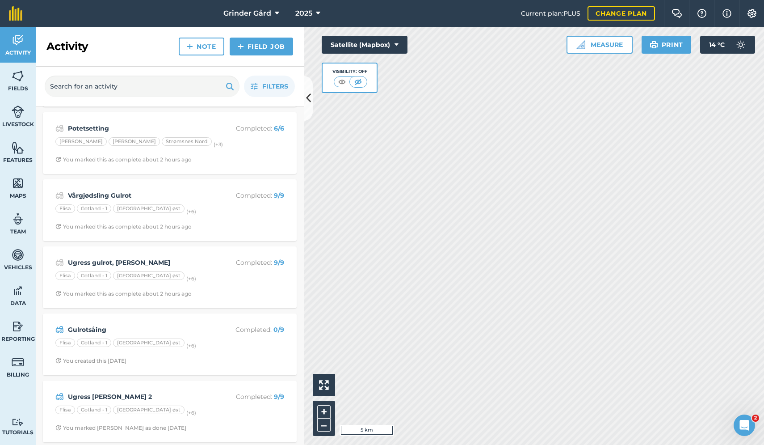
scroll to position [1008, 0]
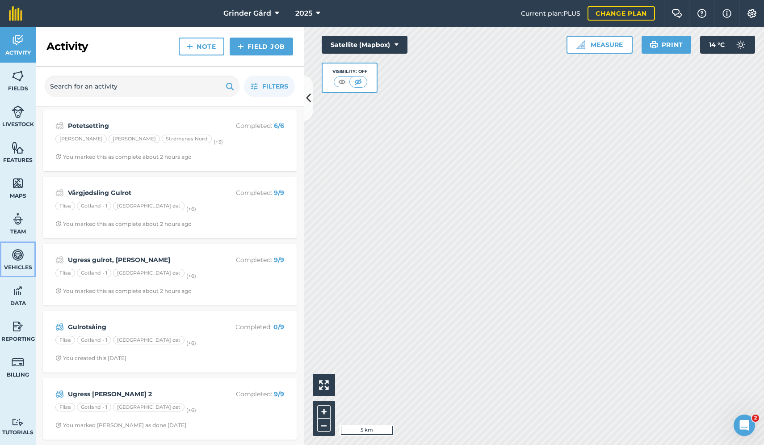
click at [23, 253] on img at bounding box center [18, 254] width 13 height 13
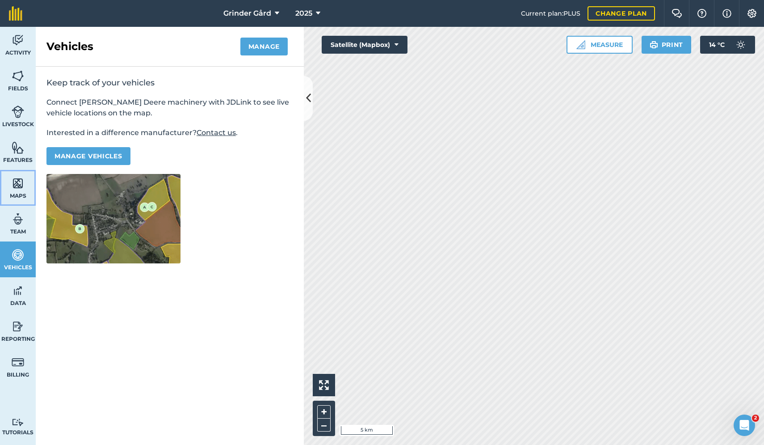
click at [23, 191] on link "Maps" at bounding box center [18, 188] width 36 height 36
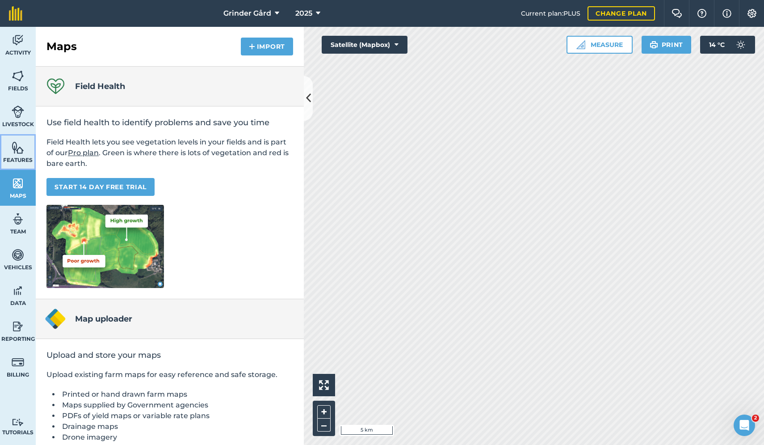
click at [20, 156] on span "Features" at bounding box center [18, 159] width 36 height 7
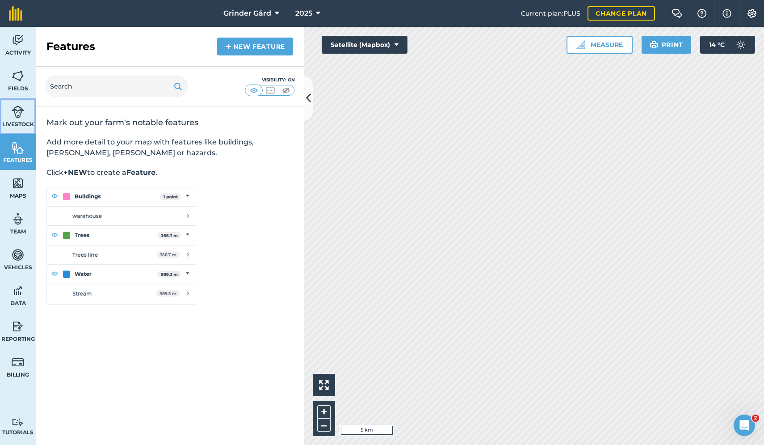
click at [17, 114] on img at bounding box center [18, 111] width 13 height 13
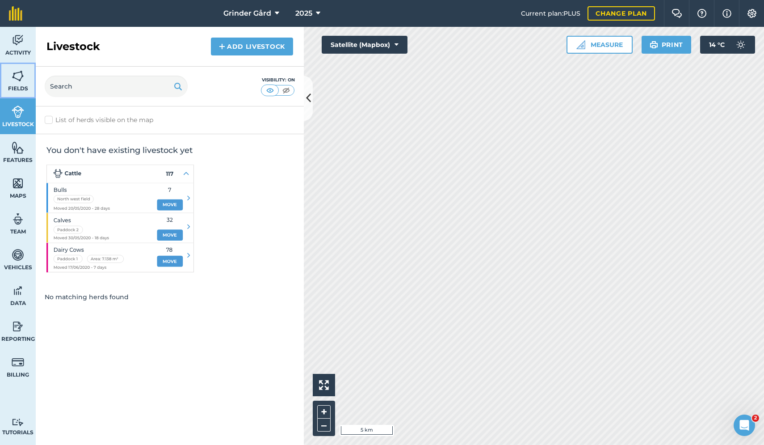
click at [21, 83] on link "Fields" at bounding box center [18, 81] width 36 height 36
